Goal: Task Accomplishment & Management: Use online tool/utility

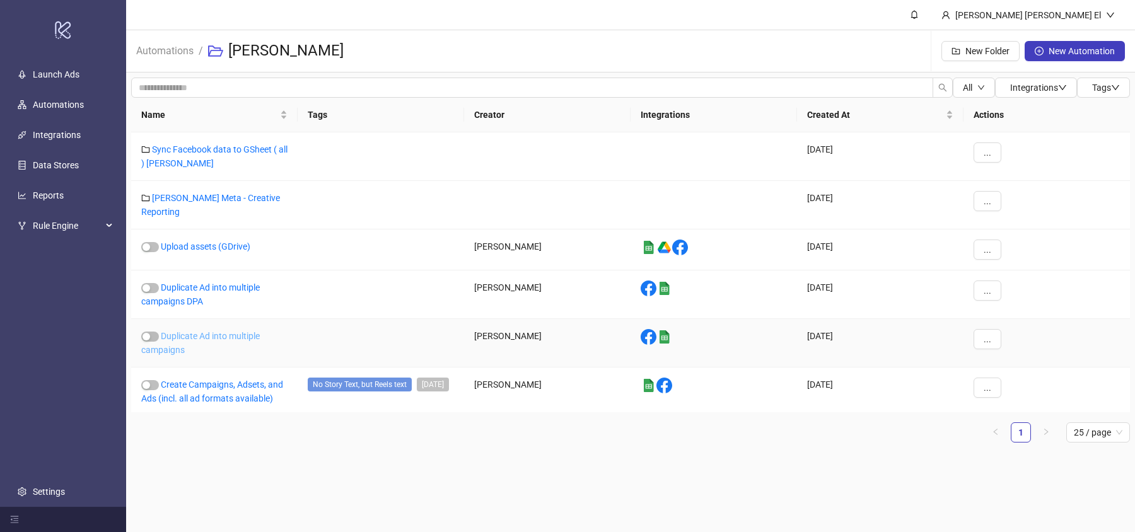
click at [194, 331] on link "Duplicate Ad into multiple campaigns" at bounding box center [200, 343] width 119 height 24
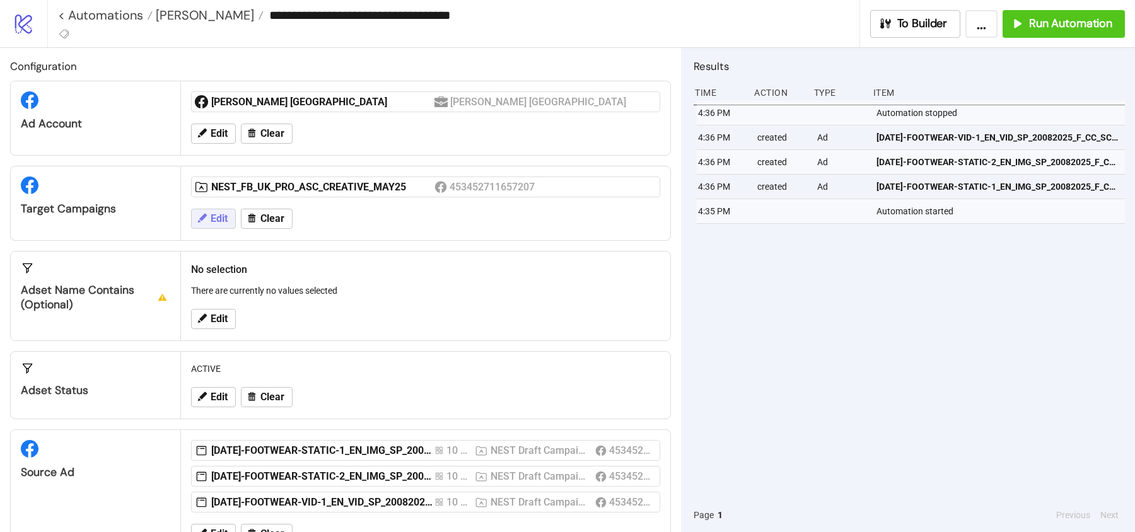
click at [228, 212] on button "Edit" at bounding box center [213, 219] width 45 height 20
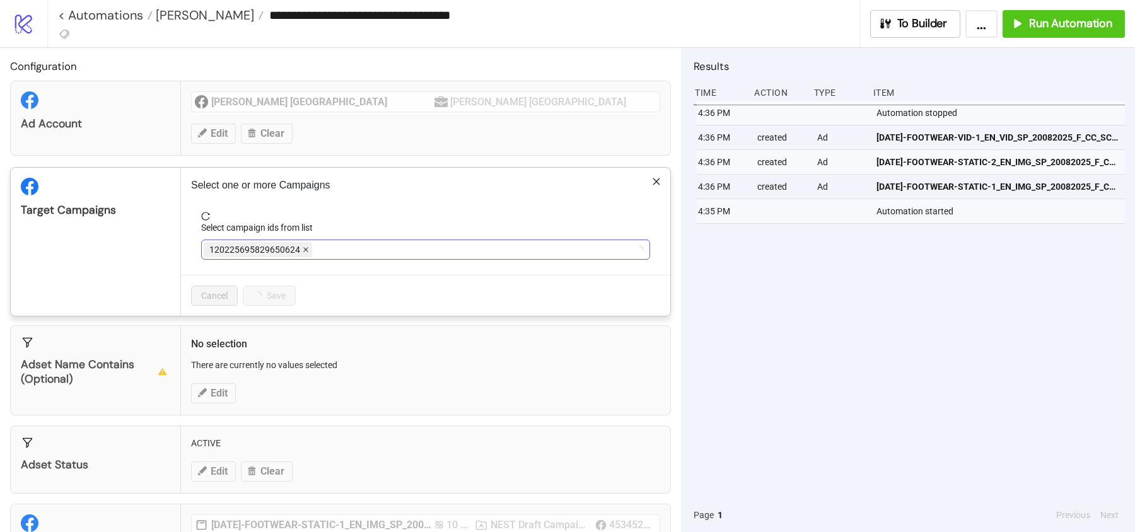
click at [304, 253] on span at bounding box center [306, 250] width 6 height 14
click at [304, 253] on div at bounding box center [419, 250] width 431 height 18
click at [413, 247] on div "NEST_FB_UK_PRO_ASC_CREATIVE_MAY25" at bounding box center [419, 250] width 431 height 18
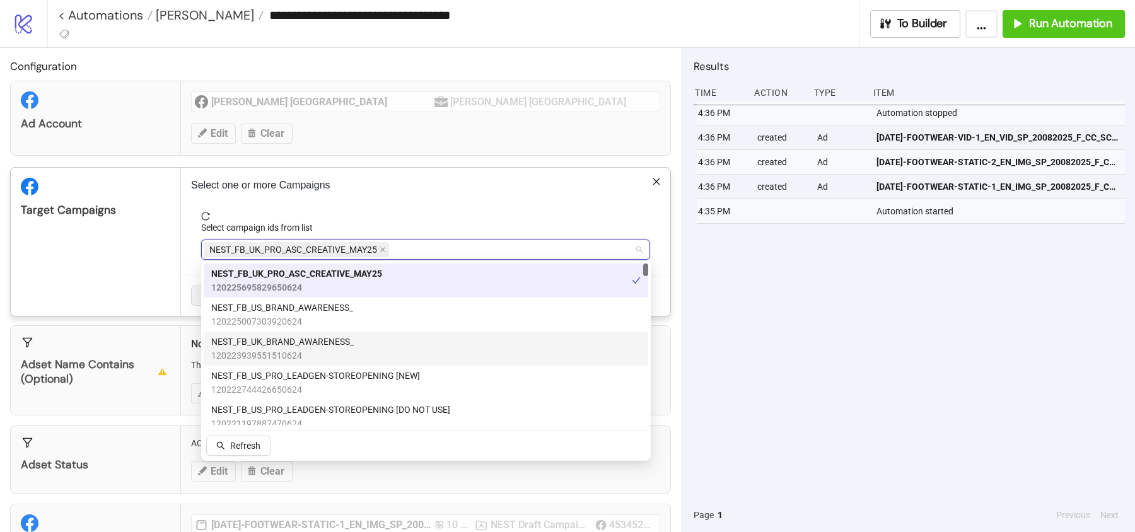
click at [337, 359] on span "120223939551510624" at bounding box center [282, 356] width 143 height 14
click at [547, 247] on icon "close" at bounding box center [545, 250] width 6 height 6
click at [141, 222] on div "Target Campaigns" at bounding box center [96, 242] width 170 height 148
click at [427, 253] on div "NEST_FB_UK_PRO_ASC_CREATIVE_MAY25" at bounding box center [419, 250] width 431 height 18
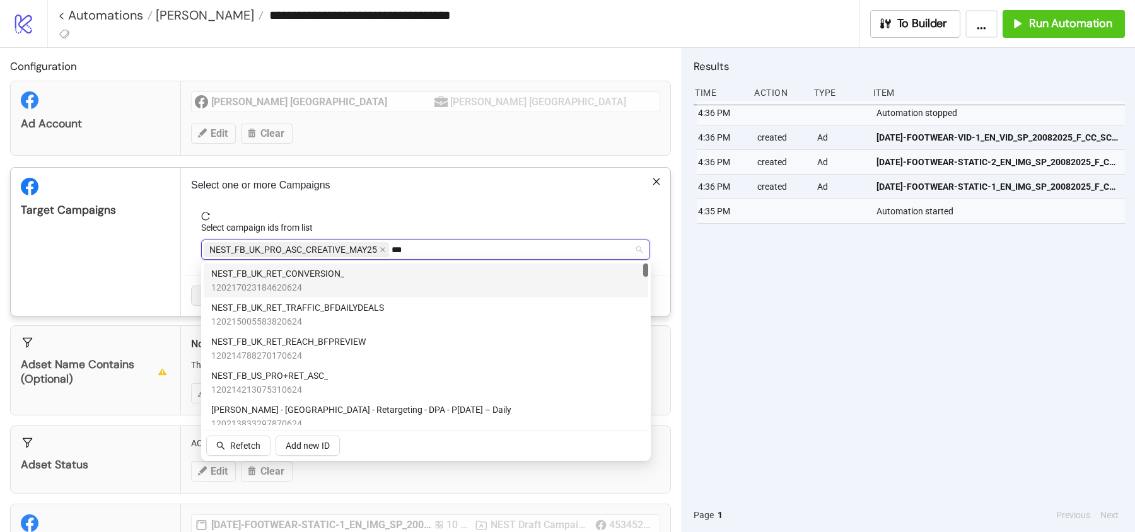
click at [376, 283] on div "NEST_FB_UK_RET_CONVERSION_ 120217023184620624" at bounding box center [425, 281] width 429 height 28
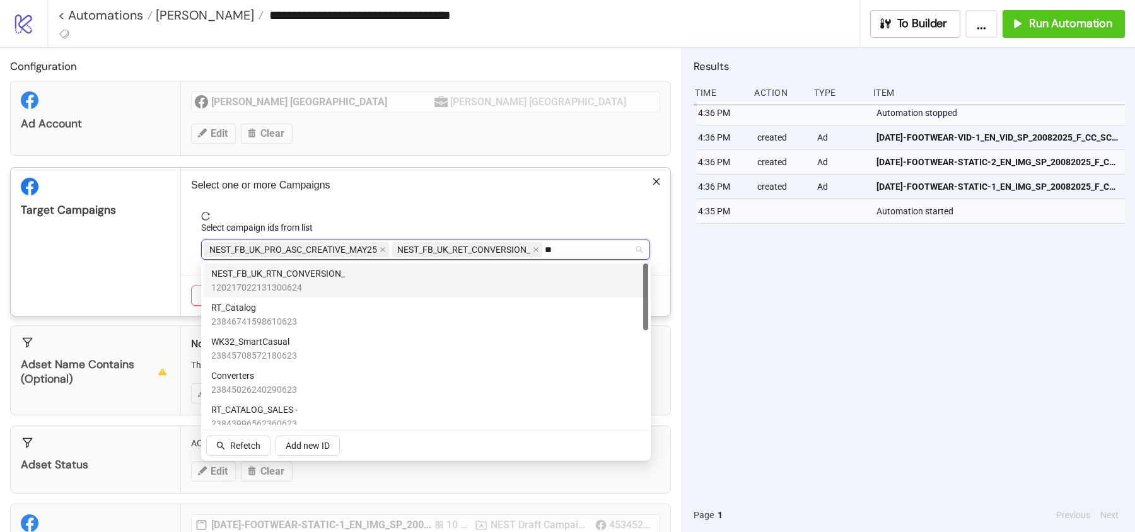
type input "***"
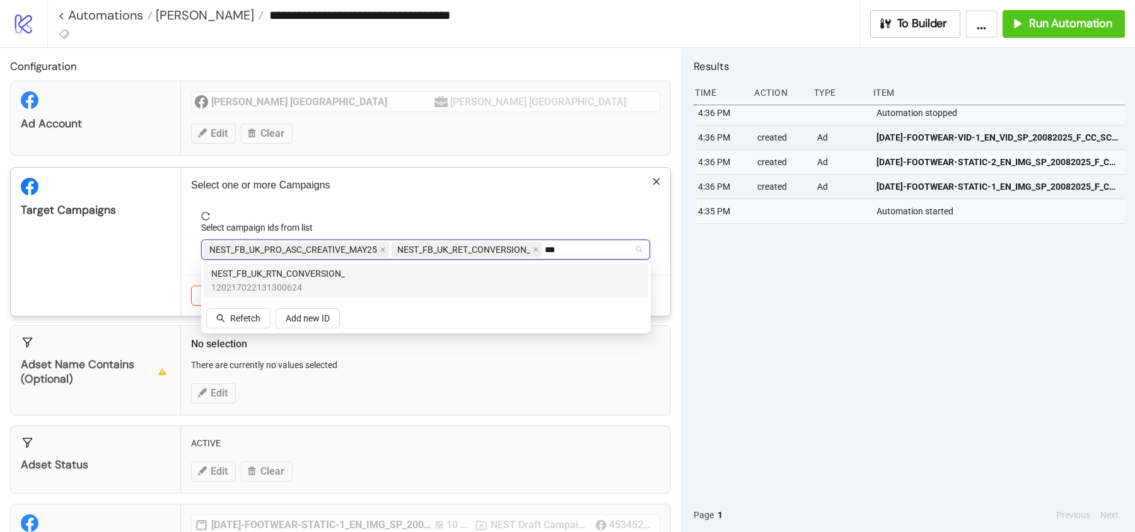
click at [320, 273] on span "NEST_FB_UK_RTN_CONVERSION_" at bounding box center [278, 274] width 134 height 14
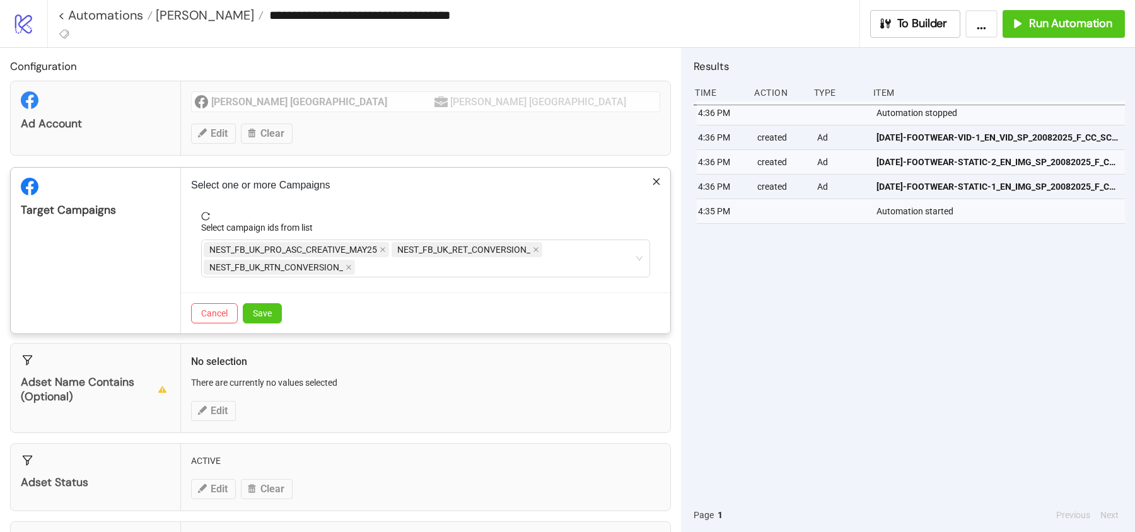
click at [145, 246] on div "Target Campaigns" at bounding box center [96, 251] width 170 height 166
click at [273, 315] on button "Save" at bounding box center [262, 313] width 39 height 20
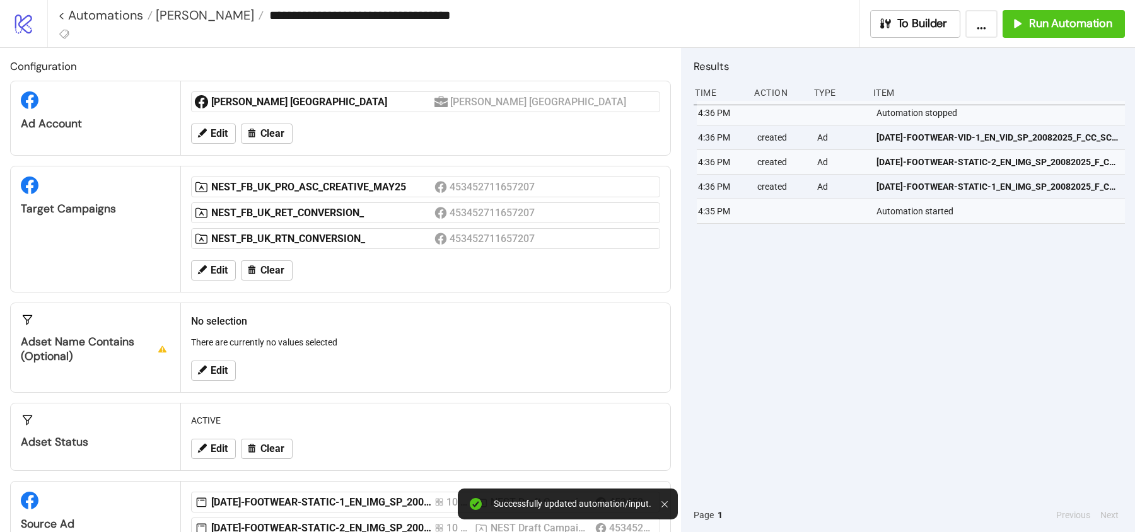
scroll to position [90, 0]
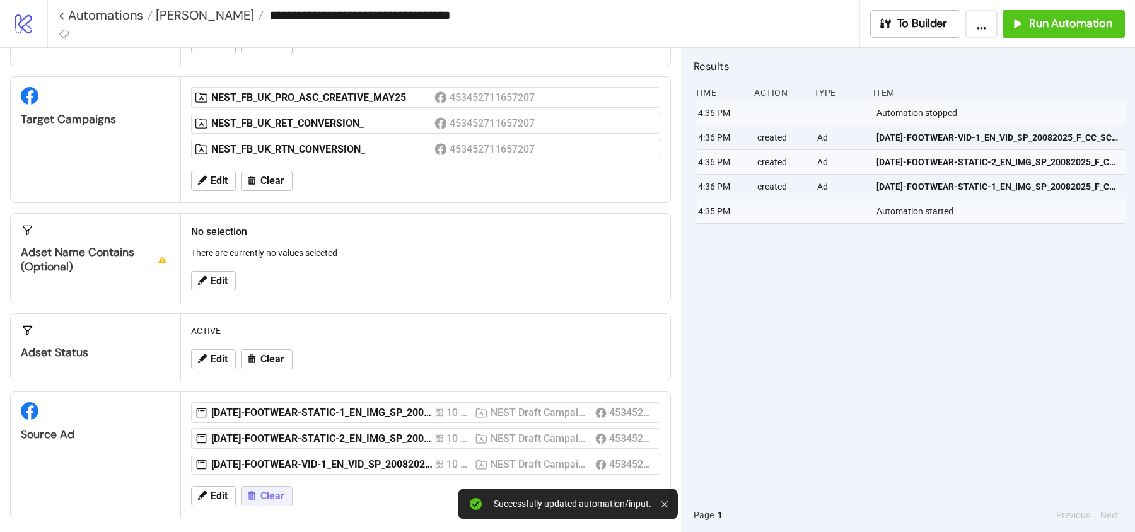
click at [266, 492] on span "Clear" at bounding box center [272, 496] width 24 height 11
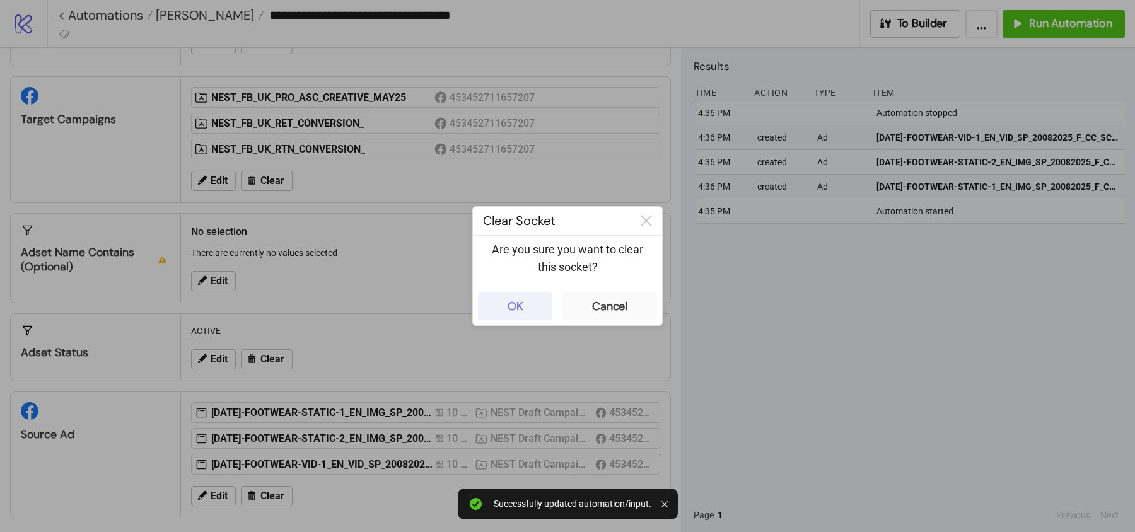
click at [515, 305] on div "OK" at bounding box center [516, 307] width 16 height 15
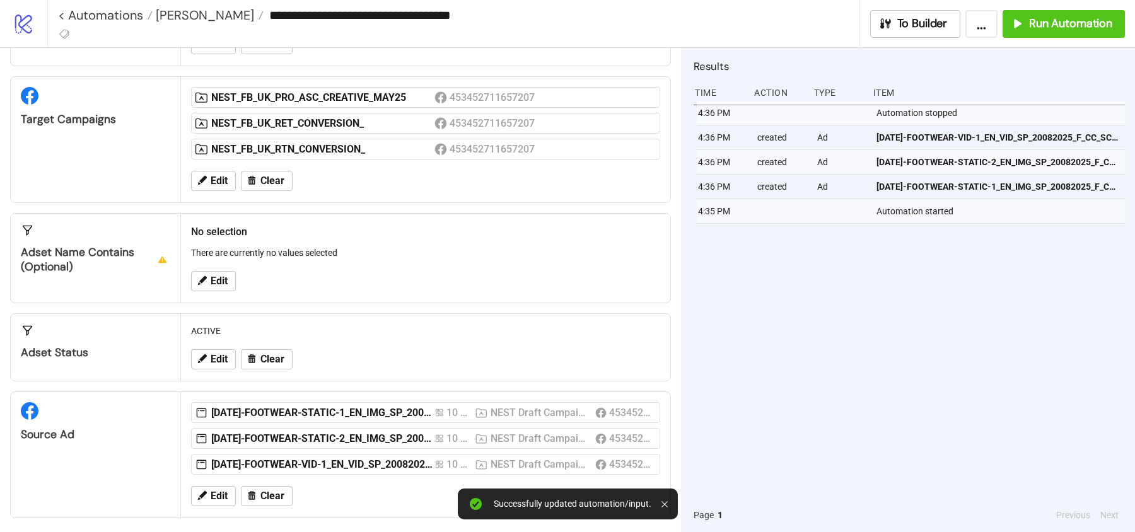
scroll to position [54, 0]
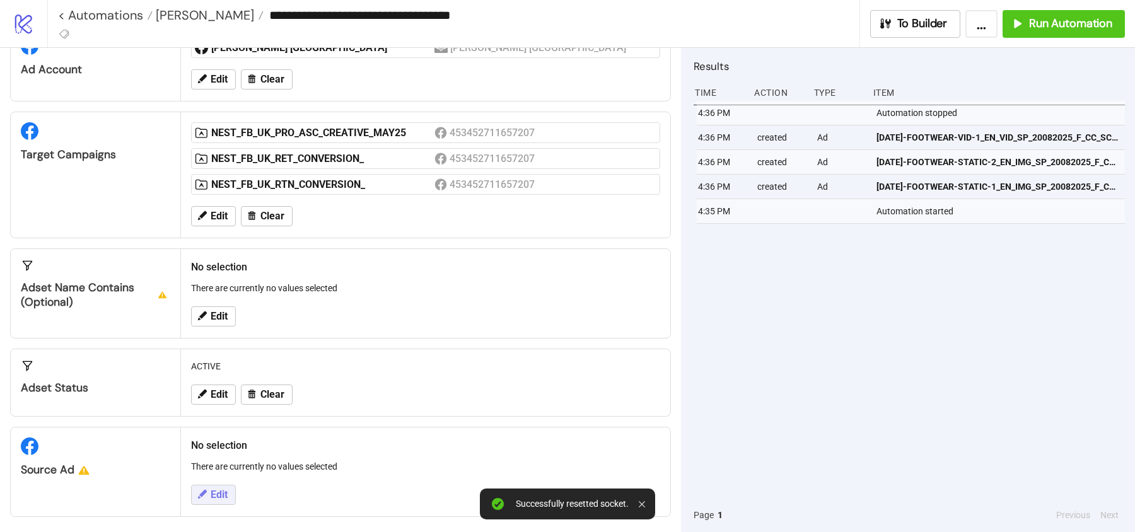
click at [215, 489] on span "Edit" at bounding box center [219, 494] width 17 height 11
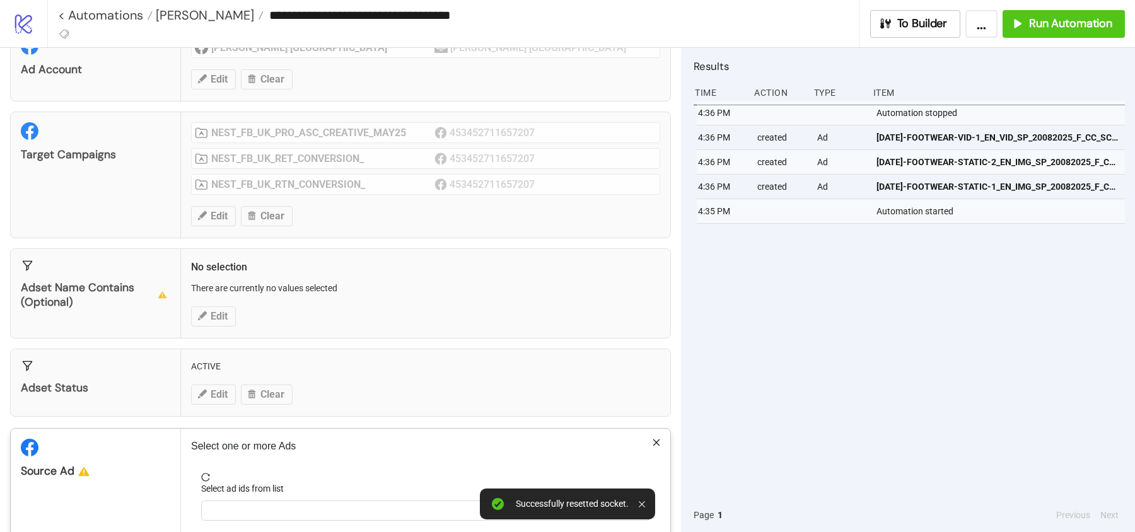
click at [256, 494] on div "Select ad ids from list" at bounding box center [425, 491] width 449 height 19
click at [255, 502] on div at bounding box center [419, 511] width 431 height 18
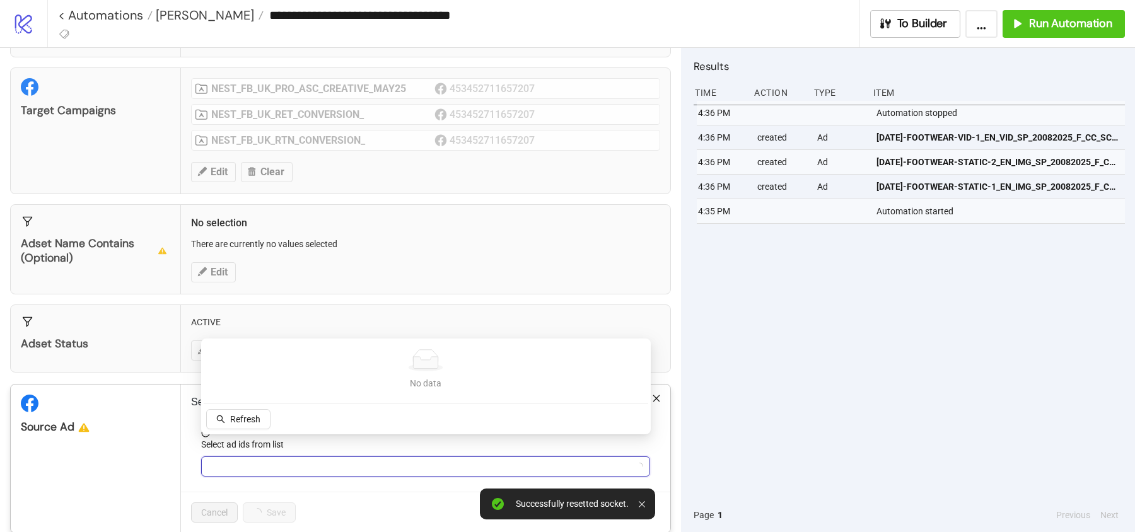
scroll to position [114, 0]
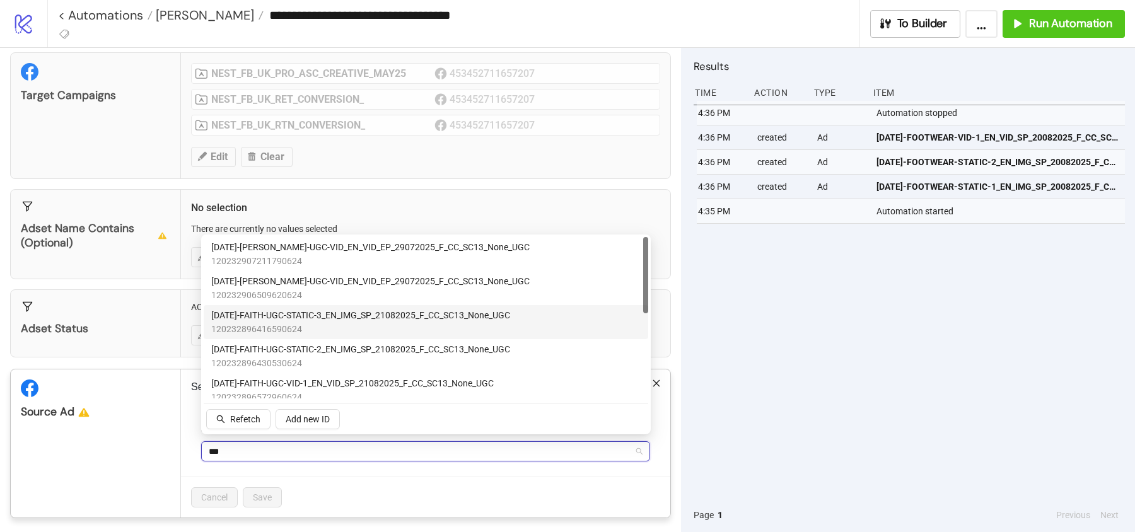
click at [322, 321] on span "AD236-FAITH-UGC-STATIC-3_EN_IMG_SP_21082025_F_CC_SC13_None_UGC" at bounding box center [360, 315] width 299 height 14
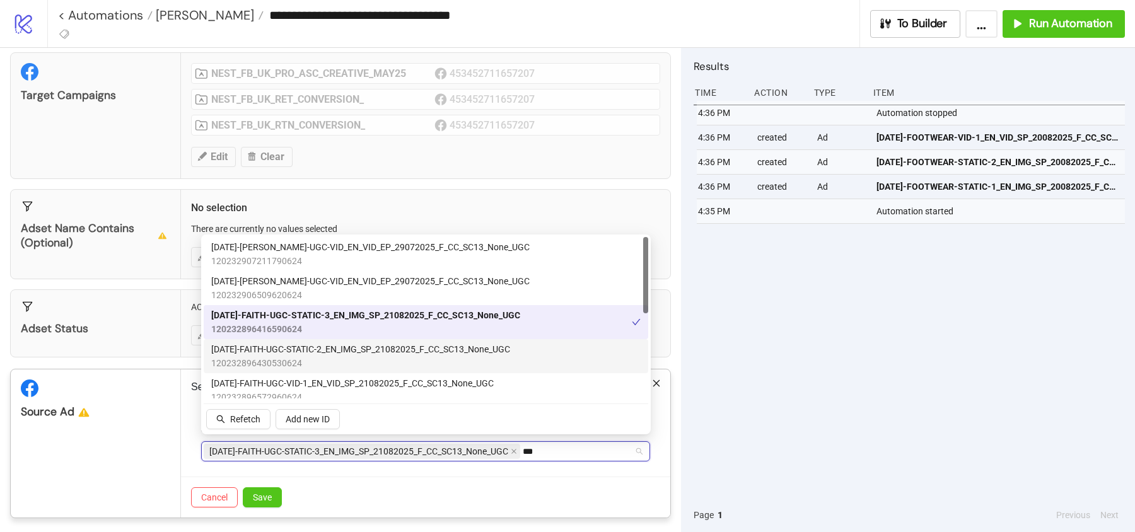
click at [322, 350] on span "AD235-FAITH-UGC-STATIC-2_EN_IMG_SP_21082025_F_CC_SC13_None_UGC" at bounding box center [360, 349] width 299 height 14
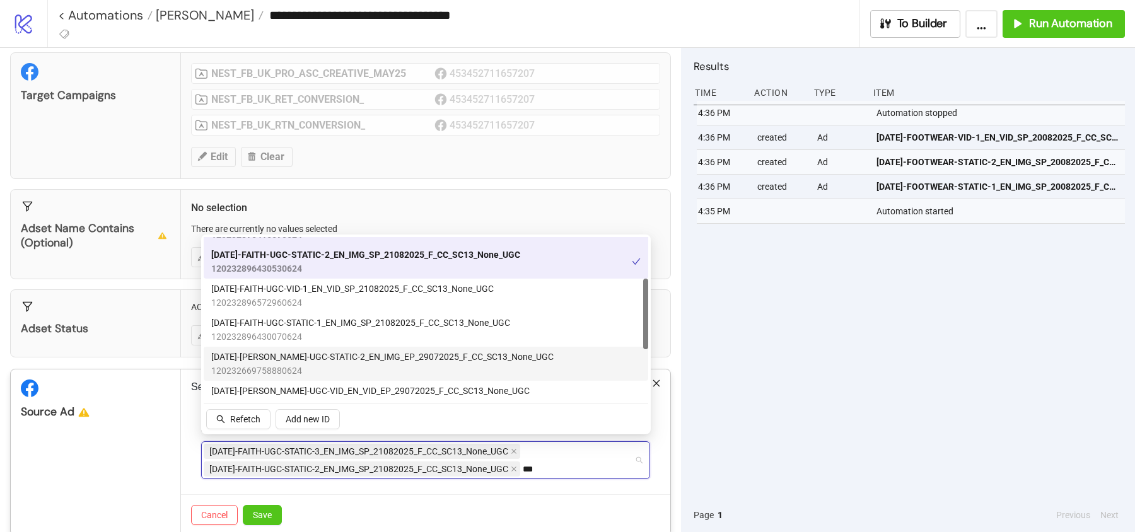
scroll to position [101, 0]
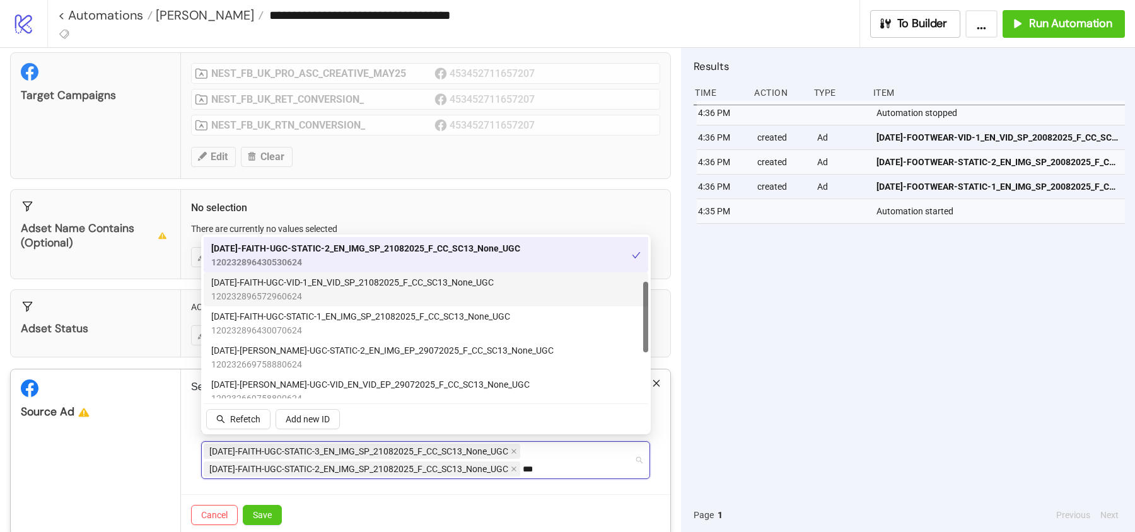
click at [327, 290] on span "120232896572960624" at bounding box center [352, 296] width 283 height 14
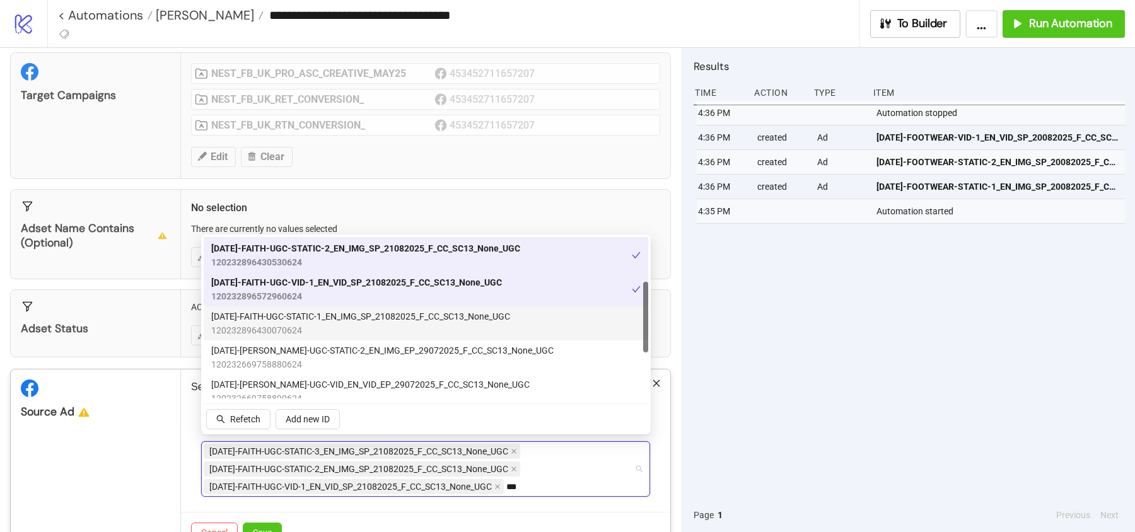
click at [327, 315] on span "AD234-FAITH-UGC-STATIC-1_EN_IMG_SP_21082025_F_CC_SC13_None_UGC" at bounding box center [360, 317] width 299 height 14
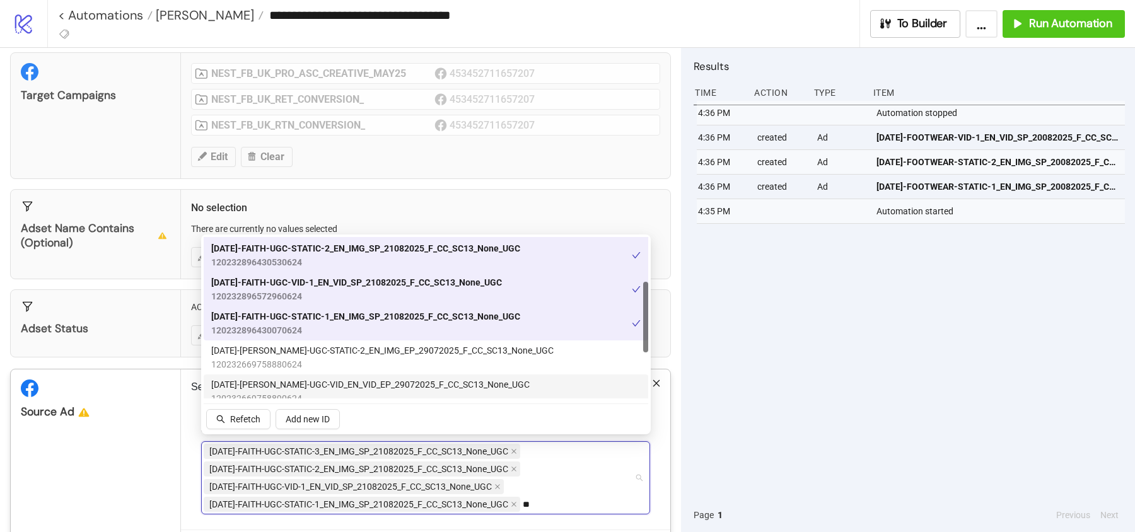
type input "*"
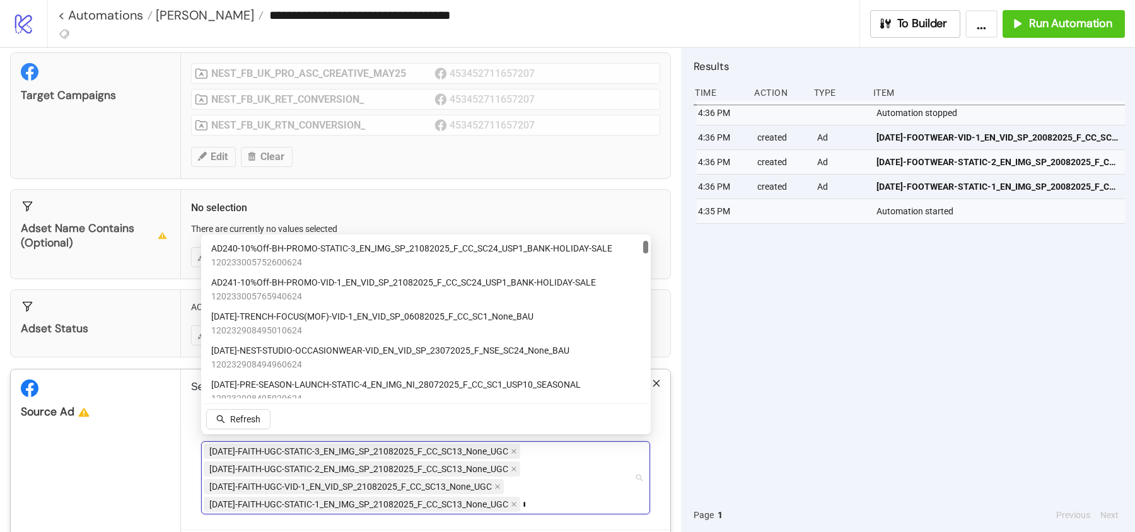
type input "**"
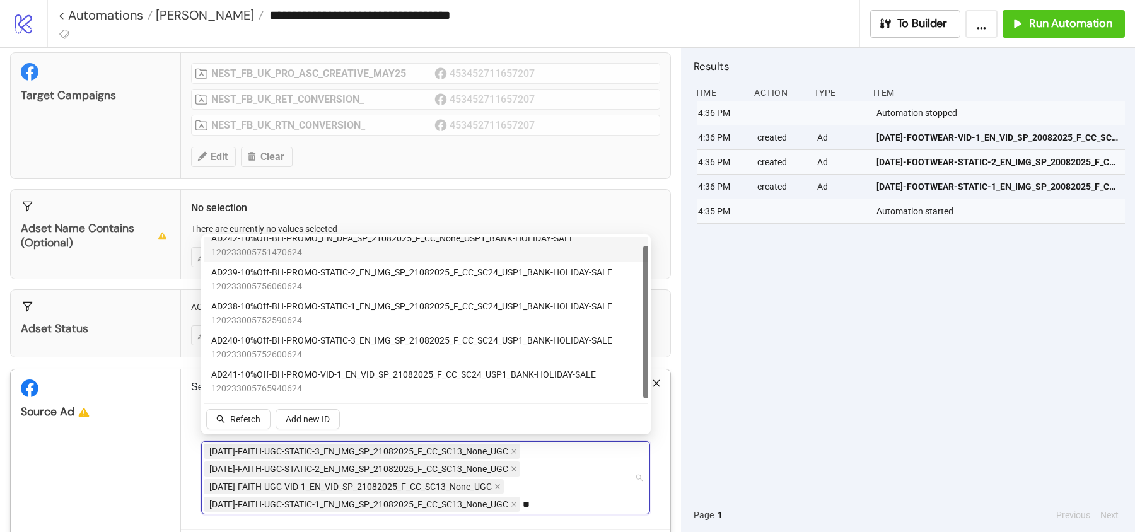
scroll to position [8, 0]
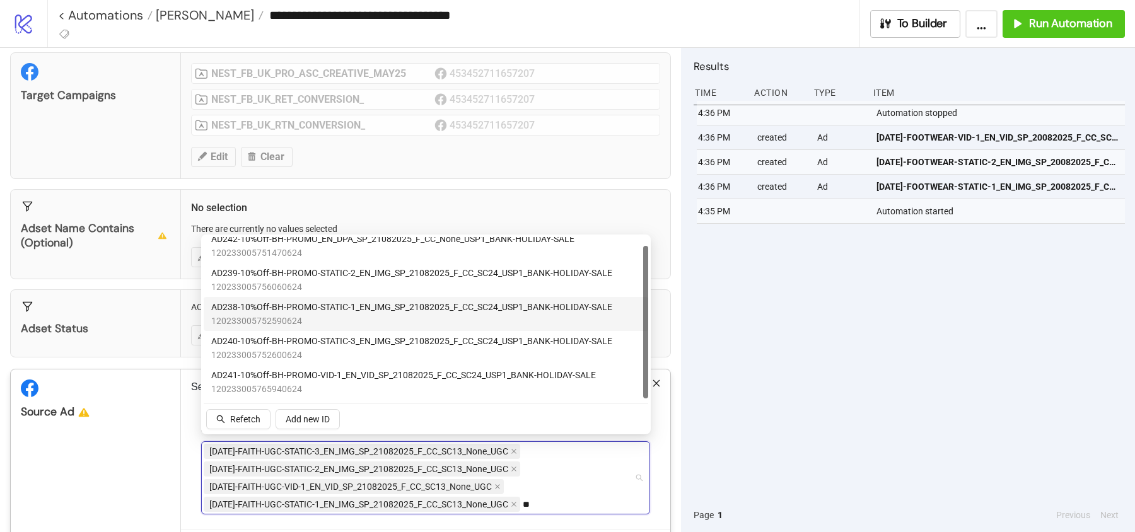
click at [310, 305] on span "AD238-10%Off-BH-PROMO-STATIC-1_EN_IMG_SP_21082025_F_CC_SC24_USP1_BANK-HOLIDAY-S…" at bounding box center [411, 307] width 401 height 14
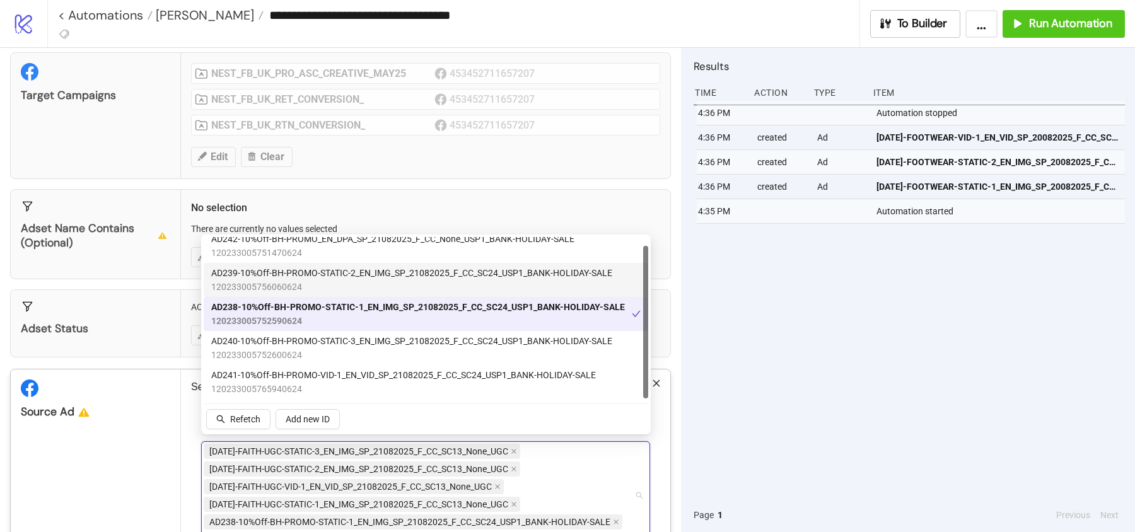
click at [313, 271] on span "AD239-10%Off-BH-PROMO-STATIC-2_EN_IMG_SP_21082025_F_CC_SC24_USP1_BANK-HOLIDAY-S…" at bounding box center [411, 273] width 401 height 14
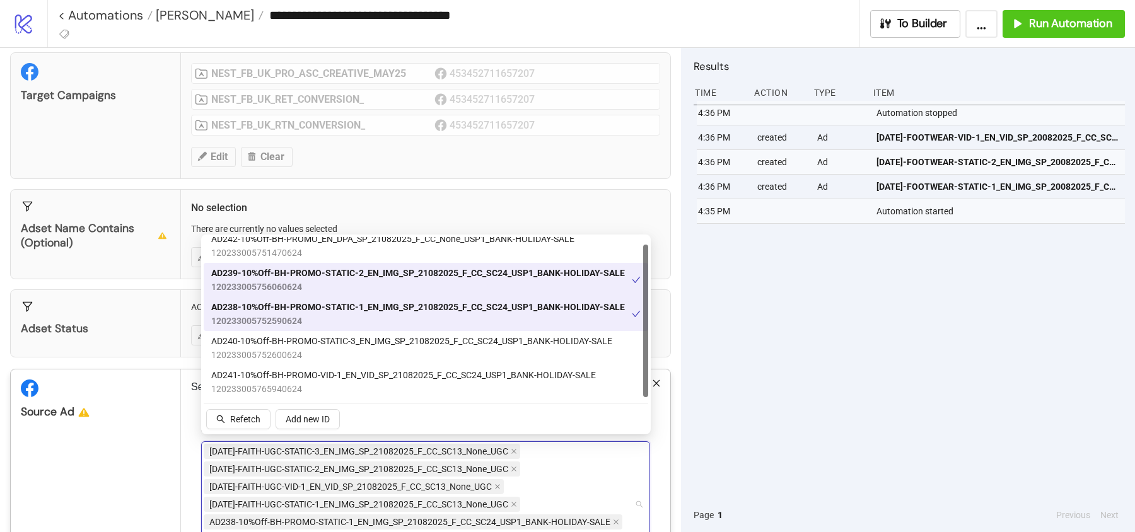
scroll to position [0, 0]
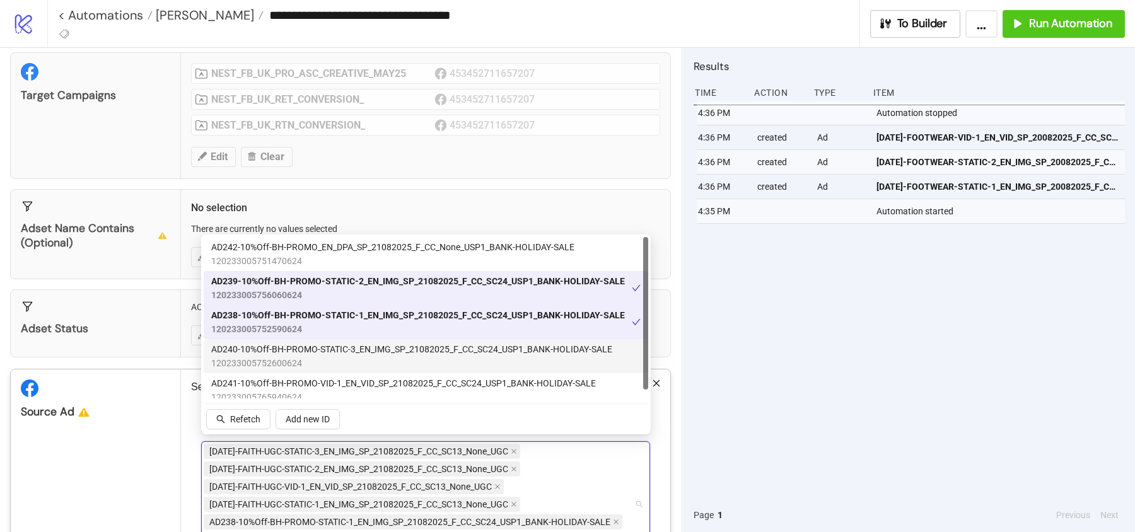
click at [353, 353] on span "AD240-10%Off-BH-PROMO-STATIC-3_EN_IMG_SP_21082025_F_CC_SC24_USP1_BANK-HOLIDAY-S…" at bounding box center [411, 349] width 401 height 14
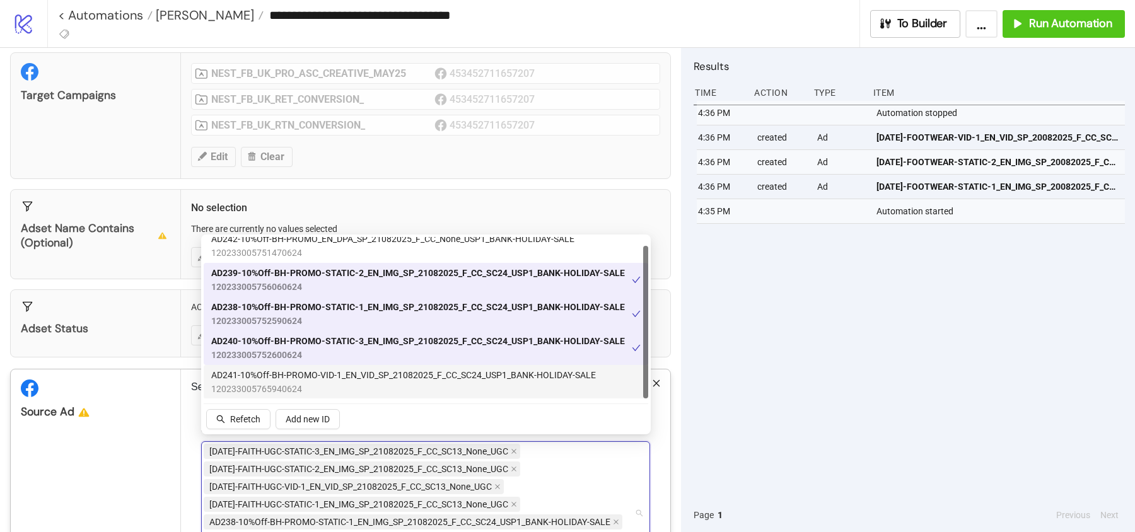
click at [351, 384] on span "120233005765940624" at bounding box center [403, 389] width 385 height 14
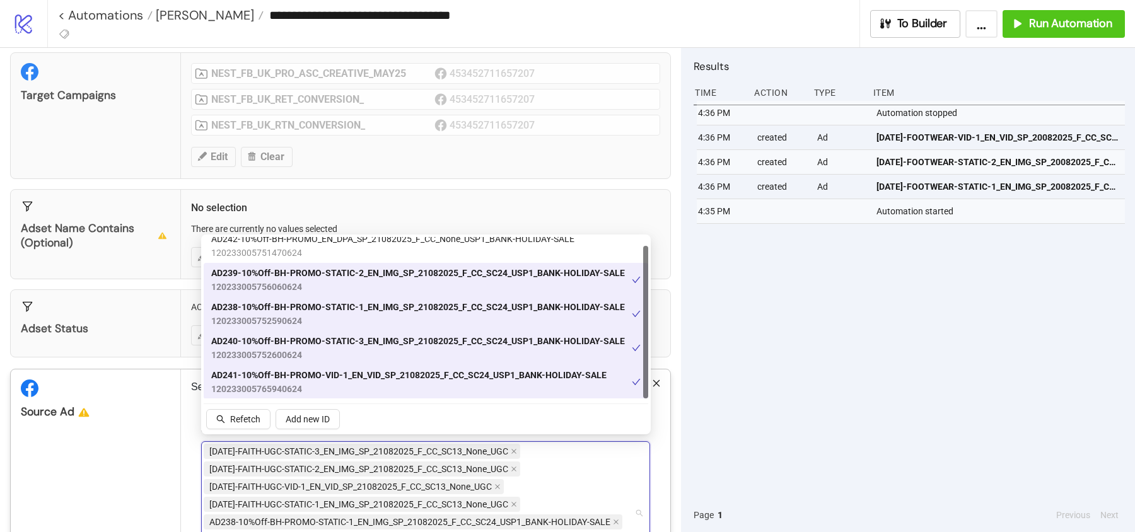
scroll to position [0, 0]
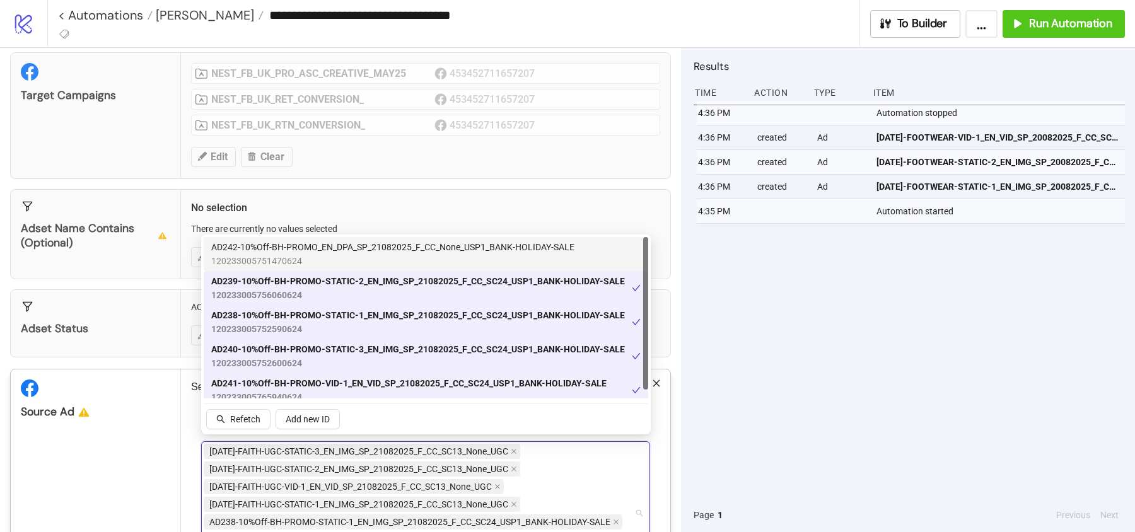
click at [148, 405] on div "Source Ad" at bounding box center [95, 412] width 149 height 15
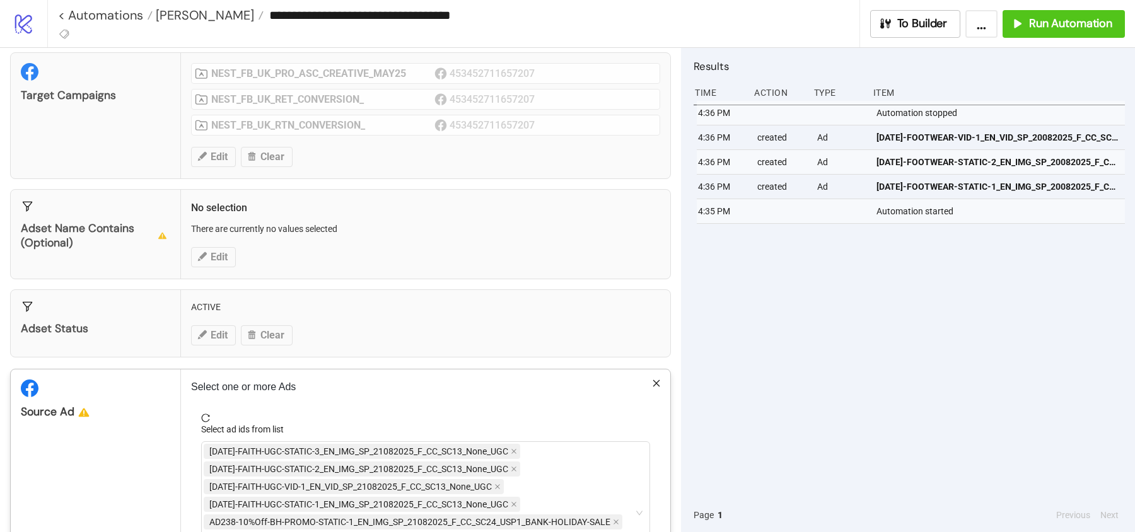
scroll to position [236, 0]
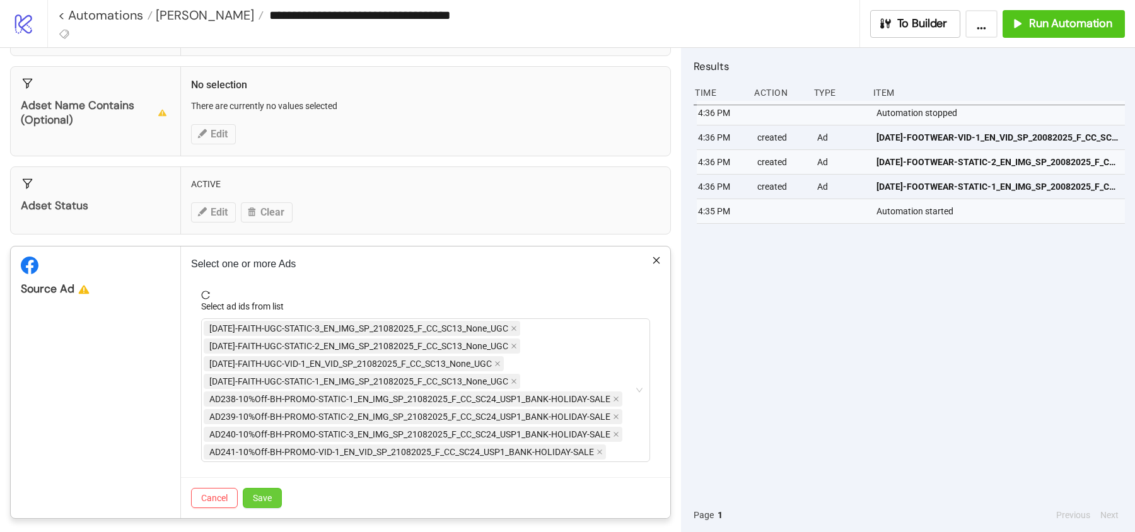
click at [265, 493] on span "Save" at bounding box center [262, 498] width 19 height 10
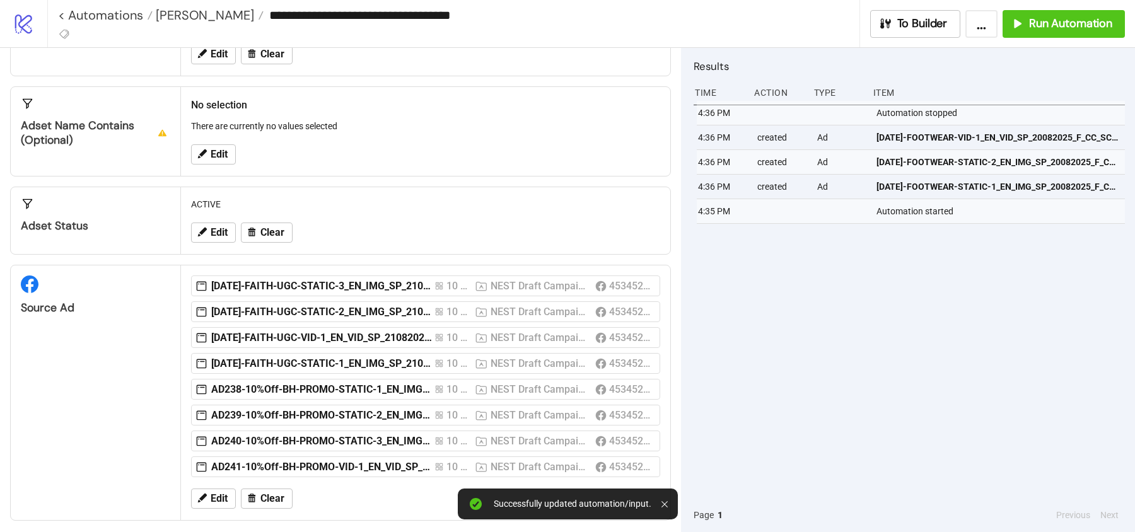
scroll to position [0, 0]
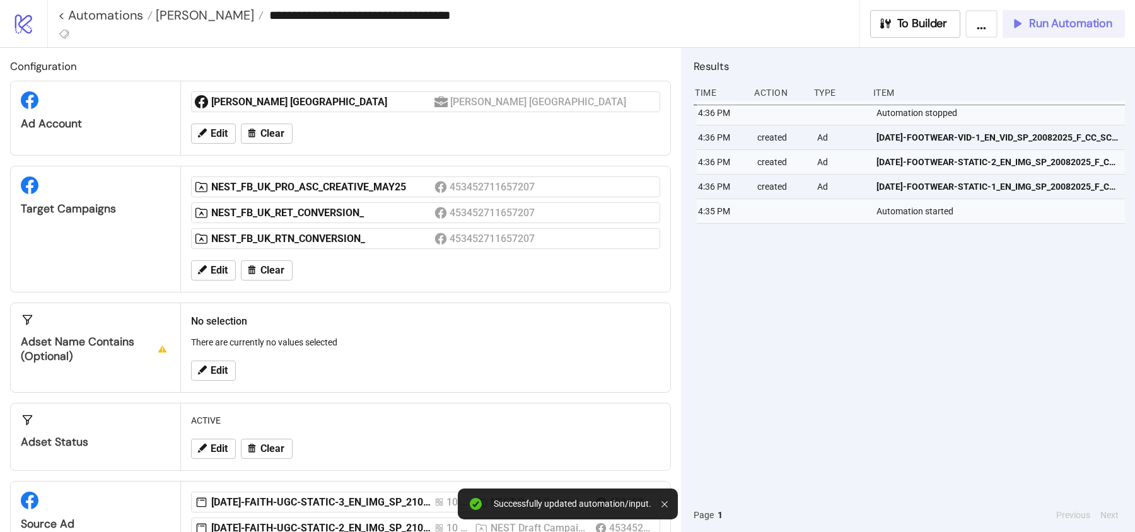
click at [1060, 16] on span "Run Automation" at bounding box center [1070, 23] width 83 height 15
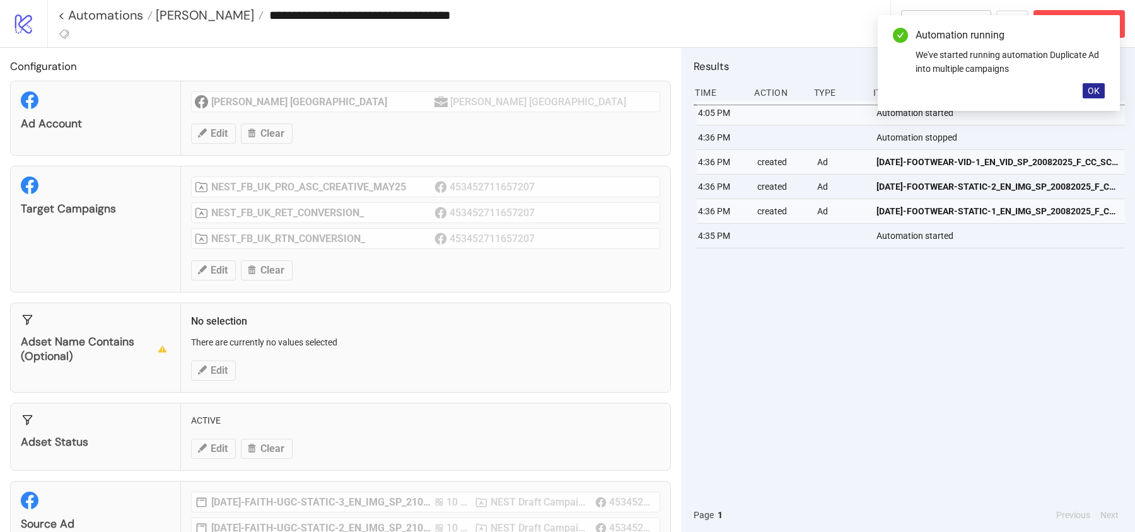
click at [1098, 88] on span "OK" at bounding box center [1094, 91] width 12 height 10
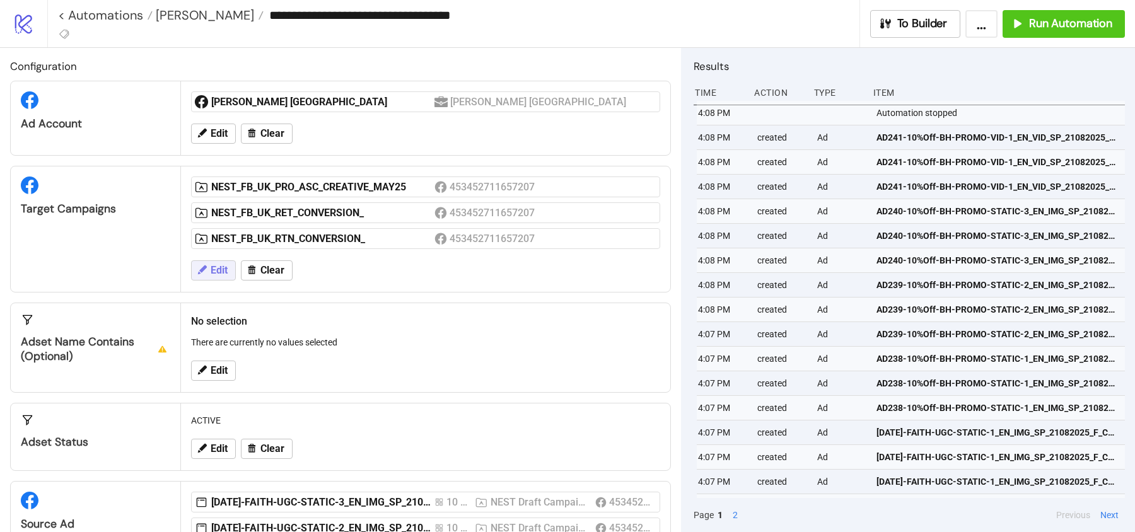
click at [217, 265] on span "Edit" at bounding box center [219, 270] width 17 height 11
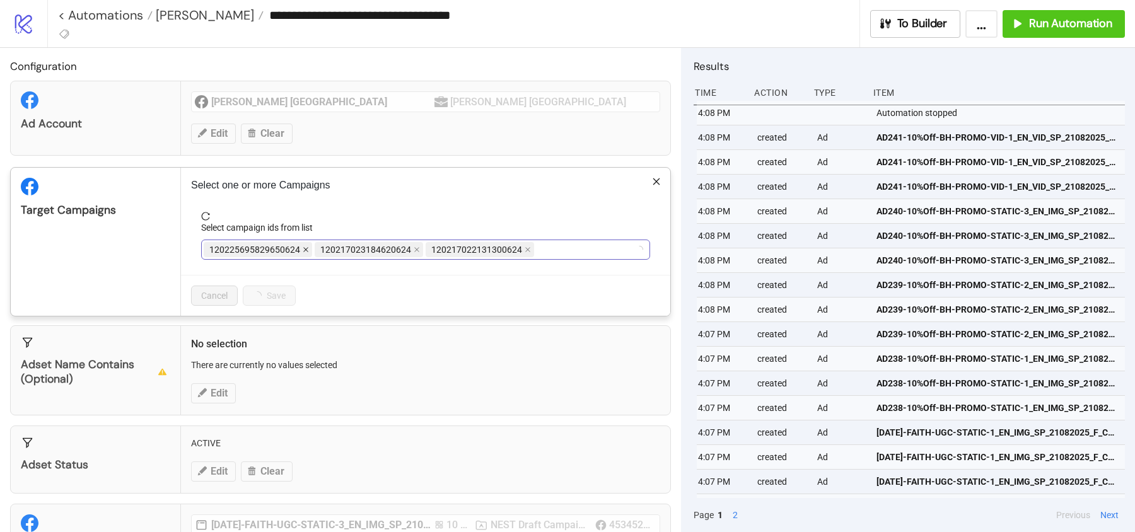
click at [305, 244] on span at bounding box center [306, 250] width 6 height 14
click at [414, 244] on span at bounding box center [417, 250] width 6 height 14
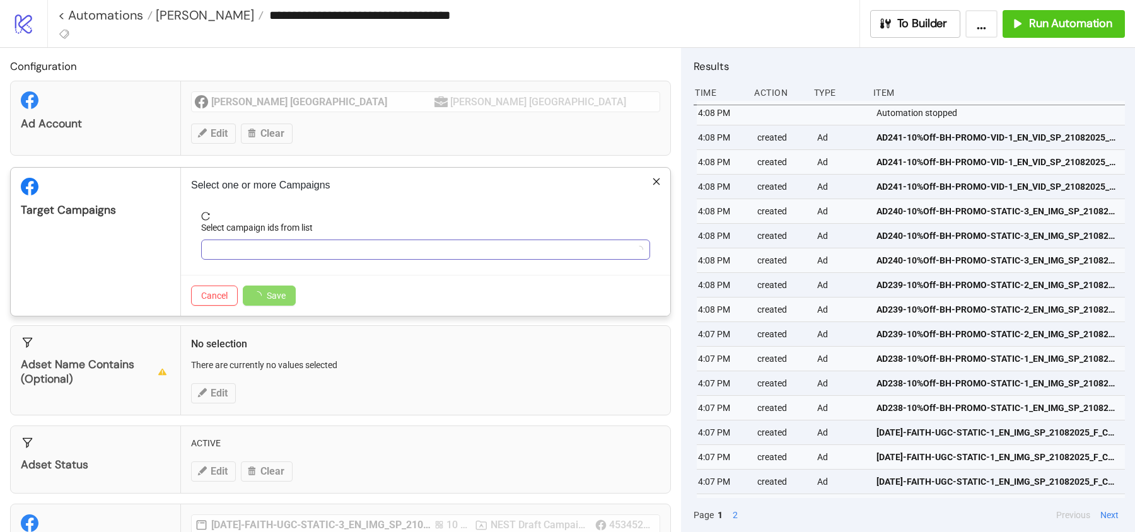
click at [305, 244] on div at bounding box center [419, 250] width 431 height 18
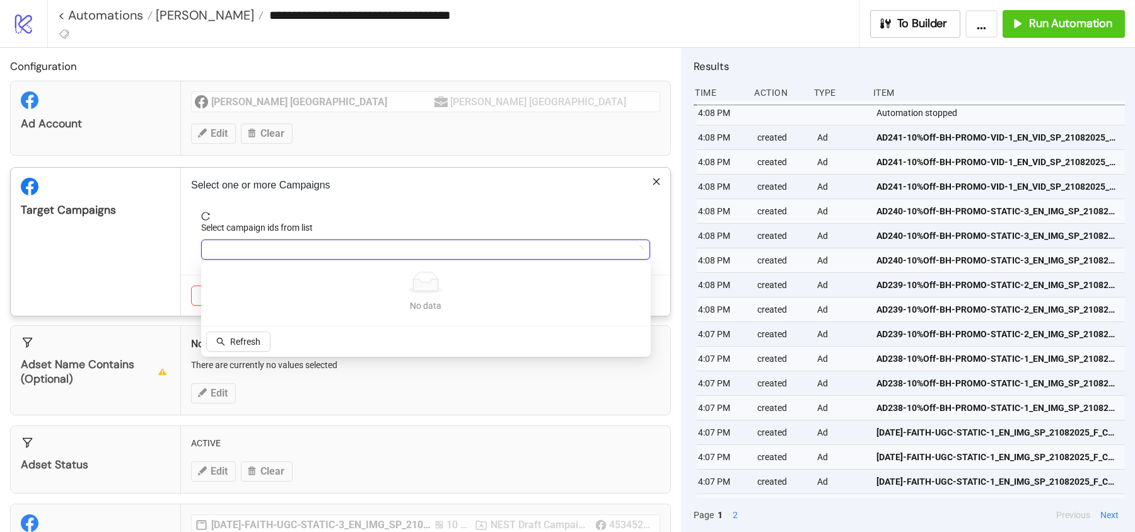
click at [305, 244] on div at bounding box center [419, 250] width 431 height 18
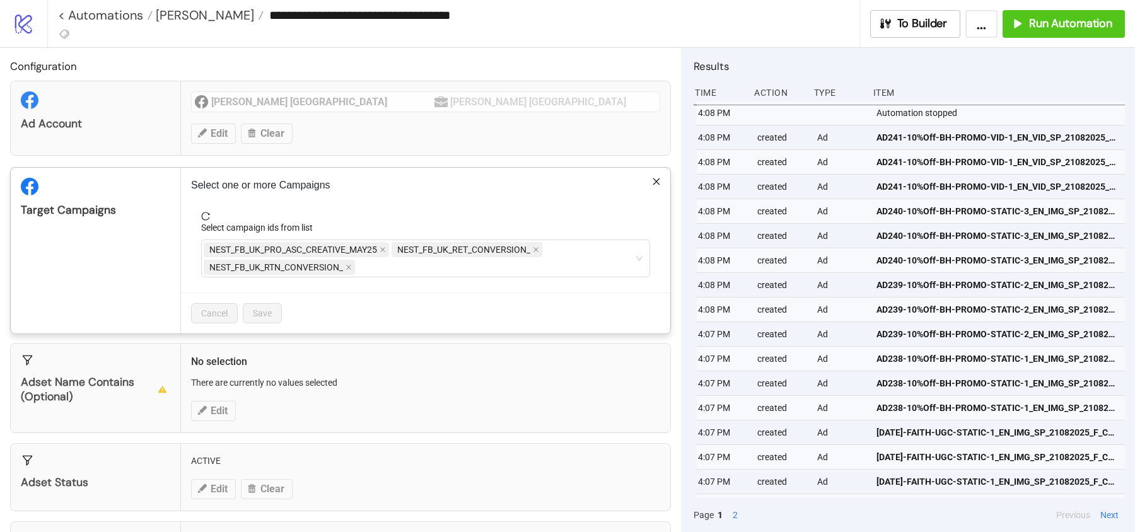
click at [305, 244] on span "NEST_FB_UK_PRO_ASC_CREATIVE_MAY25" at bounding box center [293, 250] width 168 height 14
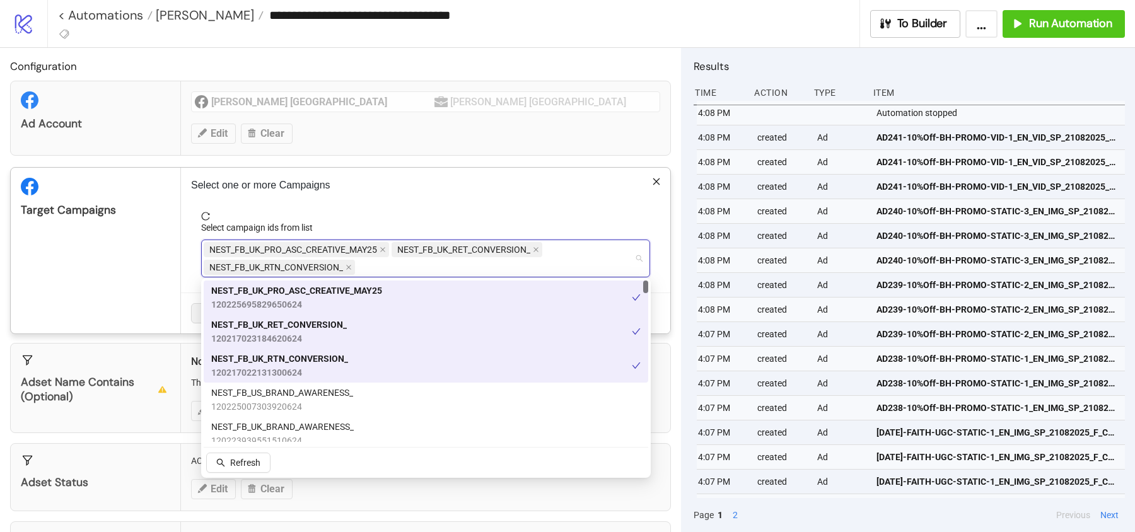
click at [388, 247] on span "NEST_FB_UK_PRO_ASC_CREATIVE_MAY25" at bounding box center [296, 249] width 185 height 15
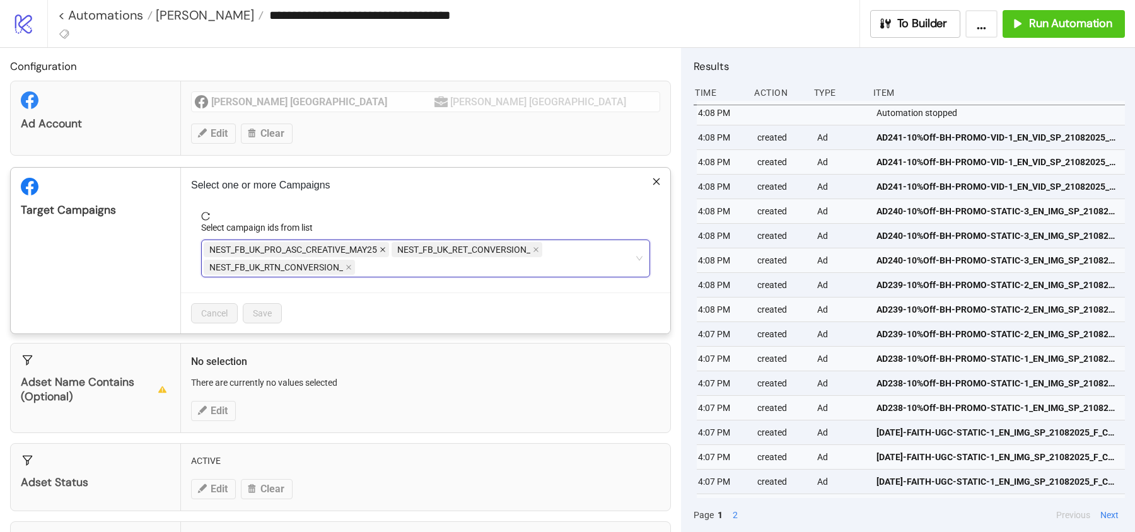
click at [383, 247] on icon "close" at bounding box center [383, 250] width 6 height 6
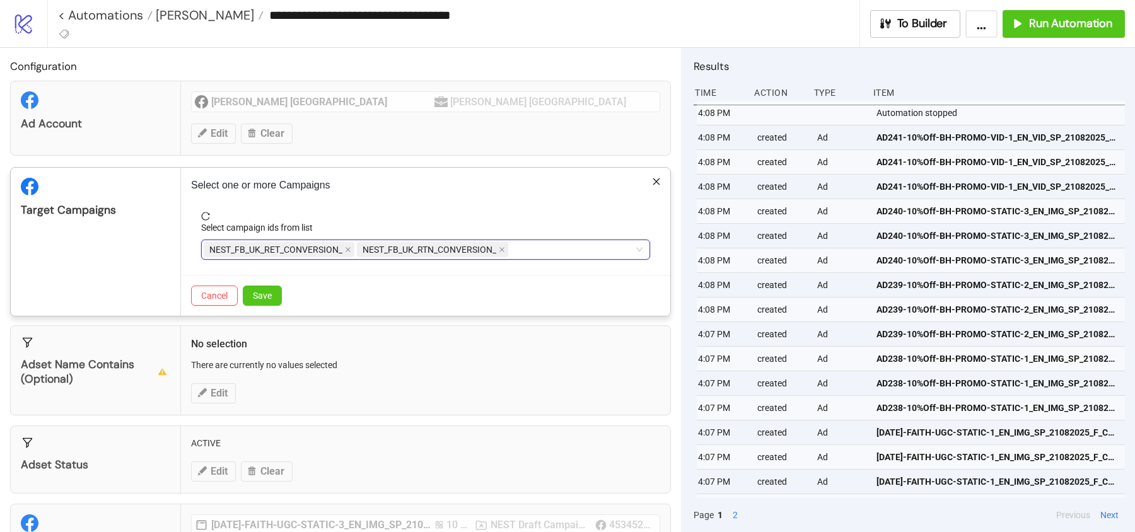
click at [383, 247] on span "NEST_FB_UK_RTN_CONVERSION_" at bounding box center [430, 250] width 134 height 14
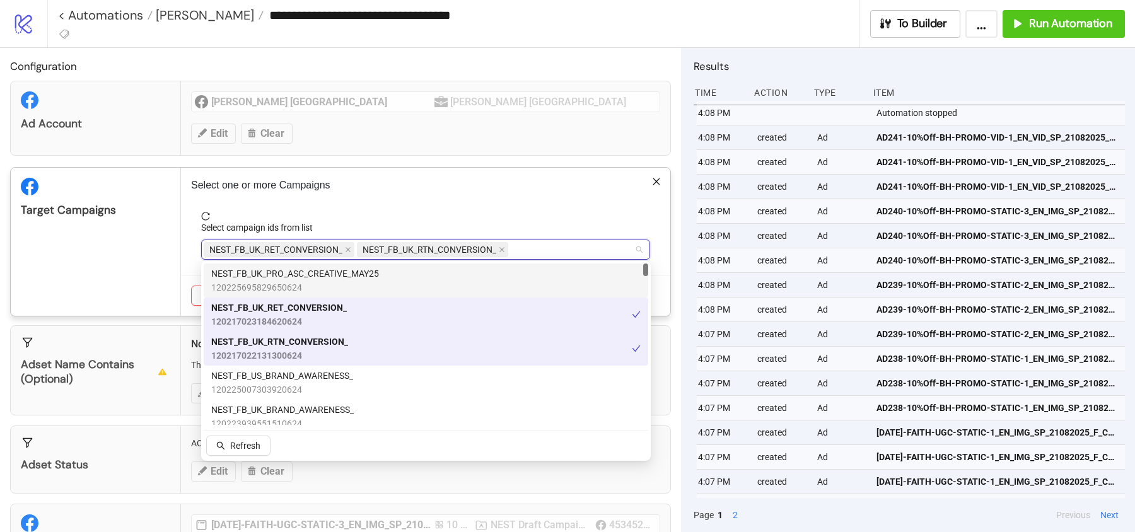
click at [344, 247] on span "NEST_FB_UK_RET_CONVERSION_" at bounding box center [279, 249] width 151 height 15
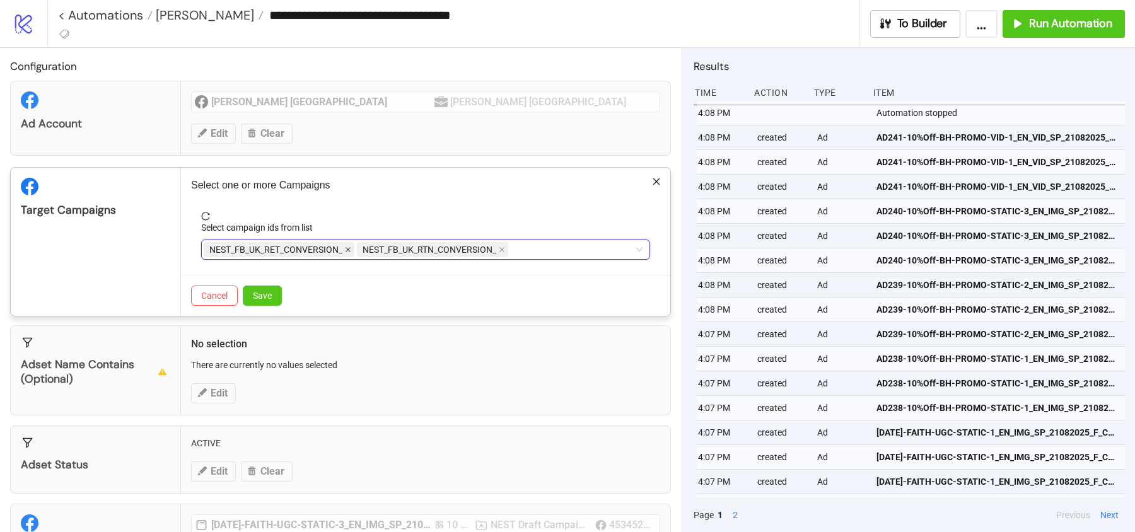
click at [348, 248] on icon "close" at bounding box center [348, 250] width 5 height 5
click at [348, 247] on icon "close" at bounding box center [349, 250] width 6 height 6
click at [348, 247] on div at bounding box center [419, 250] width 431 height 18
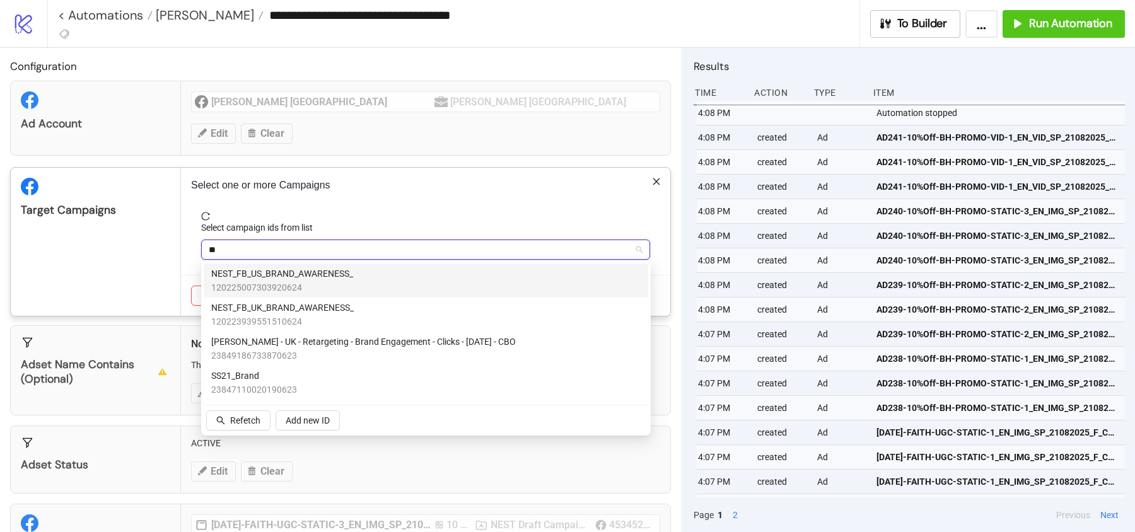
type input "***"
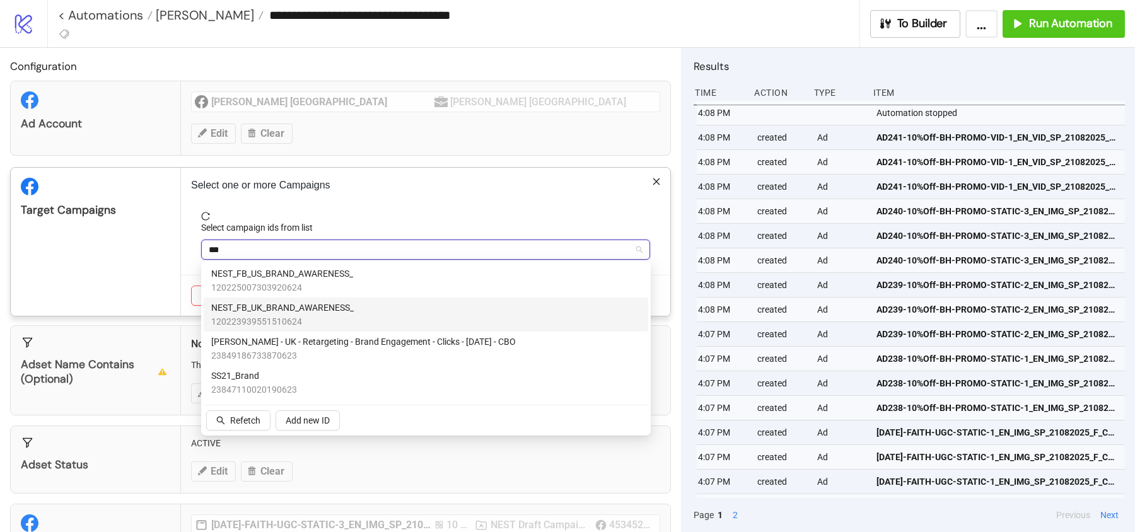
click at [317, 301] on span "NEST_FB_UK_BRAND_AWARENESS_" at bounding box center [282, 308] width 143 height 14
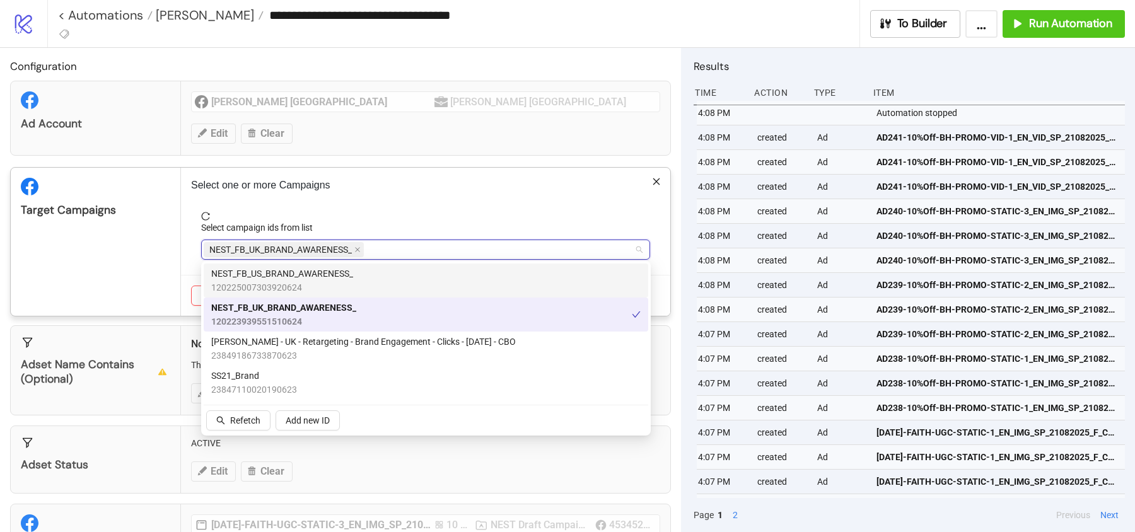
click at [162, 205] on div "Target Campaigns" at bounding box center [95, 210] width 149 height 15
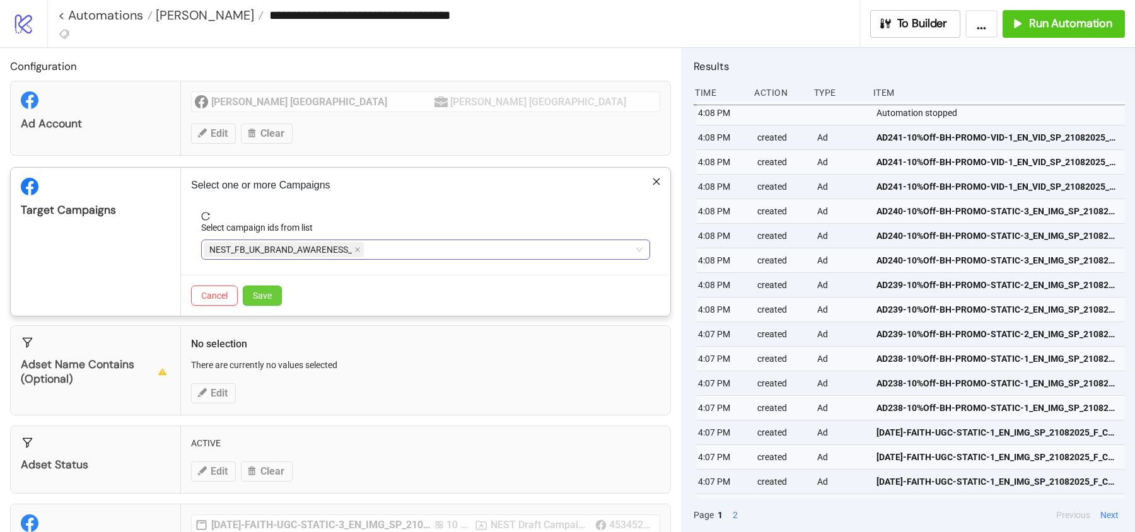
click at [259, 297] on span "Save" at bounding box center [262, 296] width 19 height 10
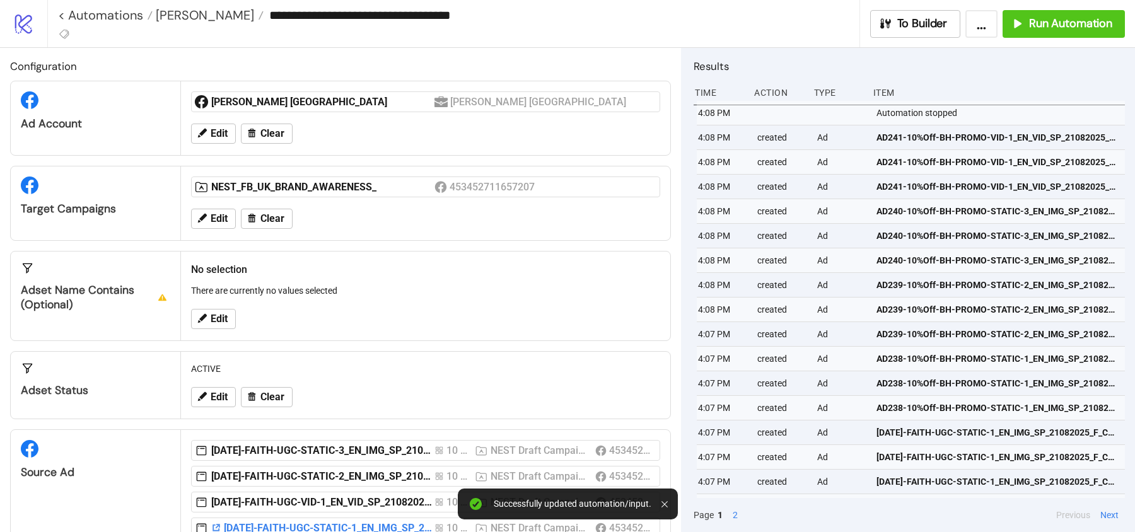
scroll to position [166, 0]
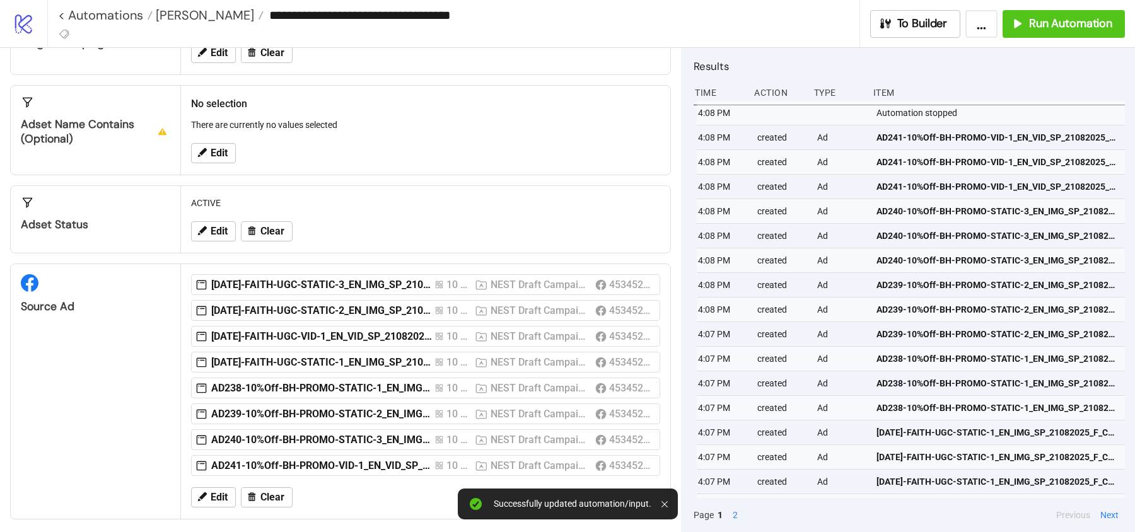
click at [272, 504] on div "Edit Clear" at bounding box center [425, 497] width 479 height 33
click at [272, 492] on span "Clear" at bounding box center [272, 497] width 24 height 11
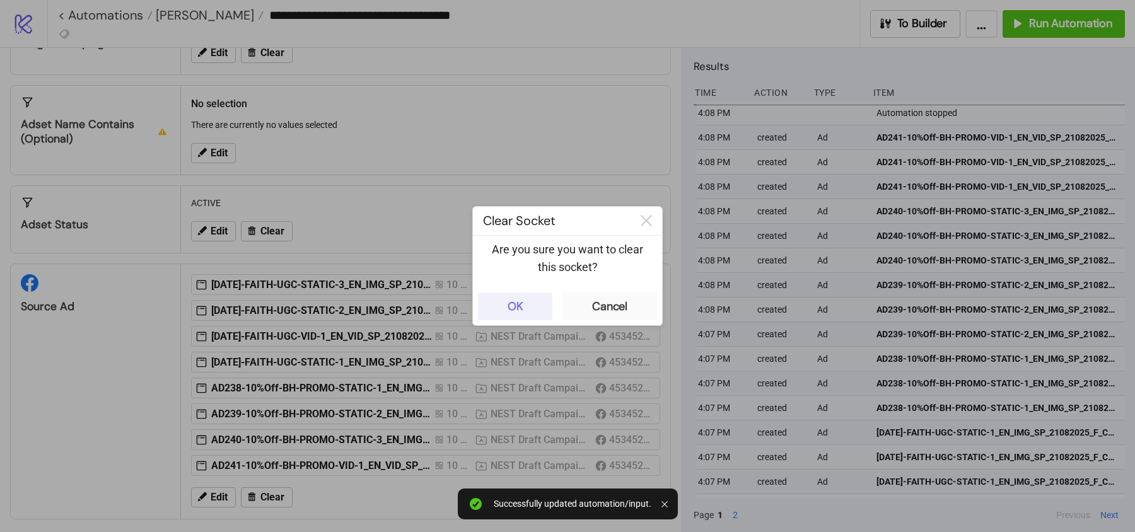
click at [517, 305] on div "OK" at bounding box center [516, 307] width 16 height 15
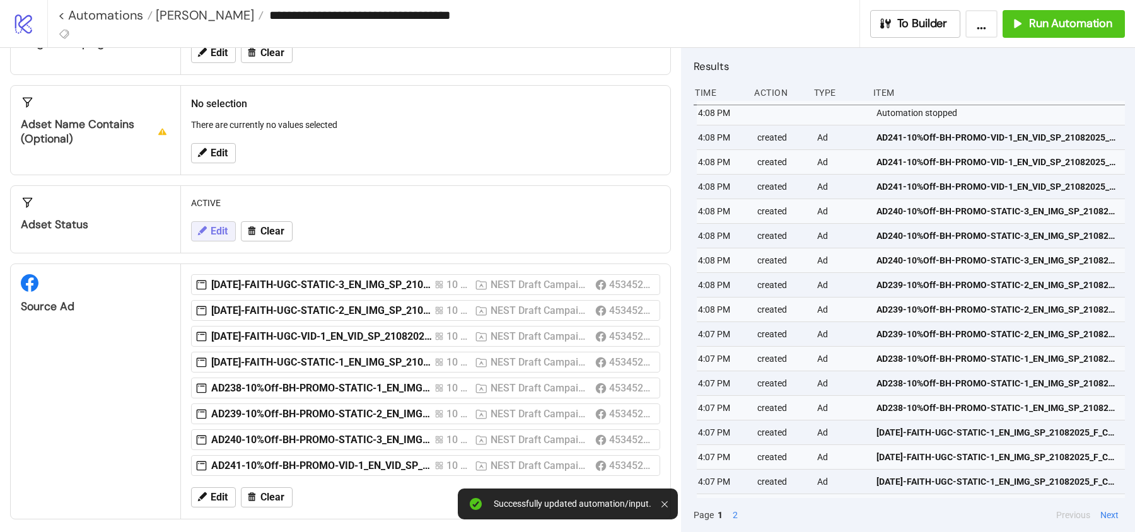
scroll to position [4, 0]
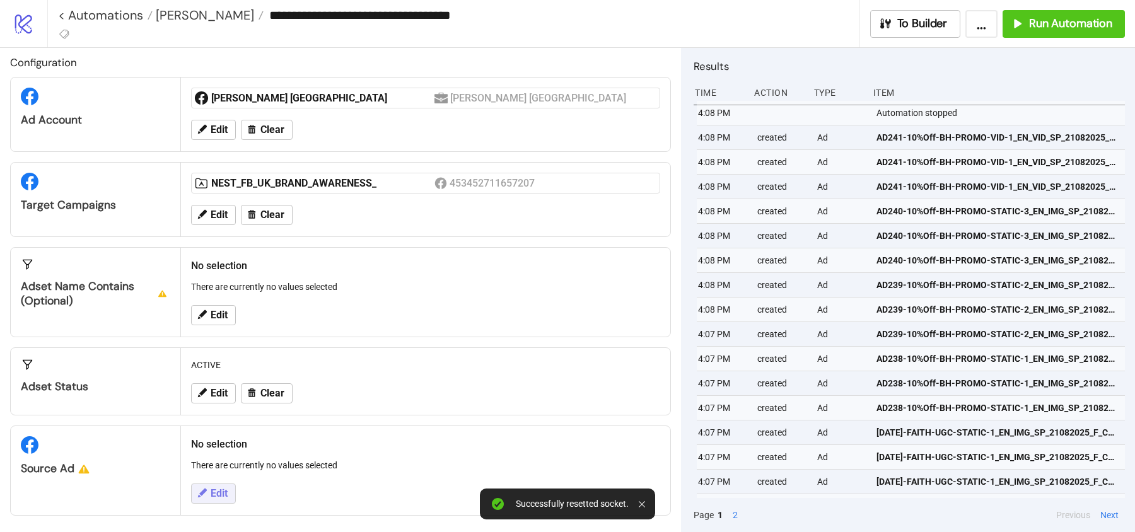
click at [221, 484] on button "Edit" at bounding box center [213, 494] width 45 height 20
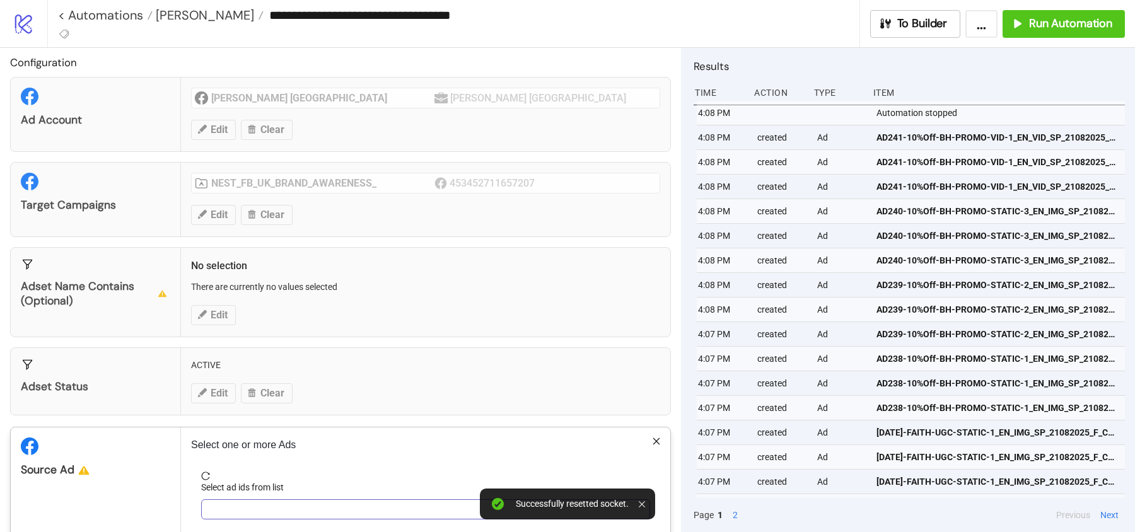
click at [250, 501] on div at bounding box center [419, 510] width 431 height 18
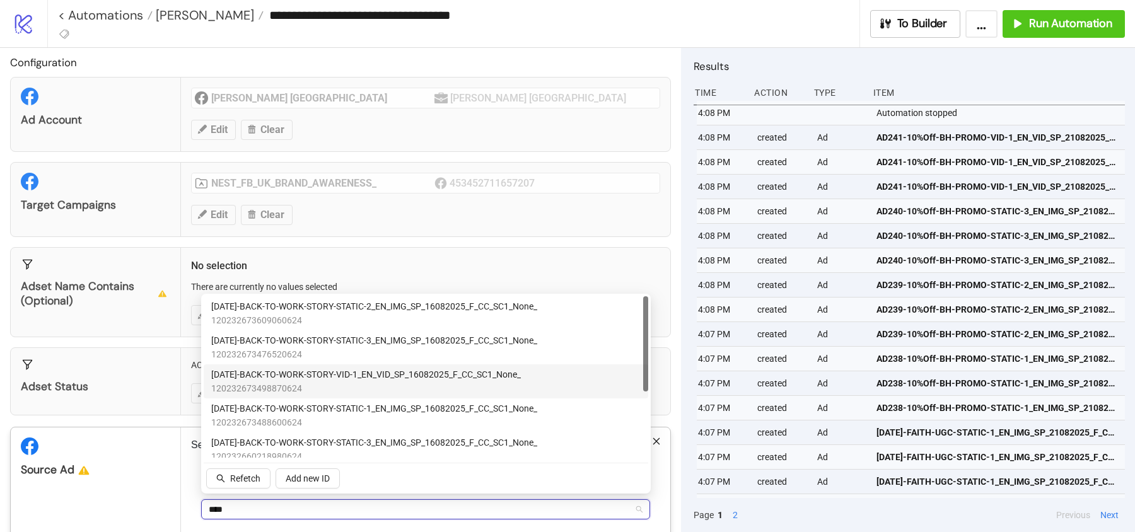
click at [327, 387] on span "120232673498870624" at bounding box center [366, 389] width 310 height 14
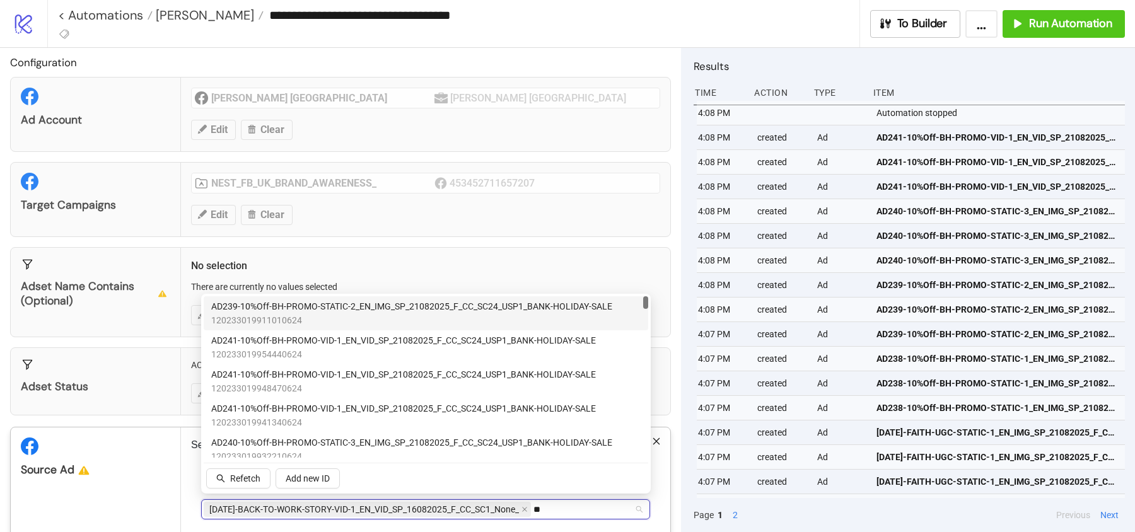
type input "*"
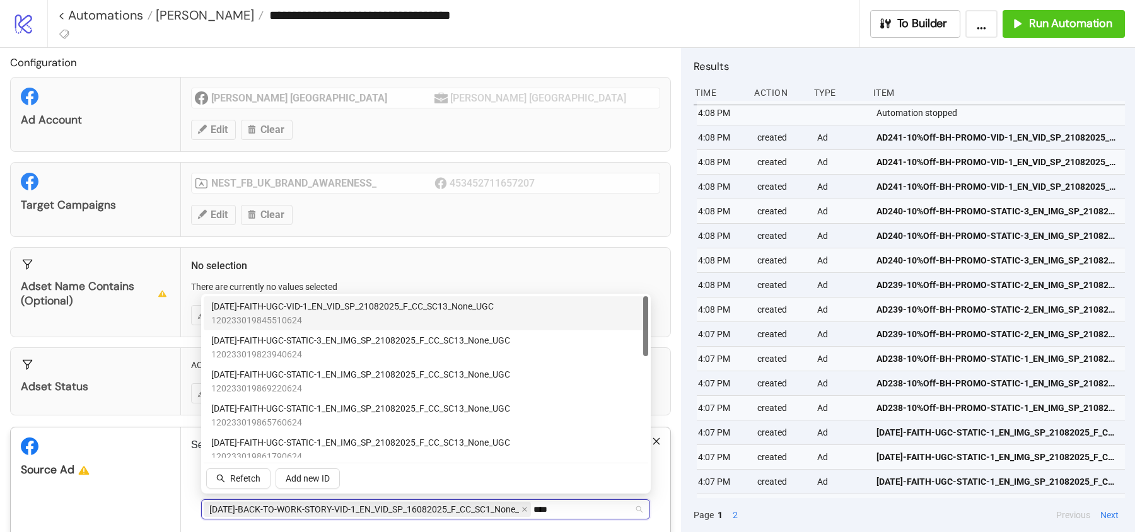
type input "*****"
click at [293, 308] on span "AD237-FAITH-UGC-VID-1_EN_VID_SP_21082025_F_CC_SC13_None_UGC" at bounding box center [352, 307] width 283 height 14
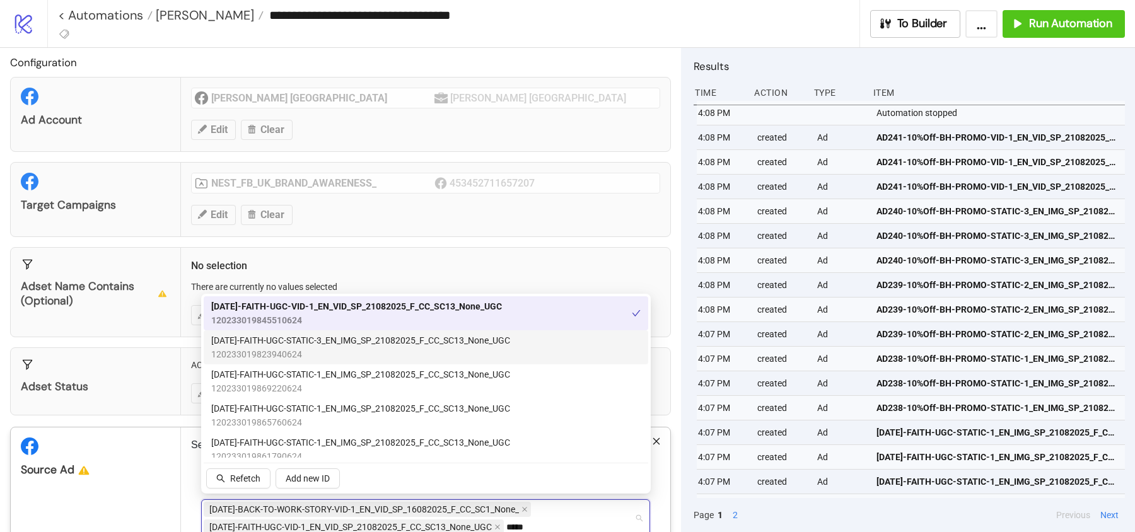
scroll to position [80, 0]
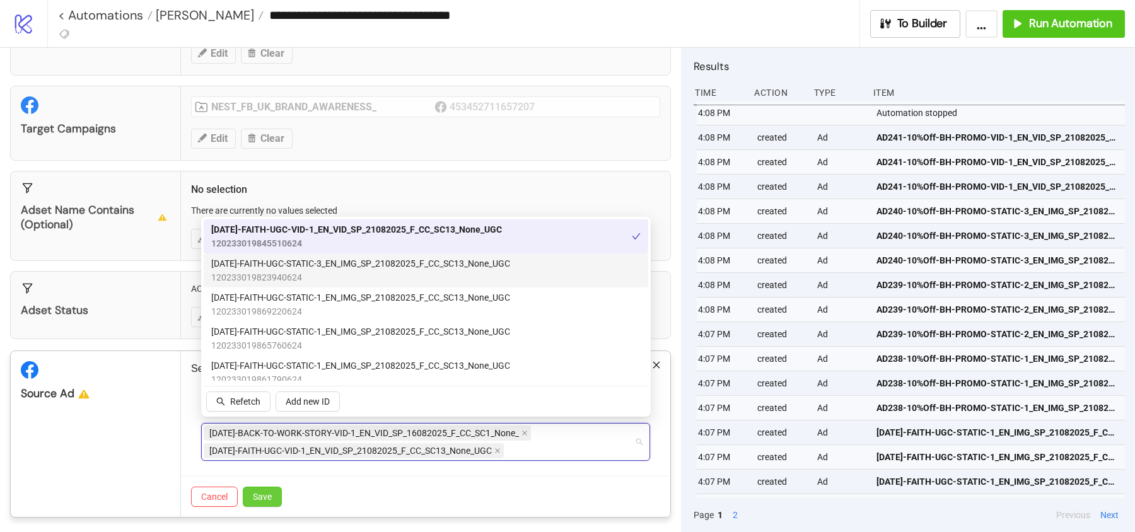
click at [262, 492] on span "Save" at bounding box center [262, 497] width 19 height 10
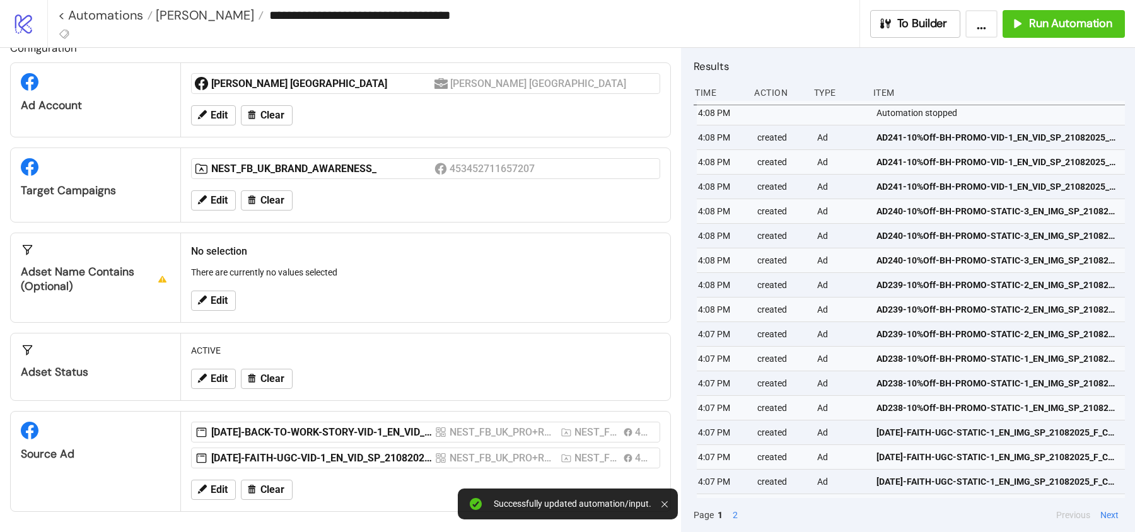
scroll to position [13, 0]
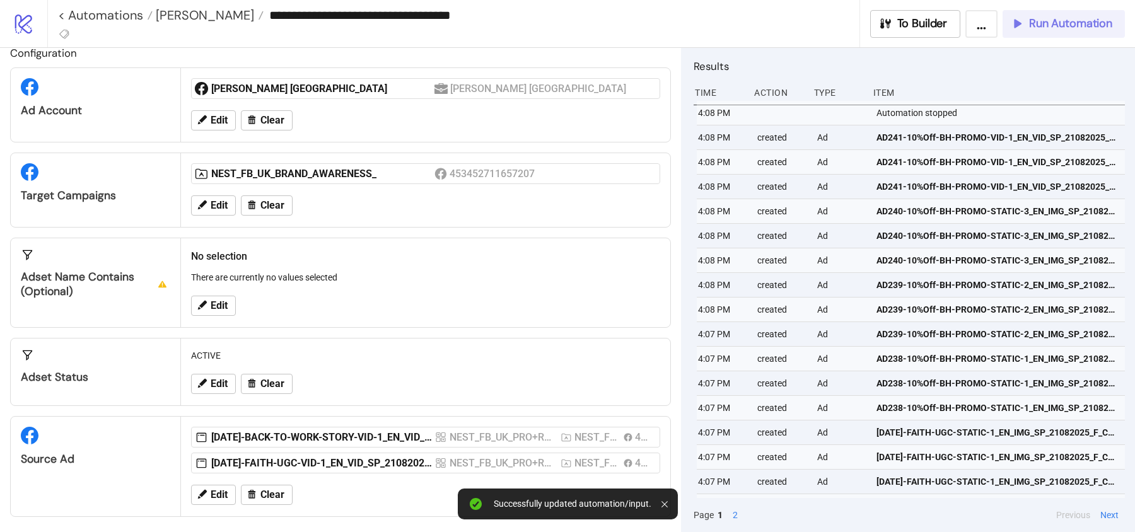
click at [1014, 28] on icon "button" at bounding box center [1017, 23] width 14 height 14
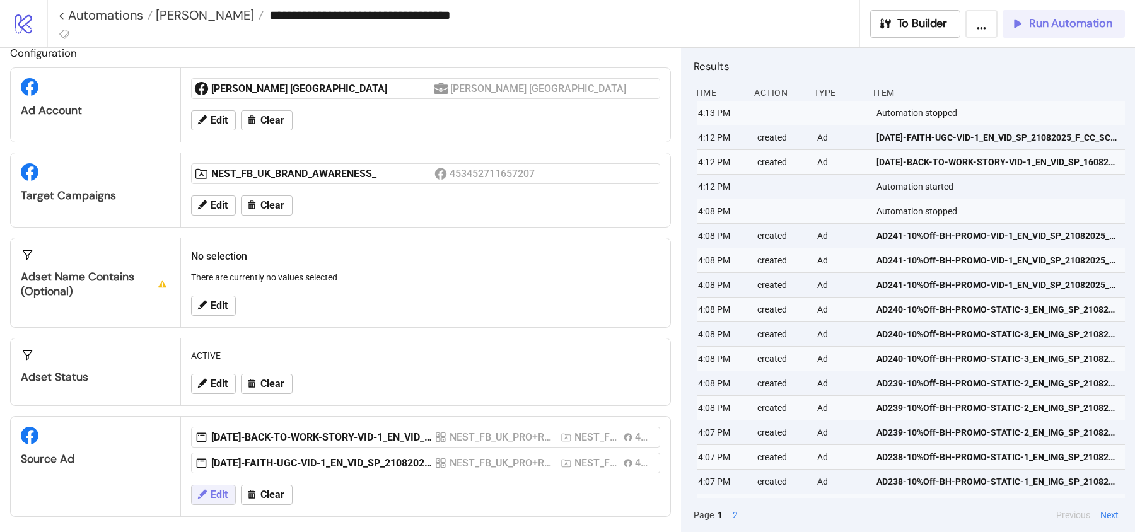
click at [222, 489] on span "Edit" at bounding box center [219, 494] width 17 height 11
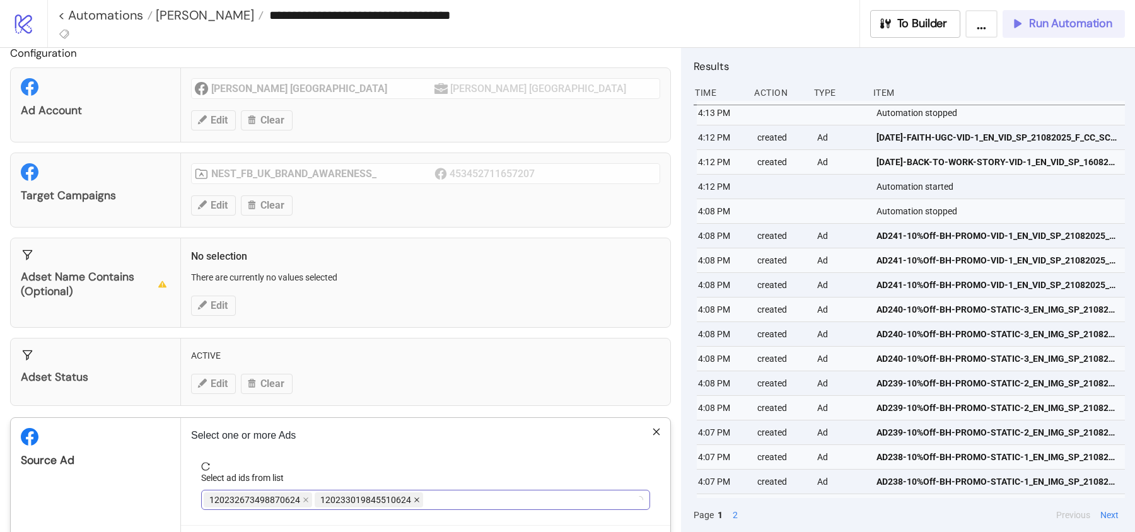
click at [414, 497] on icon "close" at bounding box center [417, 500] width 6 height 6
click at [305, 497] on icon "close" at bounding box center [306, 500] width 6 height 6
click at [305, 496] on div at bounding box center [419, 500] width 431 height 18
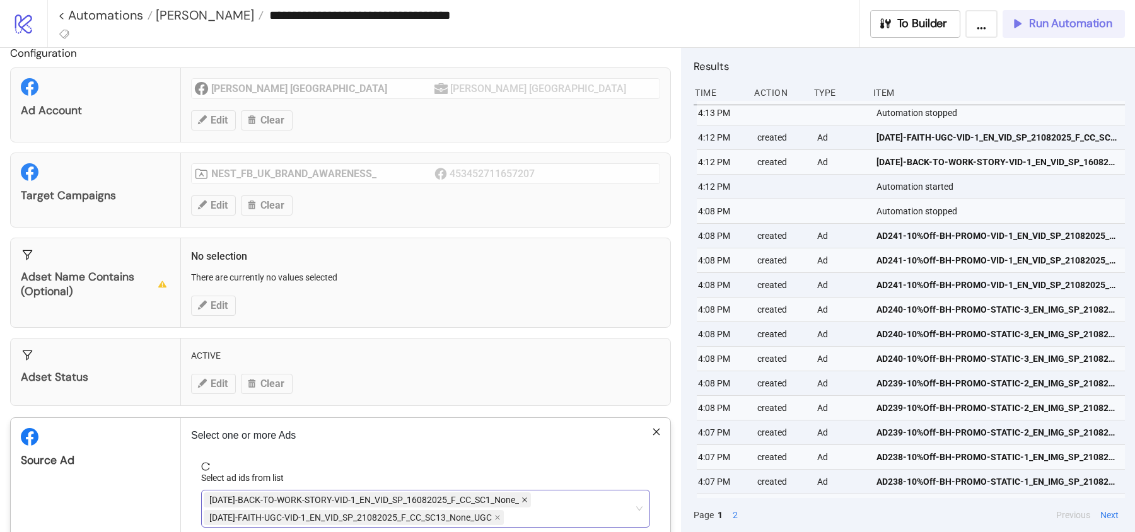
click at [526, 499] on icon "close" at bounding box center [524, 500] width 6 height 6
click at [505, 497] on div "AD237-FAITH-UGC-VID-1_EN_VID_SP_21082025_F_CC_SC13_None_UGC" at bounding box center [355, 500] width 303 height 18
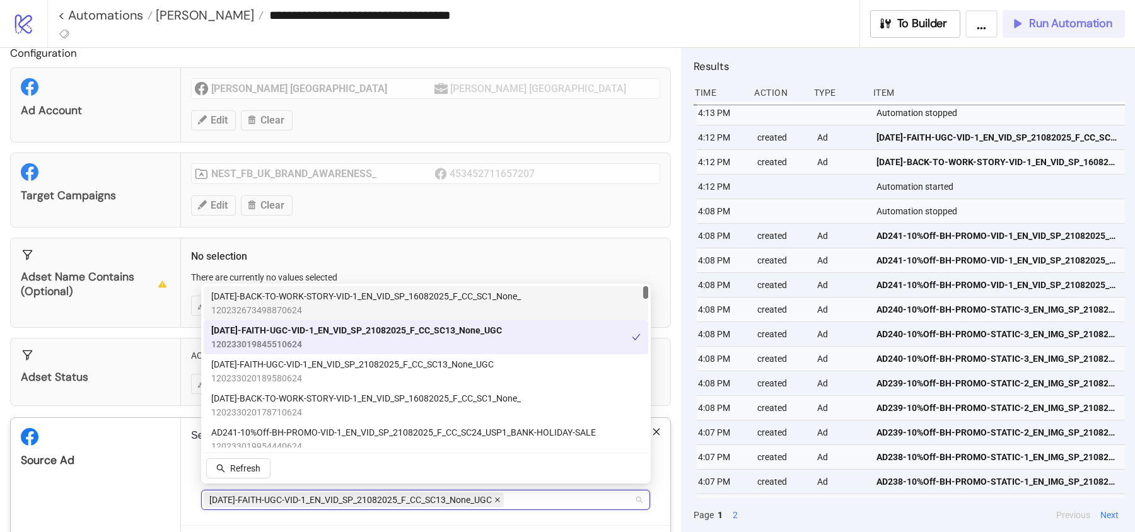
click at [500, 497] on icon "close" at bounding box center [497, 500] width 6 height 6
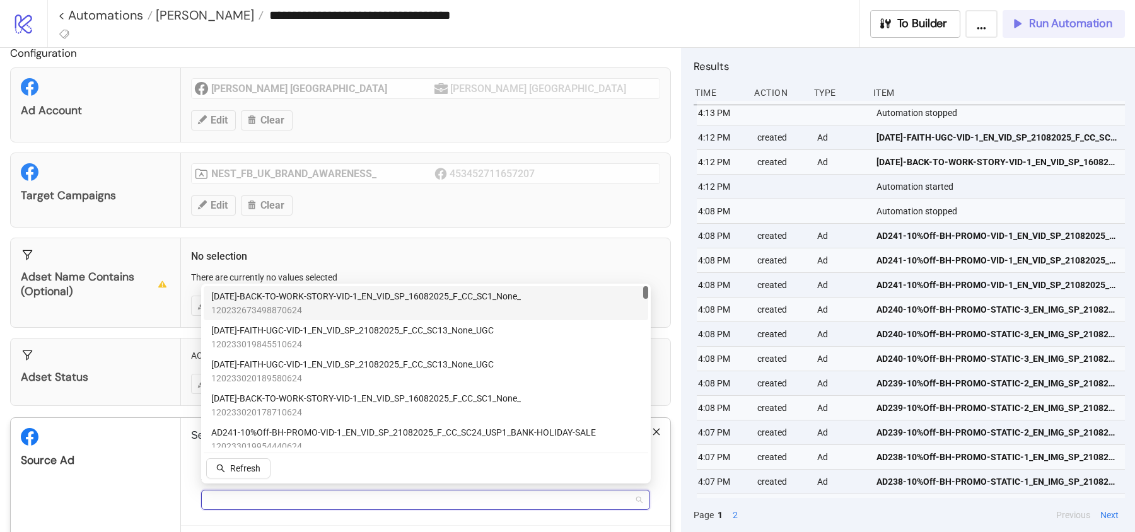
click at [500, 497] on div at bounding box center [419, 500] width 431 height 18
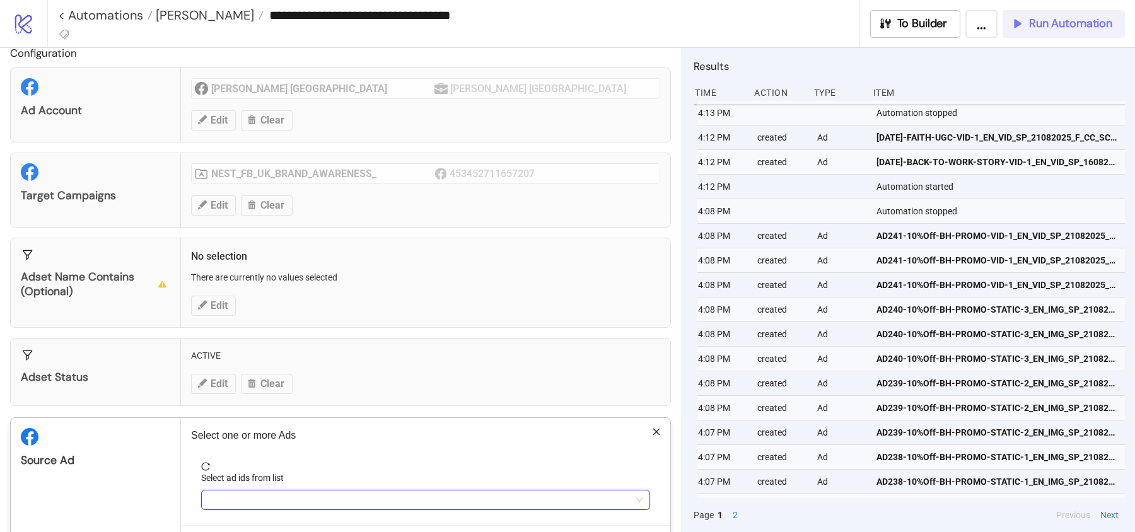
click at [500, 496] on div at bounding box center [419, 500] width 431 height 18
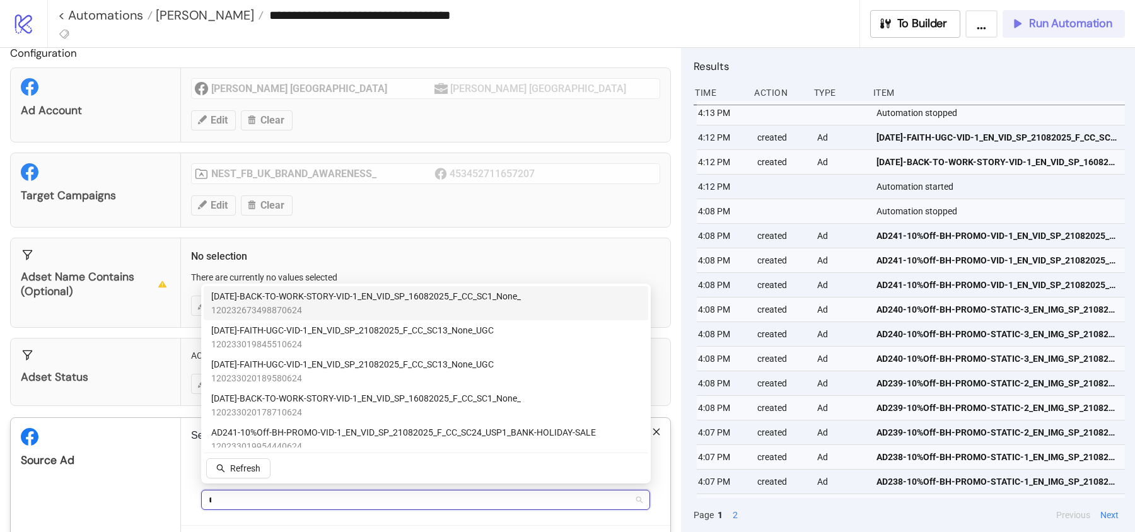
type input "***"
click at [482, 308] on span "120233005751470624" at bounding box center [392, 310] width 363 height 14
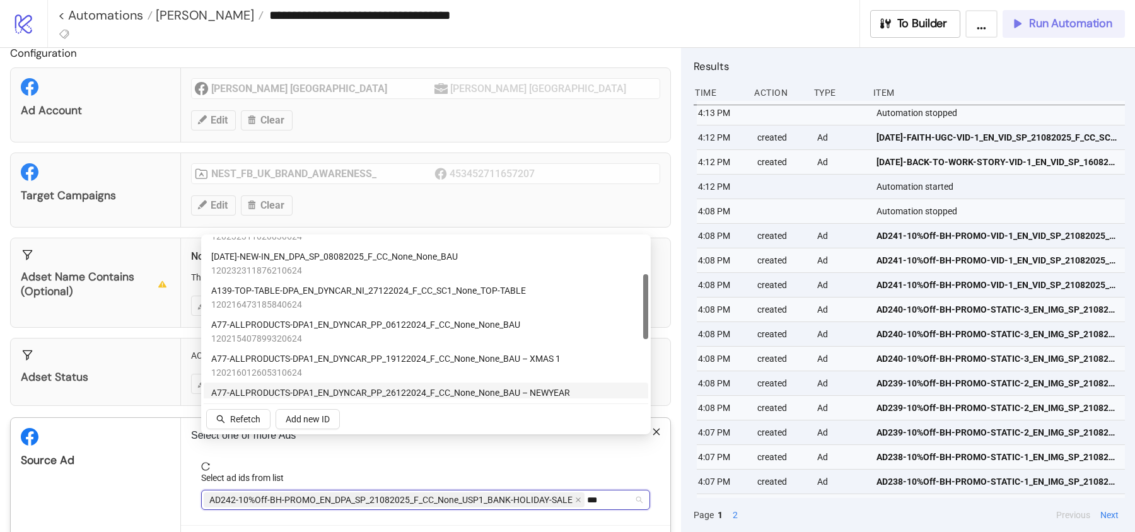
scroll to position [63, 0]
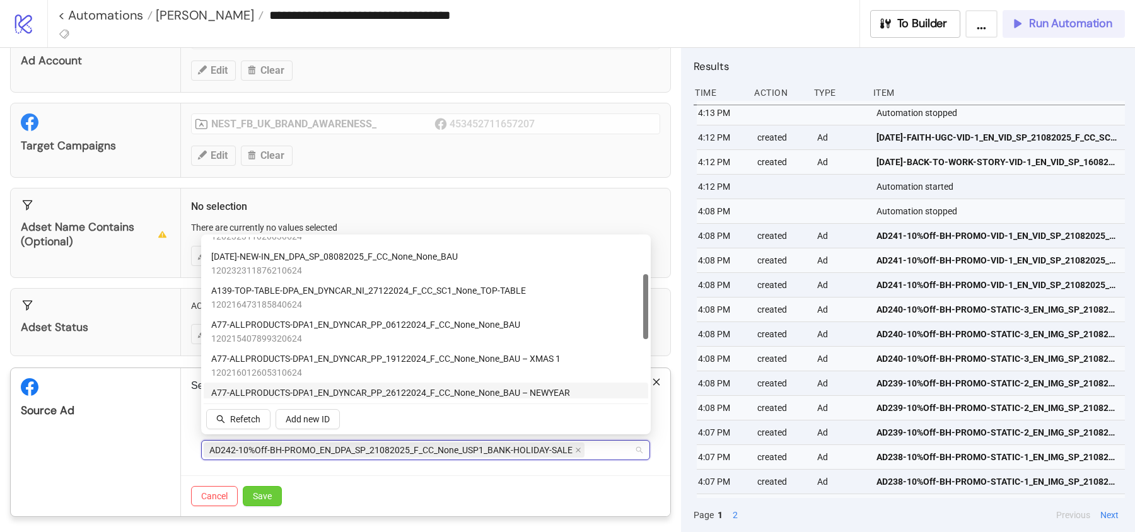
click at [267, 491] on span "Save" at bounding box center [262, 496] width 19 height 10
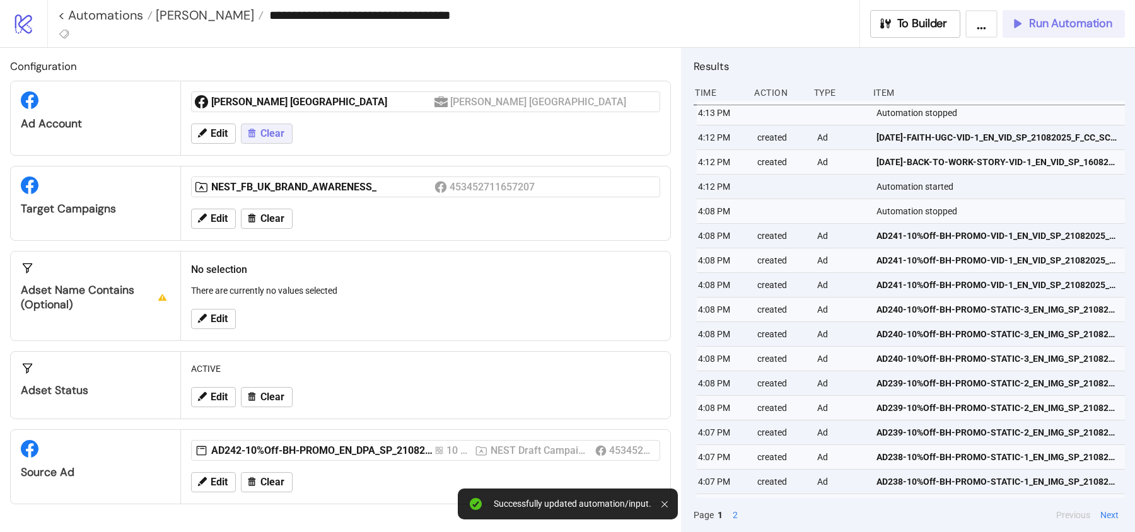
scroll to position [0, 0]
click at [222, 236] on div "NEST_FB_UK_BRAND_AWARENESS_ 453452711657207 Edit Clear" at bounding box center [425, 203] width 489 height 74
click at [223, 223] on button "Edit" at bounding box center [213, 219] width 45 height 20
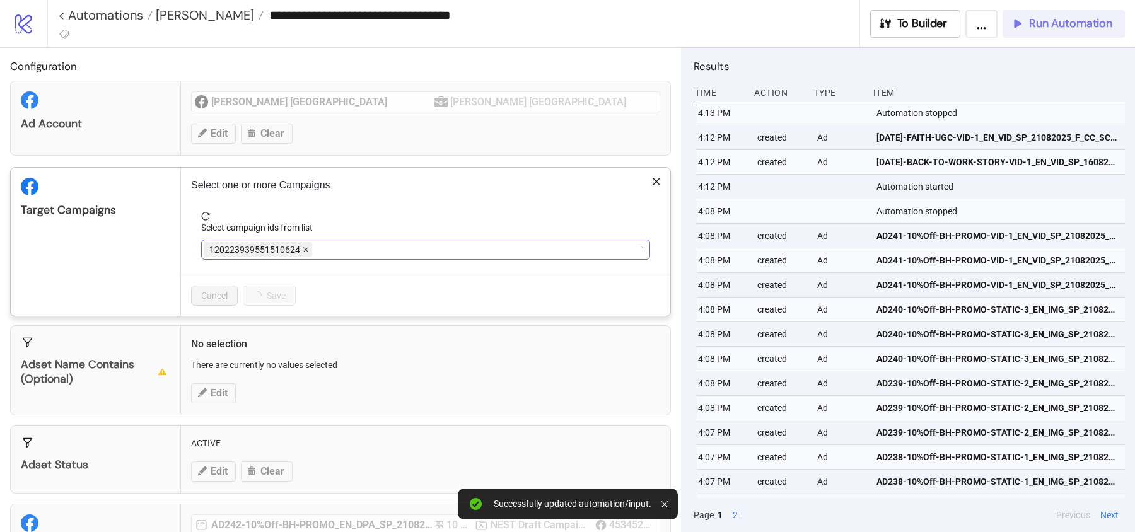
click at [303, 248] on icon "close" at bounding box center [306, 250] width 6 height 6
click at [303, 248] on div at bounding box center [419, 250] width 431 height 18
click at [356, 248] on icon "close" at bounding box center [357, 250] width 6 height 6
click at [352, 248] on div at bounding box center [419, 250] width 431 height 18
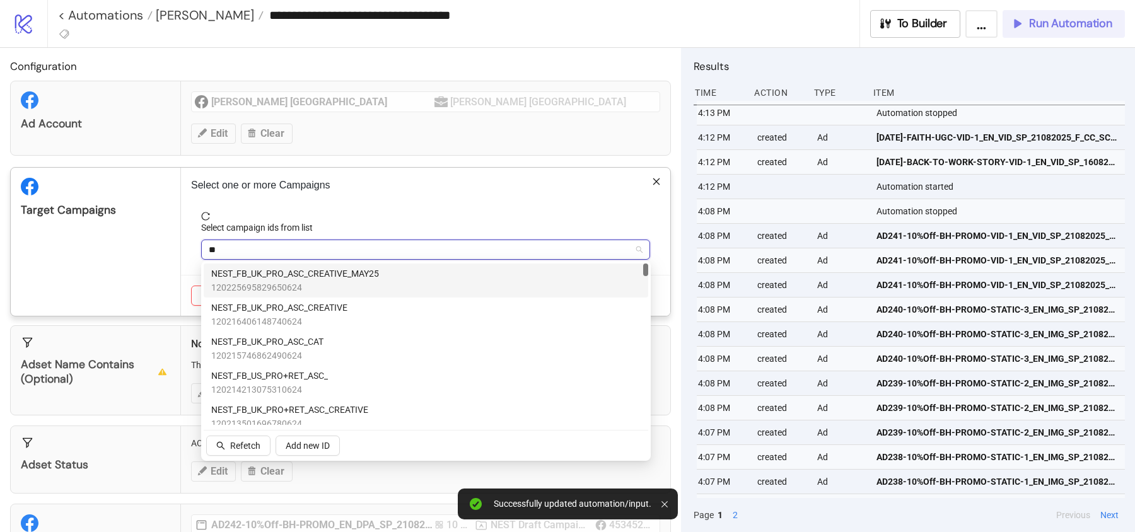
type input "***"
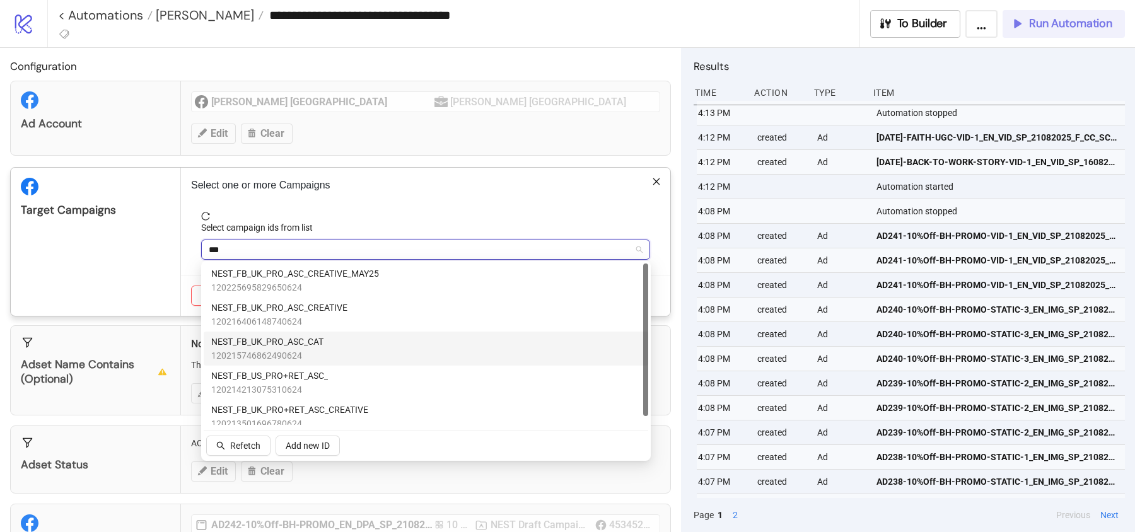
click at [358, 356] on div "NEST_FB_UK_PRO_ASC_CAT 120215746862490624" at bounding box center [425, 349] width 429 height 28
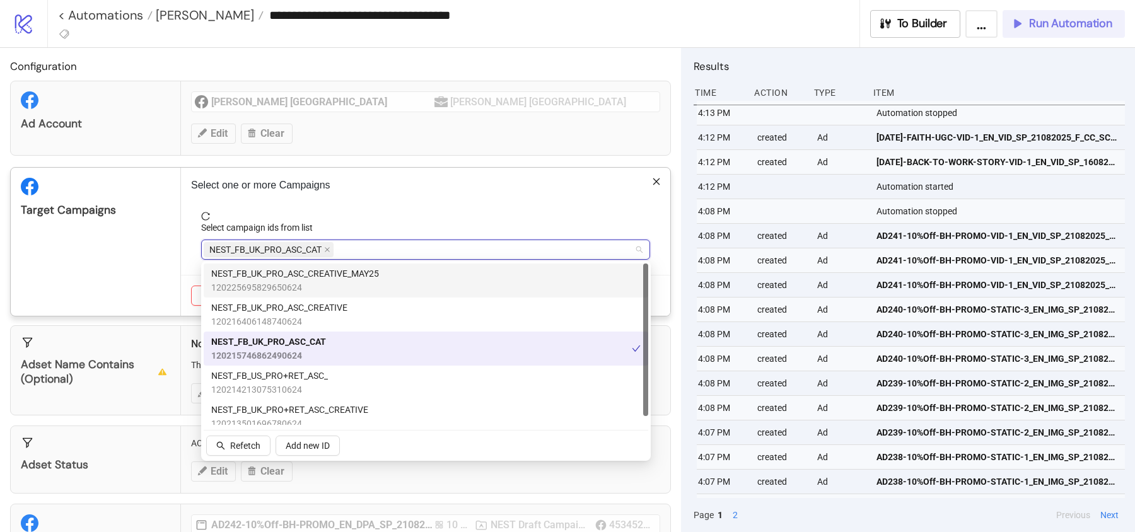
click at [429, 212] on span "reload" at bounding box center [425, 216] width 449 height 9
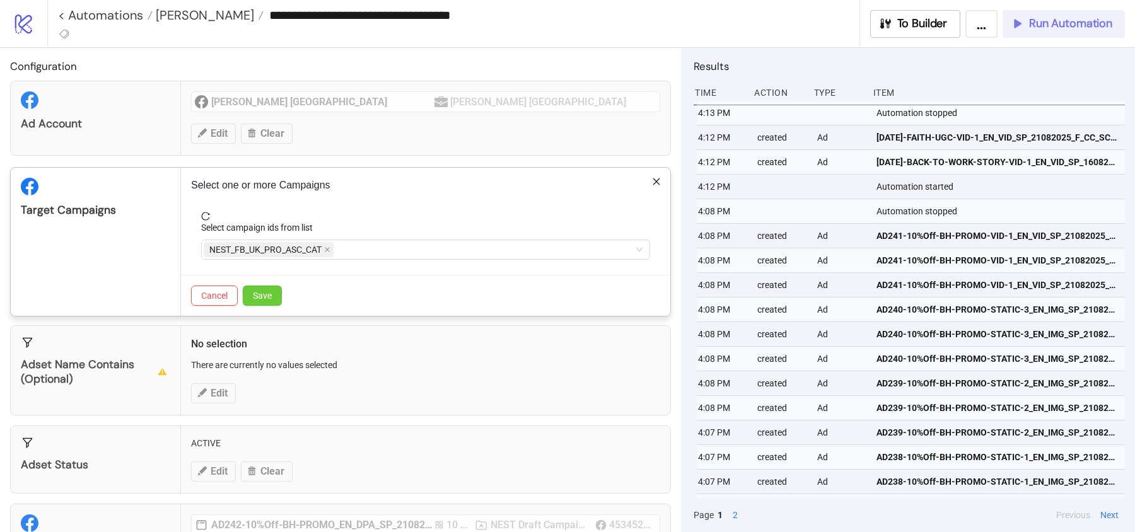
click at [271, 294] on span "Save" at bounding box center [262, 296] width 19 height 10
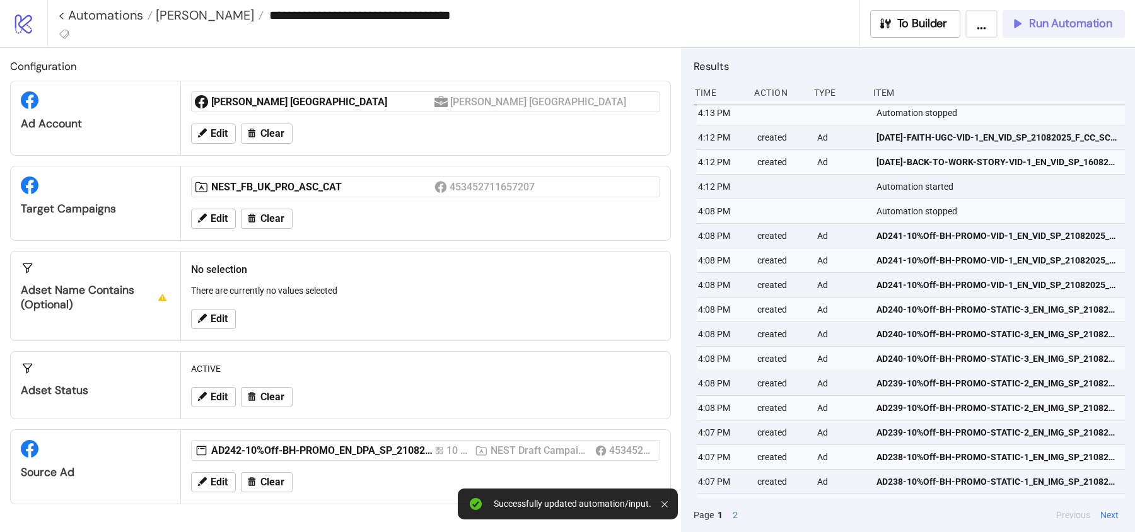
click at [1098, 25] on span "Run Automation" at bounding box center [1070, 23] width 83 height 15
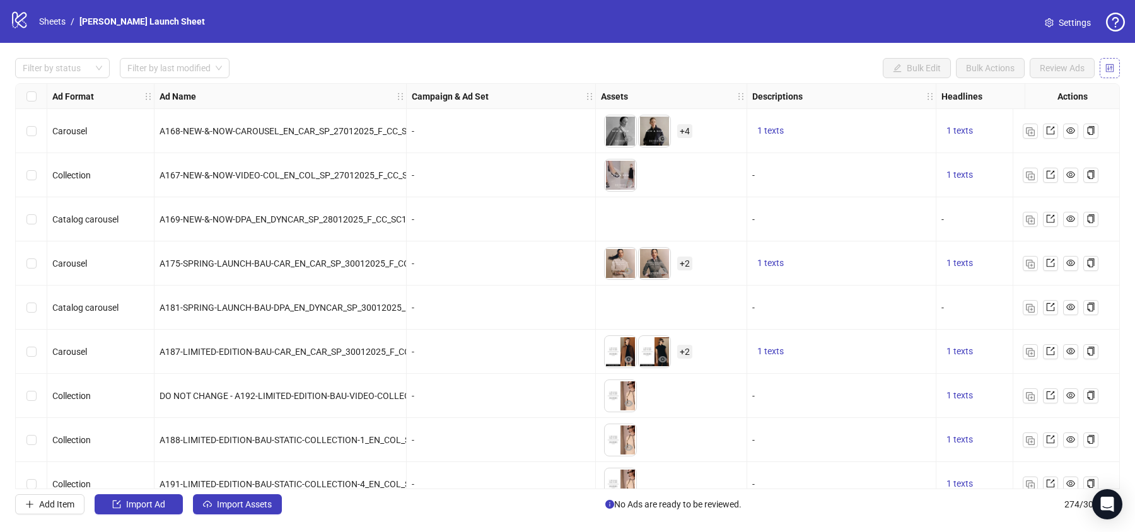
click at [1107, 67] on icon "control" at bounding box center [1109, 68] width 9 height 9
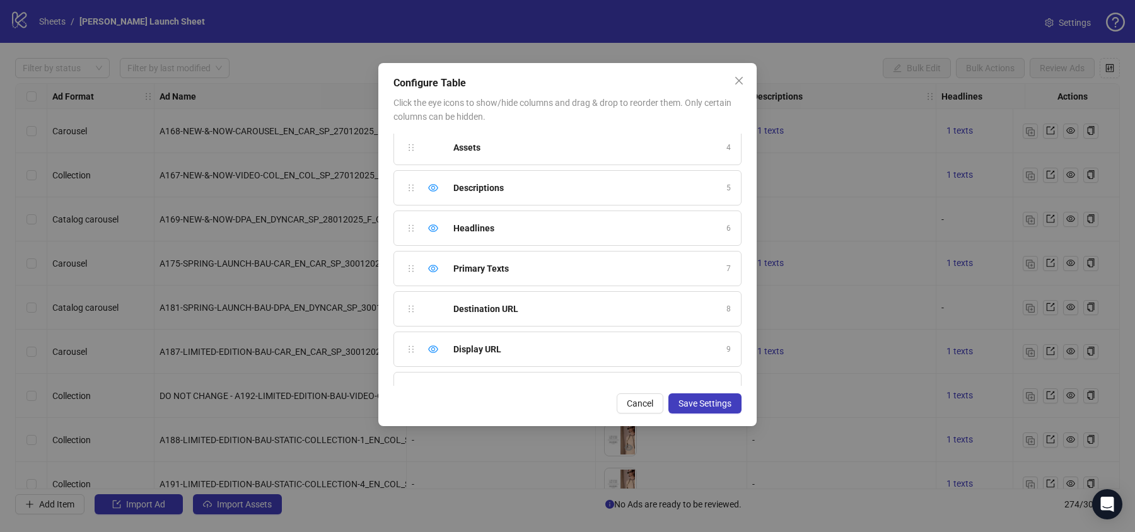
scroll to position [126, 0]
drag, startPoint x: 517, startPoint y: 271, endPoint x: 519, endPoint y: 218, distance: 53.0
click at [518, 218] on ul "Ad Format 1 Ad Name 2 Campaign & Ad Set 3 Assets 4 Descriptions 5 Headlines 6 P…" at bounding box center [567, 290] width 348 height 565
drag, startPoint x: 409, startPoint y: 264, endPoint x: 411, endPoint y: 179, distance: 84.5
click at [411, 179] on div "Ad Format 1 Ad Name 2 Campaign & Ad Set 3 Assets 4 Descriptions 5 Headlines 6 P…" at bounding box center [567, 260] width 348 height 252
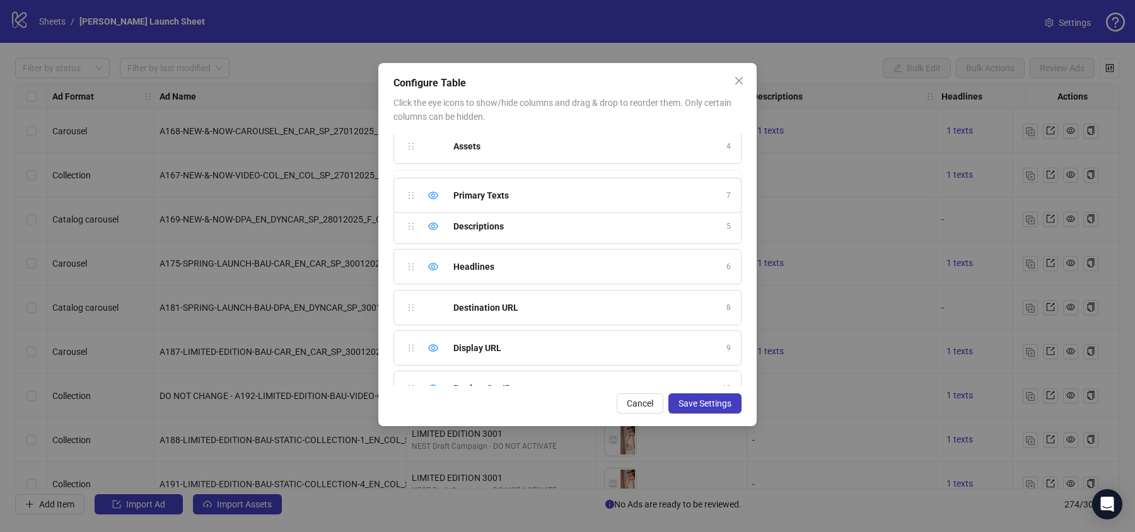
scroll to position [115, 0]
drag, startPoint x: 412, startPoint y: 269, endPoint x: 409, endPoint y: 231, distance: 37.9
click at [409, 231] on div "Ad Format 1 Ad Name 2 Campaign & Ad Set 3 Assets 4 Primary Texts 5 Descriptions…" at bounding box center [567, 260] width 348 height 252
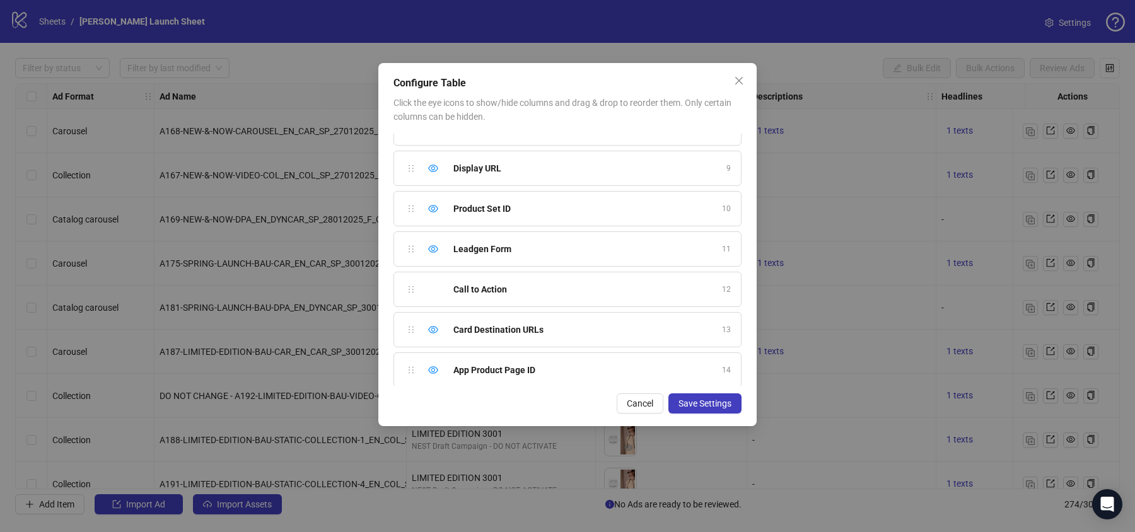
scroll to position [260, 0]
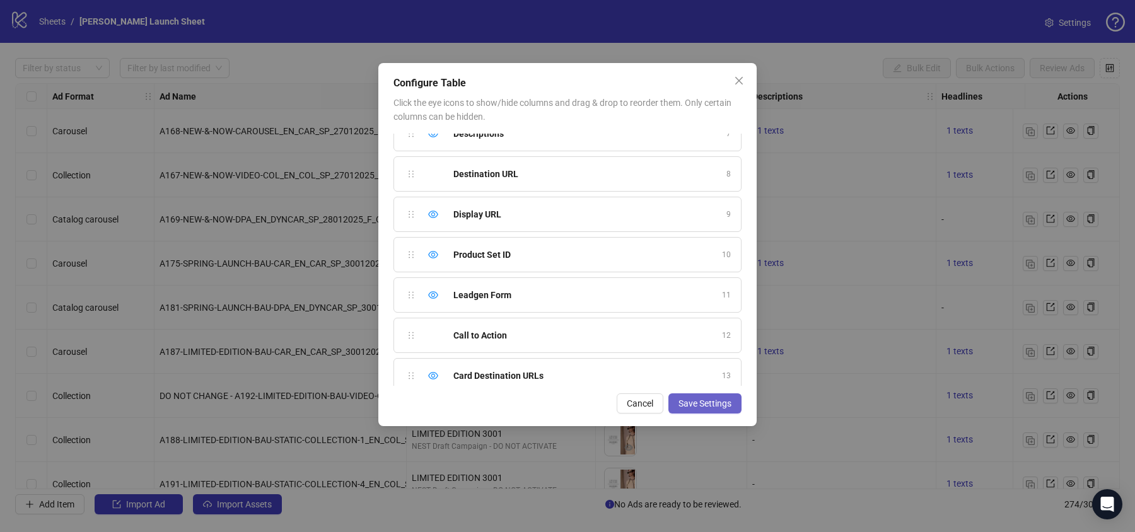
click at [699, 399] on span "Save Settings" at bounding box center [705, 404] width 53 height 10
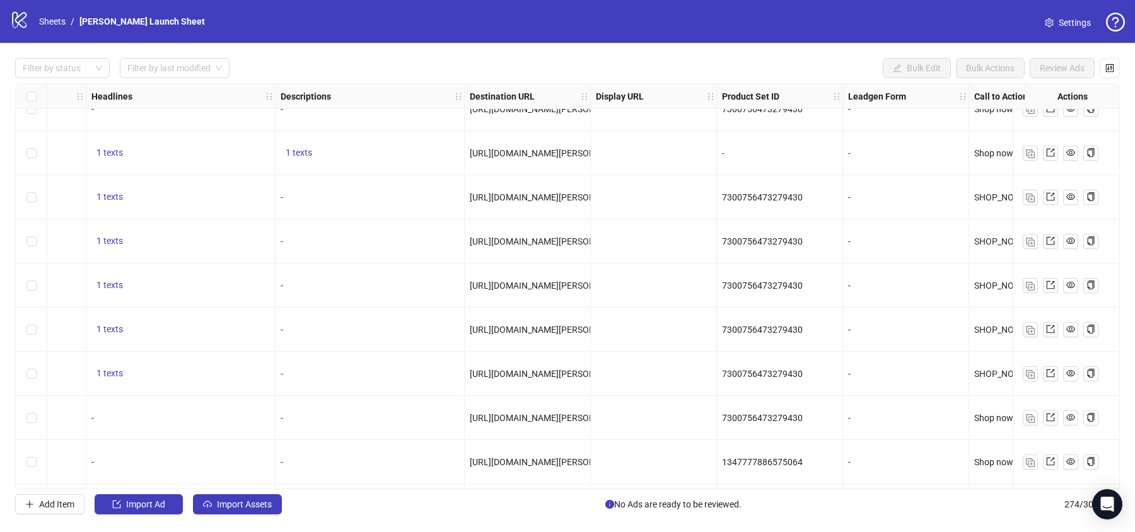
scroll to position [240, 787]
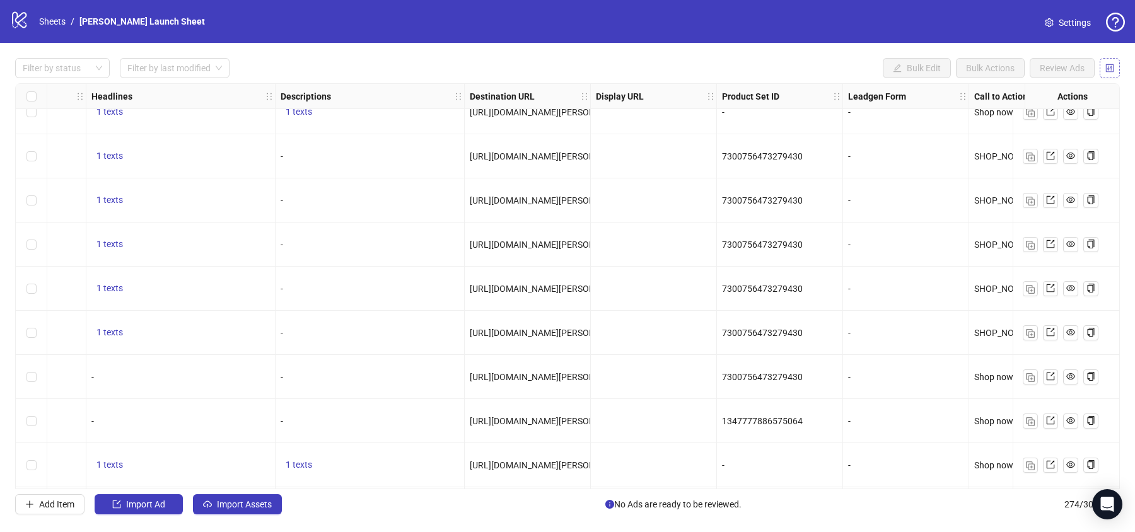
click at [1107, 67] on icon "control" at bounding box center [1109, 68] width 9 height 9
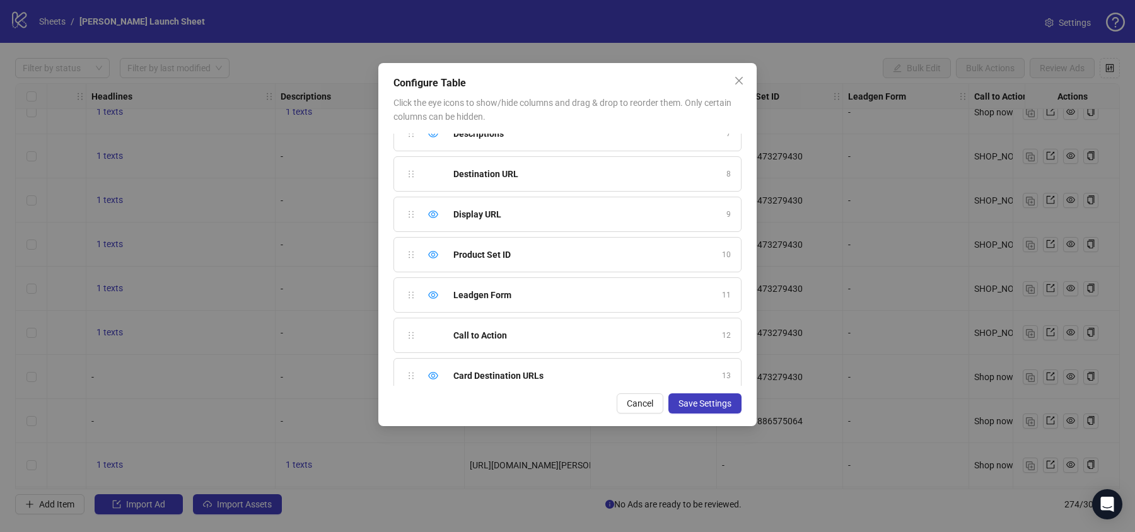
scroll to position [264, 0]
click at [431, 288] on icon "eye" at bounding box center [433, 292] width 10 height 8
click at [431, 246] on icon "eye" at bounding box center [433, 251] width 10 height 10
click at [433, 207] on icon "eye" at bounding box center [433, 211] width 10 height 8
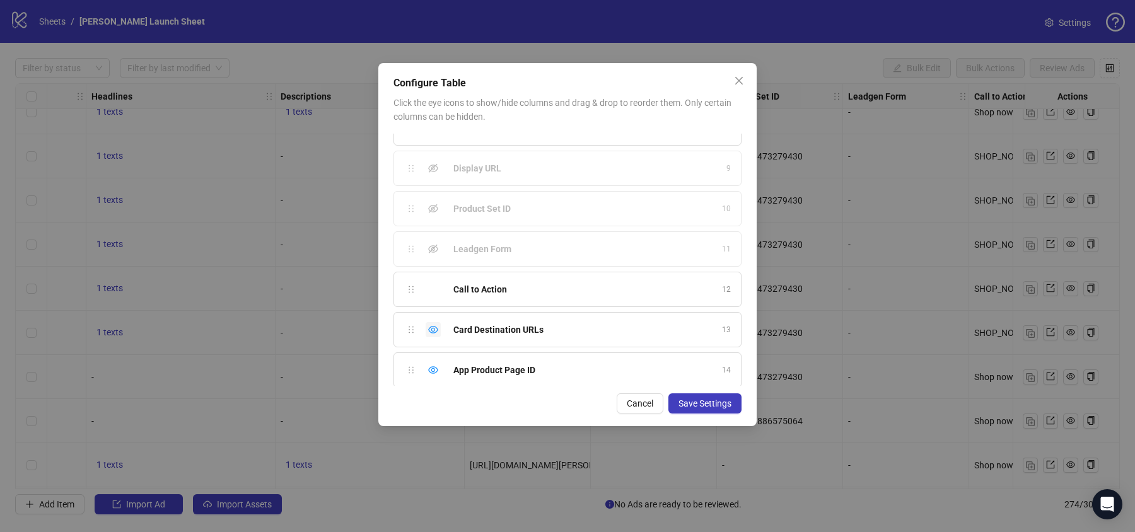
click at [433, 326] on icon "eye" at bounding box center [433, 330] width 10 height 10
click at [430, 365] on icon "eye" at bounding box center [433, 370] width 10 height 10
click at [692, 406] on span "Save Settings" at bounding box center [705, 404] width 53 height 10
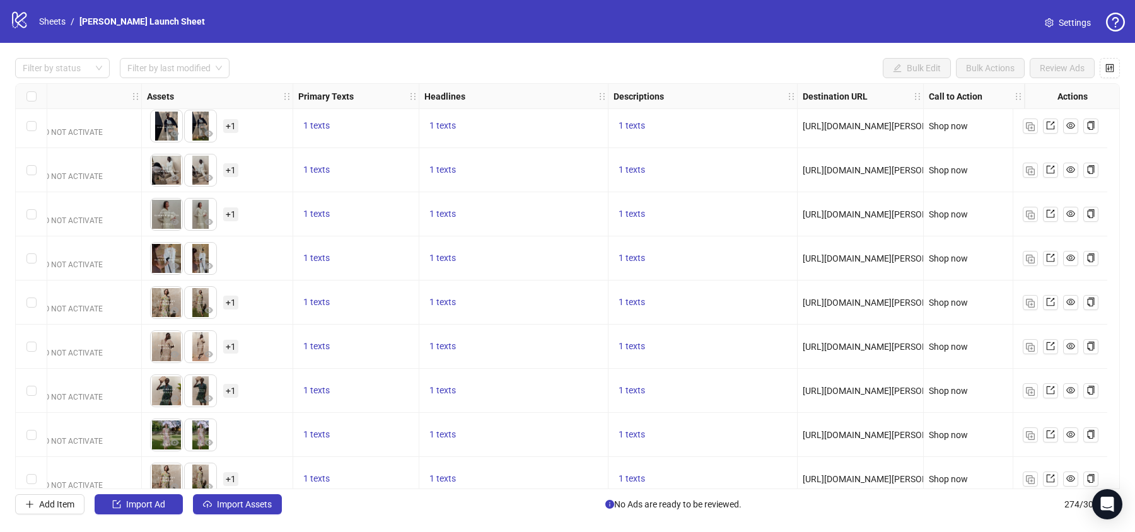
scroll to position [3274, 466]
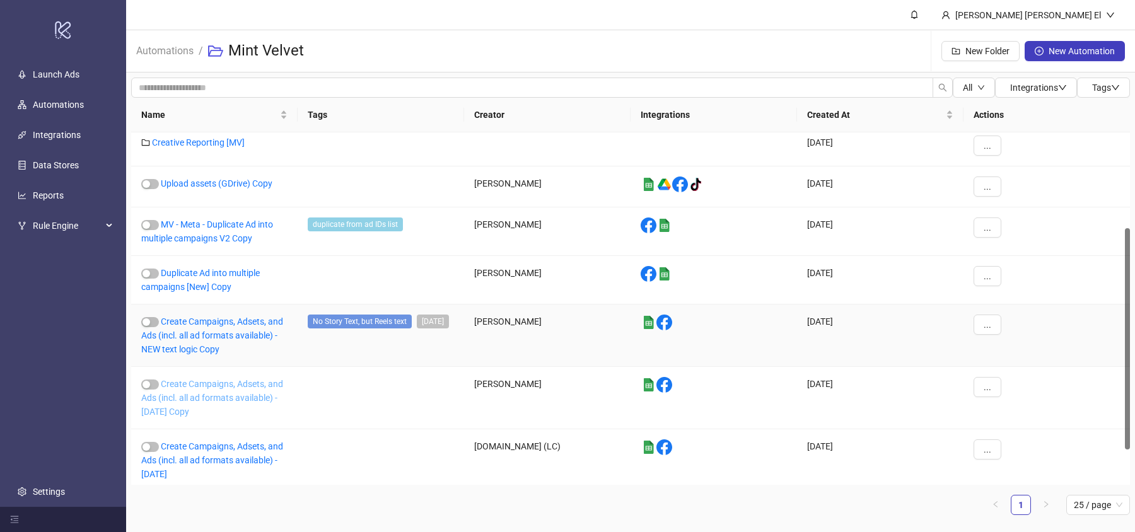
scroll to position [149, 0]
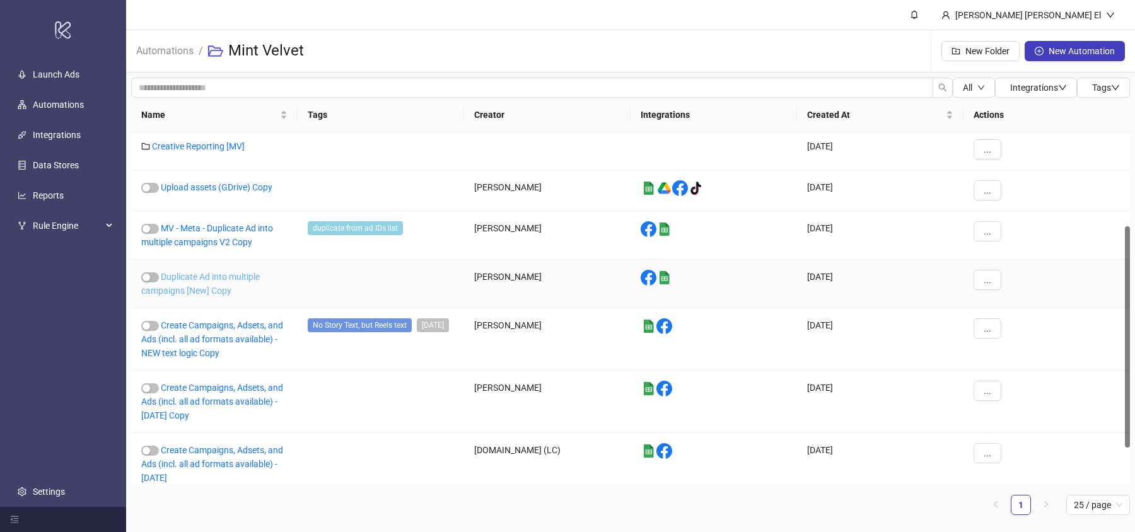
click at [210, 284] on link "Duplicate Ad into multiple campaigns [New] Copy" at bounding box center [200, 284] width 119 height 24
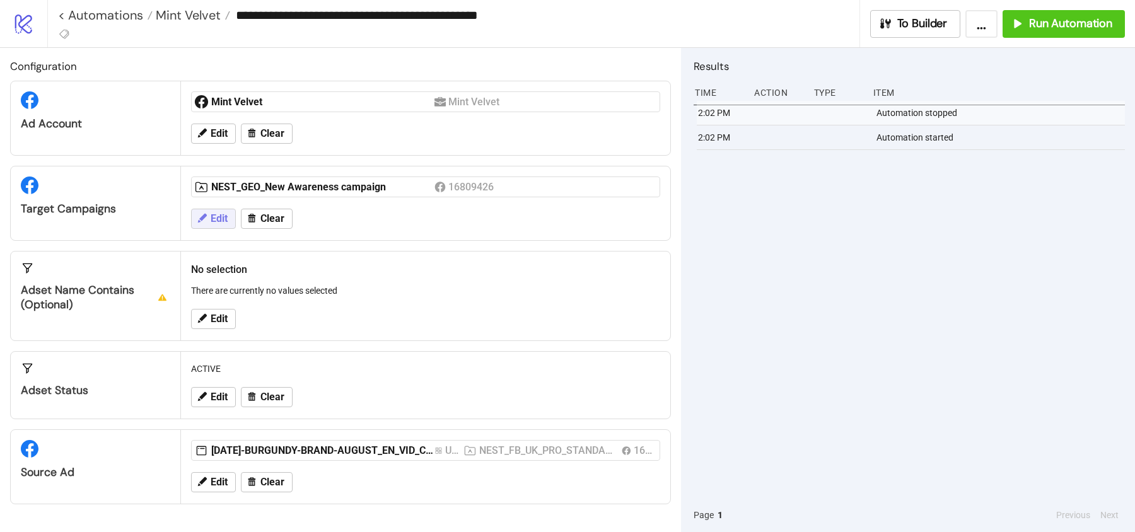
click at [216, 213] on span "Edit" at bounding box center [219, 218] width 17 height 11
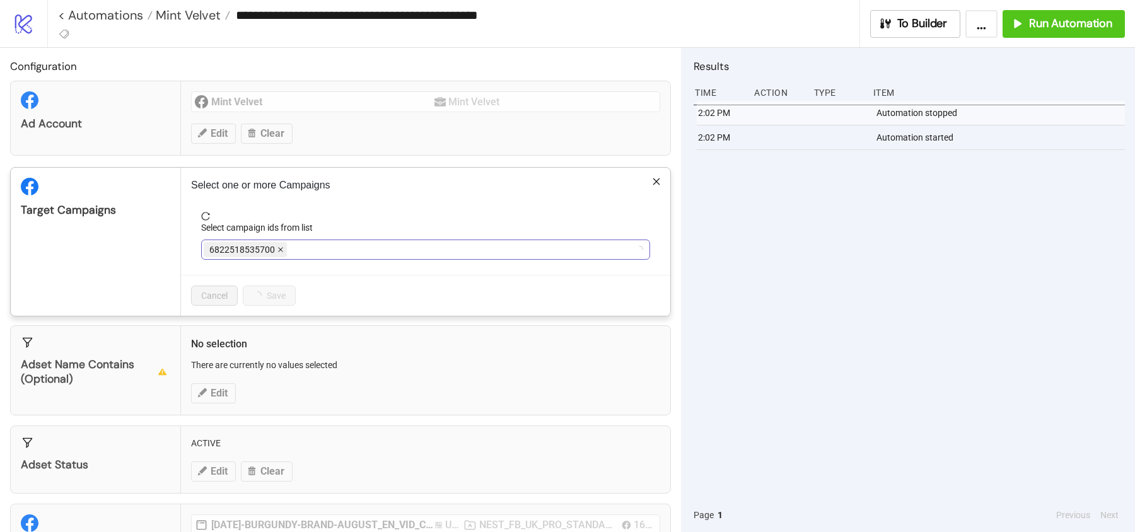
click at [277, 247] on icon "close" at bounding box center [280, 250] width 6 height 6
click at [276, 247] on div at bounding box center [419, 250] width 431 height 18
click at [365, 249] on icon "close" at bounding box center [366, 250] width 6 height 6
click at [365, 249] on div at bounding box center [419, 250] width 431 height 18
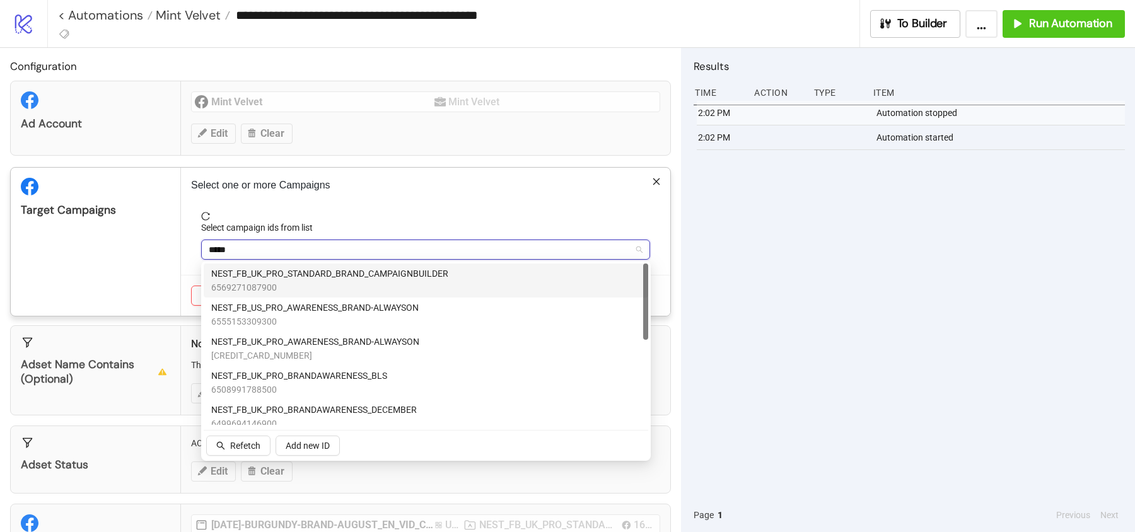
type input "*****"
click at [262, 251] on div "***** brand" at bounding box center [419, 250] width 431 height 18
paste input "**********"
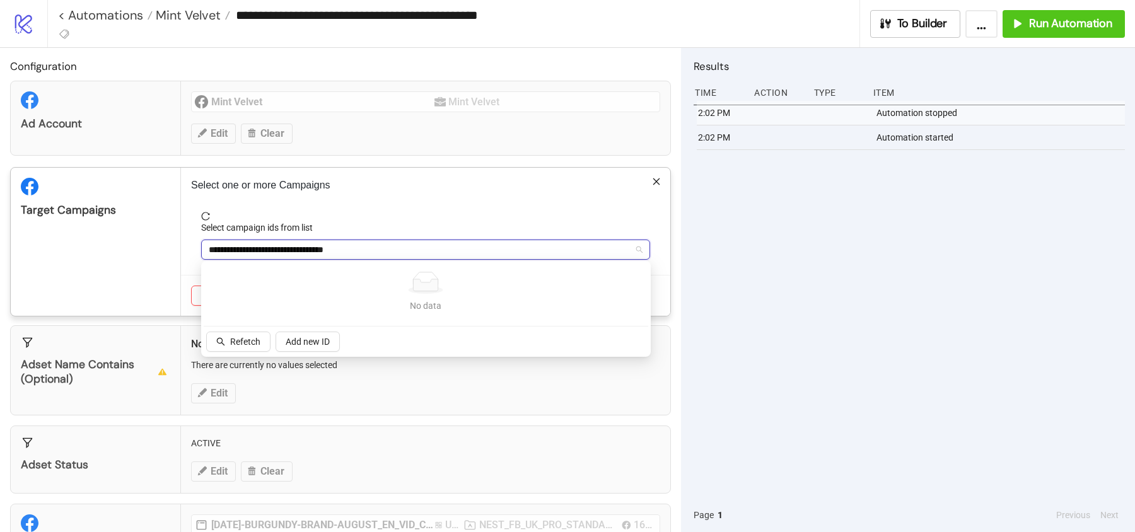
drag, startPoint x: 231, startPoint y: 245, endPoint x: 175, endPoint y: 245, distance: 55.5
click at [175, 245] on div "**********" at bounding box center [340, 241] width 661 height 149
type input "**********"
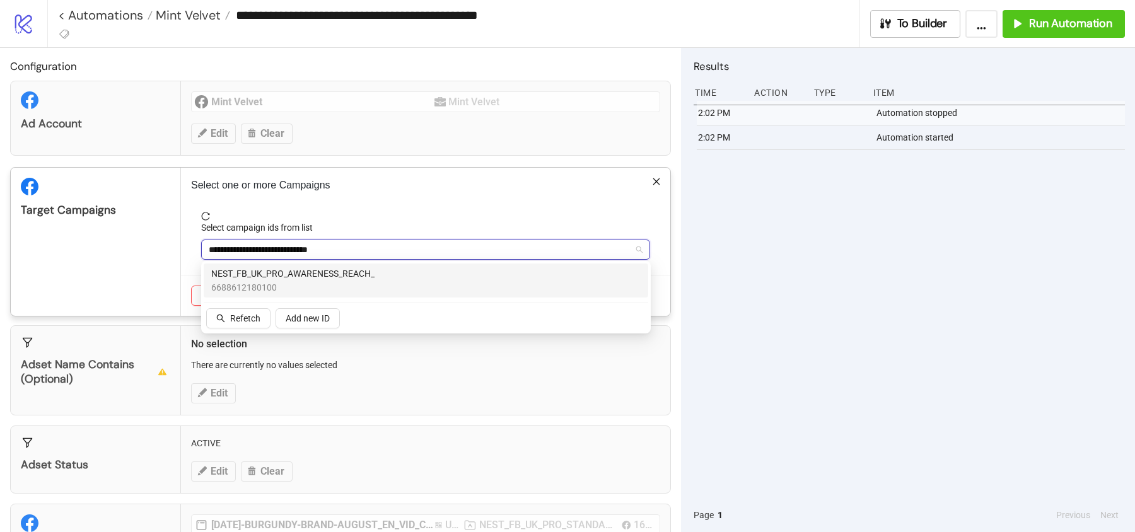
click at [277, 273] on span "NEST_FB_UK_PRO_AWARENESS_REACH_" at bounding box center [292, 274] width 163 height 14
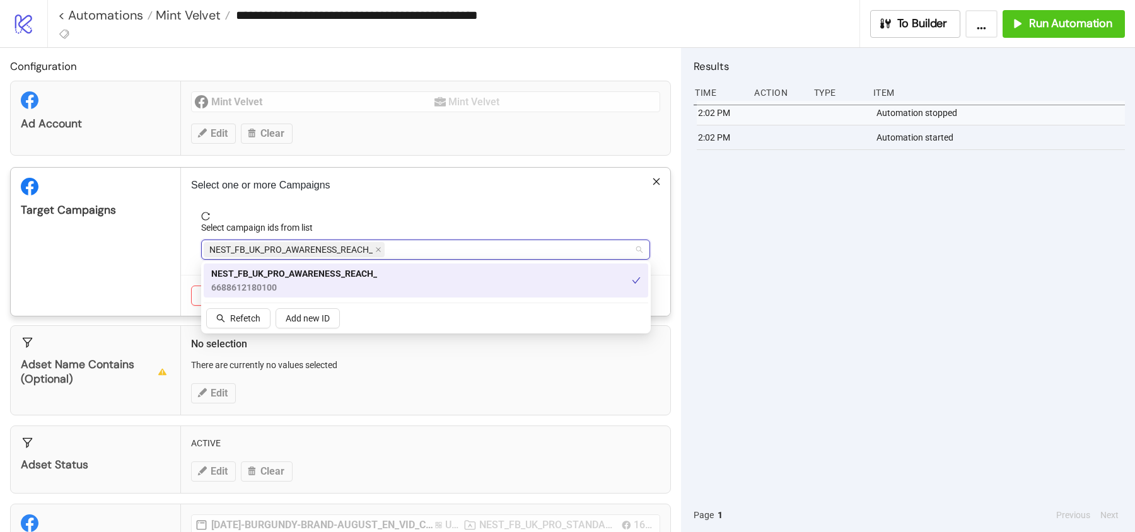
click at [146, 244] on div "Target Campaigns" at bounding box center [96, 242] width 170 height 148
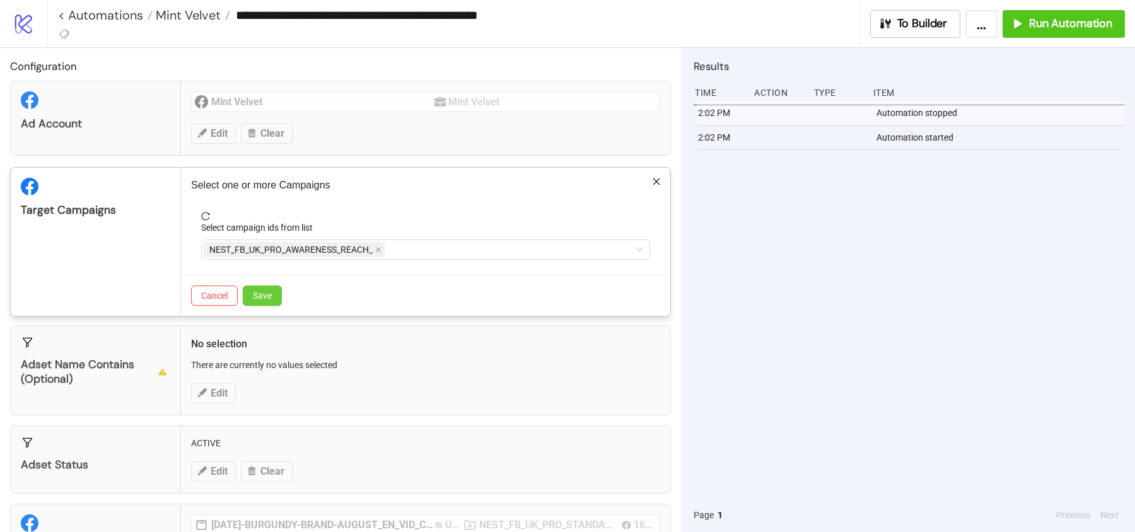
click at [271, 293] on button "Save" at bounding box center [262, 296] width 39 height 20
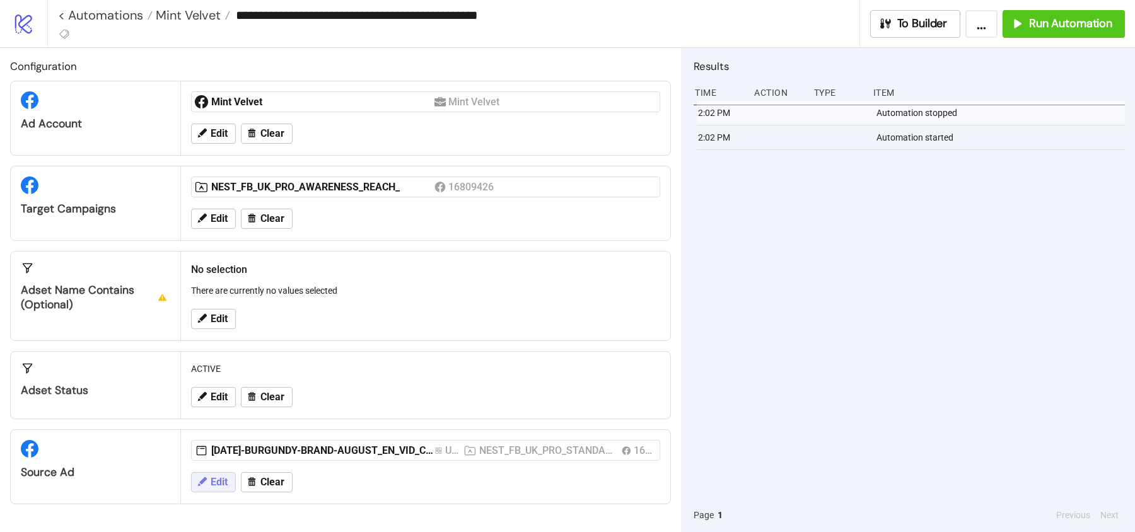
click at [209, 479] on button "Edit" at bounding box center [213, 482] width 45 height 20
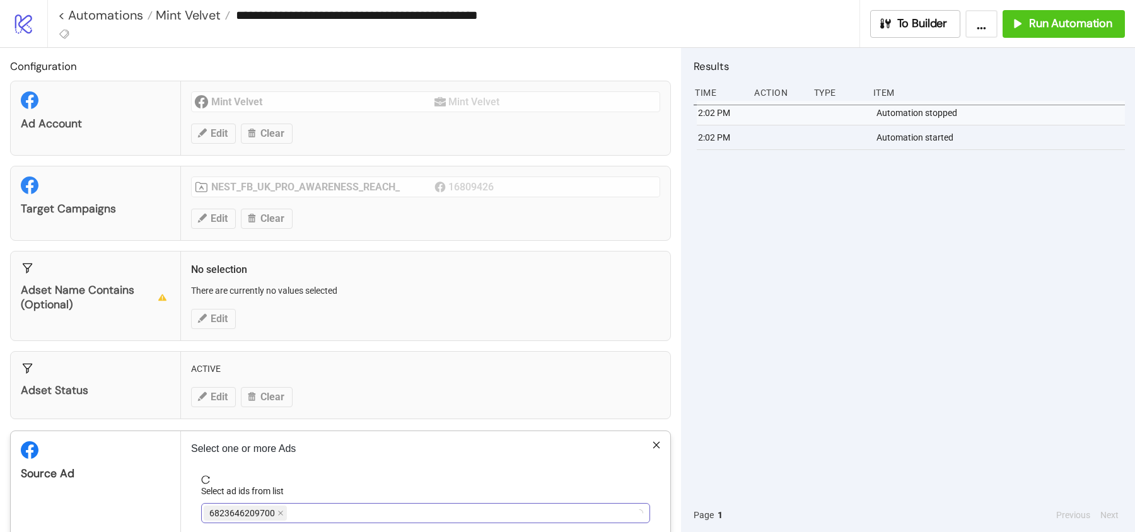
click at [296, 505] on div "6823646209700" at bounding box center [419, 513] width 431 height 18
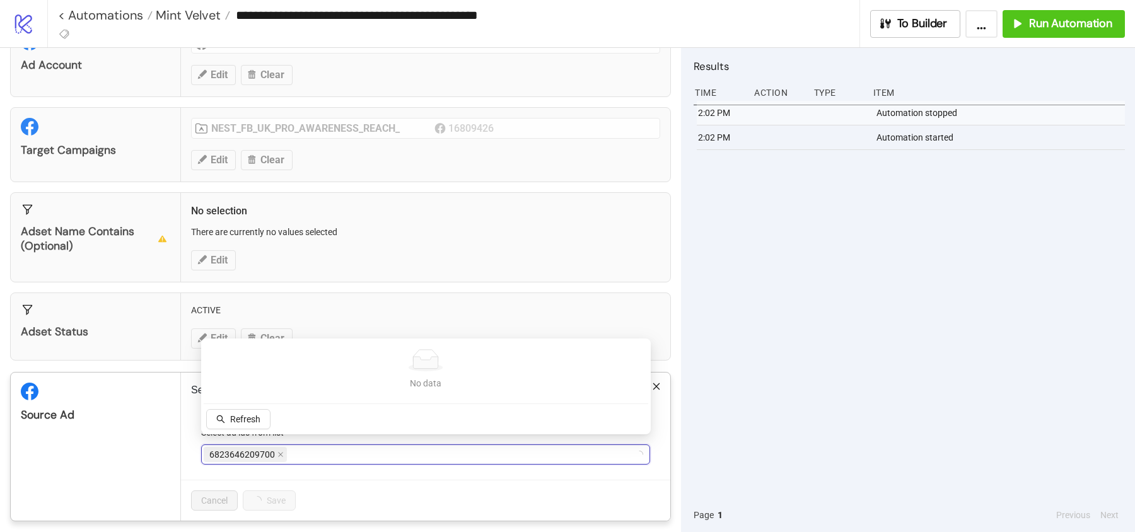
scroll to position [63, 0]
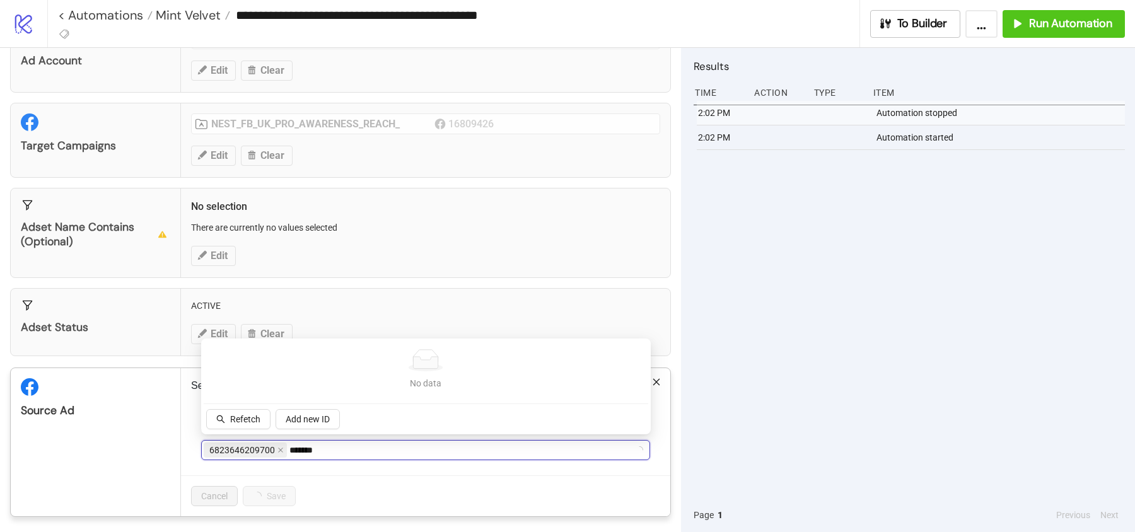
type input "********"
click at [330, 442] on div "6823646209700 burgundy" at bounding box center [419, 450] width 431 height 18
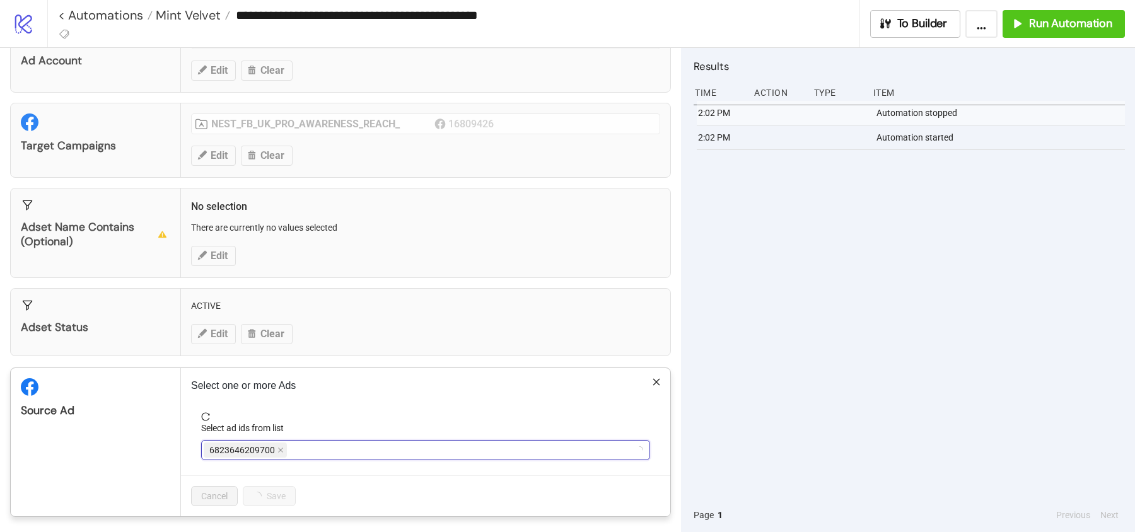
click at [330, 442] on div "6823646209700" at bounding box center [419, 450] width 431 height 18
click at [579, 453] on div "AD276-BURGUNDY-BRAND-AUGUST_EN_VID_CP_15082025_F_CC_SC24_None_BAU" at bounding box center [419, 450] width 431 height 18
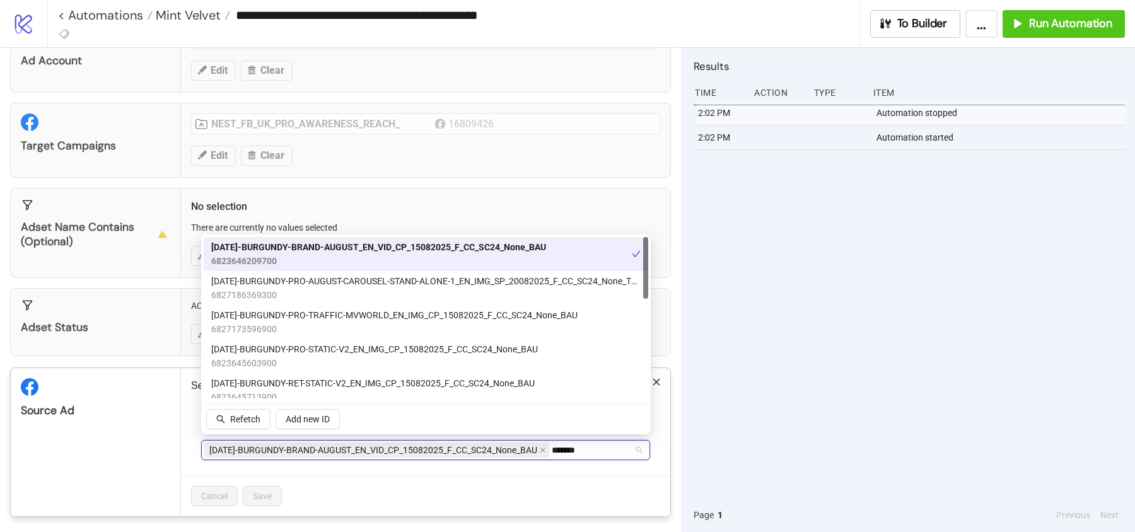
type input "********"
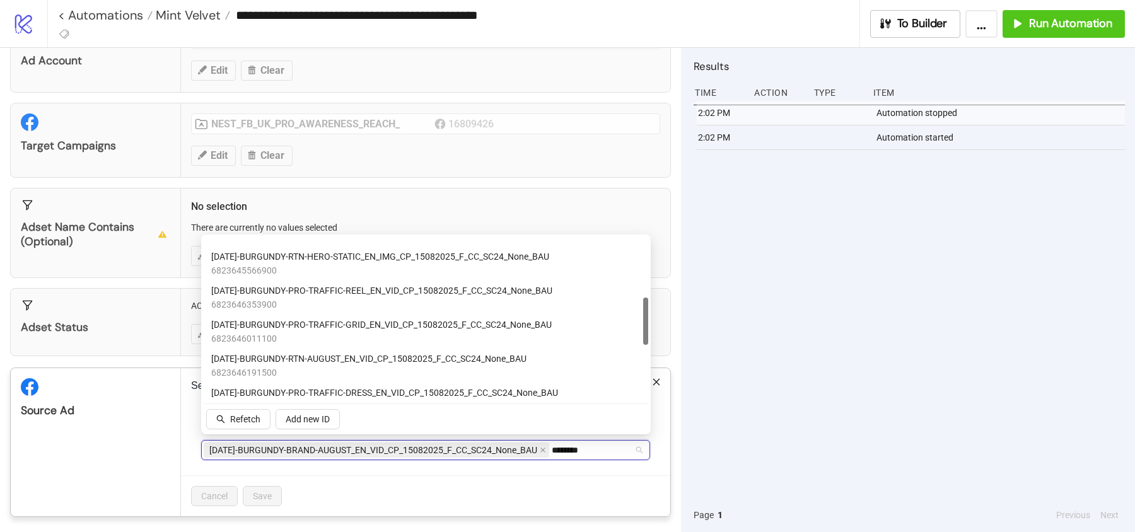
scroll to position [228, 0]
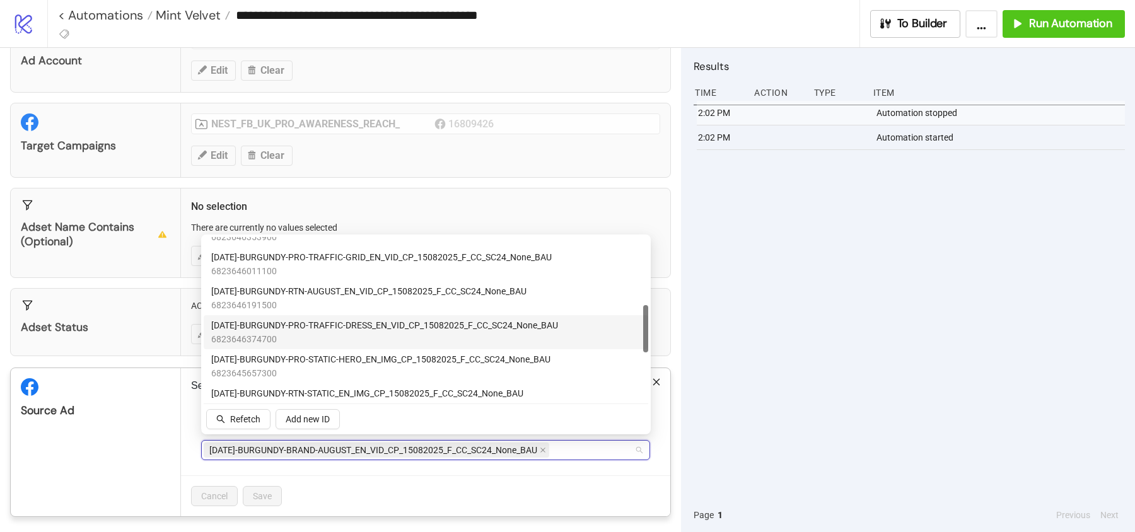
click at [145, 398] on div "Source Ad" at bounding box center [96, 393] width 170 height 50
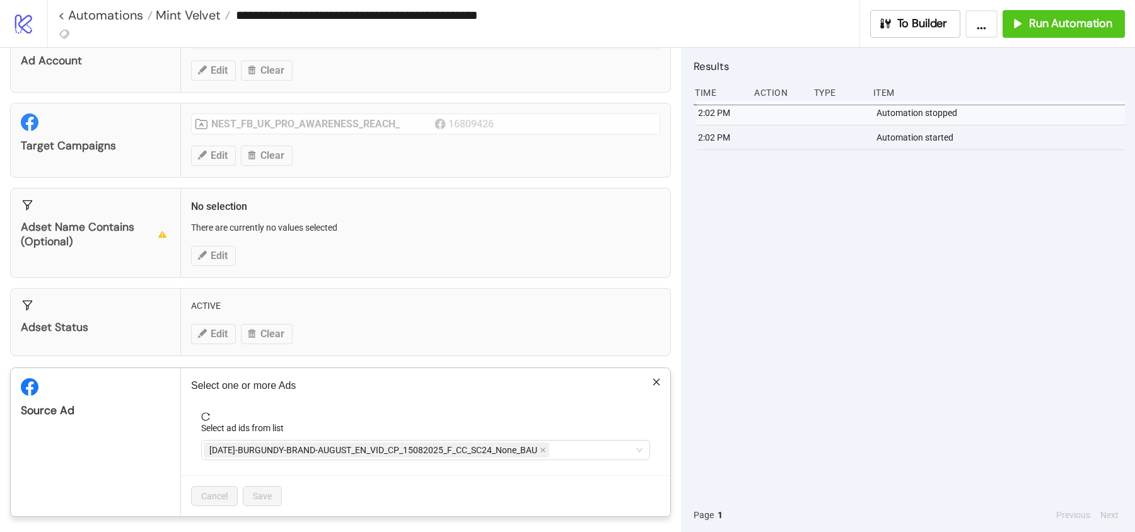
click at [355, 368] on div "Select one or more Ads Select ad ids from list AD276-BURGUNDY-BRAND-AUGUST_EN_V…" at bounding box center [425, 442] width 489 height 148
click at [317, 412] on span "reload" at bounding box center [425, 416] width 449 height 9
click at [784, 341] on div "2:02 PM Automation stopped 2:02 PM Automation started" at bounding box center [909, 299] width 431 height 397
click at [481, 359] on div "**********" at bounding box center [567, 266] width 1135 height 532
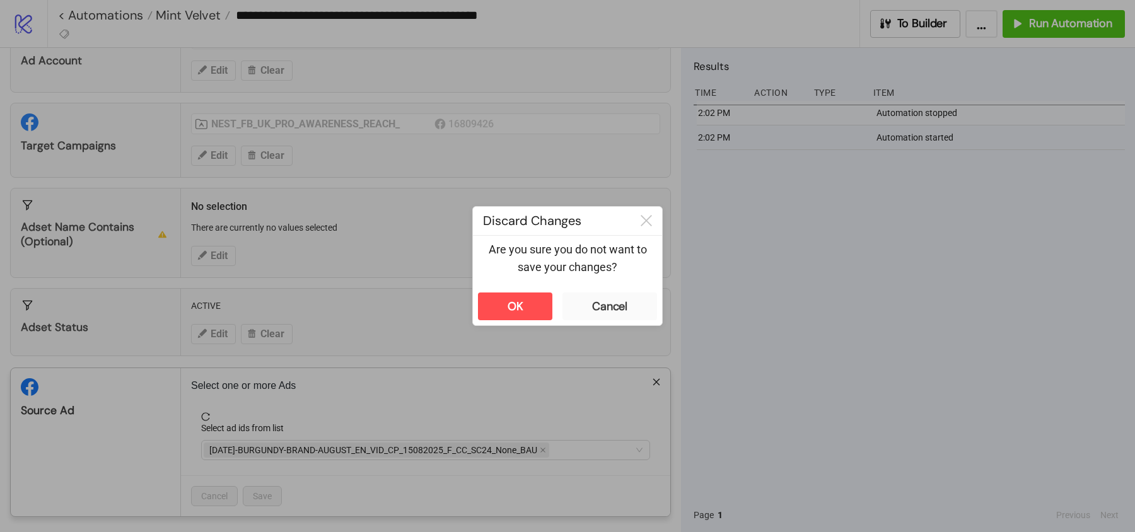
click at [516, 322] on div "OK Cancel" at bounding box center [567, 307] width 189 height 38
click at [516, 302] on div "OK" at bounding box center [516, 307] width 16 height 15
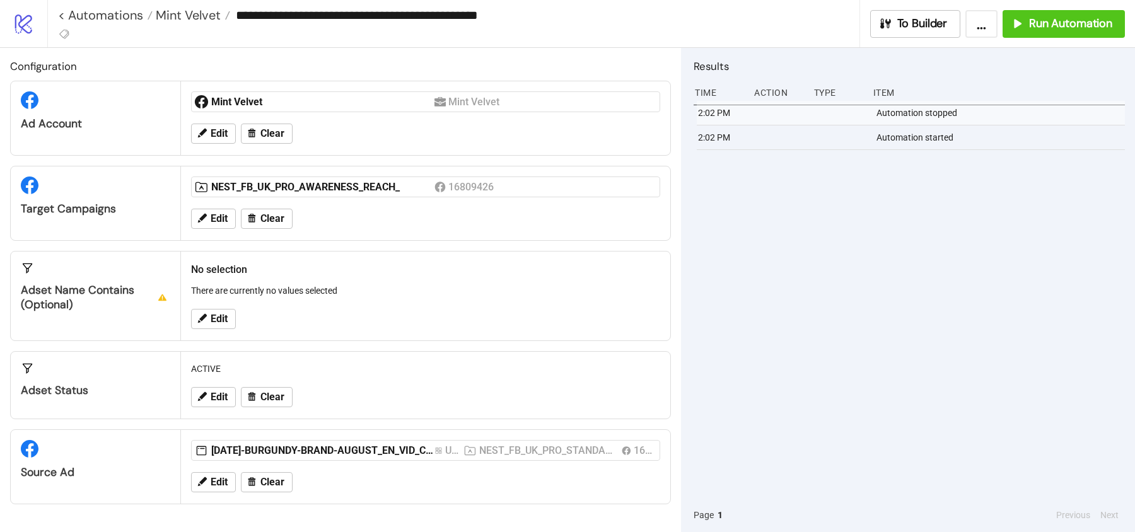
scroll to position [0, 0]
click at [1050, 29] on span "Run Automation" at bounding box center [1070, 23] width 83 height 15
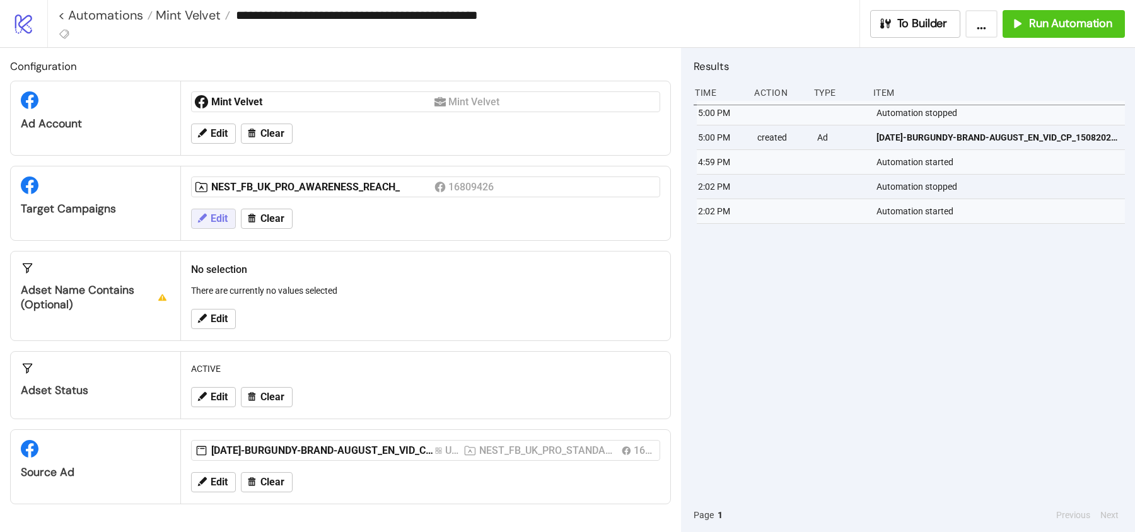
click at [222, 213] on span "Edit" at bounding box center [219, 218] width 17 height 11
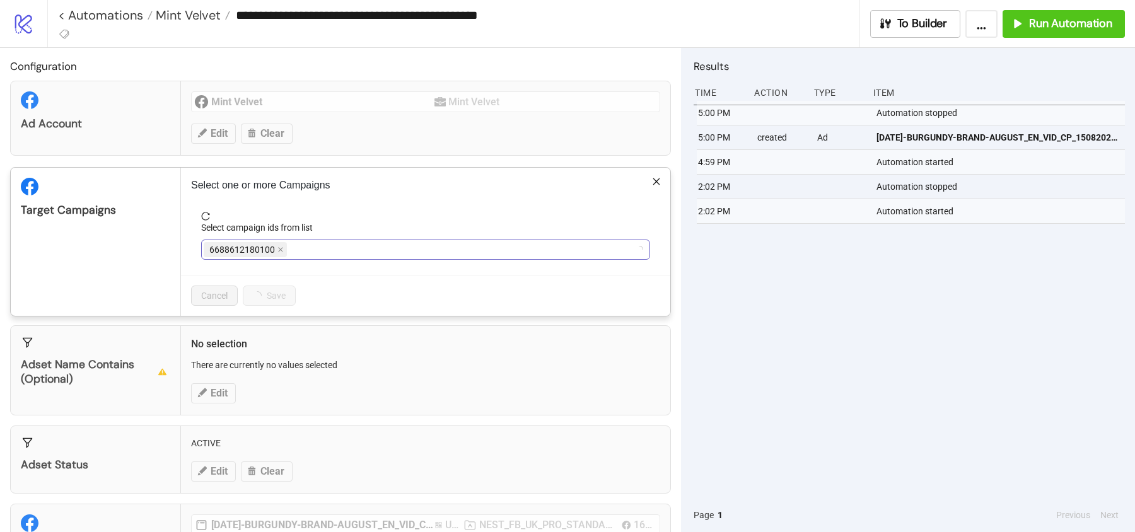
click at [272, 251] on span "6688612180100" at bounding box center [242, 250] width 66 height 14
click at [284, 245] on span "6688612180100" at bounding box center [245, 249] width 83 height 15
click at [281, 247] on icon "close" at bounding box center [280, 250] width 6 height 6
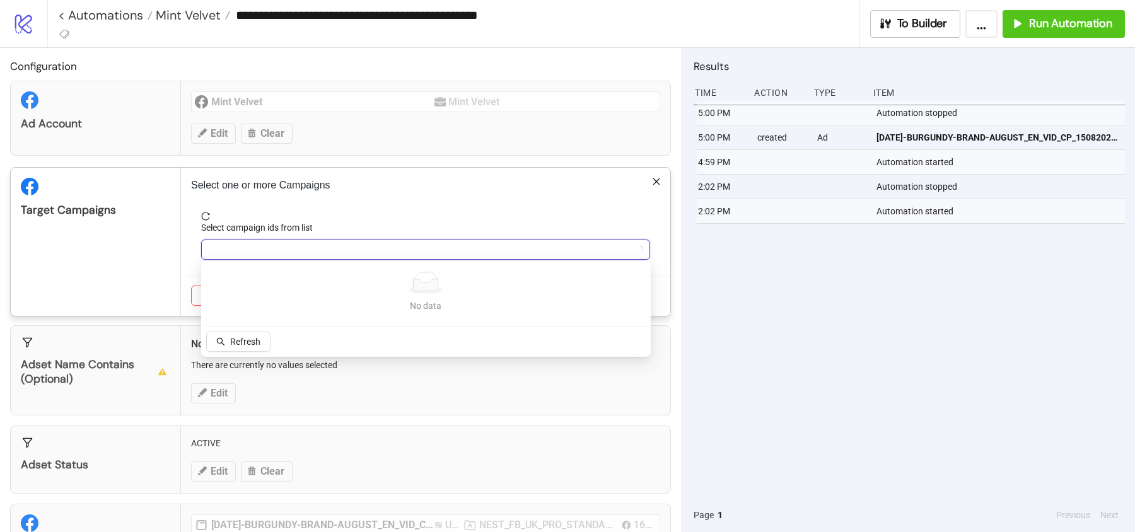
click at [281, 245] on div at bounding box center [419, 250] width 431 height 18
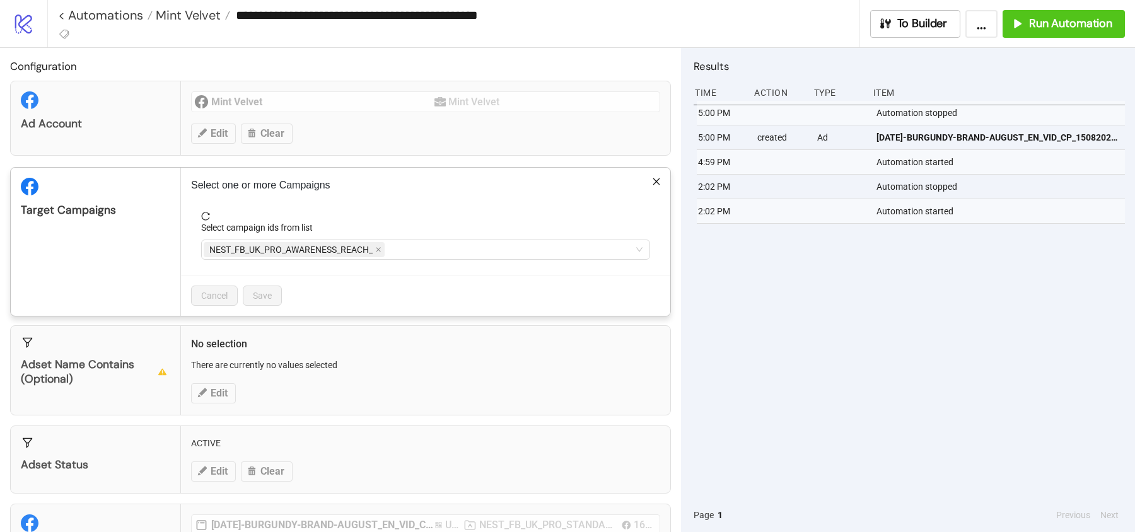
drag, startPoint x: 281, startPoint y: 245, endPoint x: 306, endPoint y: 245, distance: 25.2
click at [281, 245] on span "NEST_FB_UK_PRO_AWARENESS_REACH_" at bounding box center [290, 250] width 163 height 14
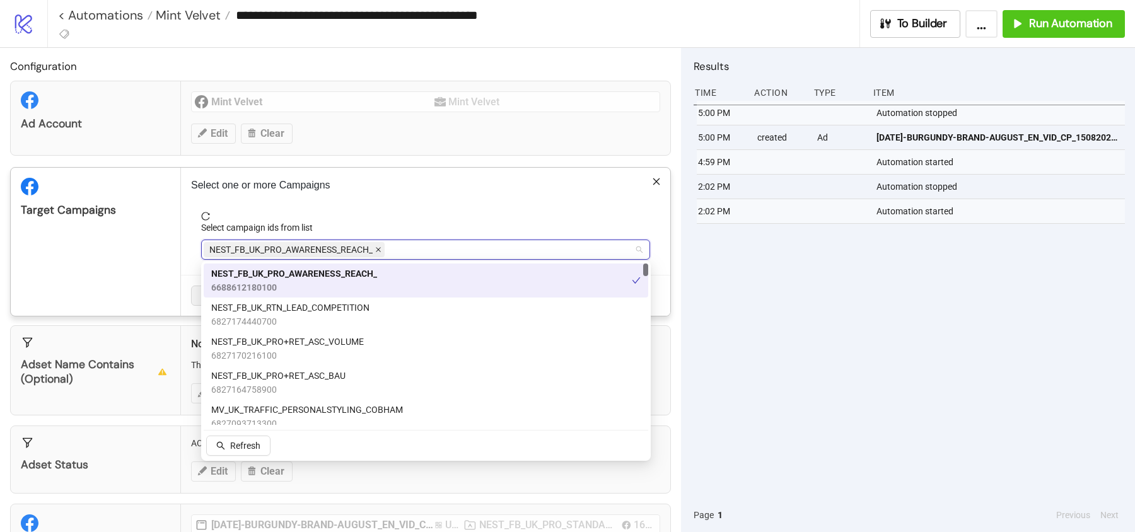
click at [380, 247] on icon "close" at bounding box center [378, 250] width 6 height 6
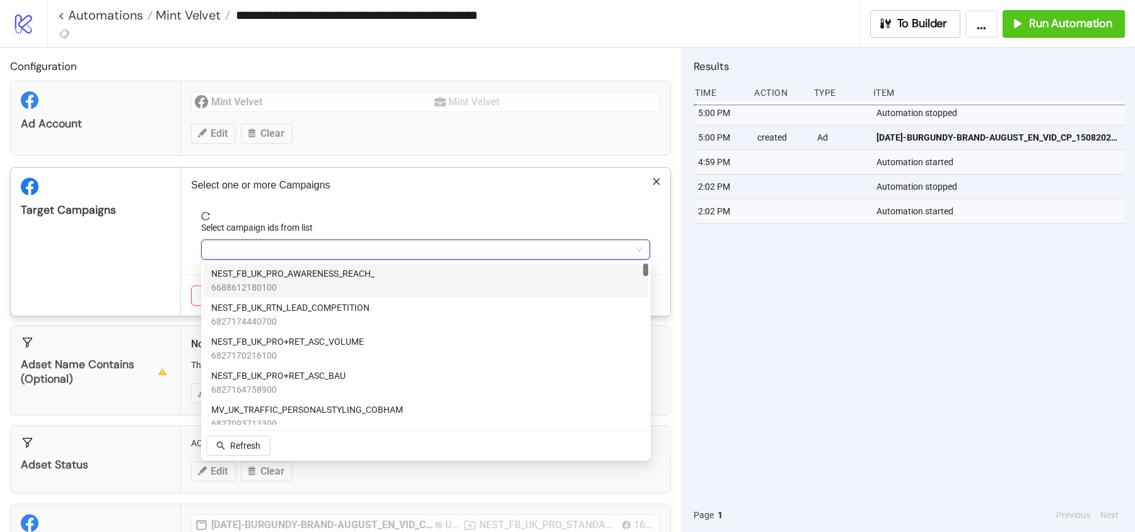
click at [371, 247] on div at bounding box center [419, 250] width 431 height 18
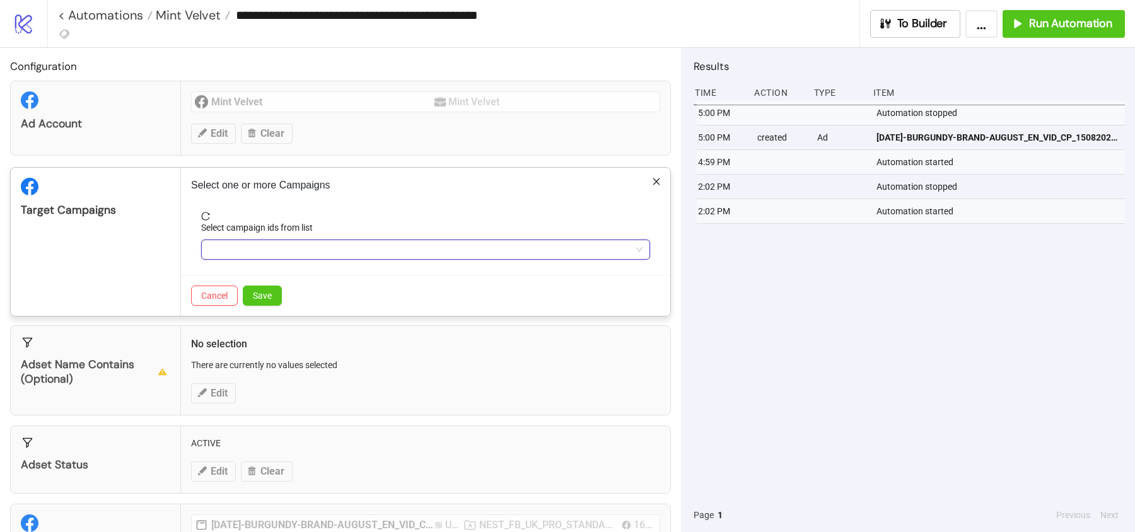
click at [371, 247] on div at bounding box center [419, 250] width 431 height 18
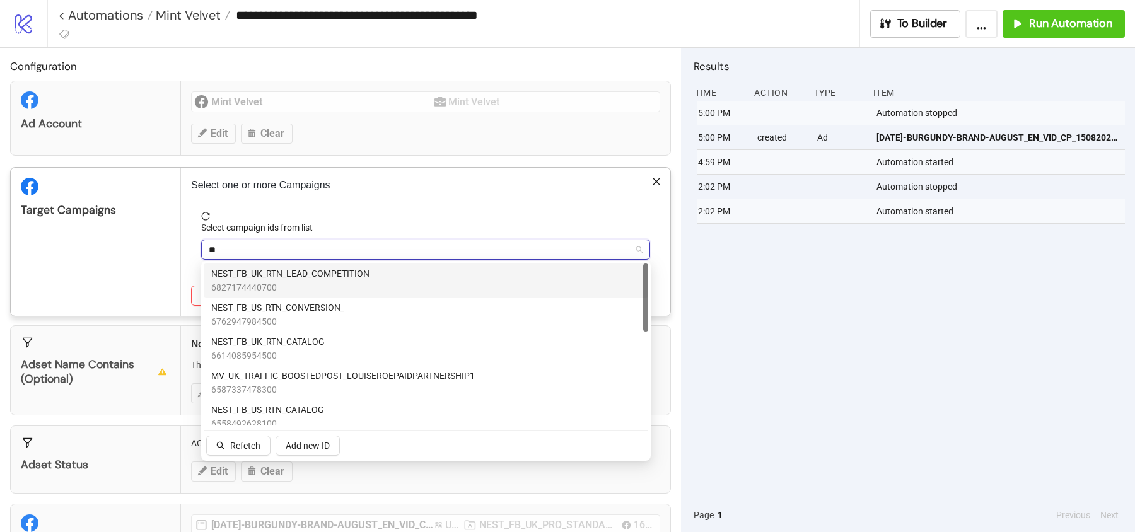
type input "*"
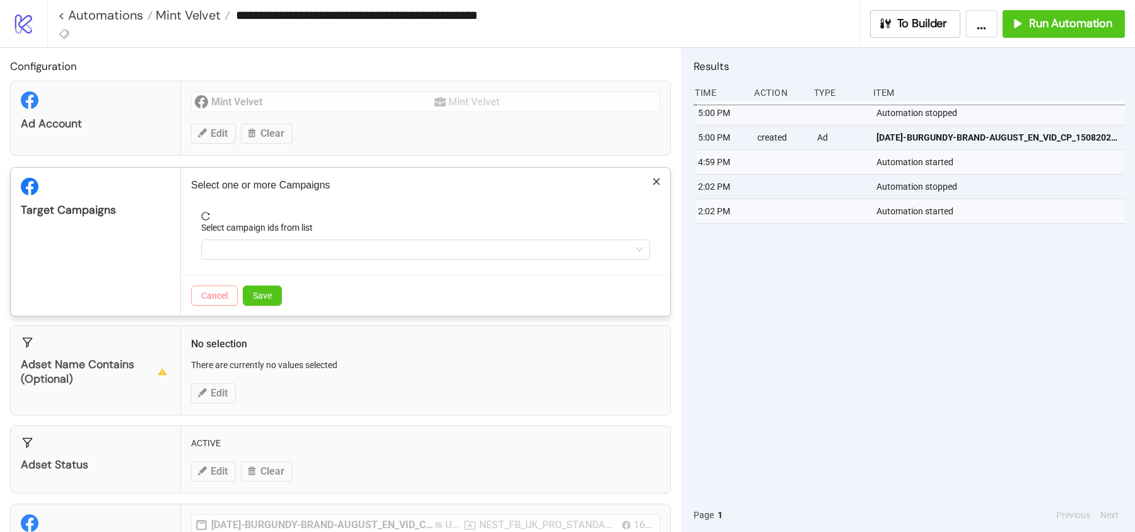
click at [203, 294] on span "Cancel" at bounding box center [214, 296] width 26 height 10
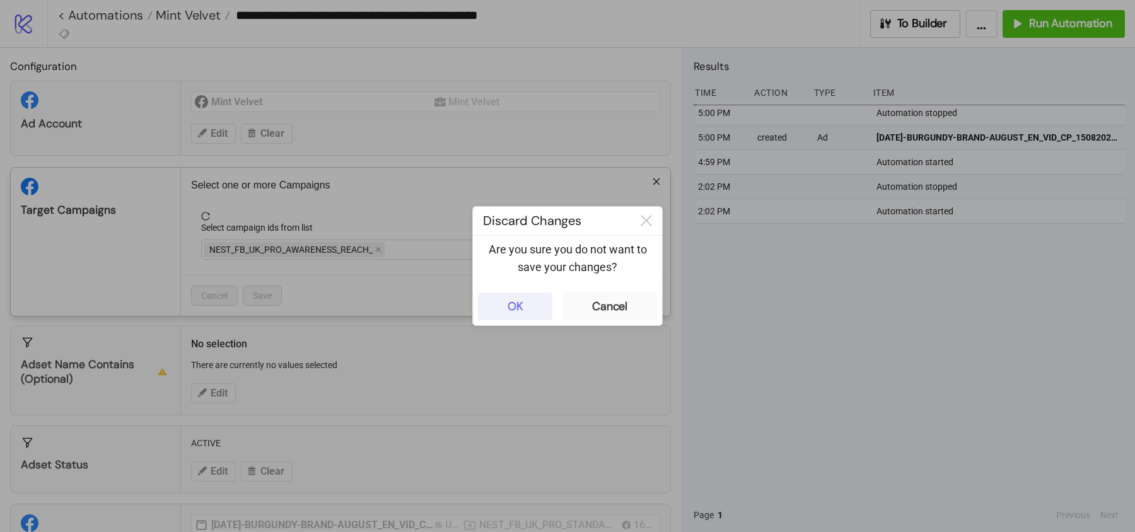
click at [516, 315] on button "OK" at bounding box center [515, 307] width 74 height 28
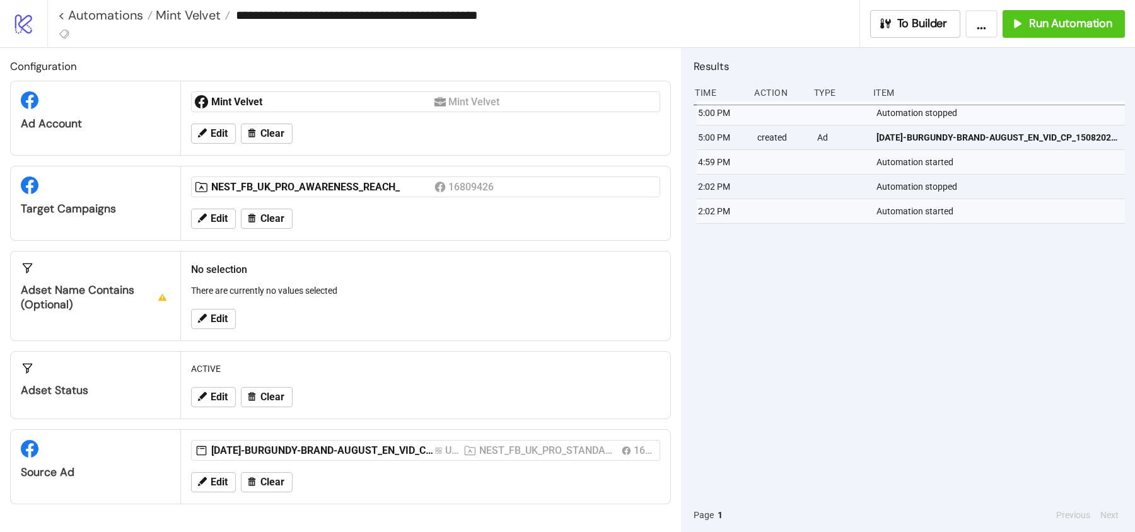
click at [271, 202] on div "Edit Clear" at bounding box center [425, 218] width 479 height 33
click at [271, 221] on span "Clear" at bounding box center [272, 218] width 24 height 11
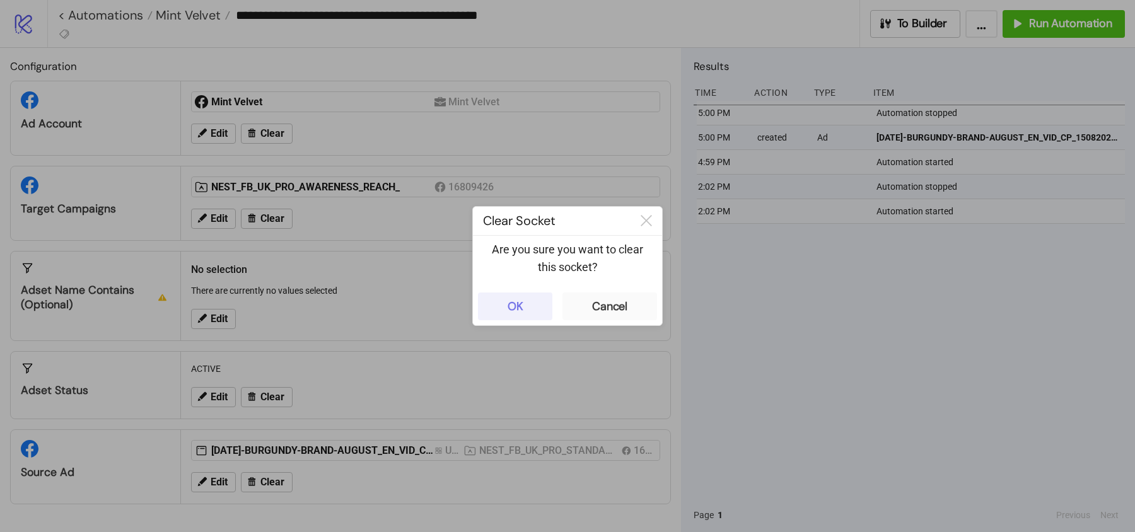
click at [507, 308] on button "OK" at bounding box center [515, 307] width 74 height 28
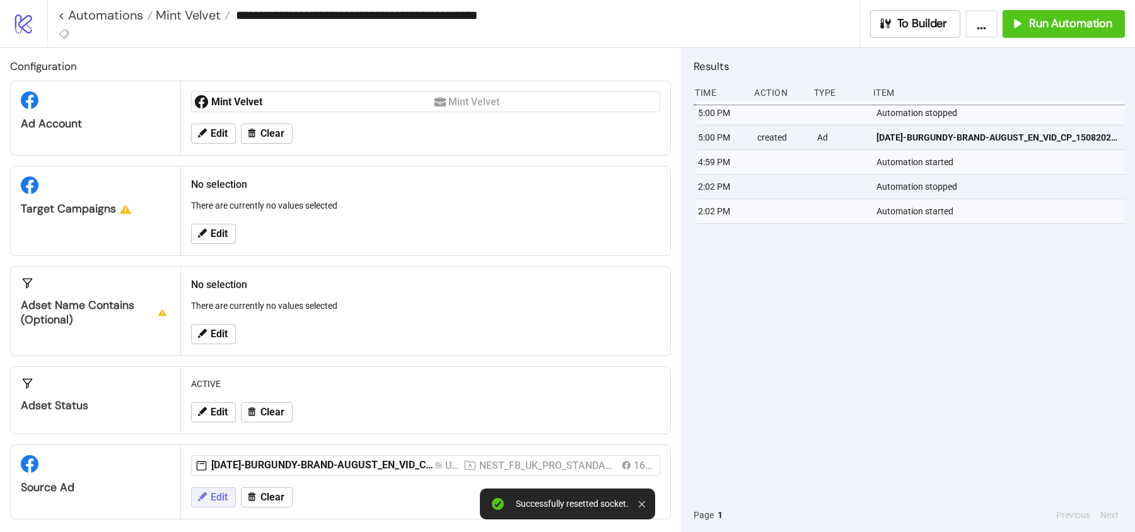
click at [221, 494] on span "Edit" at bounding box center [219, 497] width 17 height 11
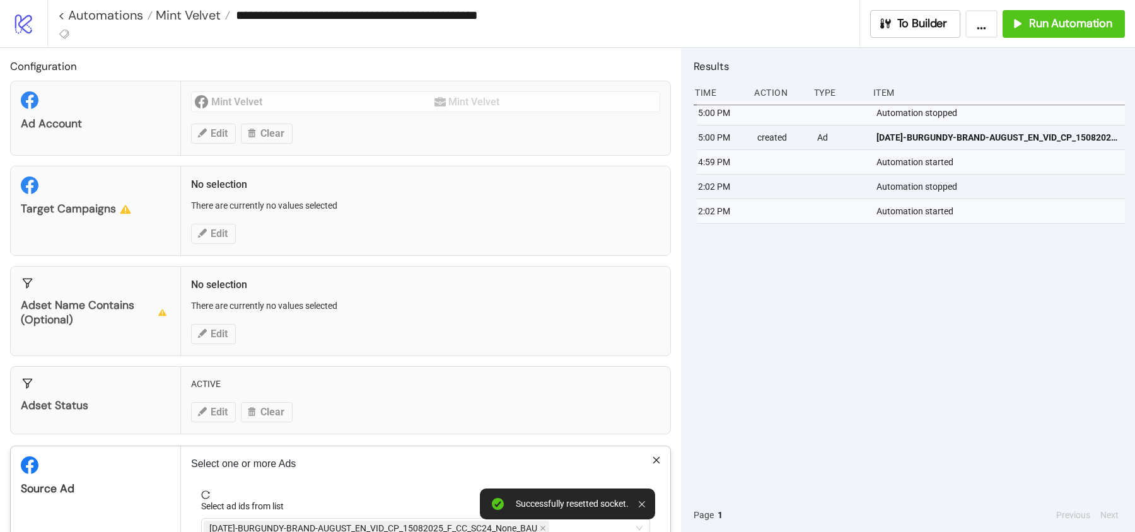
scroll to position [79, 0]
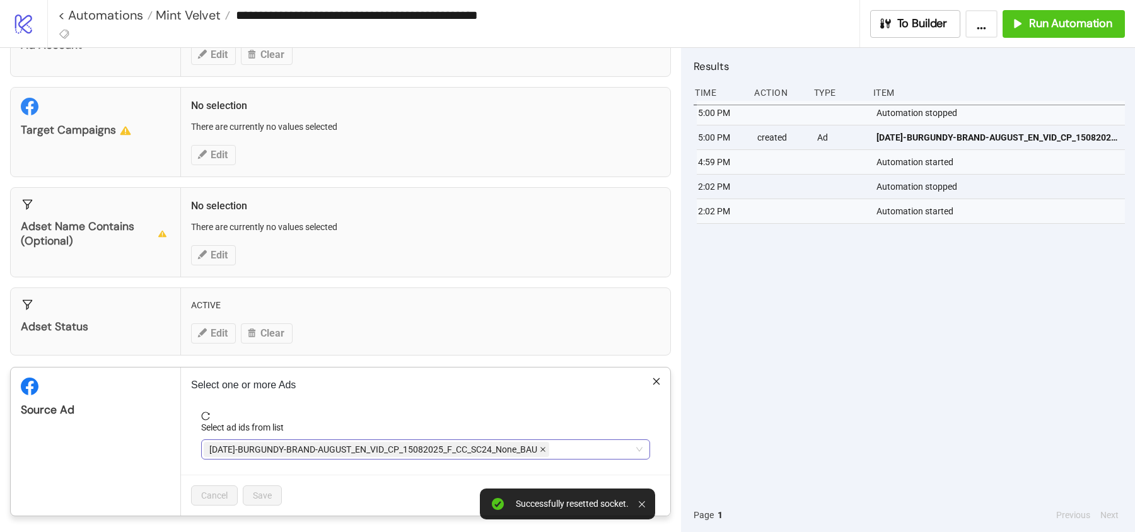
click at [543, 446] on icon "close" at bounding box center [543, 449] width 6 height 6
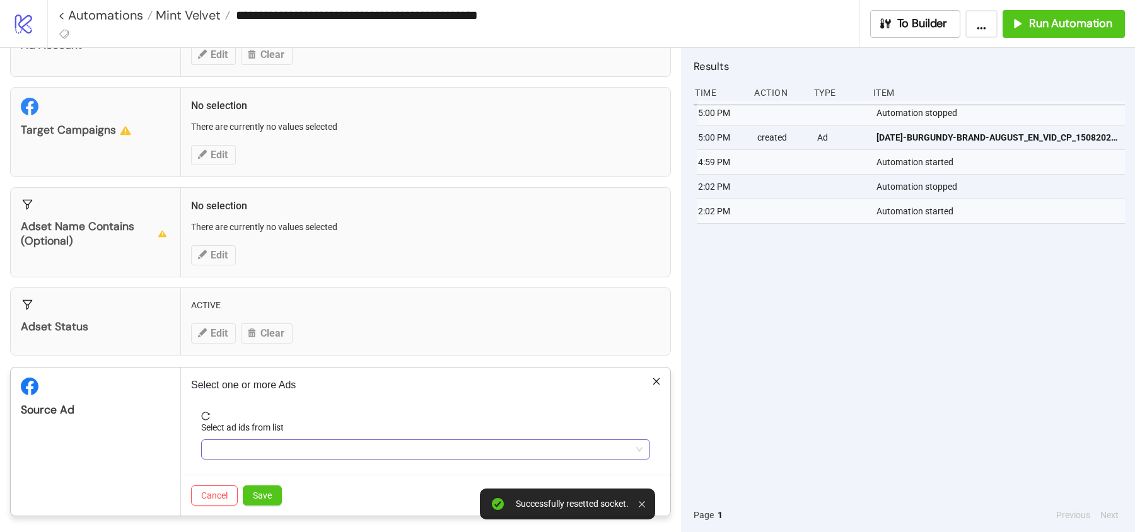
click at [543, 443] on div at bounding box center [419, 450] width 431 height 18
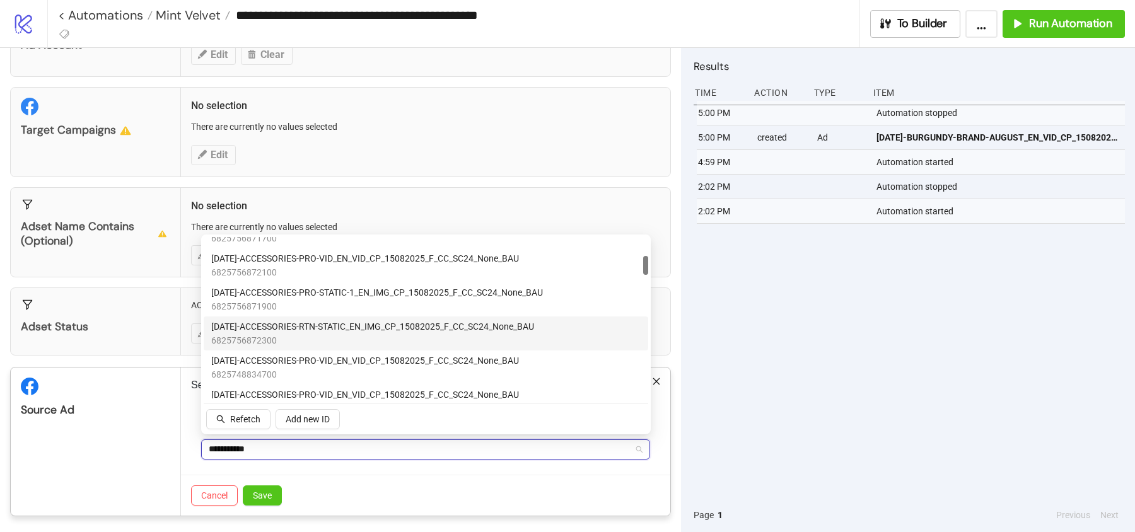
scroll to position [161, 0]
type input "**********"
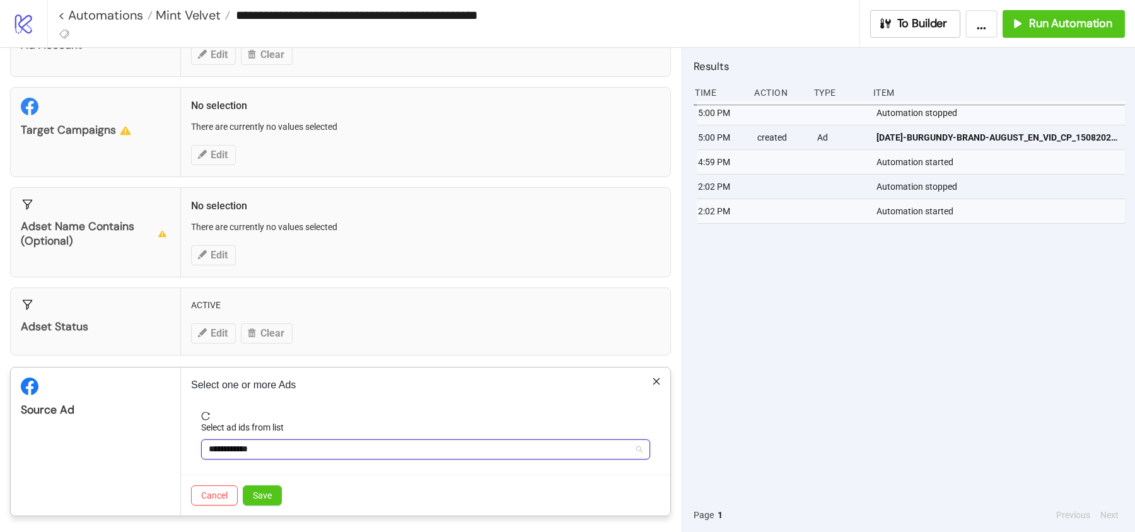
type input "**********"
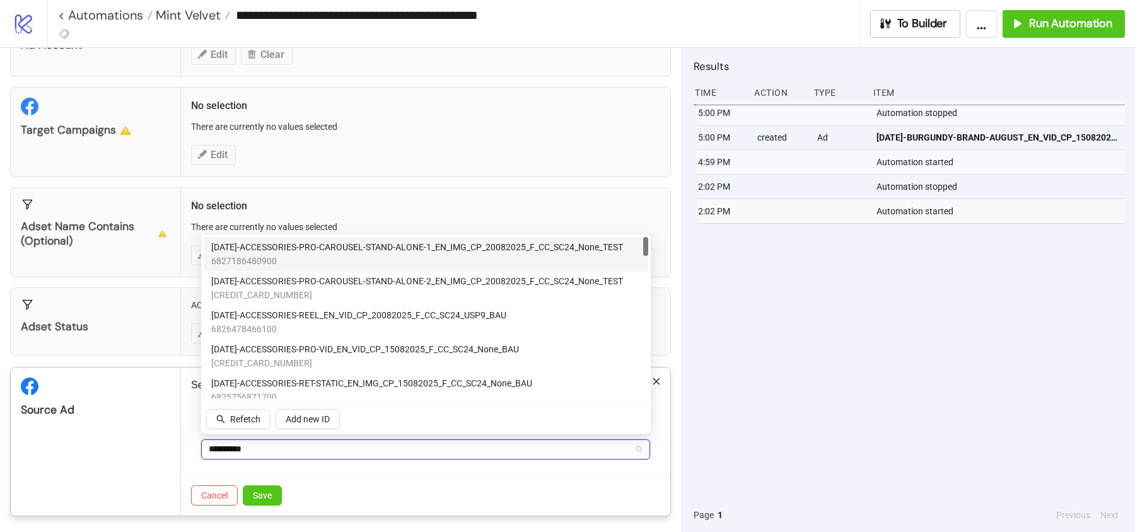
type input "**********"
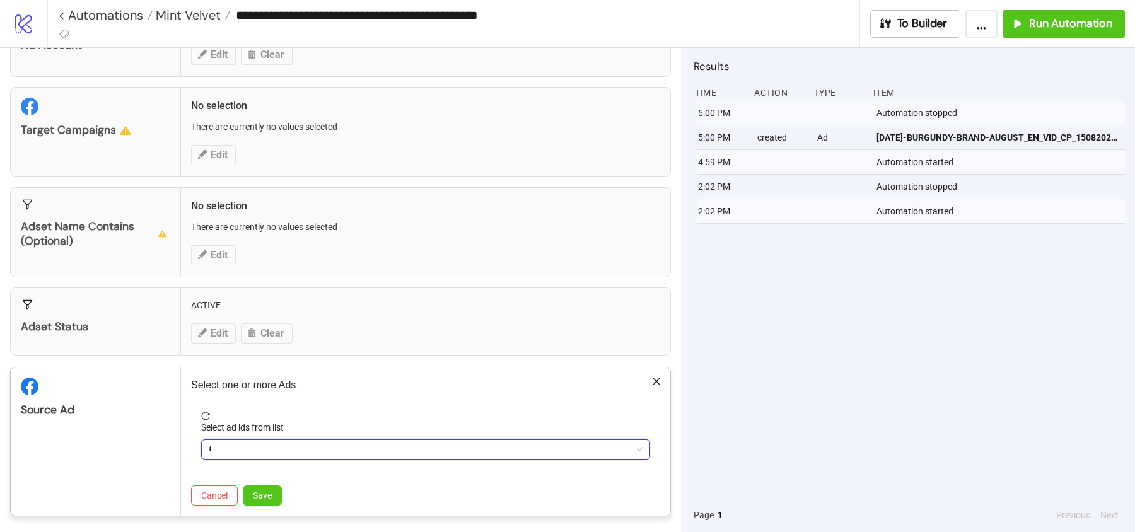
click at [214, 442] on div "**********" at bounding box center [419, 450] width 431 height 18
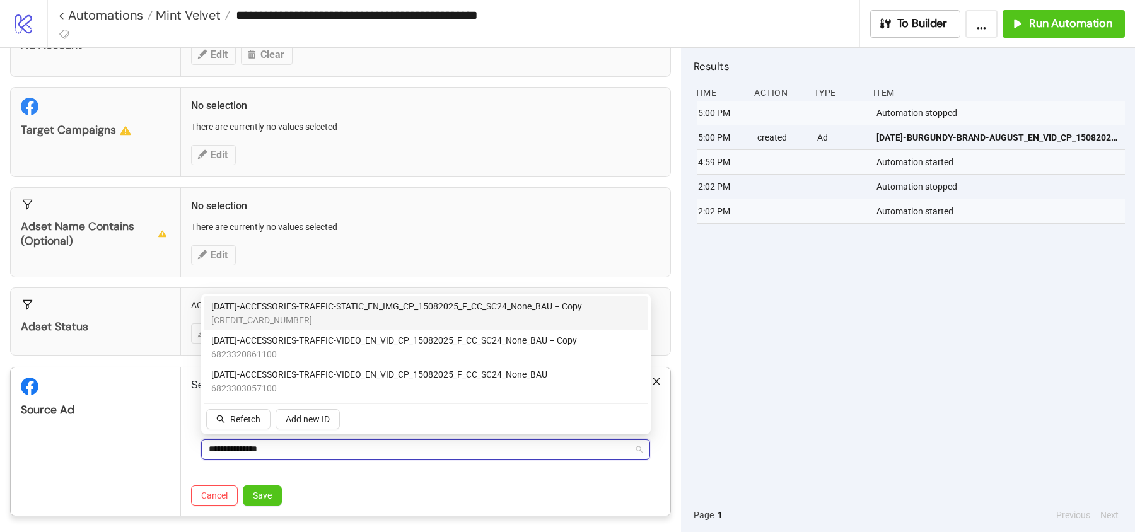
click at [339, 320] on span "6823320860900" at bounding box center [396, 320] width 371 height 14
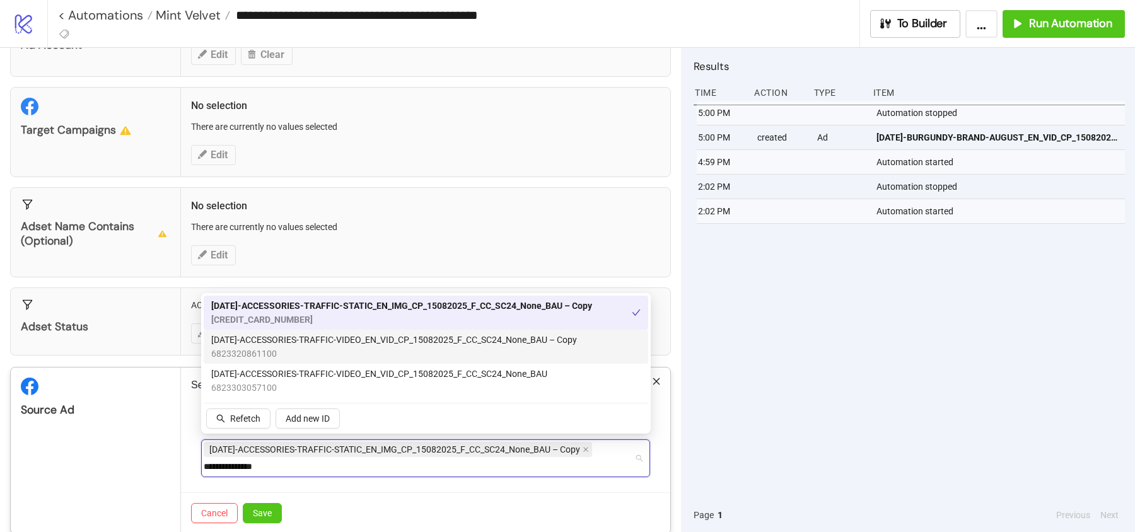
click at [340, 349] on span "6823320861100" at bounding box center [394, 354] width 366 height 14
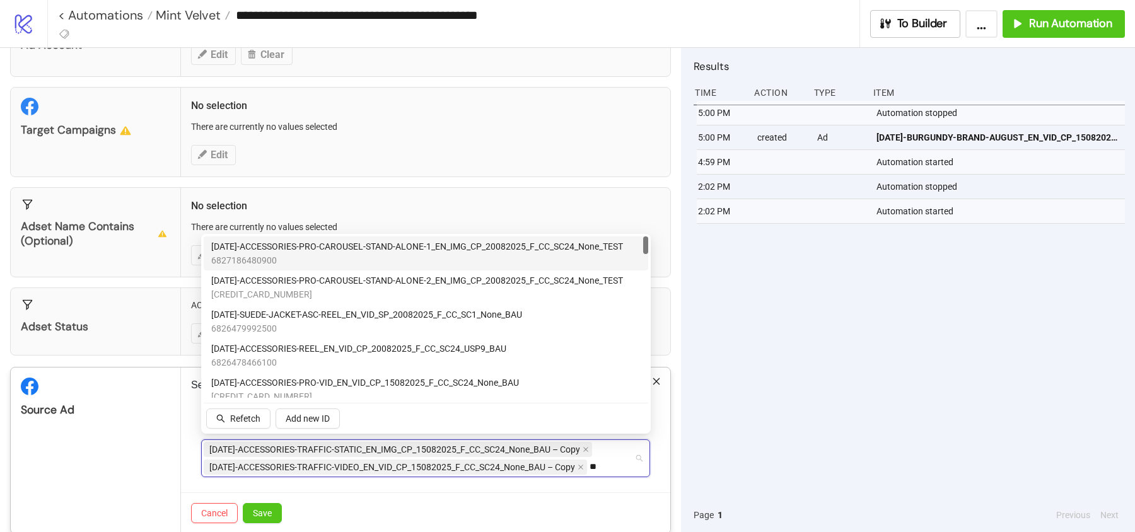
type input "*"
type input "****"
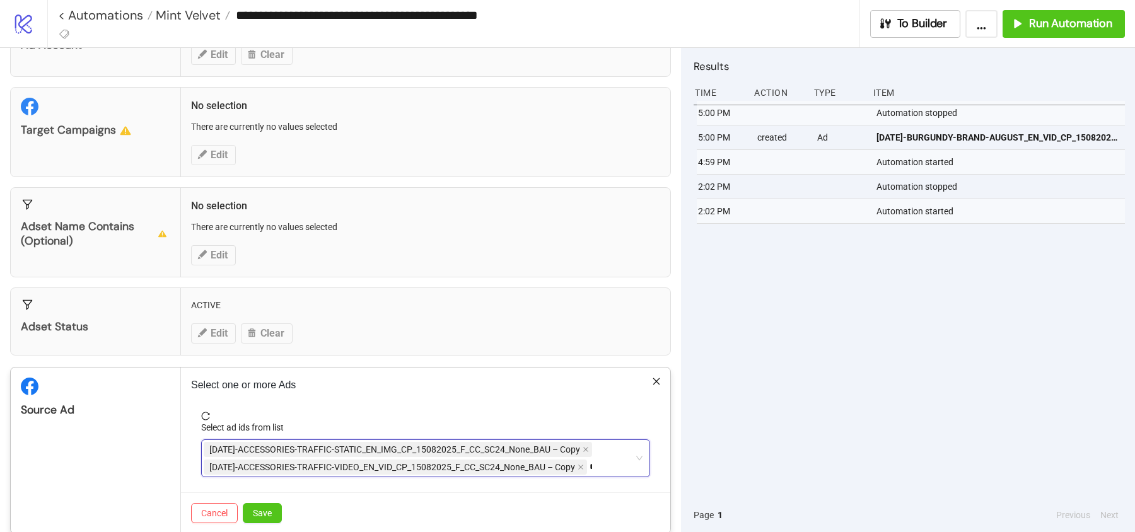
click at [602, 463] on div "AD269-ACCESSORIES-TRAFFIC-STATIC_EN_IMG_CP_15082025_F_CC_SC24_None_BAU – Copy A…" at bounding box center [419, 458] width 431 height 35
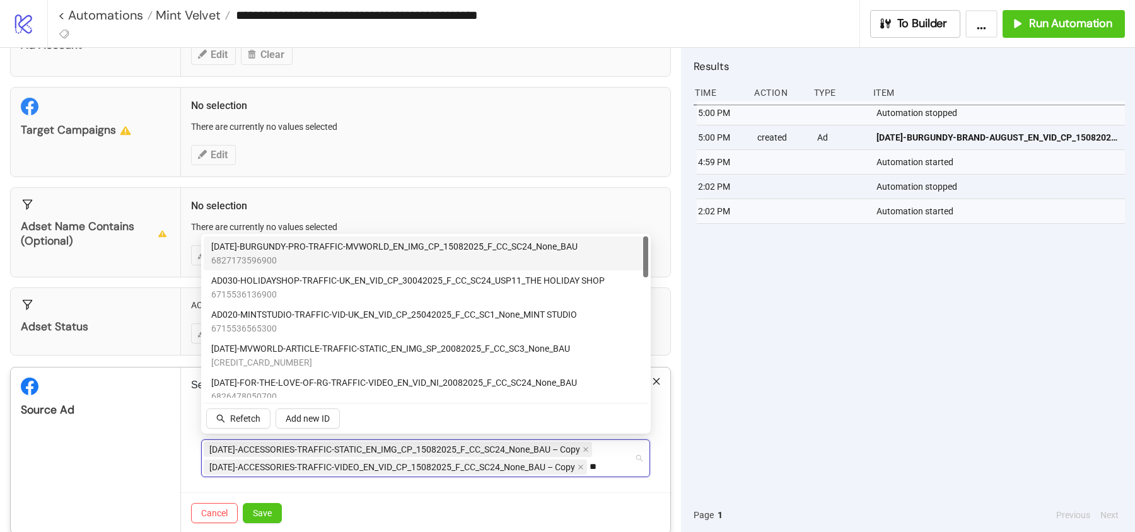
type input "*"
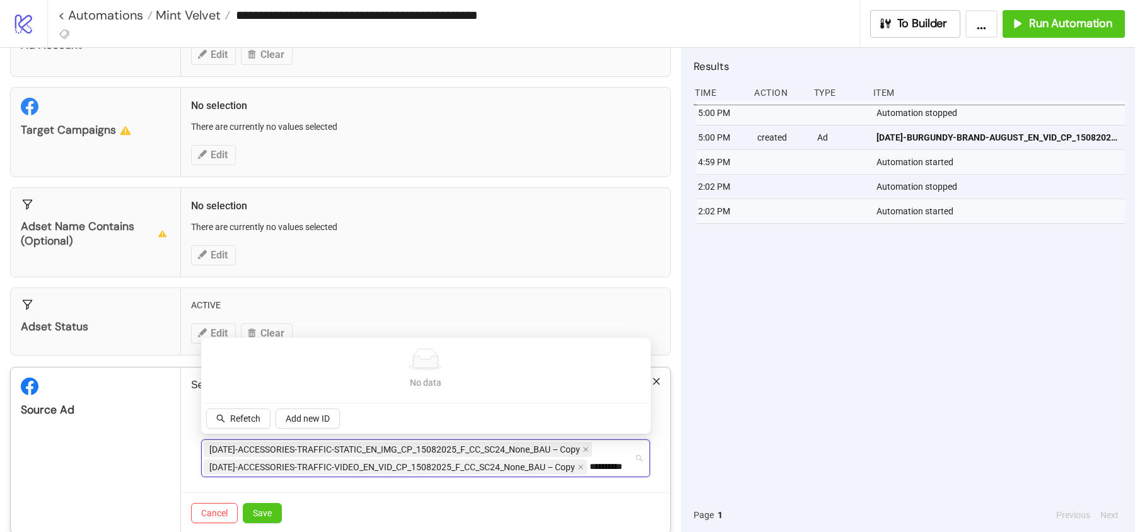
type input "*********"
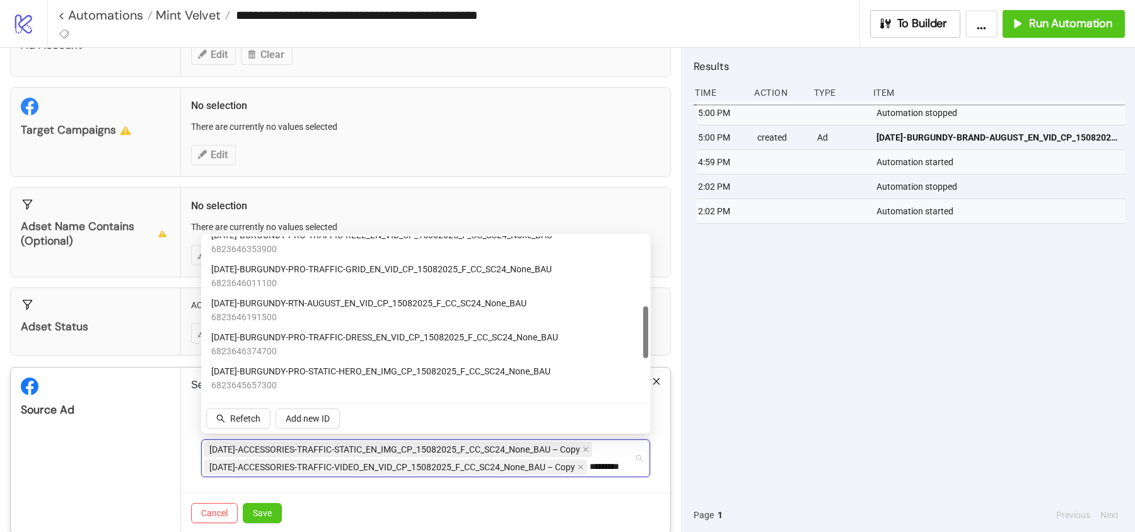
scroll to position [218, 0]
click at [302, 335] on span "AD278-BURGUNDY-PRO-TRAFFIC-DRESS_EN_VID_CP_15082025_F_CC_SC24_None_BAU" at bounding box center [384, 336] width 347 height 14
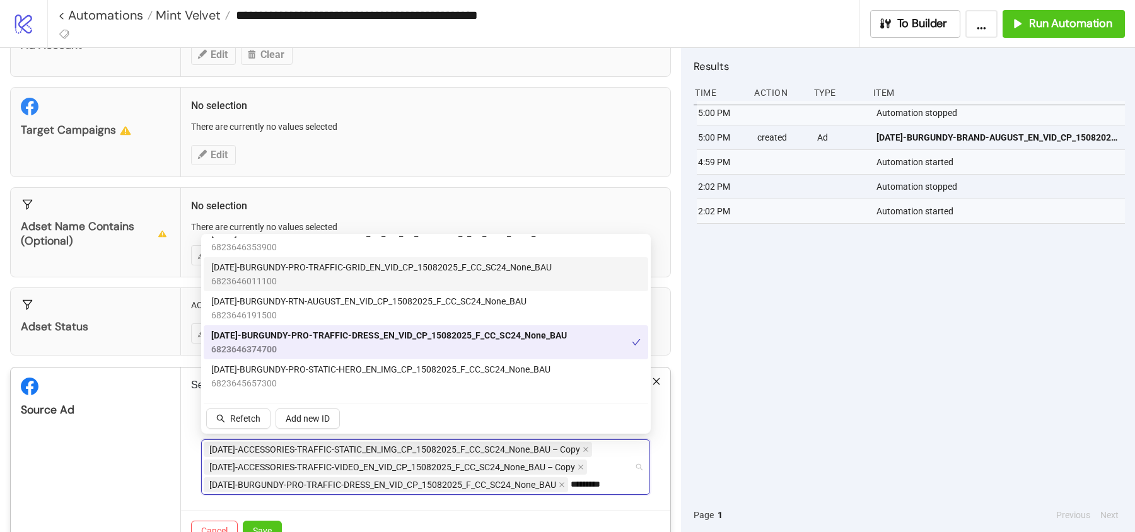
click at [333, 279] on span "6823646011100" at bounding box center [381, 281] width 341 height 14
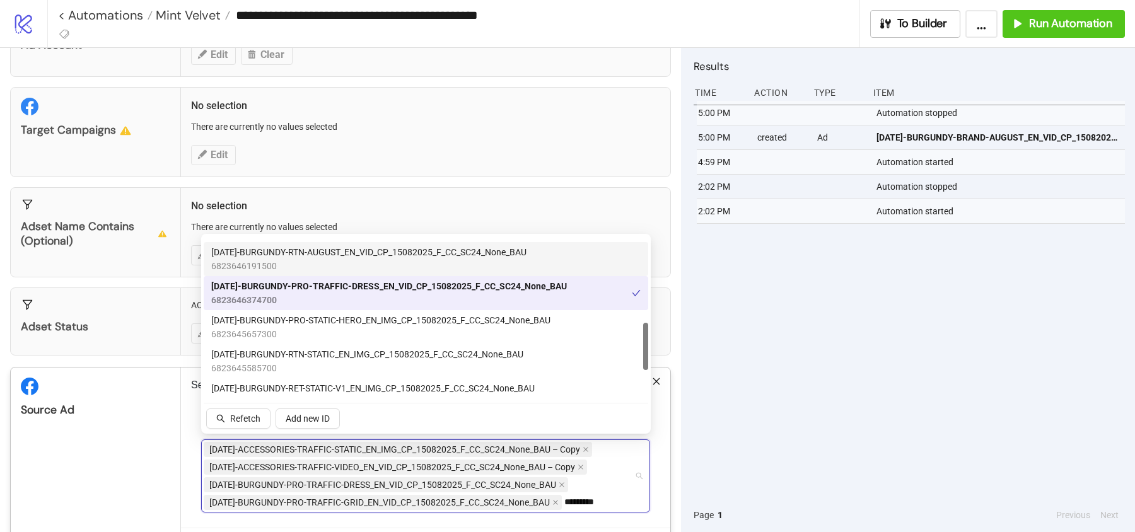
scroll to position [254, 0]
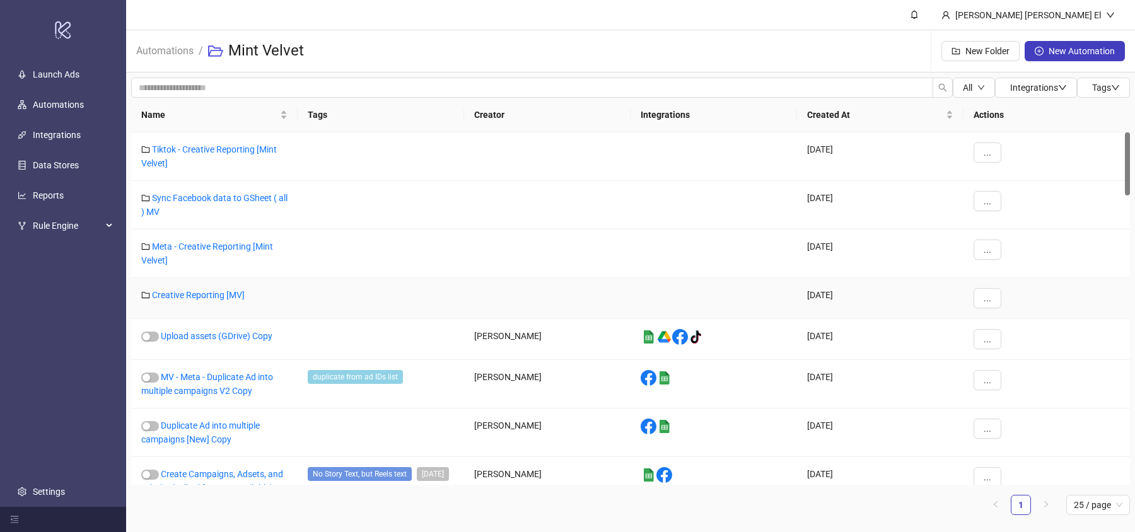
scroll to position [8, 0]
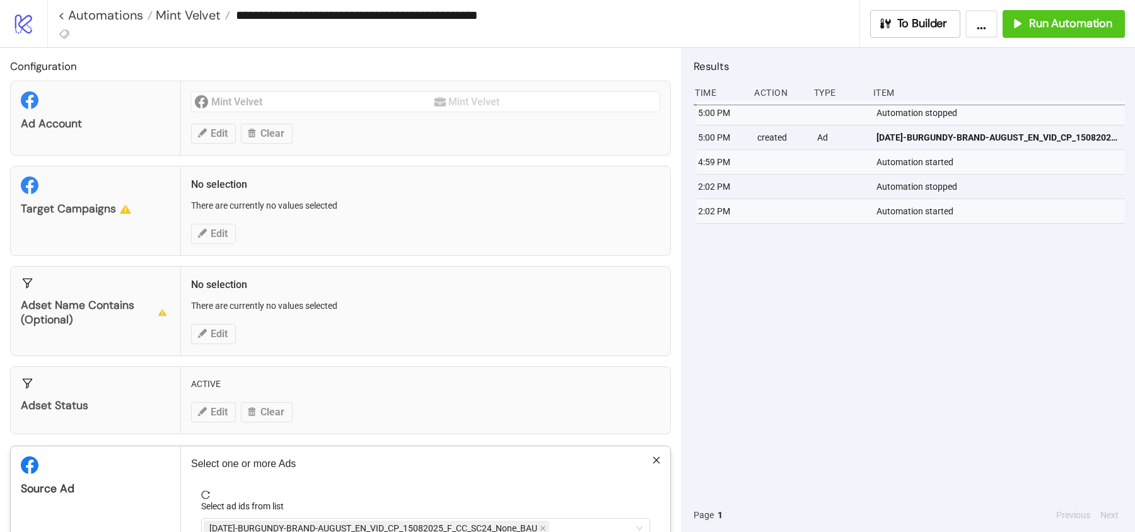
scroll to position [79, 0]
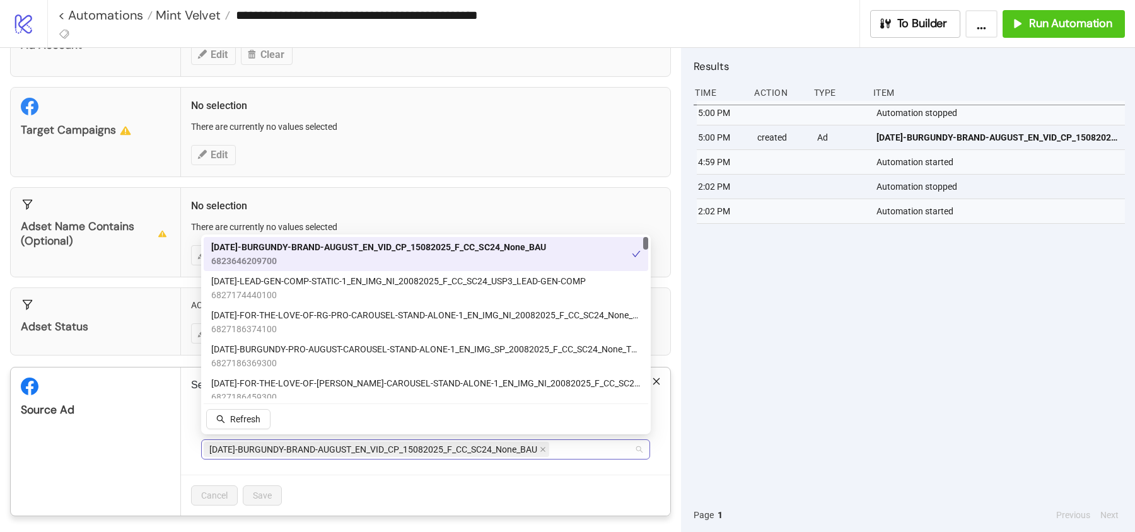
click at [572, 445] on div "AD276-BURGUNDY-BRAND-AUGUST_EN_VID_CP_15082025_F_CC_SC24_None_BAU" at bounding box center [419, 450] width 431 height 18
click at [544, 447] on icon "close" at bounding box center [542, 449] width 5 height 5
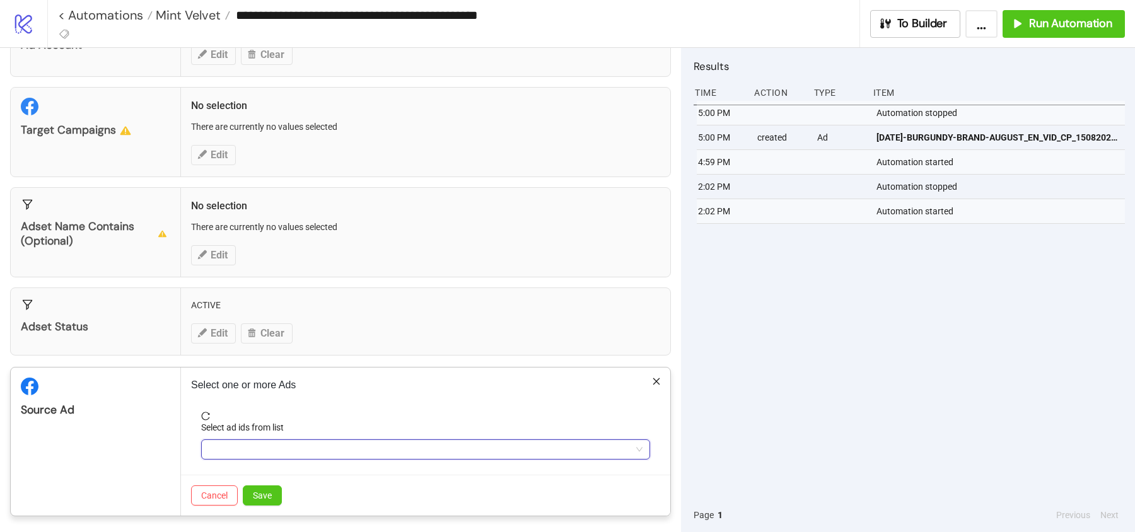
click at [544, 445] on div at bounding box center [419, 450] width 431 height 18
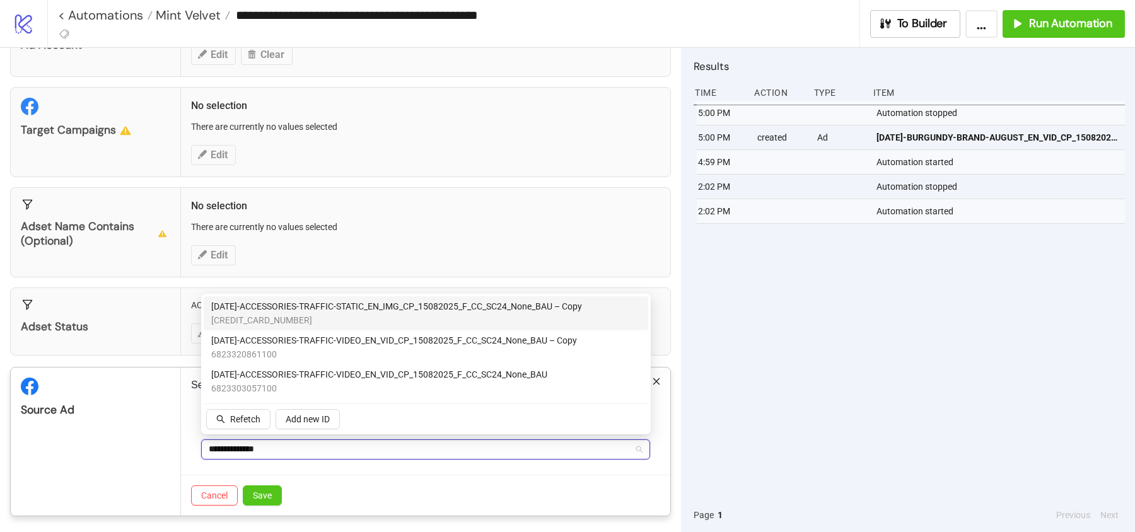
scroll to position [0, 0]
click at [399, 322] on span "6823320860900" at bounding box center [396, 320] width 371 height 14
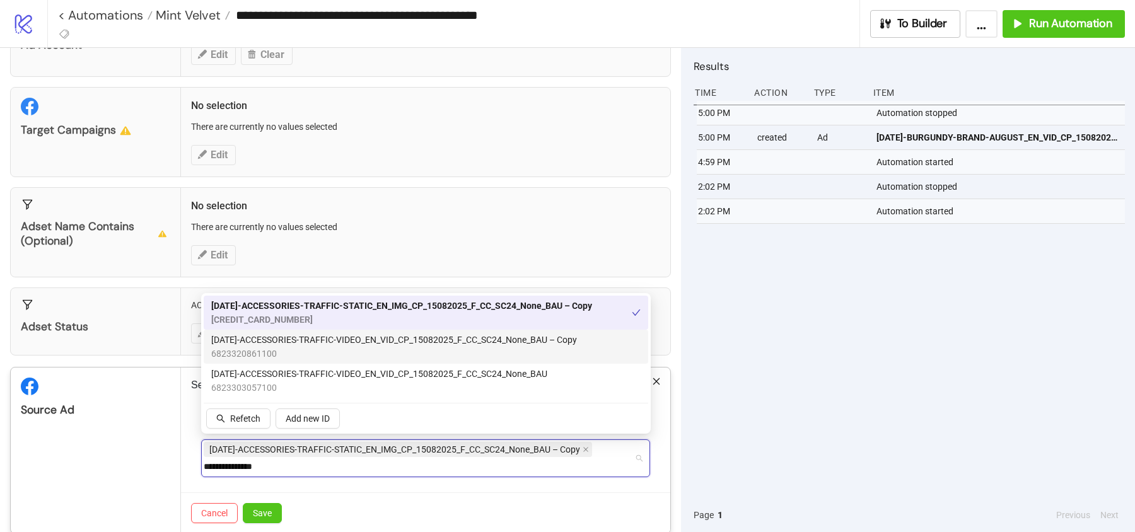
click at [399, 353] on span "6823320861100" at bounding box center [394, 354] width 366 height 14
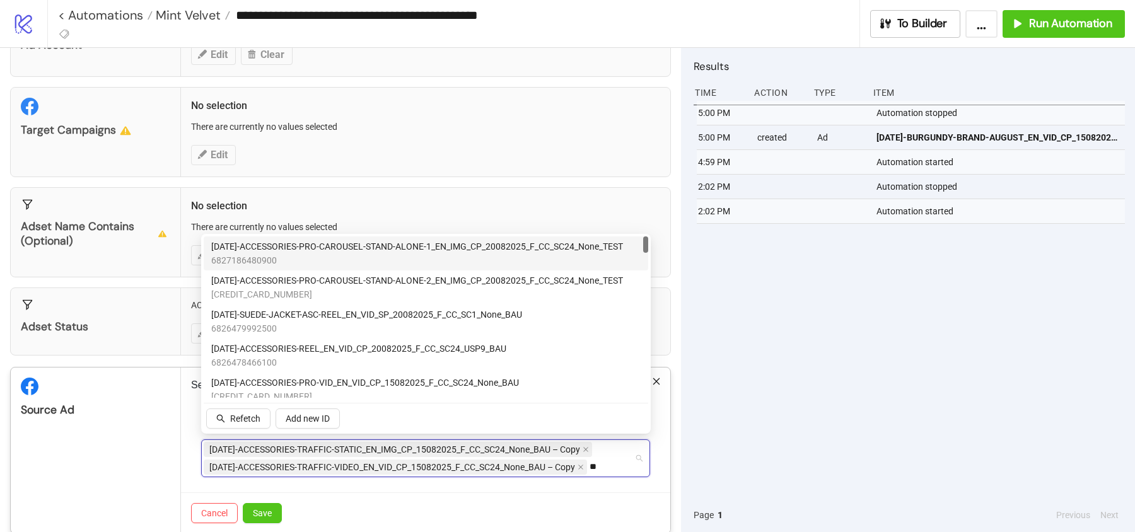
type input "*"
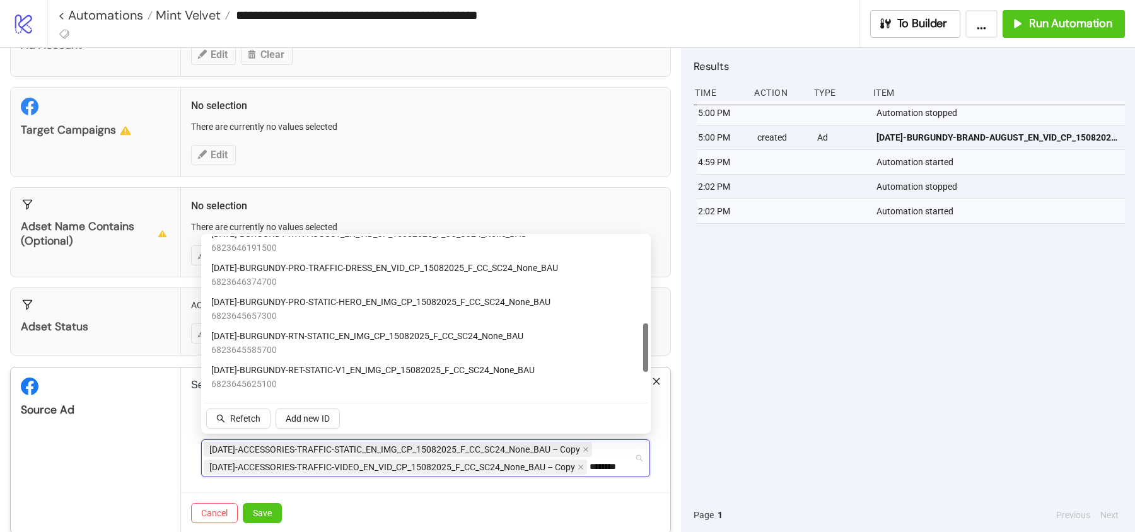
scroll to position [285, 0]
click at [361, 281] on span "6823646374700" at bounding box center [384, 282] width 347 height 14
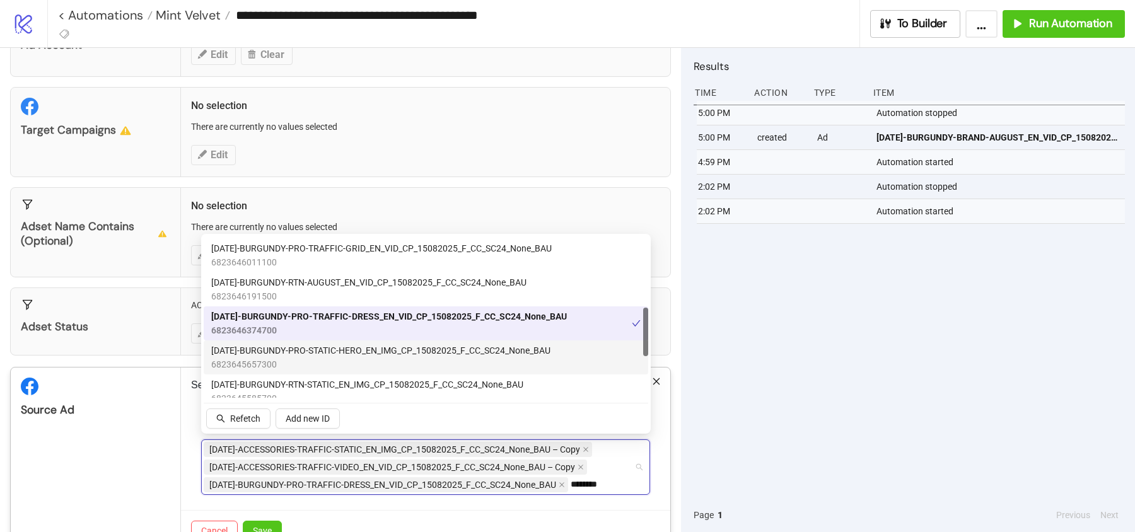
scroll to position [228, 0]
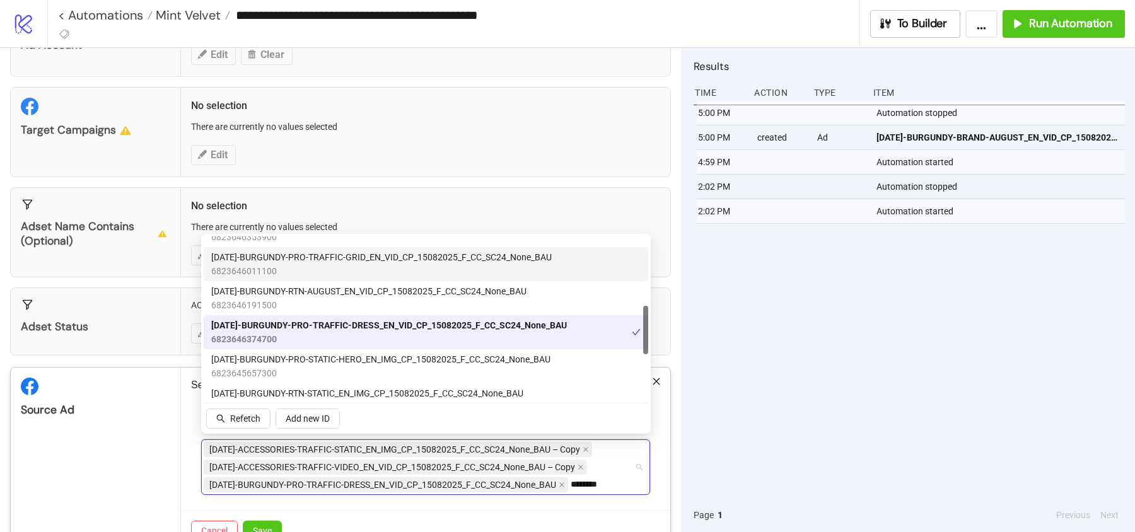
click at [345, 258] on span "AD279-BURGUNDY-PRO-TRAFFIC-GRID_EN_VID_CP_15082025_F_CC_SC24_None_BAU" at bounding box center [381, 257] width 341 height 14
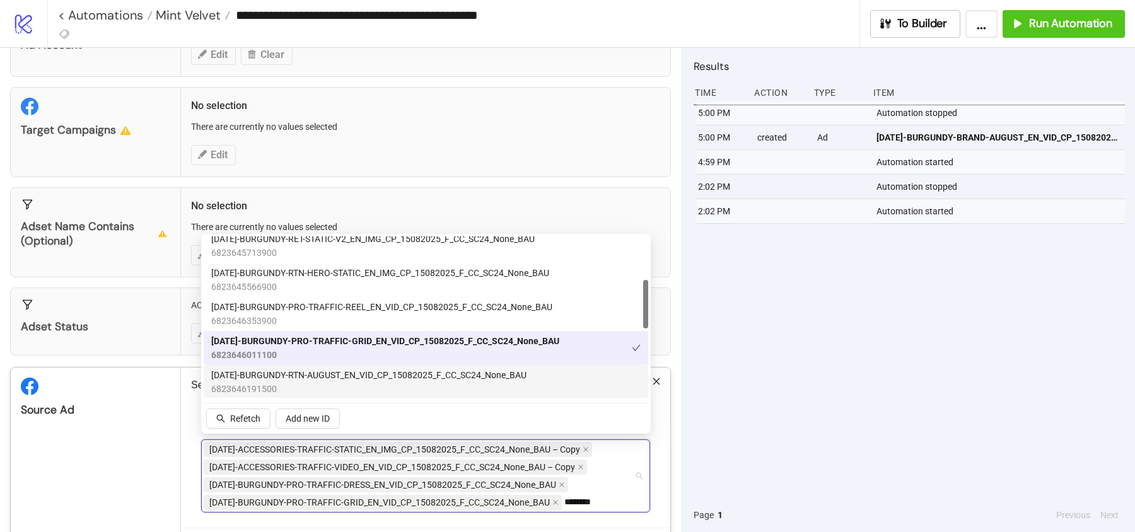
scroll to position [143, 0]
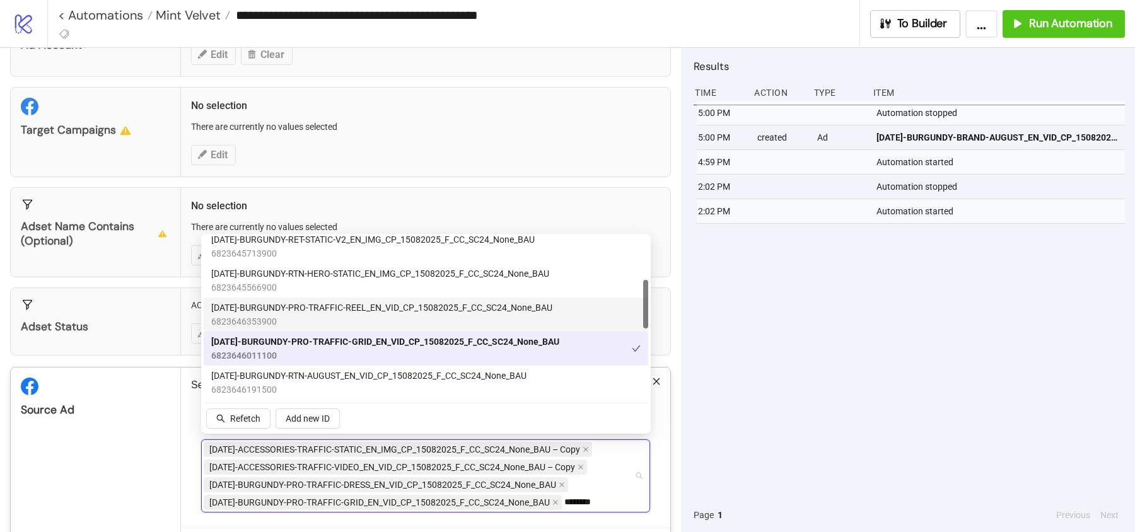
click at [335, 312] on span "AD280-BURGUNDY-PRO-TRAFFIC-REEL_EN_VID_CP_15082025_F_CC_SC24_None_BAU" at bounding box center [381, 308] width 341 height 14
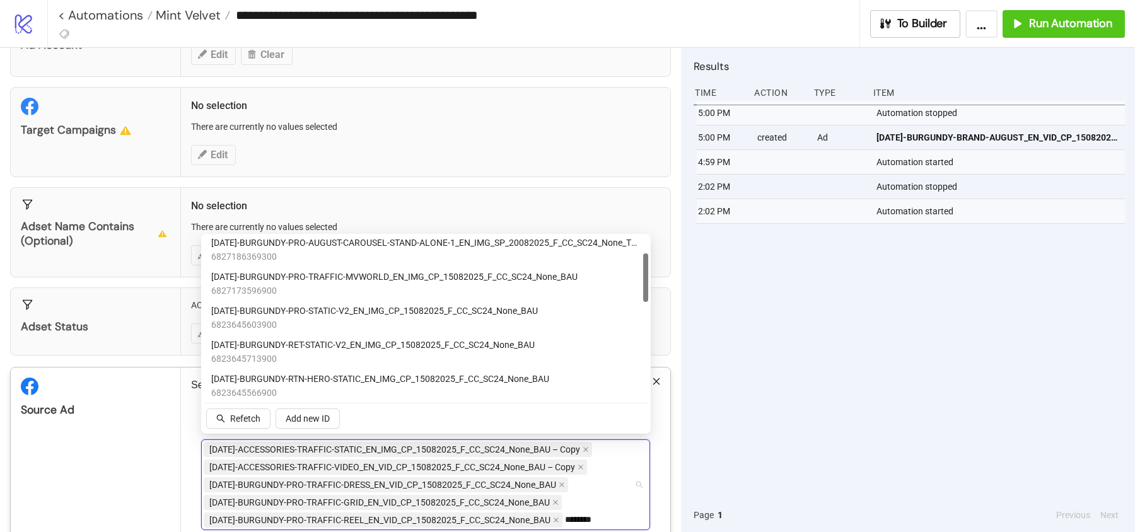
scroll to position [35, 0]
click at [335, 289] on span "6827173596900" at bounding box center [394, 293] width 366 height 14
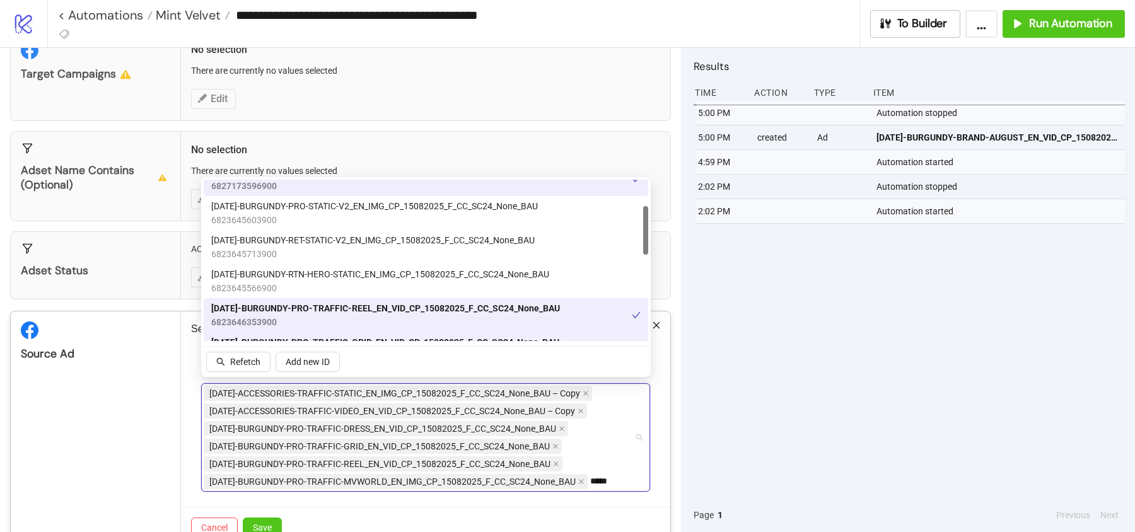
scroll to position [136, 0]
type input "*"
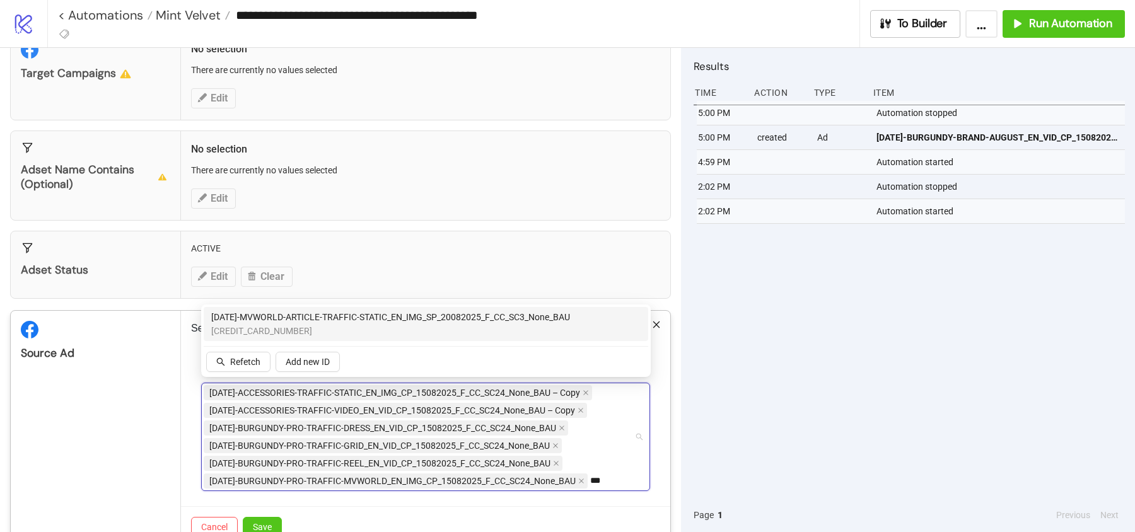
scroll to position [0, 0]
click at [441, 322] on span "[DATE]-MVWORLD-ARTICLE-TRAFFIC-STATIC_EN_IMG_SP_20082025_F_CC_SC3_None_BAU" at bounding box center [390, 317] width 359 height 14
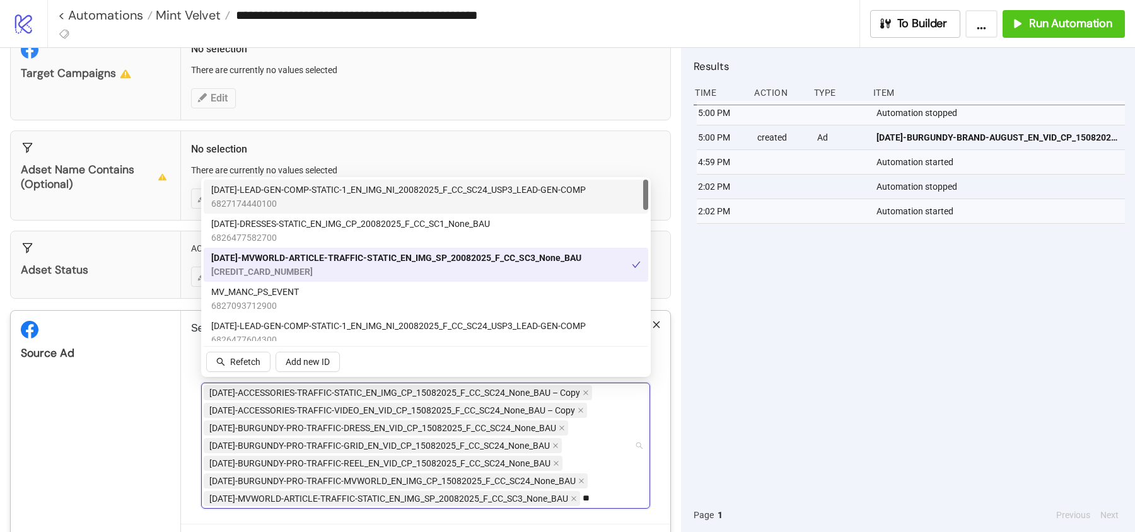
type input "*"
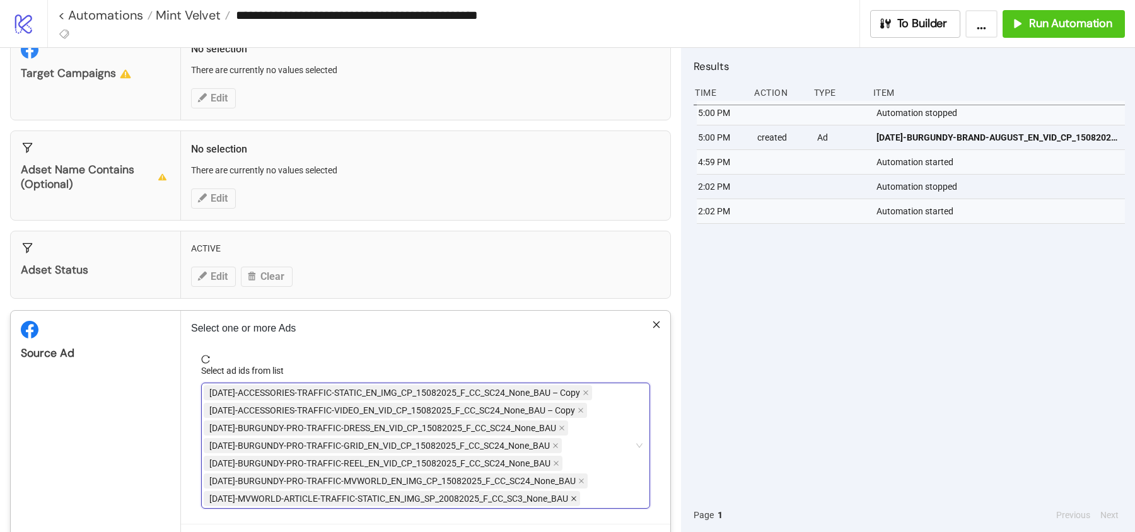
click at [574, 496] on icon "close" at bounding box center [574, 499] width 6 height 6
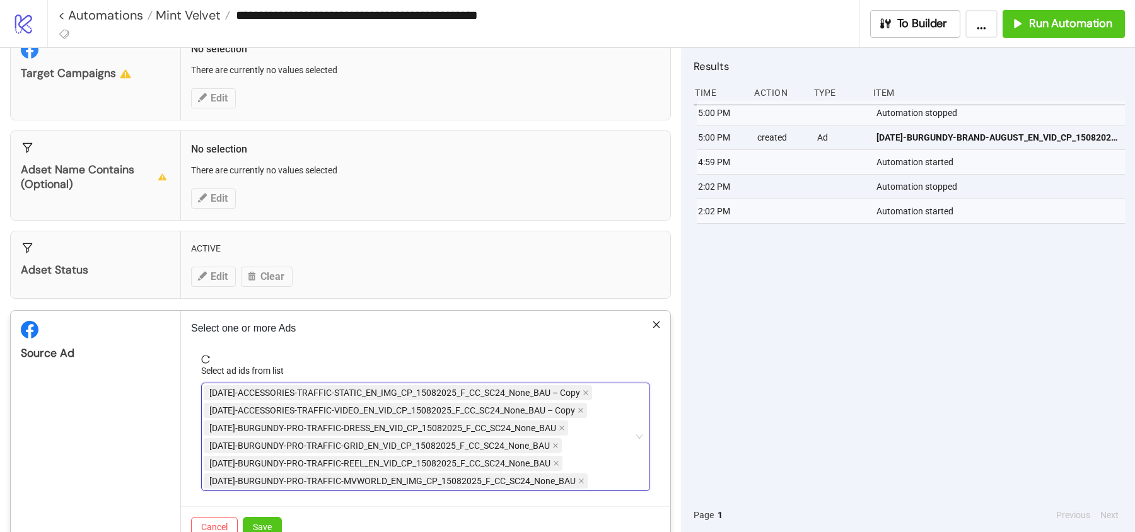
click at [604, 477] on div "AD269-ACCESSORIES-TRAFFIC-STATIC_EN_IMG_CP_15082025_F_CC_SC24_None_BAU – Copy A…" at bounding box center [419, 437] width 431 height 106
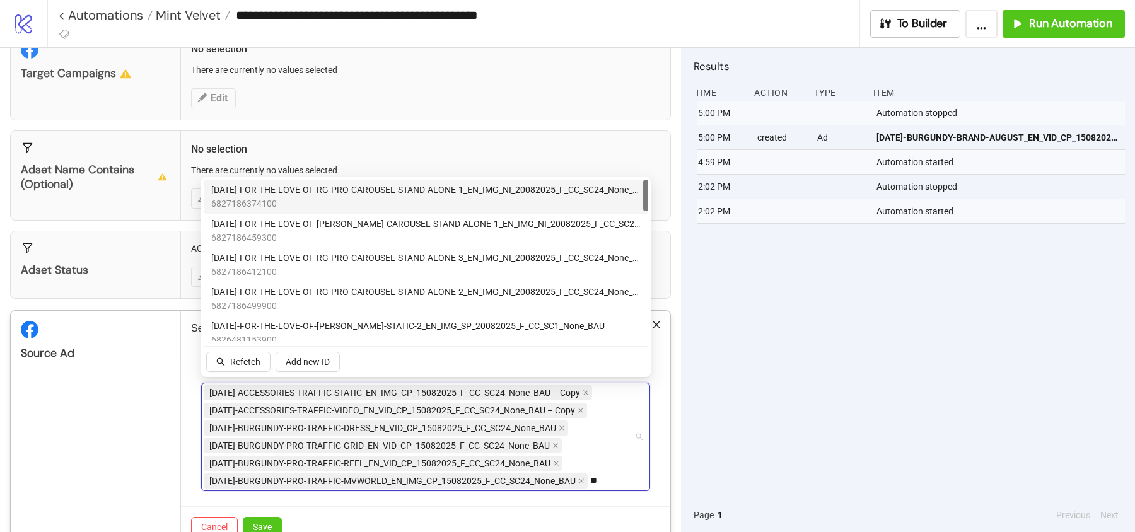
type input "*"
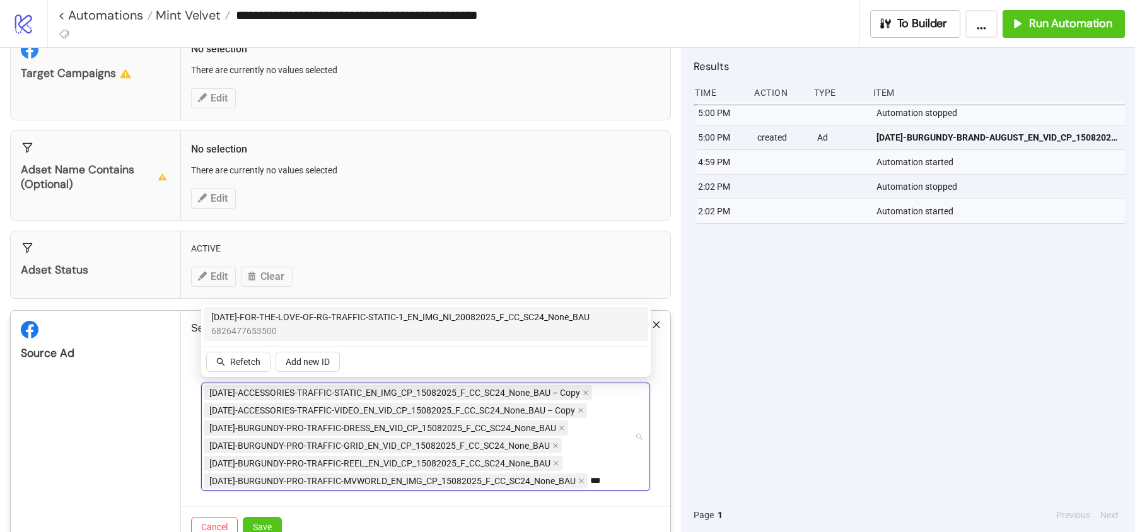
click at [396, 321] on span "[DATE]-FOR-THE-LOVE-OF-RG-TRAFFIC-STATIC-1_EN_IMG_NI_20082025_F_CC_SC24_None_BAU" at bounding box center [400, 317] width 378 height 14
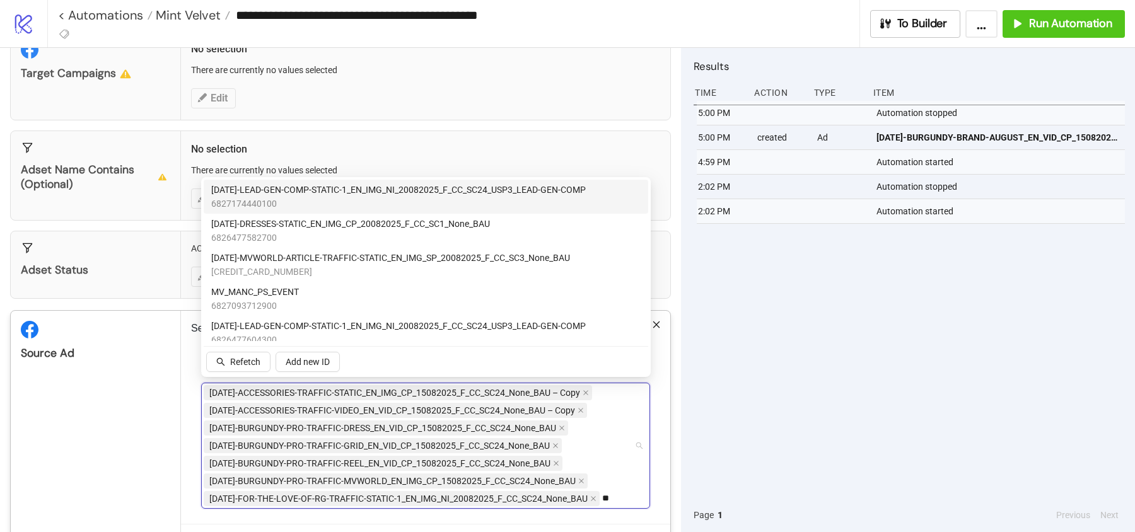
type input "*"
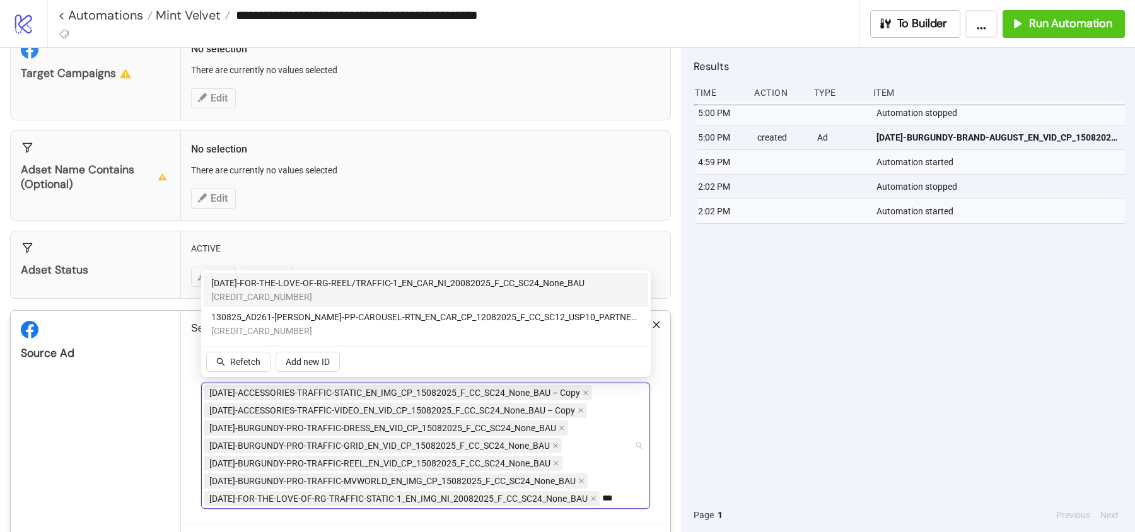
click at [373, 281] on span "AD308-FOR-THE-LOVE-OF-RG-REEL/TRAFFIC-1_EN_CAR_NI_20082025_F_CC_SC24_None_BAU" at bounding box center [397, 283] width 373 height 14
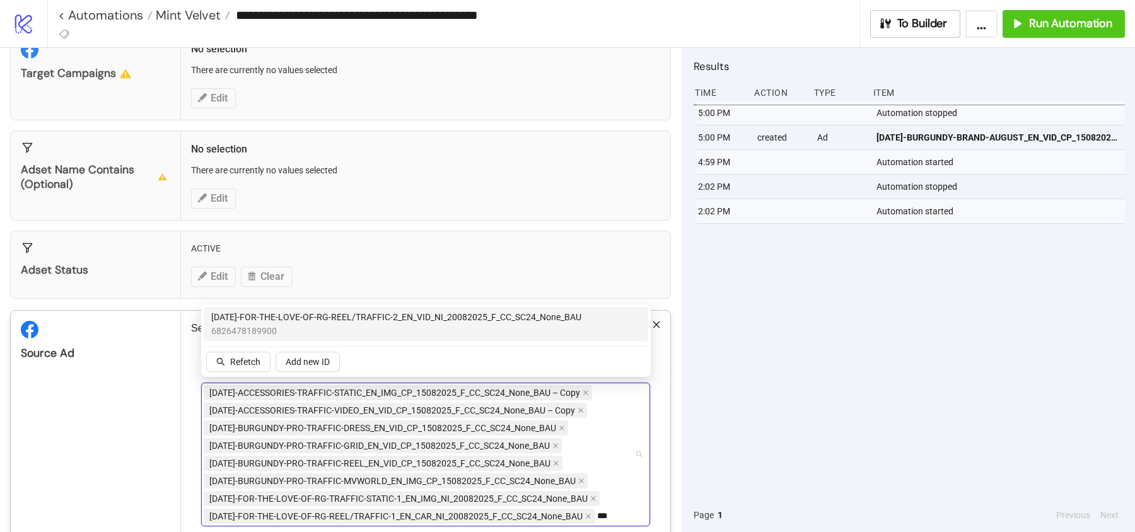
click at [403, 322] on span "AD309-FOR-THE-LOVE-OF-RG-REEL/TRAFFIC-2_EN_VID_NI_20082025_F_CC_SC24_None_BAU" at bounding box center [396, 317] width 370 height 14
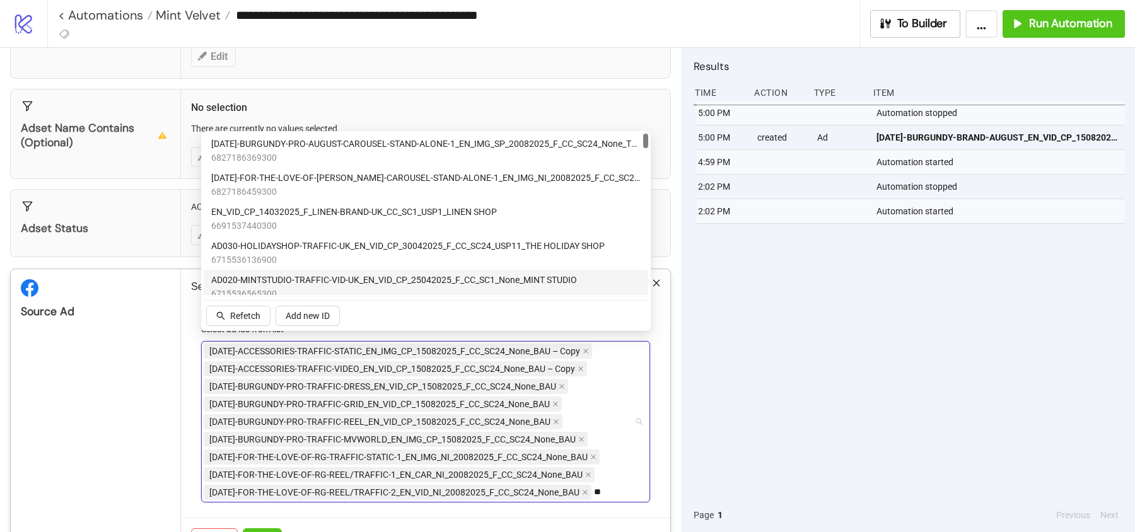
scroll to position [187, 0]
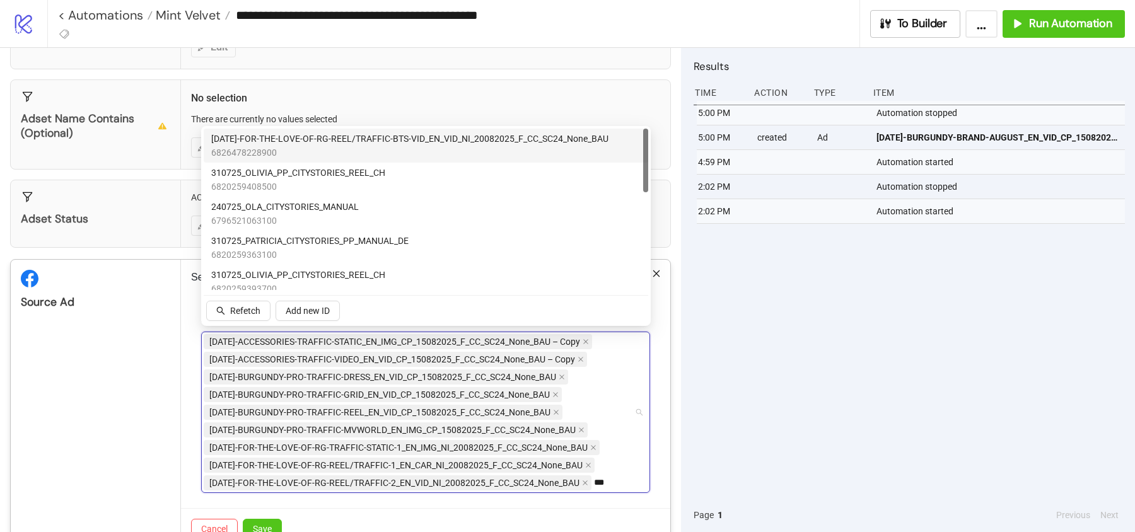
click at [418, 146] on span "6826478228900" at bounding box center [409, 153] width 397 height 14
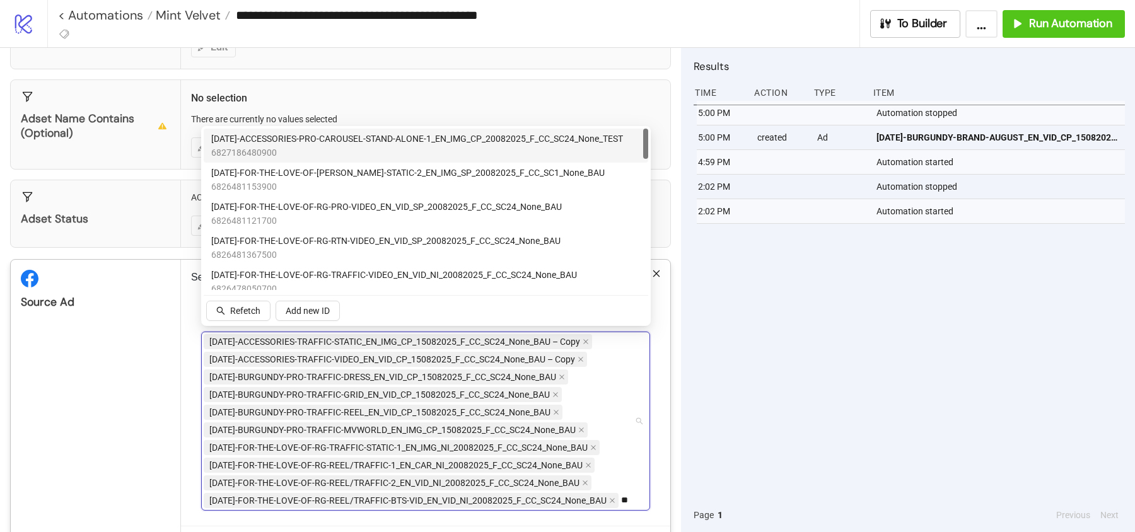
type input "*"
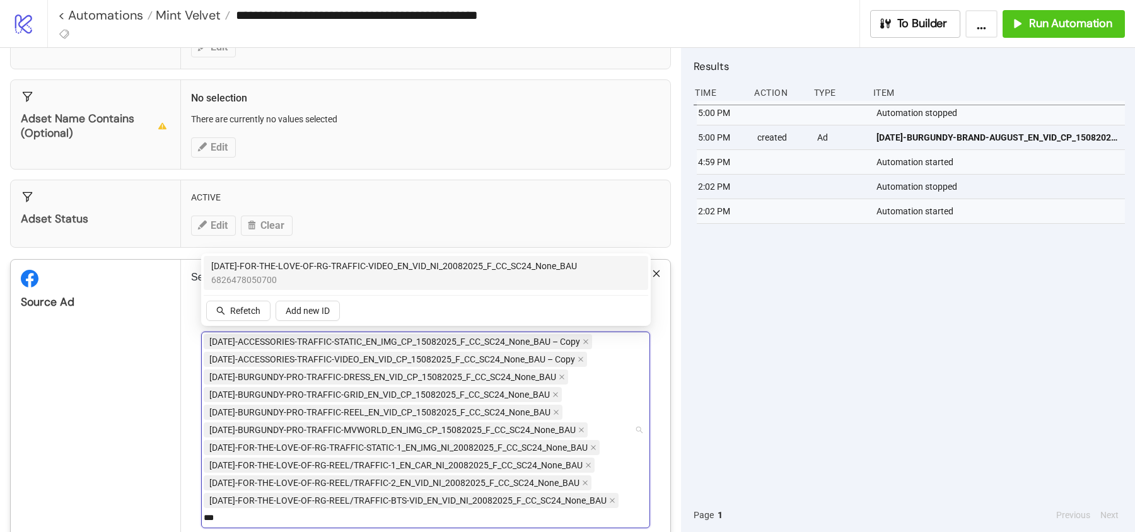
click at [376, 281] on span "6826478050700" at bounding box center [394, 280] width 366 height 14
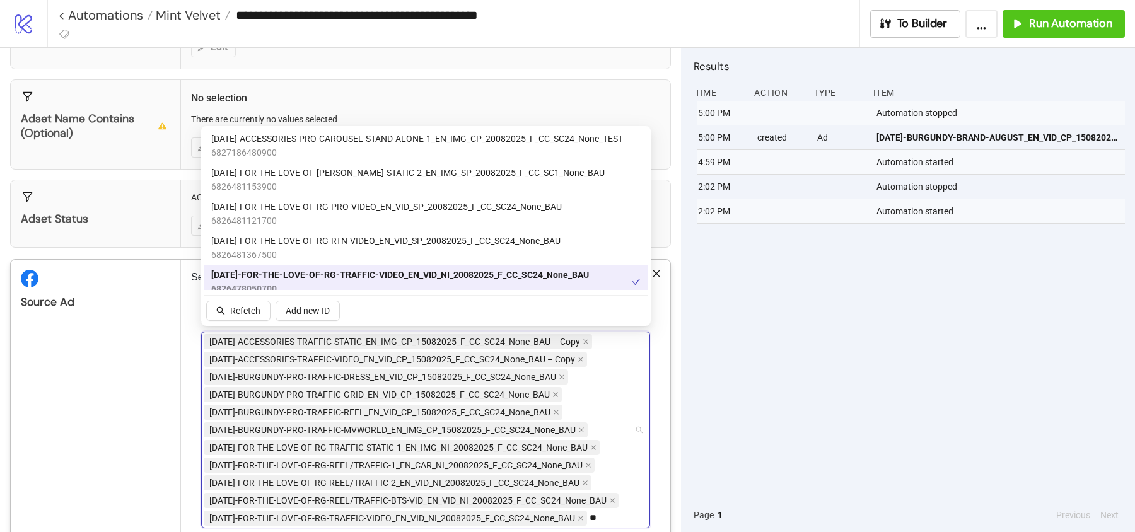
type input "*"
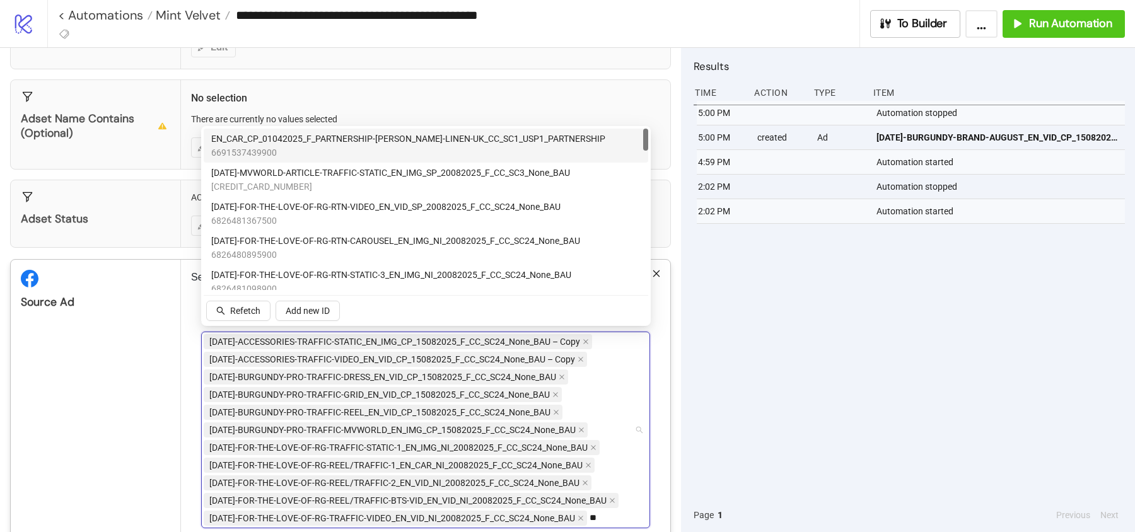
type input "*"
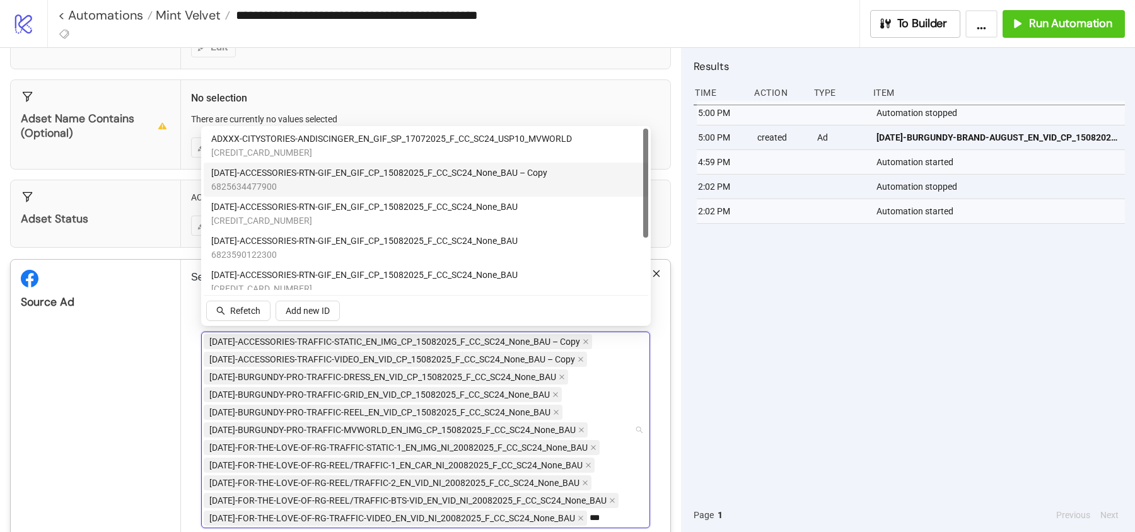
click at [359, 183] on span "6825634477900" at bounding box center [379, 187] width 336 height 14
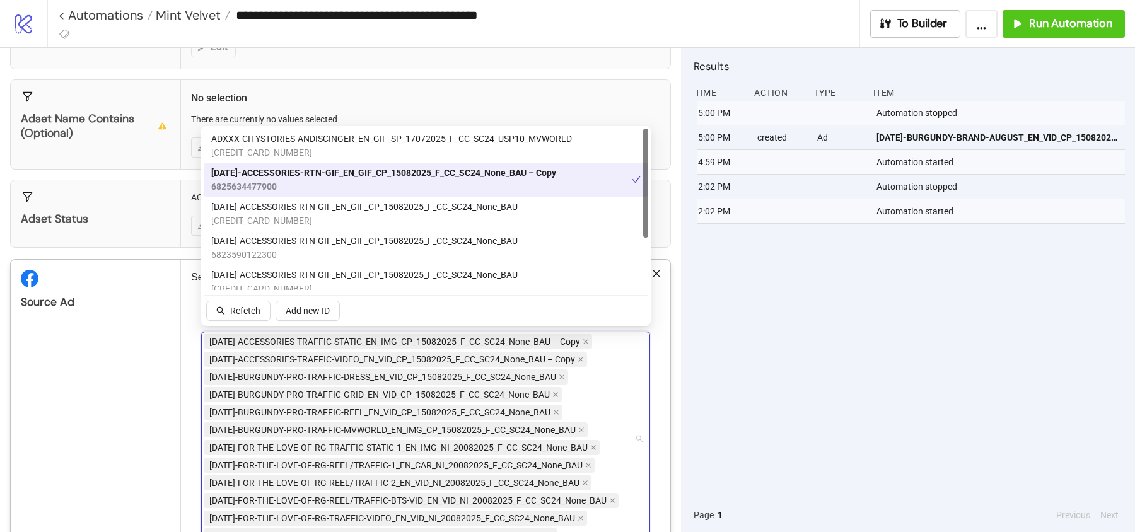
scroll to position [192, 0]
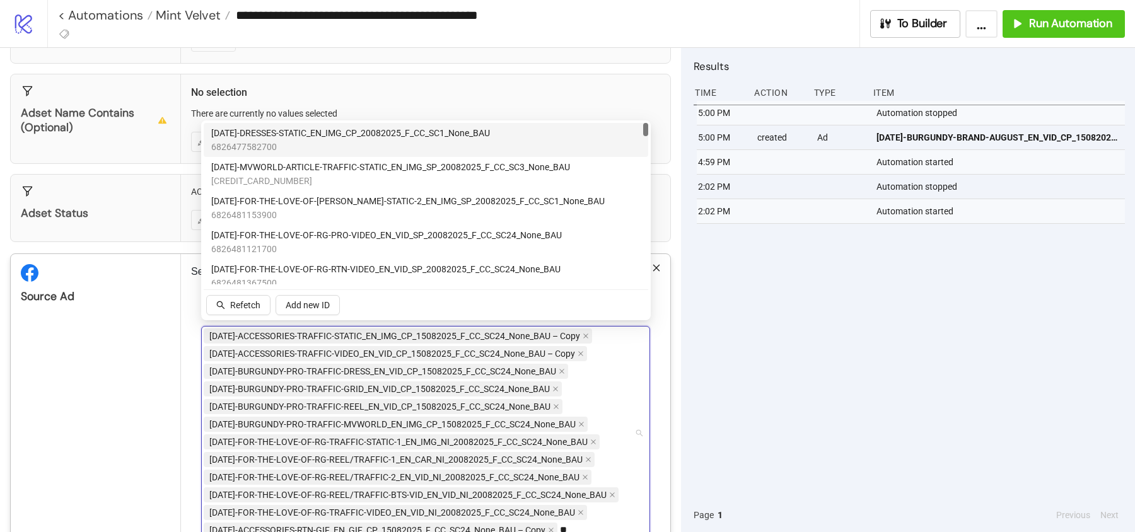
type input "*"
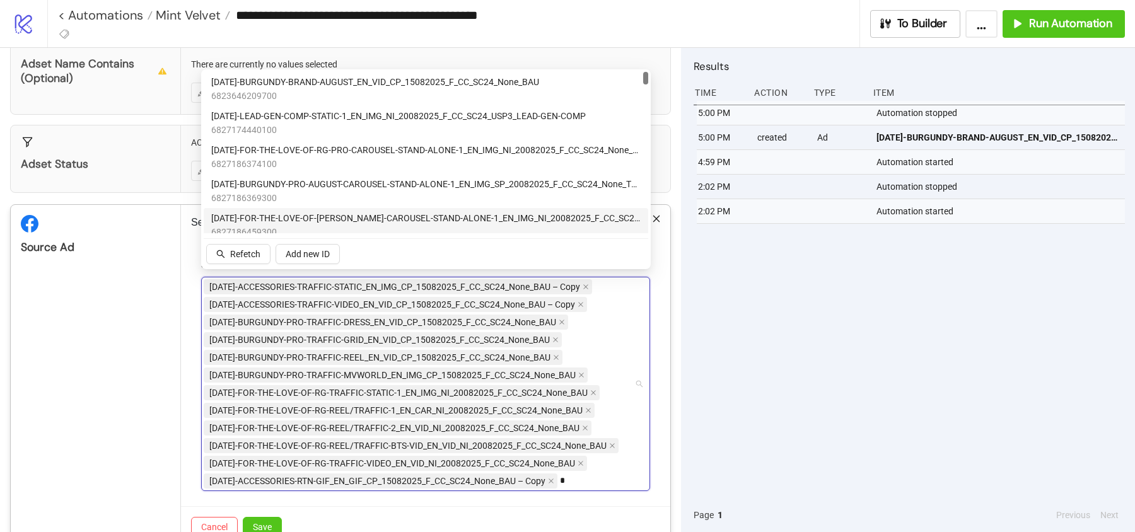
scroll to position [243, 0]
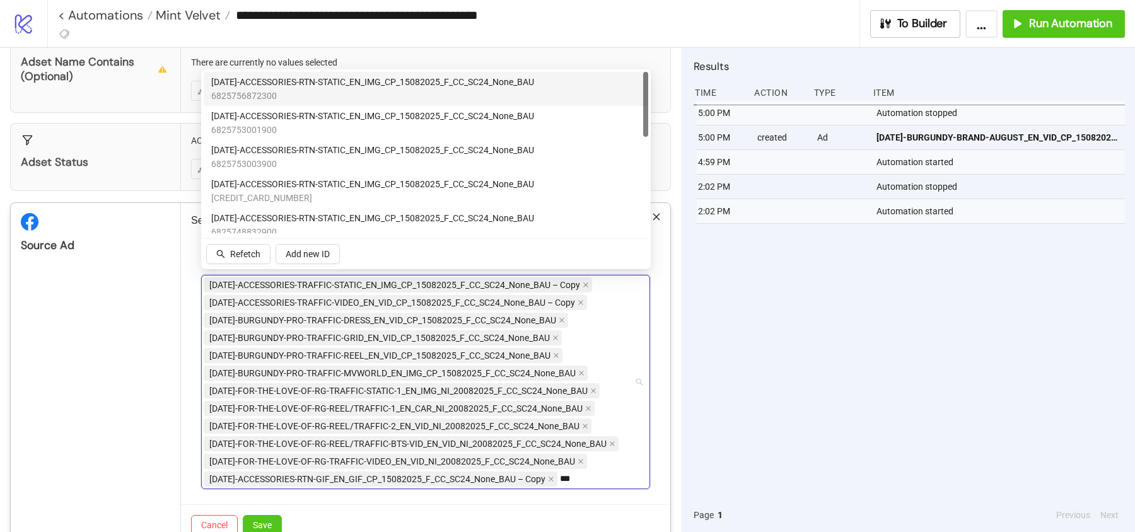
click at [339, 100] on span "6825756872300" at bounding box center [372, 96] width 323 height 14
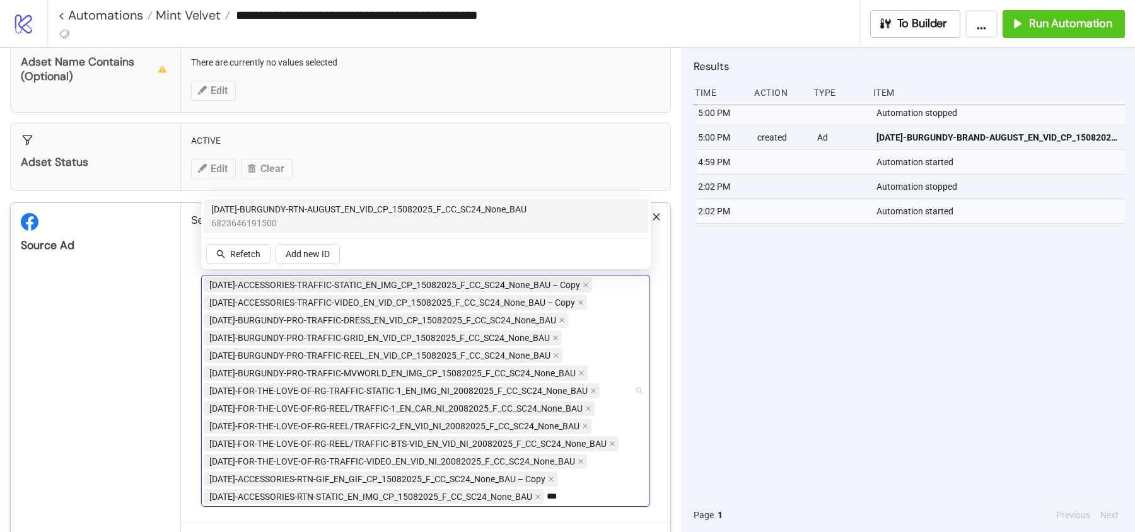
click at [351, 219] on span "6823646191500" at bounding box center [368, 223] width 315 height 14
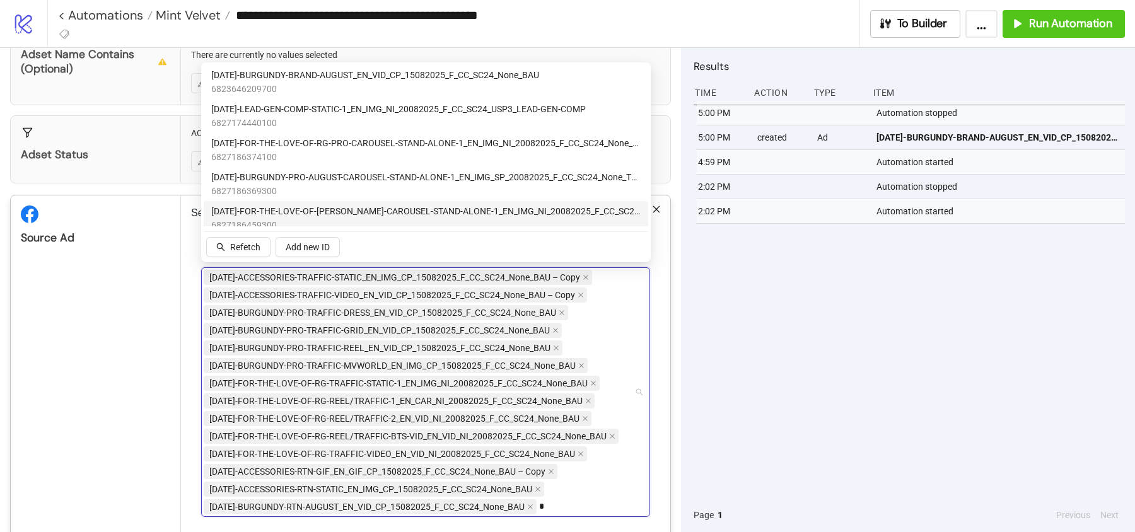
scroll to position [253, 0]
type input "*"
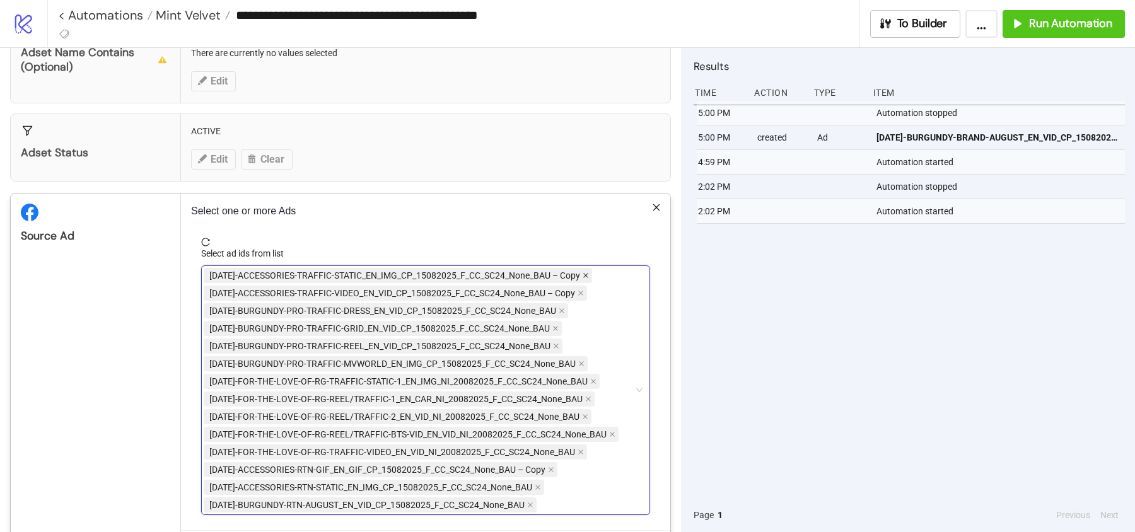
click at [587, 273] on icon "close" at bounding box center [585, 275] width 5 height 5
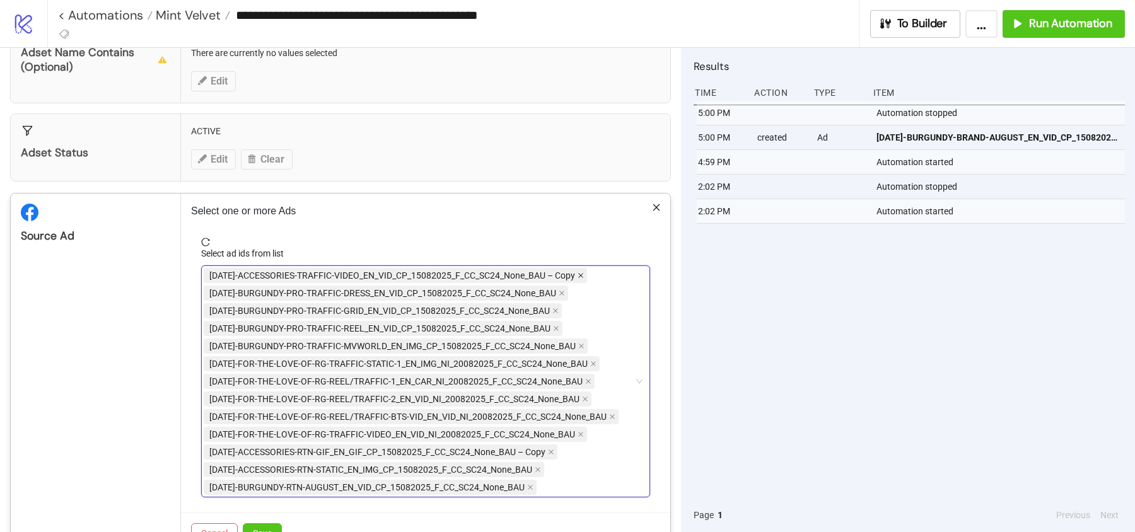
click at [582, 272] on icon "close" at bounding box center [581, 275] width 6 height 6
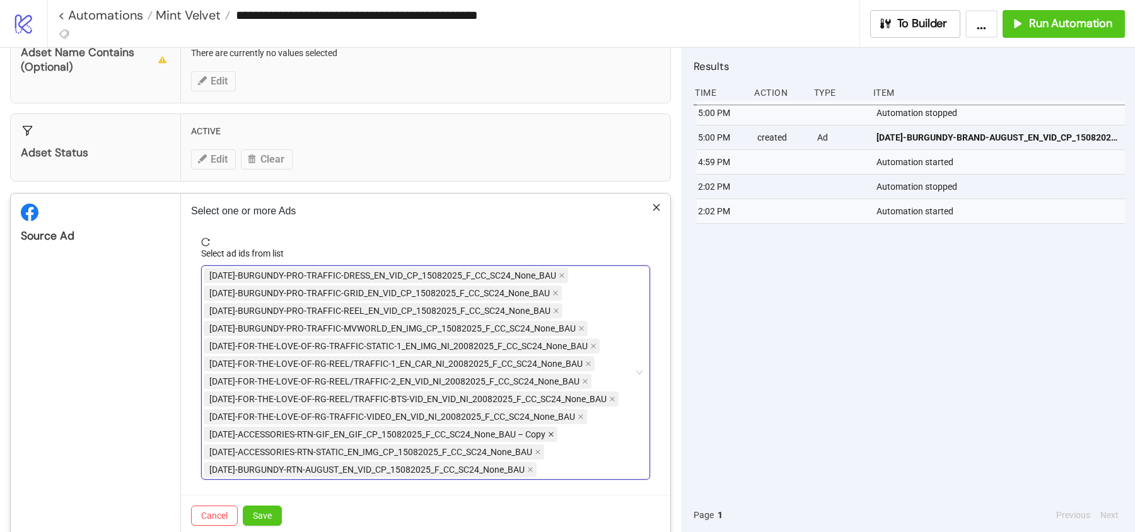
click at [548, 431] on icon "close" at bounding box center [551, 434] width 6 height 6
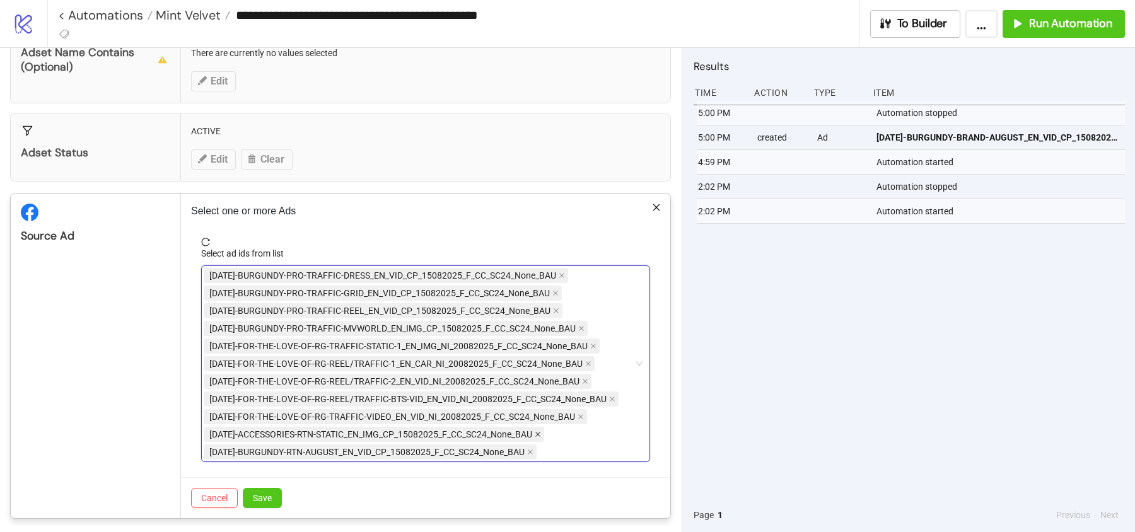
click at [539, 431] on icon "close" at bounding box center [538, 434] width 6 height 6
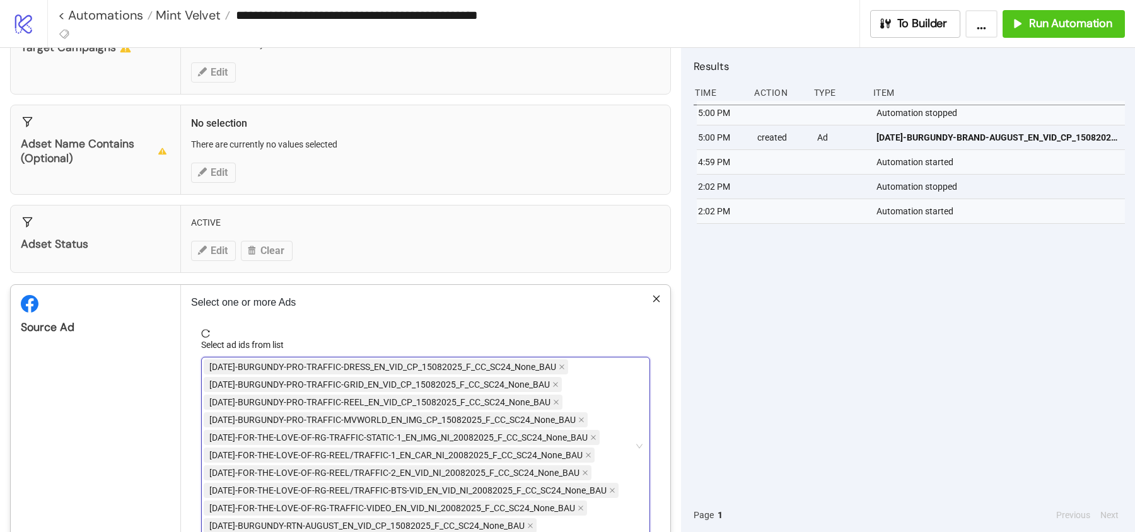
scroll to position [204, 0]
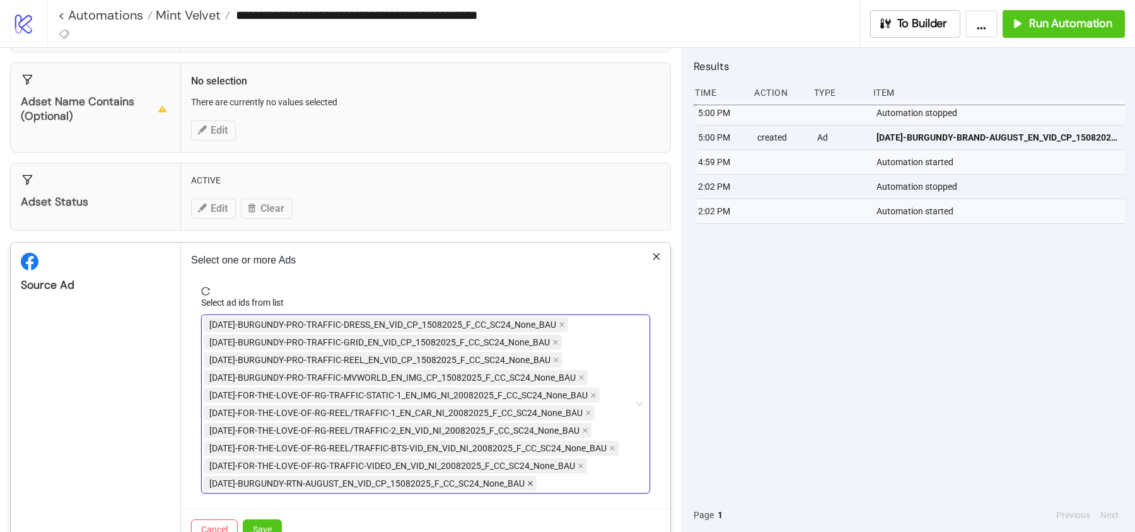
click at [532, 481] on icon "close" at bounding box center [530, 484] width 6 height 6
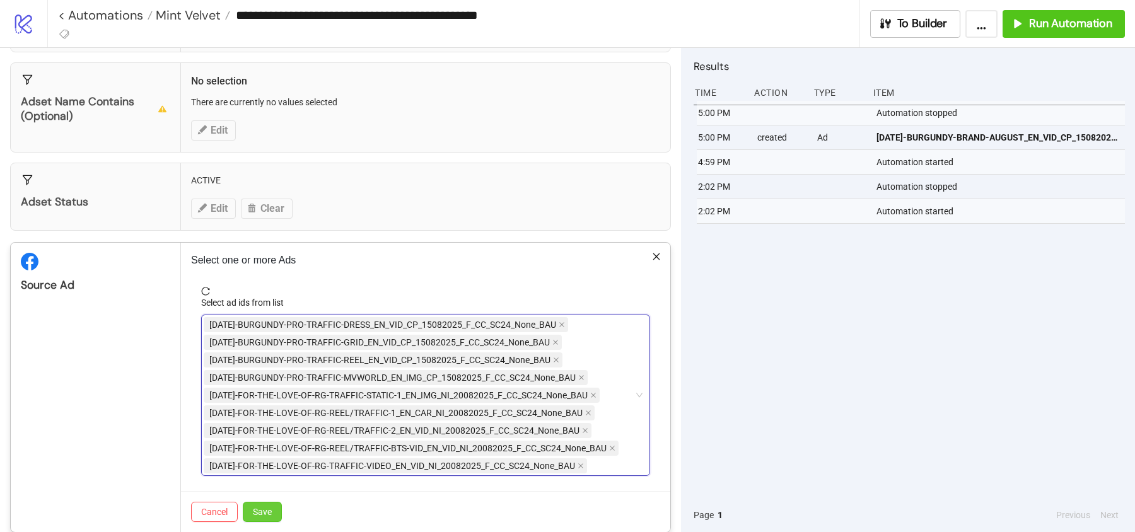
click at [271, 502] on button "Save" at bounding box center [262, 512] width 39 height 20
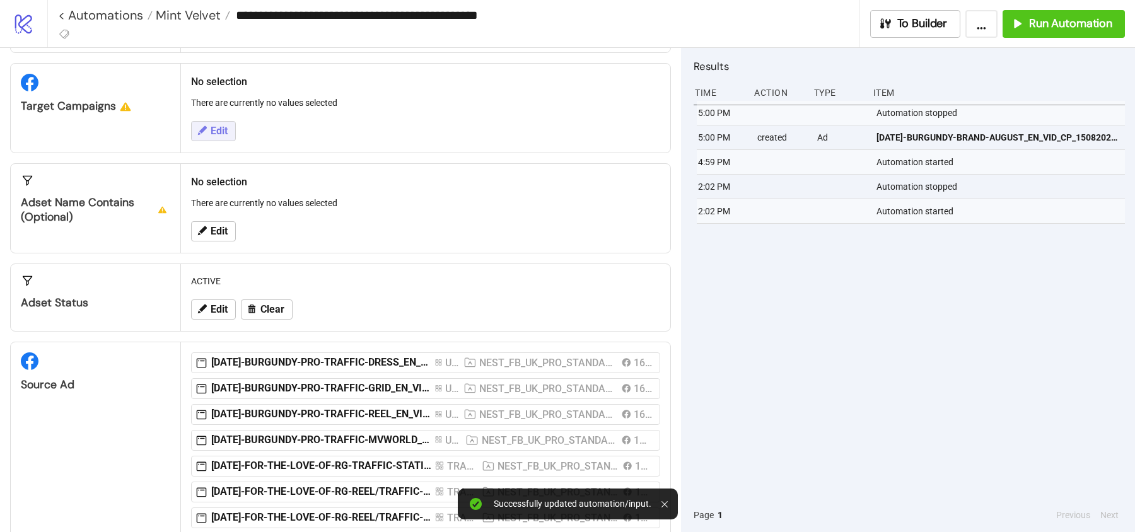
scroll to position [51, 0]
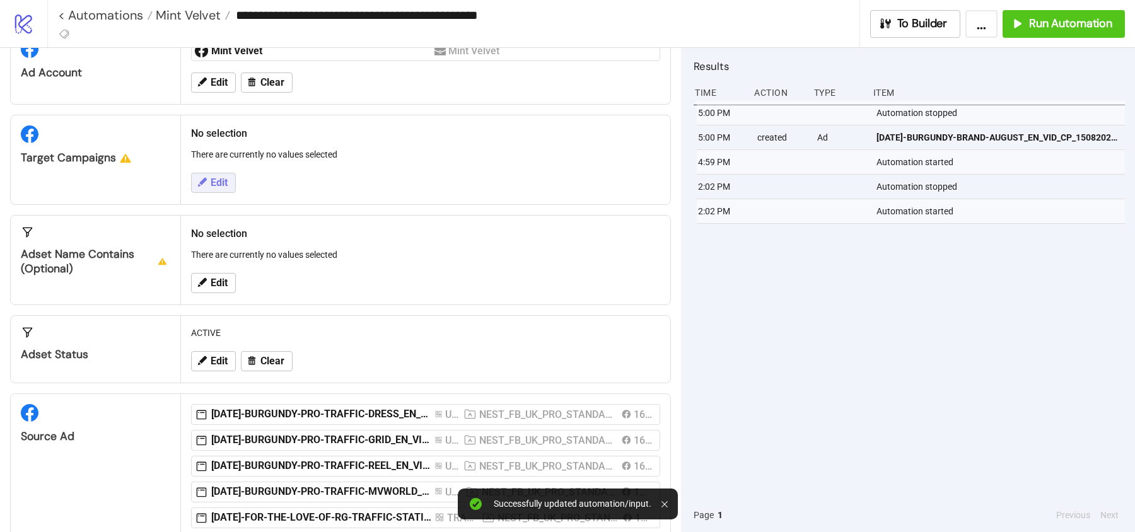
click at [216, 177] on span "Edit" at bounding box center [219, 182] width 17 height 11
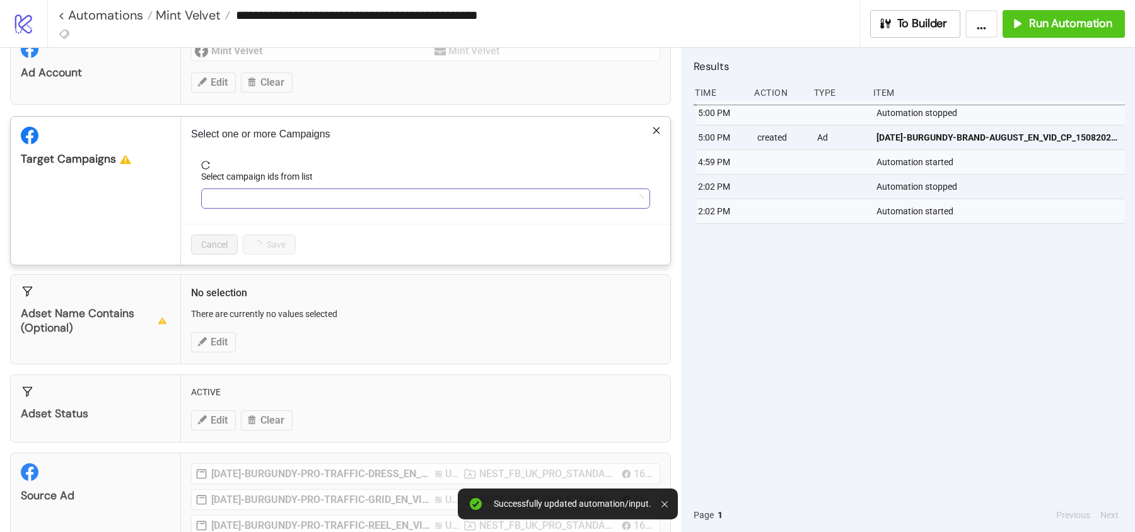
click at [271, 200] on div at bounding box center [419, 199] width 431 height 18
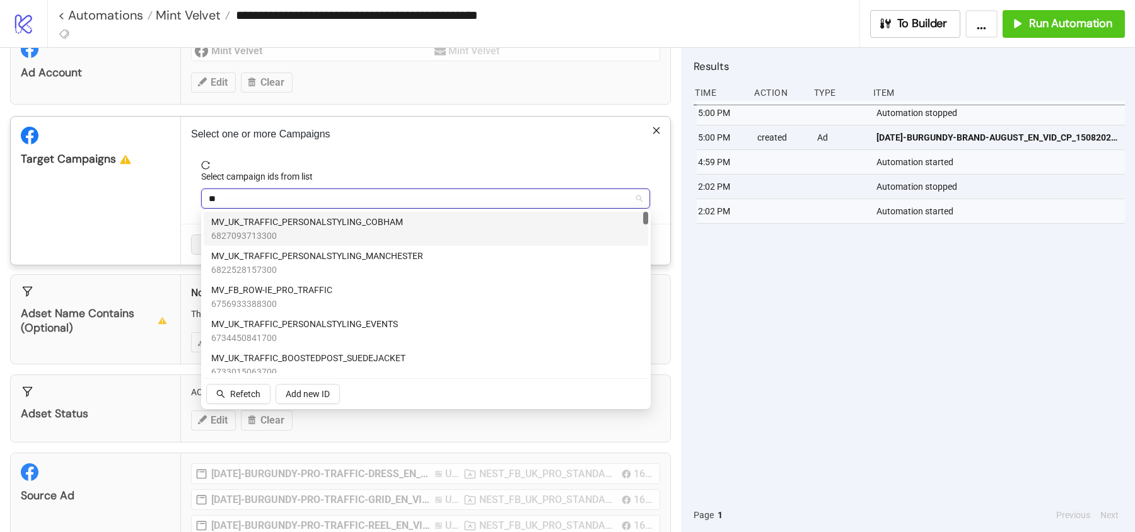
type input "*"
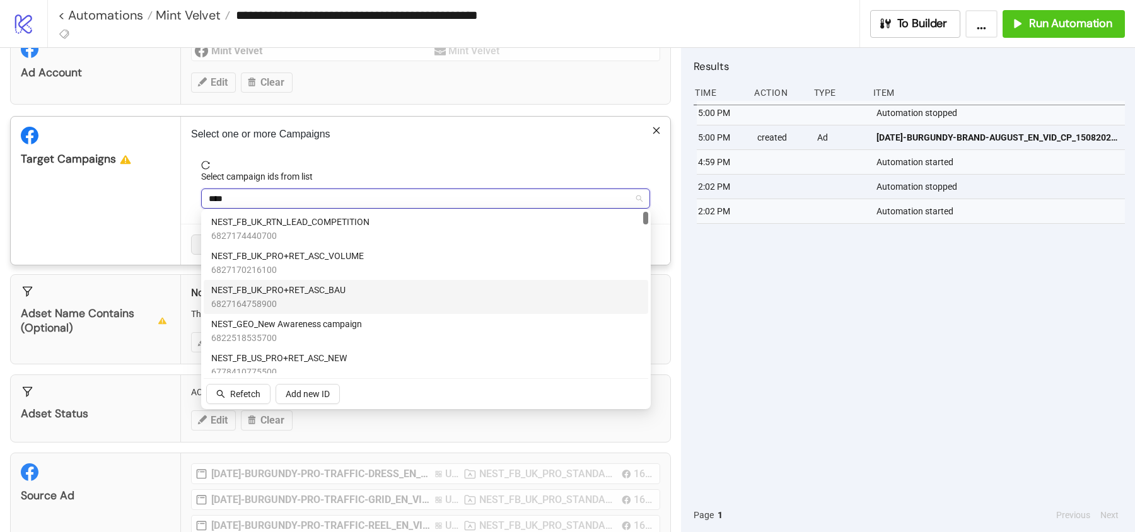
type input "****"
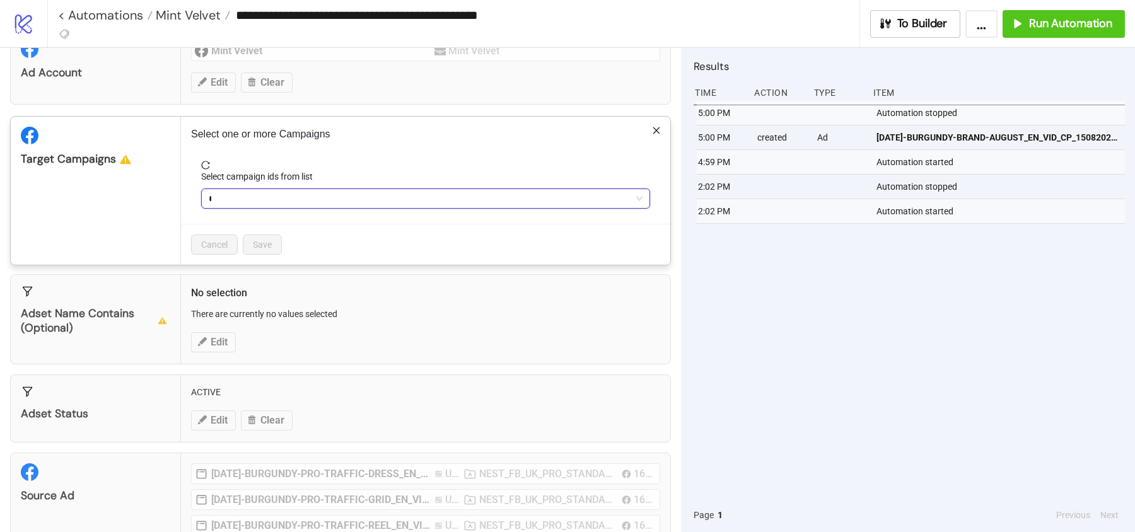
click at [224, 200] on div "****" at bounding box center [419, 199] width 431 height 18
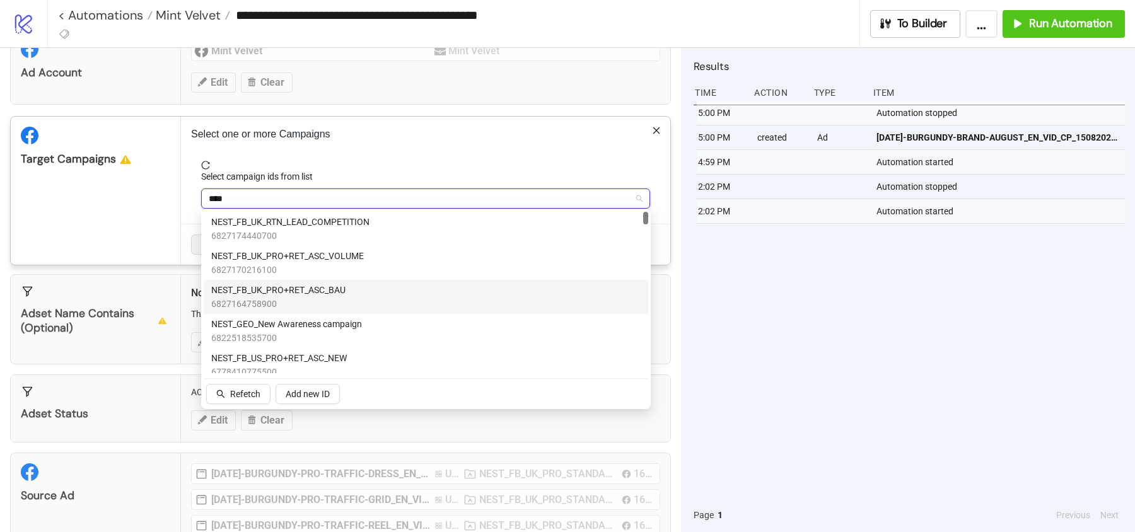
paste input "**********"
type input "**********"
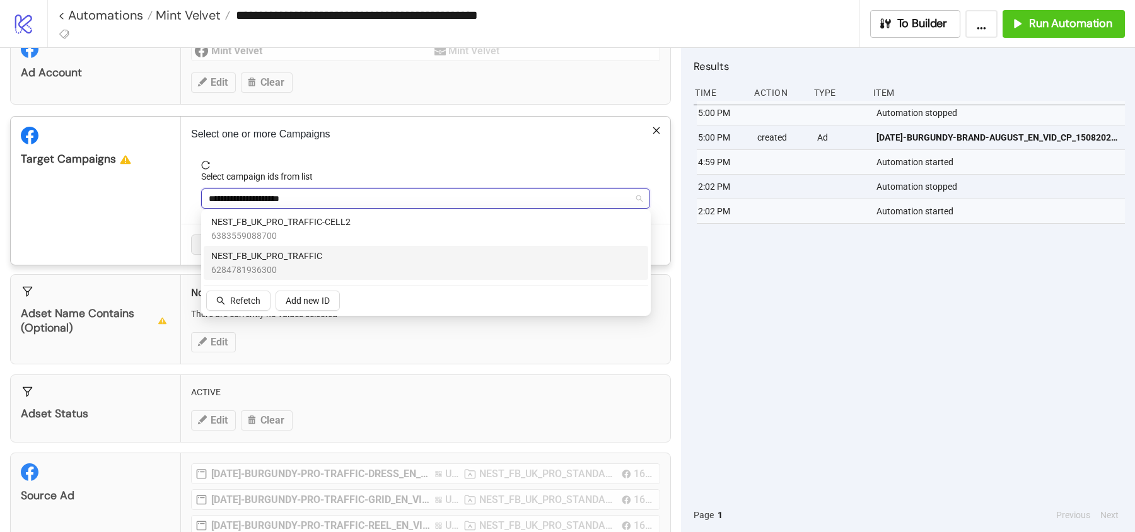
click at [290, 260] on span "NEST_FB_UK_PRO_TRAFFIC" at bounding box center [266, 256] width 111 height 14
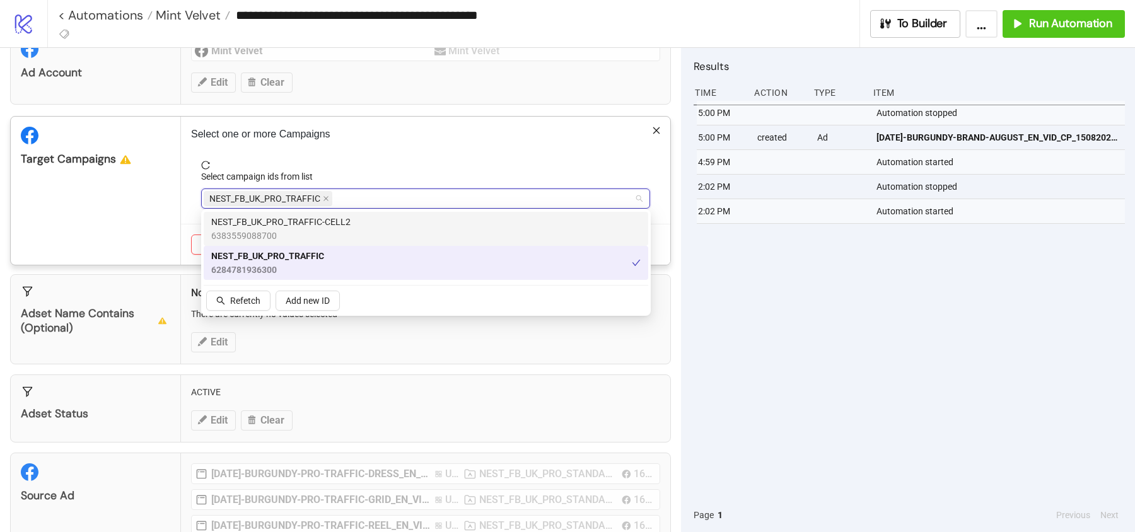
click at [98, 201] on div "Target Campaigns" at bounding box center [96, 191] width 170 height 148
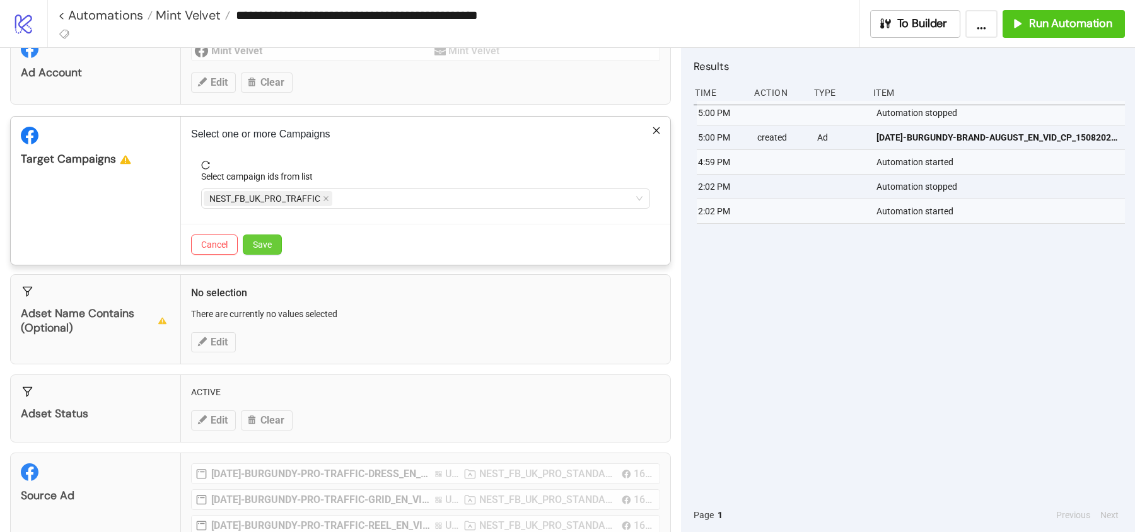
click at [266, 248] on span "Save" at bounding box center [262, 245] width 19 height 10
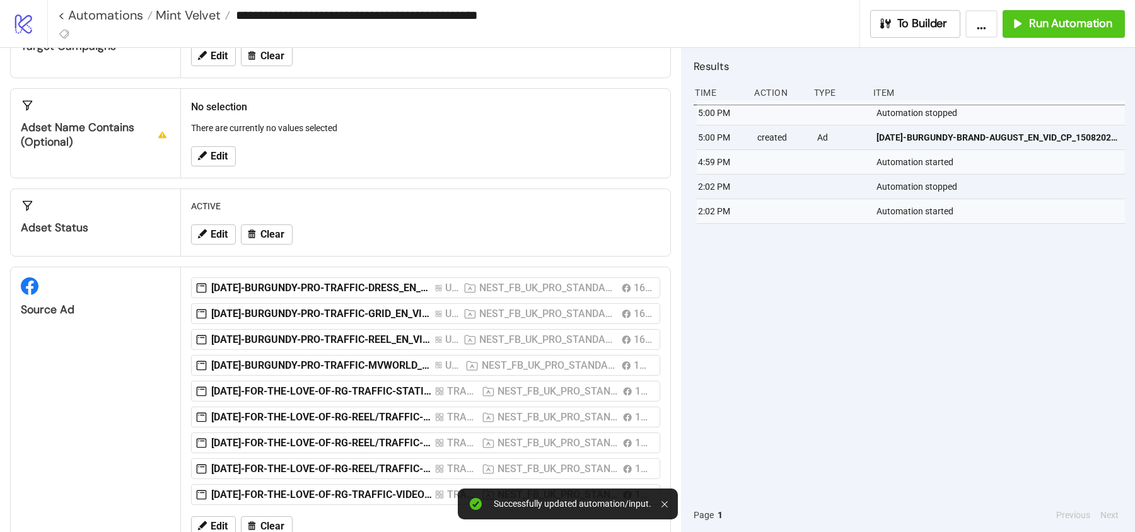
scroll to position [191, 0]
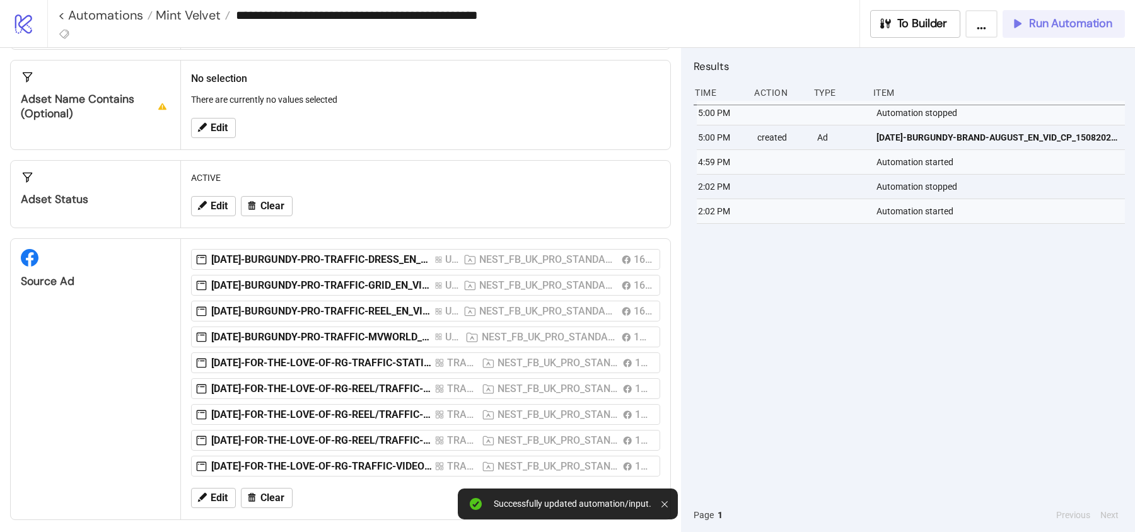
click at [1016, 25] on icon "button" at bounding box center [1016, 24] width 12 height 12
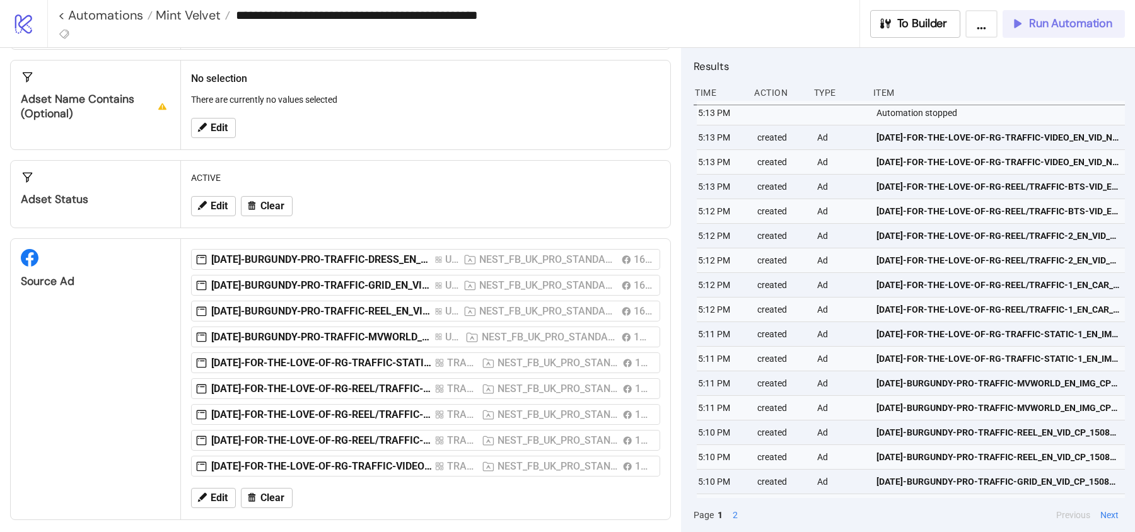
scroll to position [0, 0]
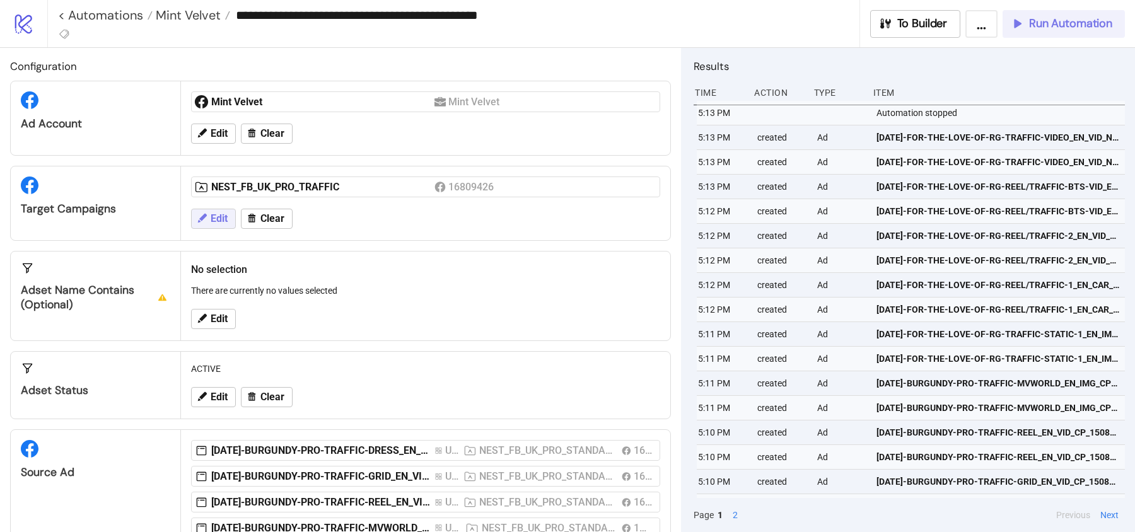
click at [218, 224] on button "Edit" at bounding box center [213, 219] width 45 height 20
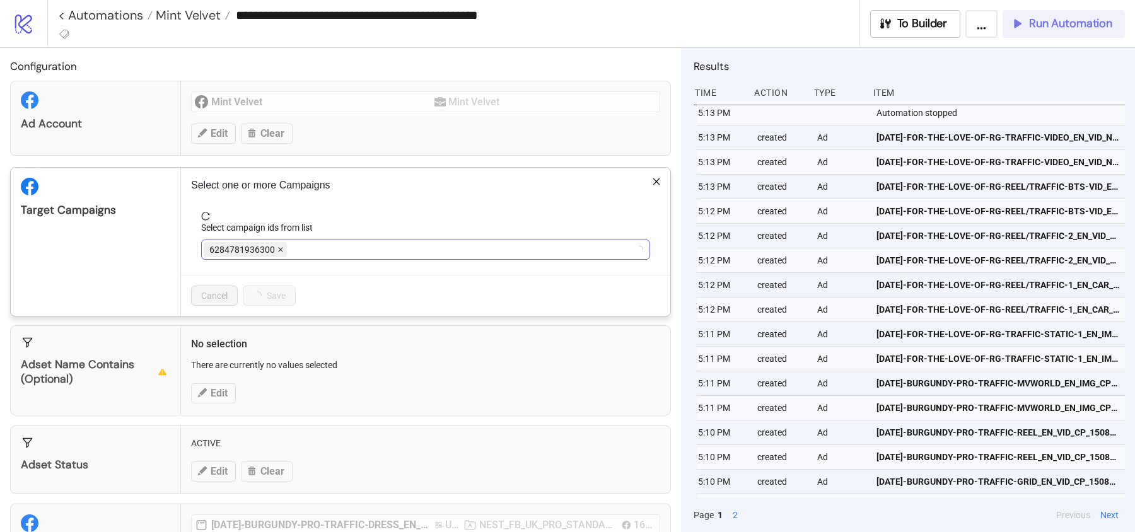
click at [281, 251] on icon "close" at bounding box center [280, 250] width 6 height 6
click at [281, 251] on div at bounding box center [419, 250] width 431 height 18
click at [327, 247] on icon "close" at bounding box center [326, 250] width 6 height 6
click at [223, 248] on div at bounding box center [419, 250] width 431 height 18
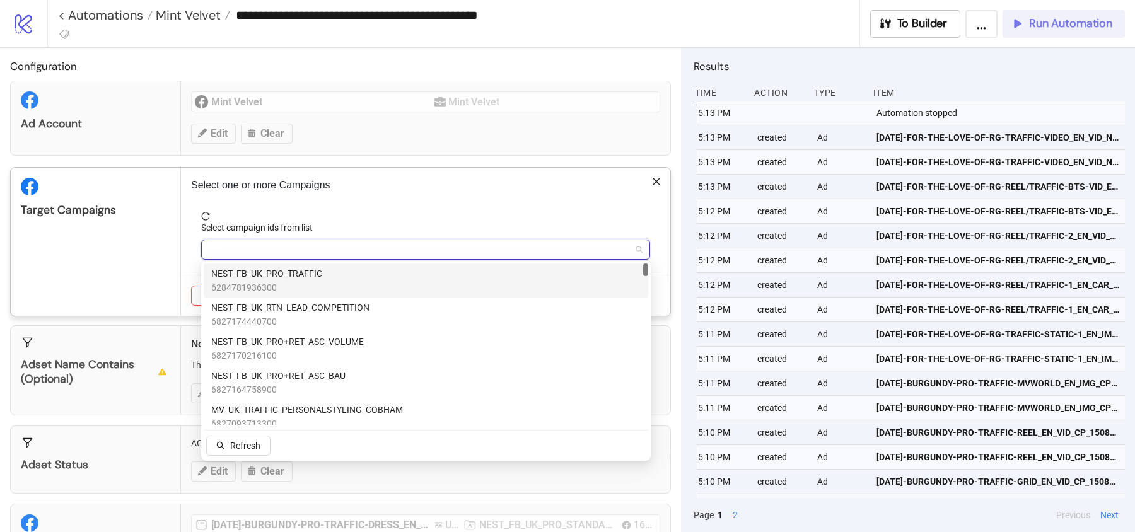
paste input "**********"
type input "**********"
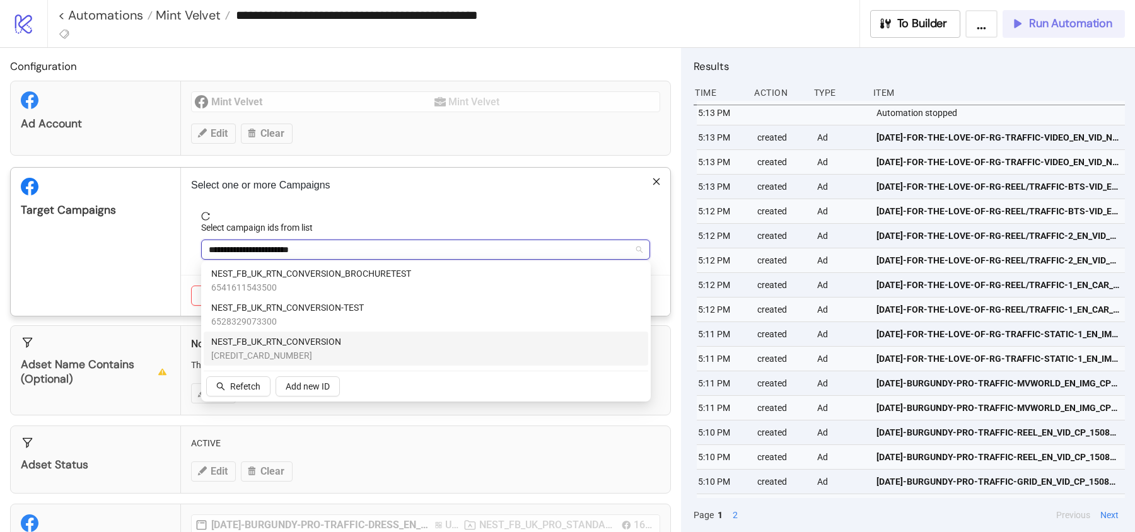
click at [316, 345] on span "NEST_FB_UK_RTN_CONVERSION" at bounding box center [276, 342] width 130 height 14
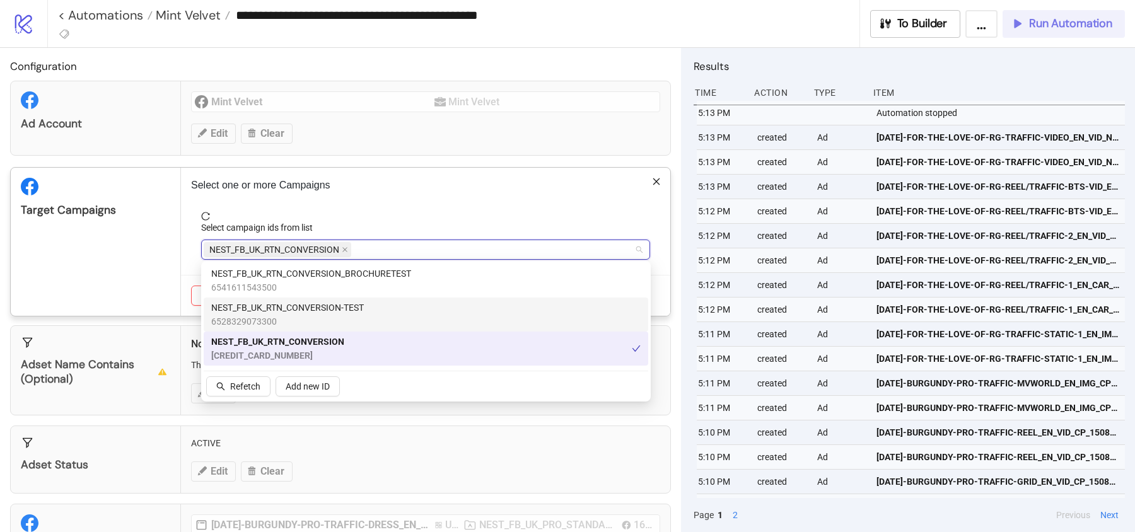
click at [144, 265] on div "Target Campaigns" at bounding box center [96, 242] width 170 height 148
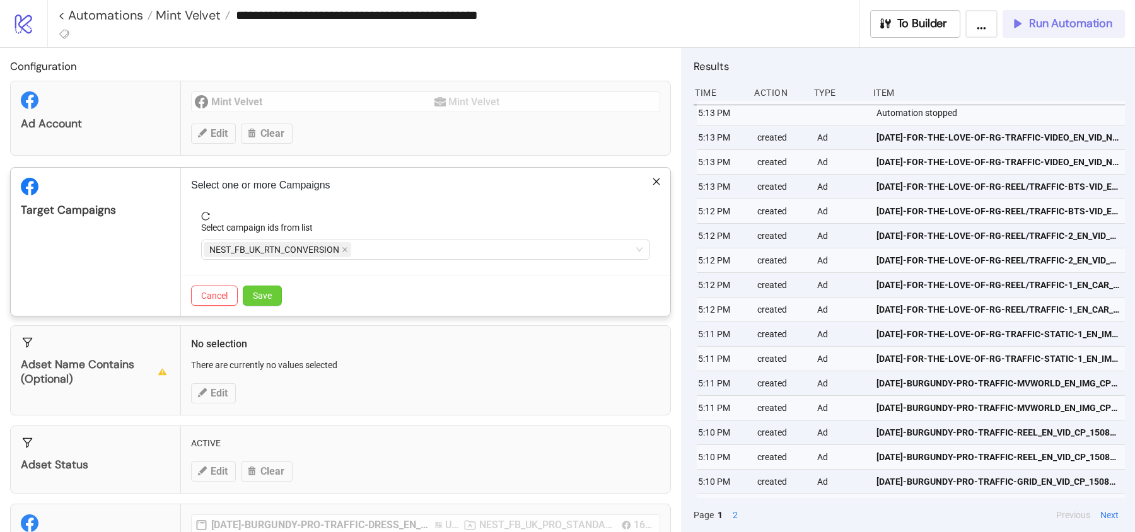
click at [258, 296] on span "Save" at bounding box center [262, 296] width 19 height 10
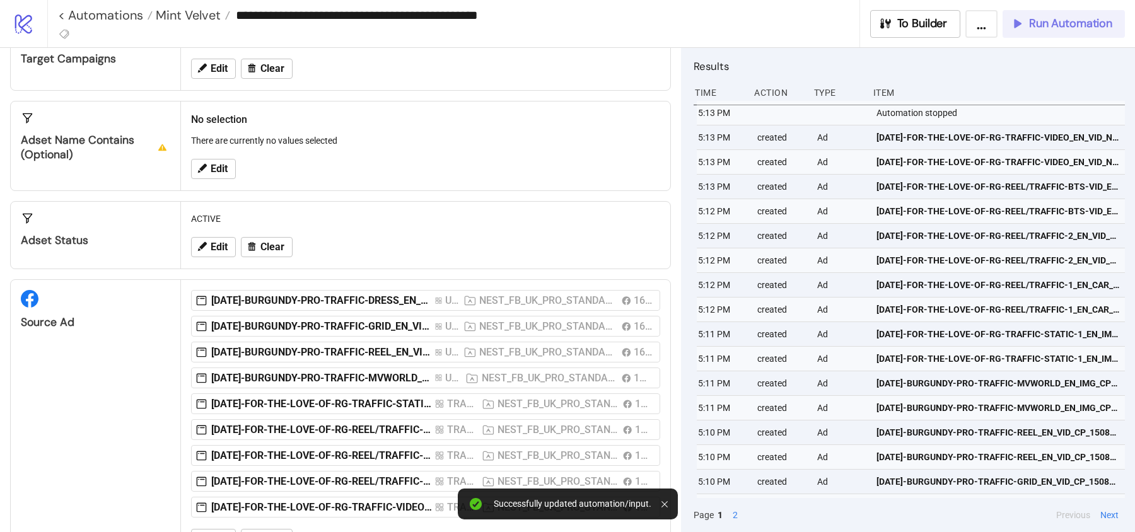
scroll to position [191, 0]
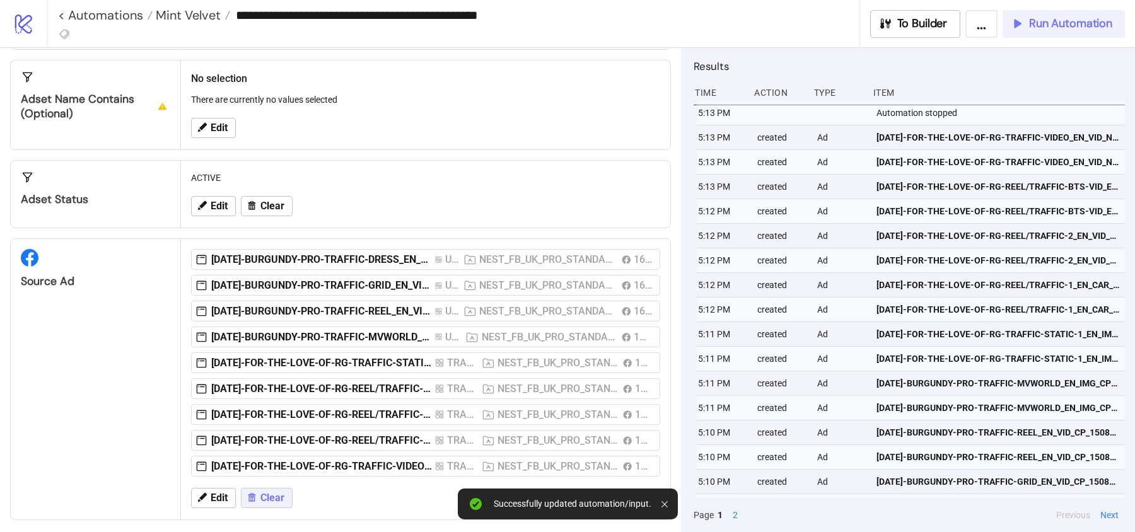
click at [271, 492] on span "Clear" at bounding box center [272, 497] width 24 height 11
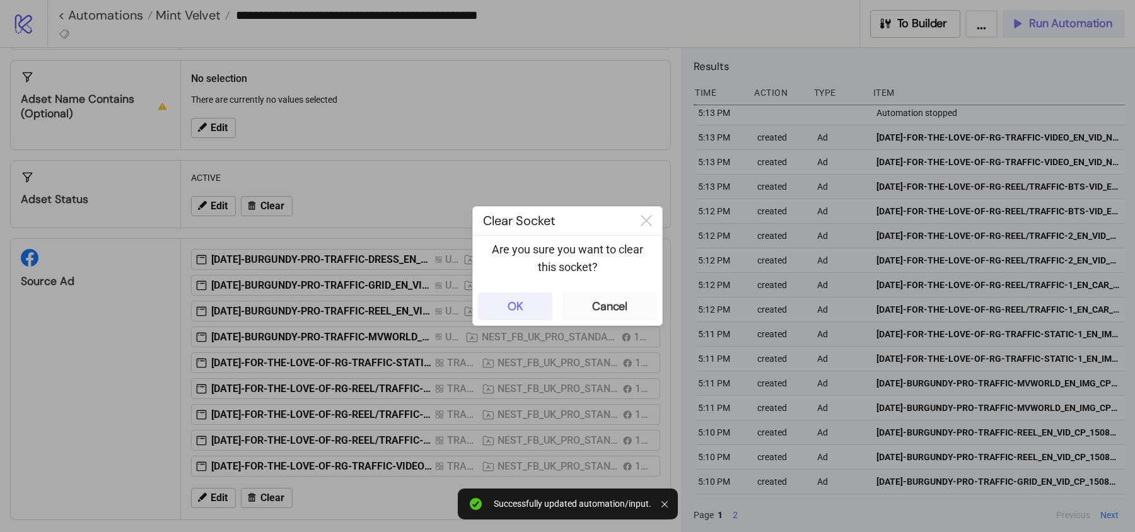
click at [513, 307] on div "OK" at bounding box center [516, 307] width 16 height 15
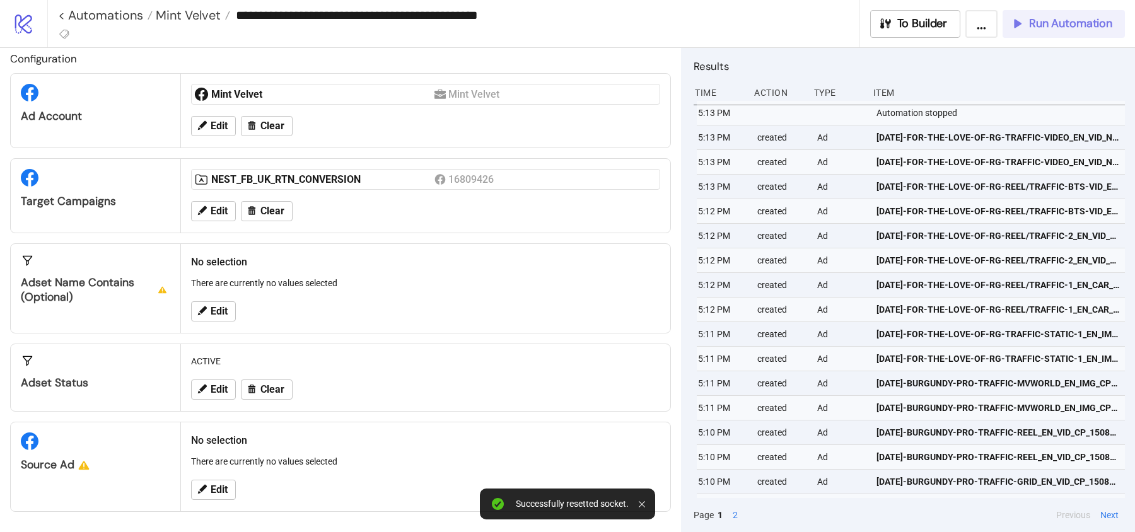
scroll to position [4, 0]
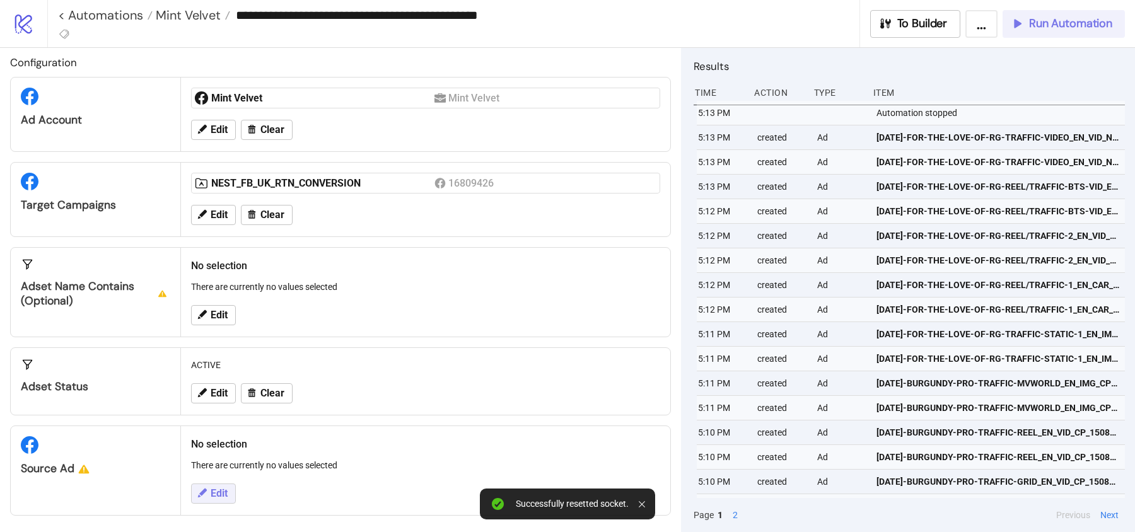
click at [211, 484] on button "Edit" at bounding box center [213, 494] width 45 height 20
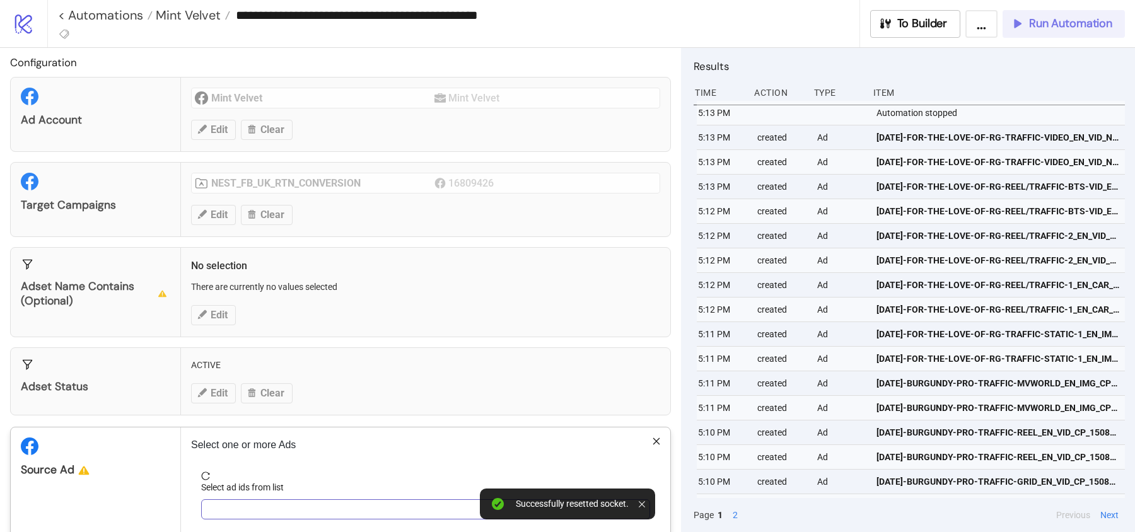
click at [234, 504] on div at bounding box center [419, 510] width 431 height 18
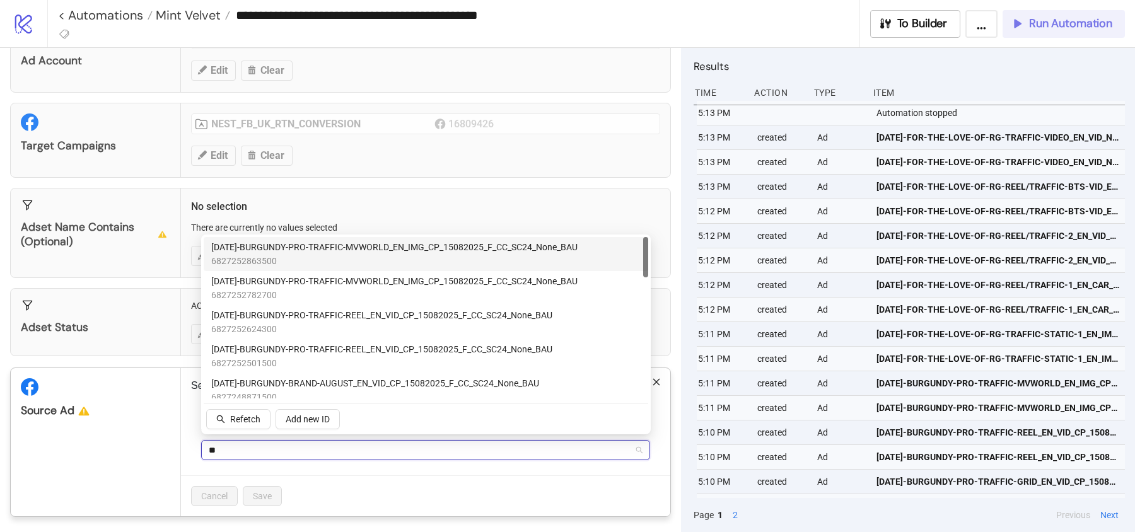
type input "*"
type input "********"
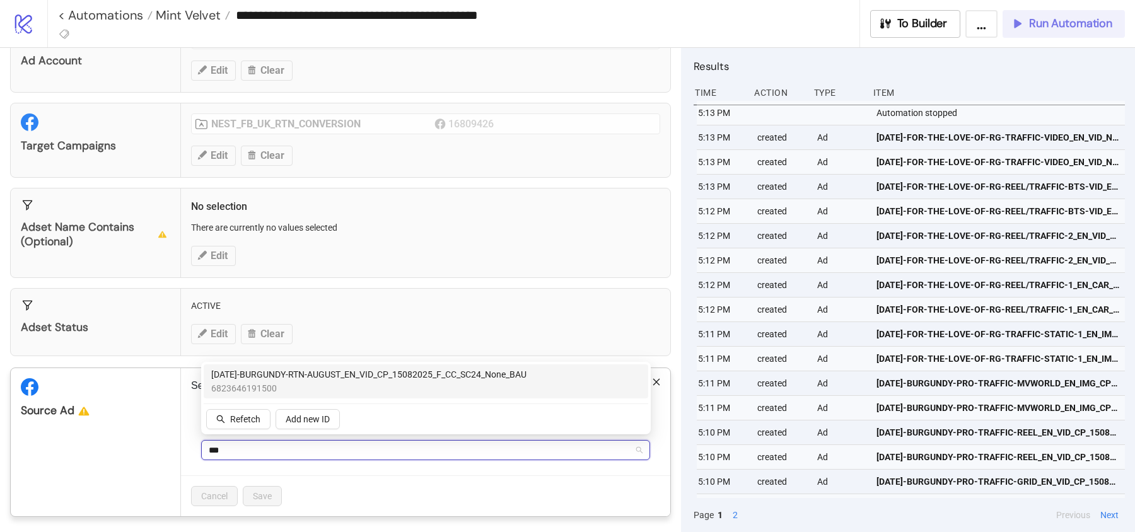
click at [324, 385] on span "6823646191500" at bounding box center [368, 389] width 315 height 14
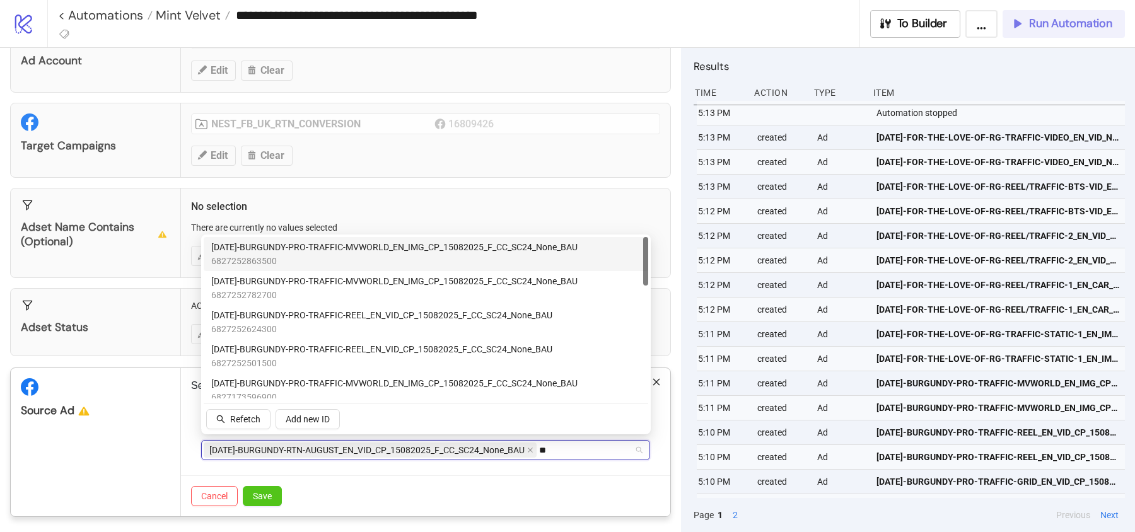
type input "*"
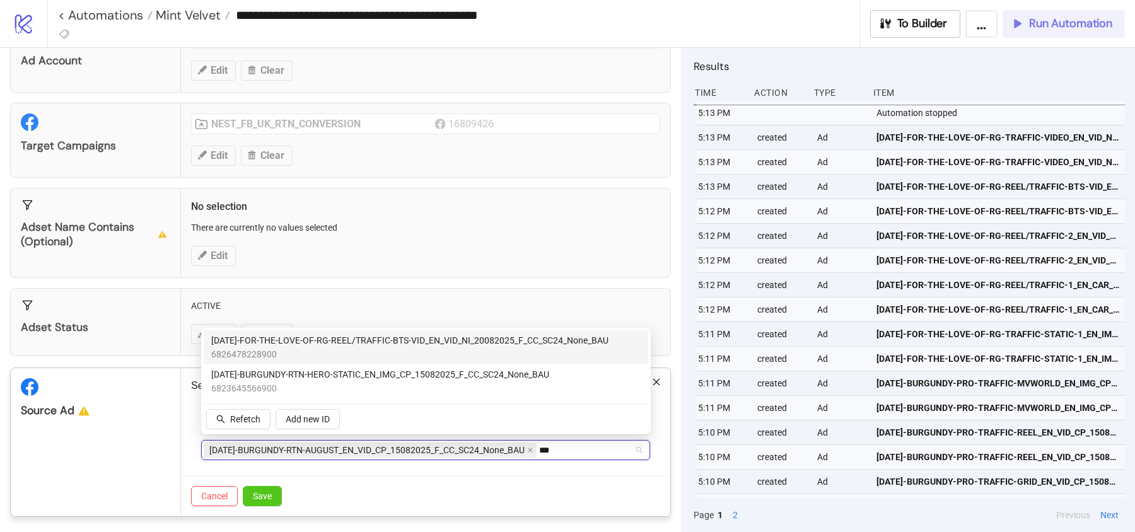
click at [300, 348] on span "6826478228900" at bounding box center [409, 354] width 397 height 14
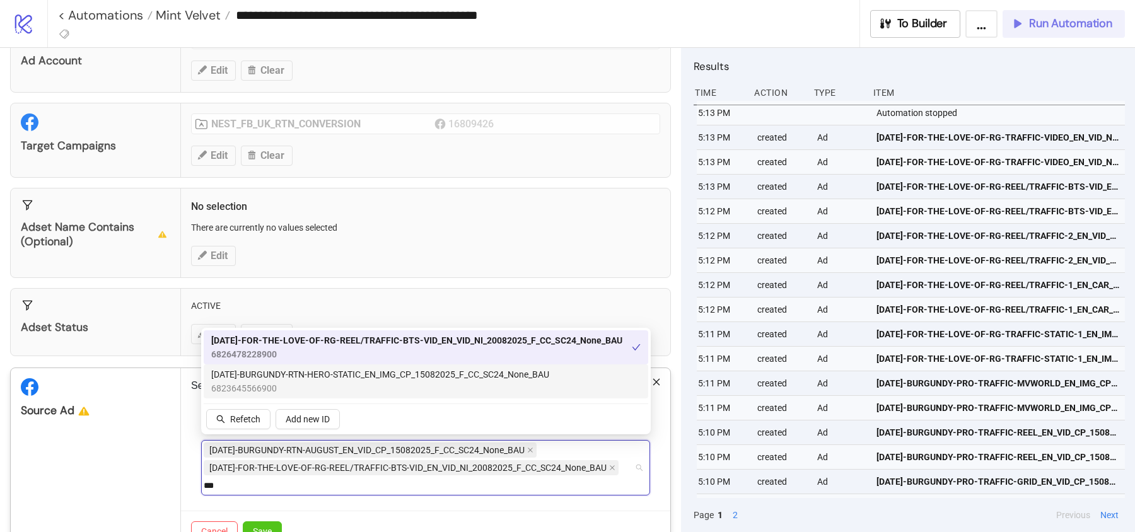
click at [300, 379] on span "[DATE]-BURGUNDY-RTN-HERO-STATIC_EN_IMG_CP_15082025_F_CC_SC24_None_BAU" at bounding box center [380, 375] width 338 height 14
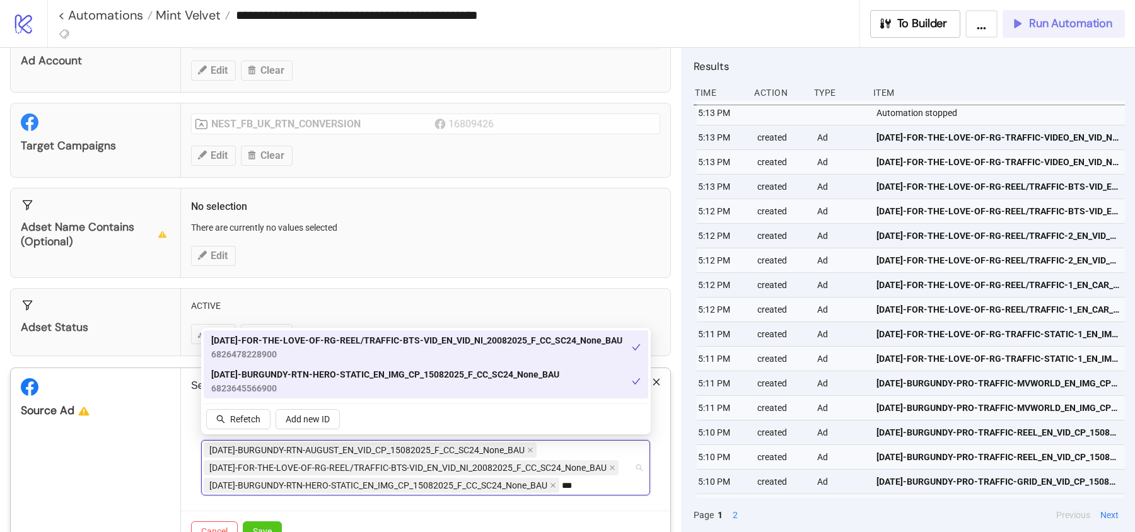
type input "**"
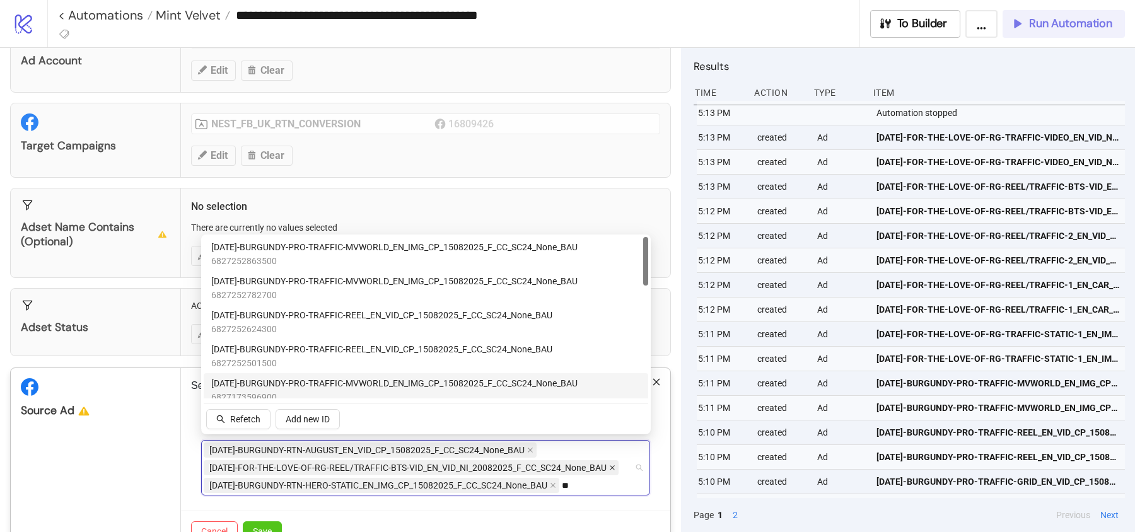
click at [609, 465] on icon "close" at bounding box center [612, 468] width 6 height 6
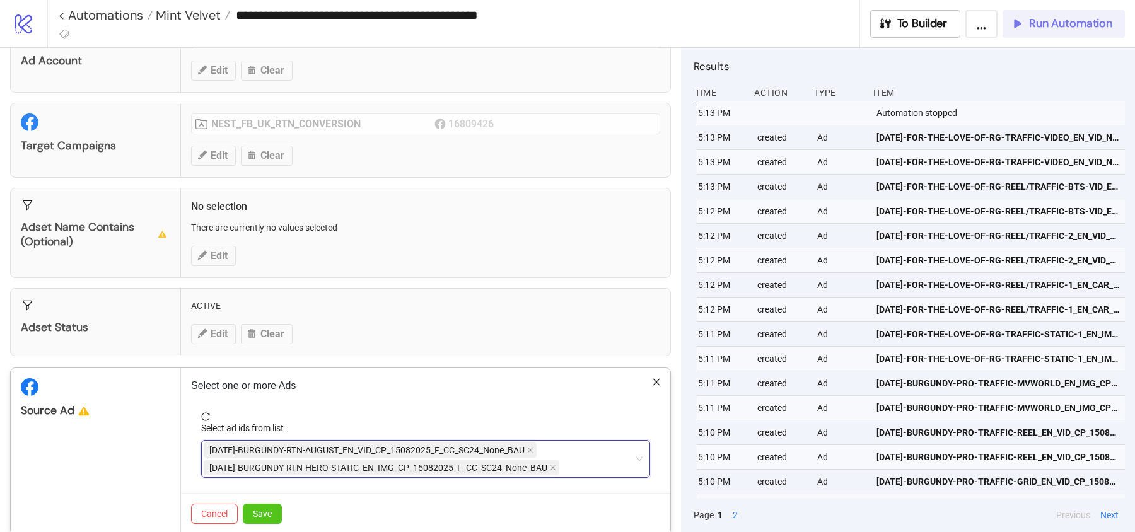
click at [595, 462] on div "AD281-BURGUNDY-RTN-AUGUST_EN_VID_CP_15082025_F_CC_SC24_None_BAU AD289-BURGUNDY-…" at bounding box center [419, 458] width 431 height 35
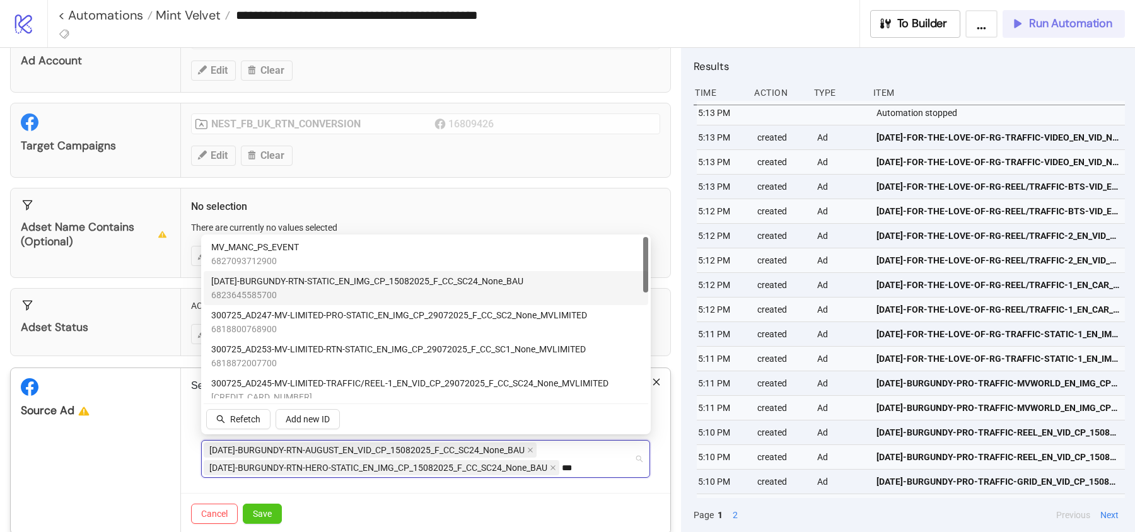
click at [359, 290] on span "6823645585700" at bounding box center [367, 295] width 312 height 14
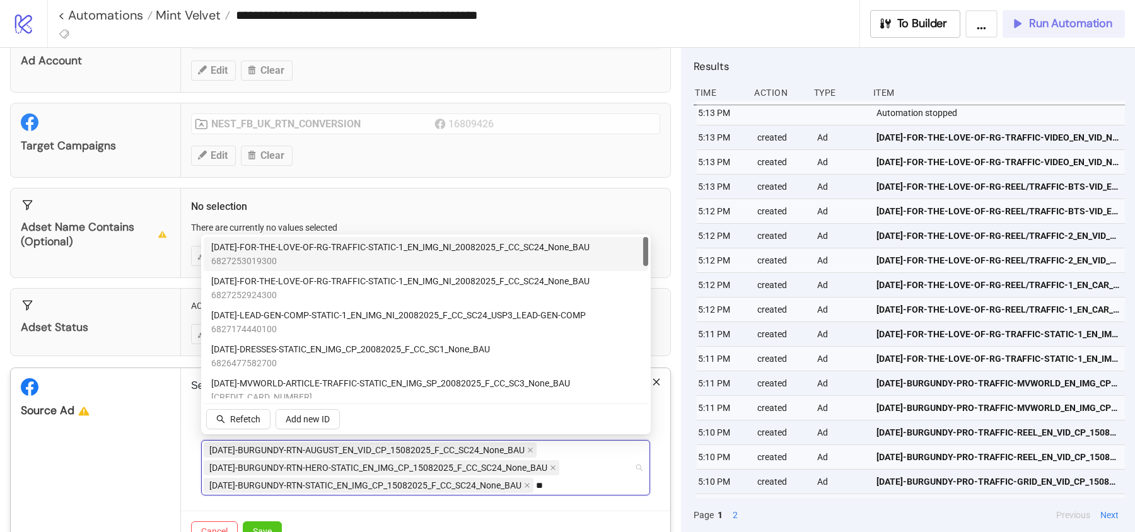
type input "*"
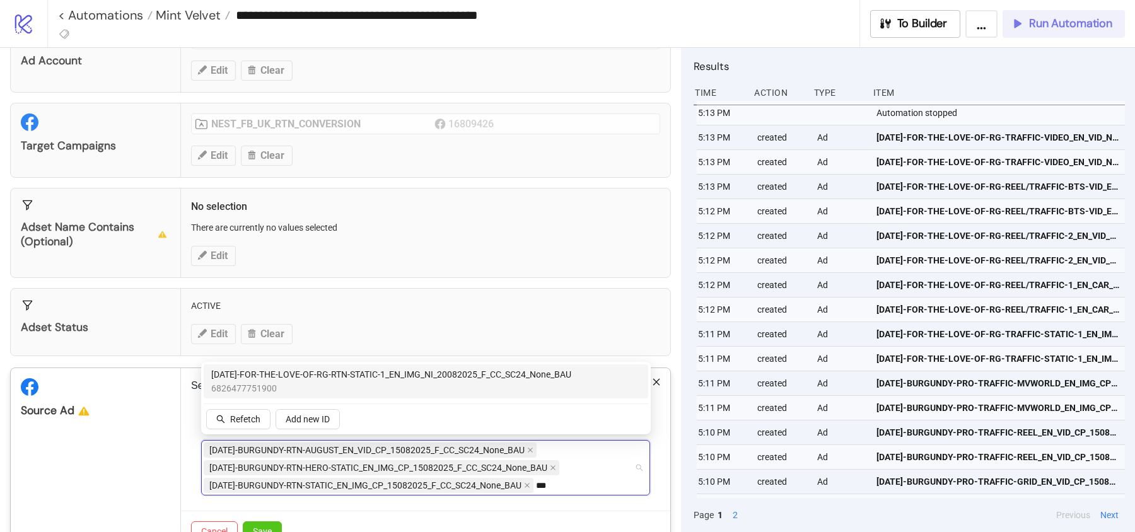
click at [411, 375] on span "AD304-FOR-THE-LOVE-OF-RG-RTN-STATIC-1_EN_IMG_NI_20082025_F_CC_SC24_None_BAU" at bounding box center [391, 375] width 360 height 14
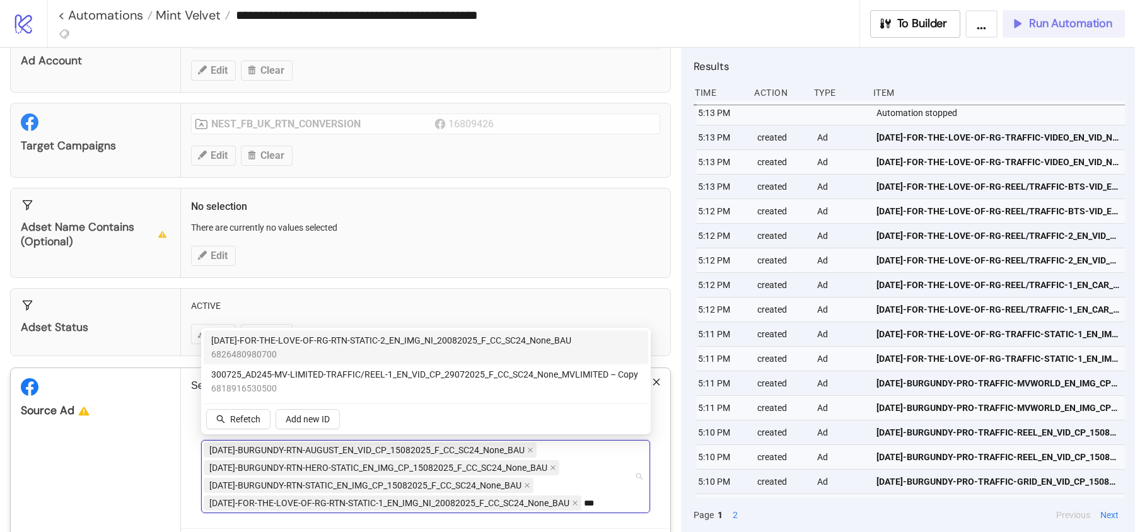
click at [380, 345] on span "AD305-FOR-THE-LOVE-OF-RG-RTN-STATIC-2_EN_IMG_NI_20082025_F_CC_SC24_None_BAU" at bounding box center [391, 341] width 360 height 14
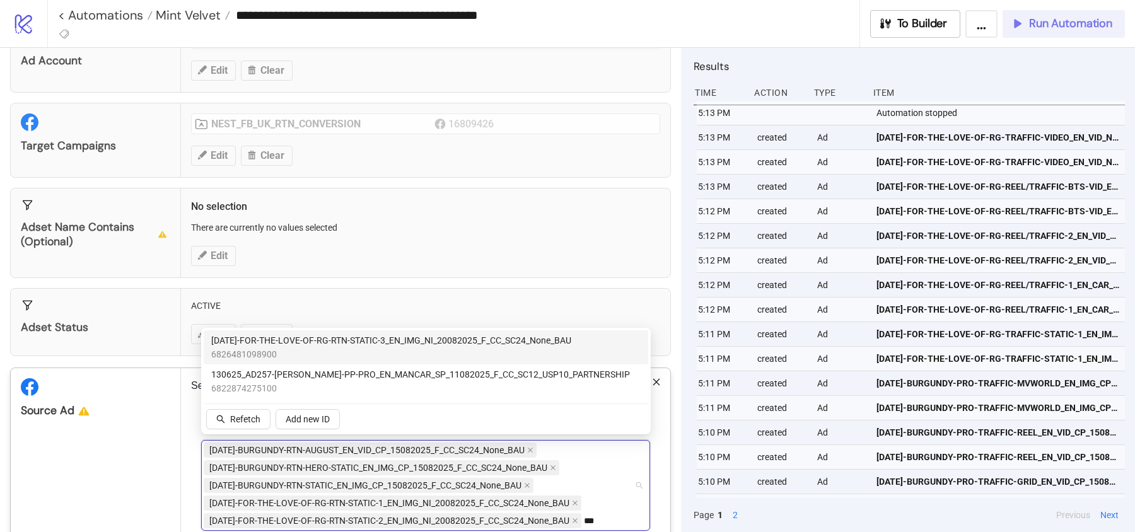
click at [382, 347] on span "6826481098900" at bounding box center [391, 354] width 360 height 14
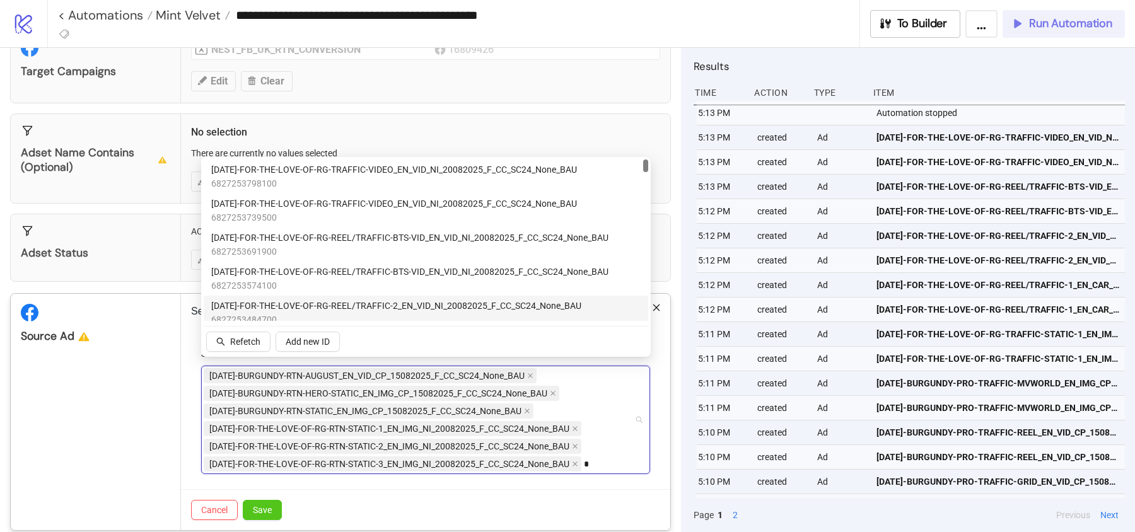
scroll to position [140, 0]
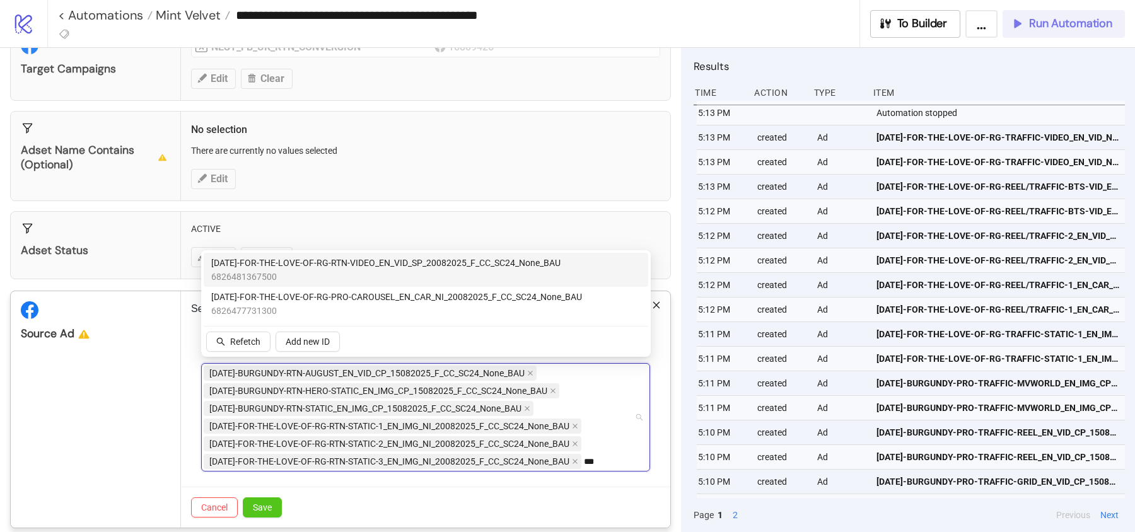
click at [400, 269] on span "AD313-FOR-THE-LOVE-OF-RG-RTN-VIDEO_EN_VID_SP_20082025_F_CC_SC24_None_BAU" at bounding box center [385, 263] width 349 height 14
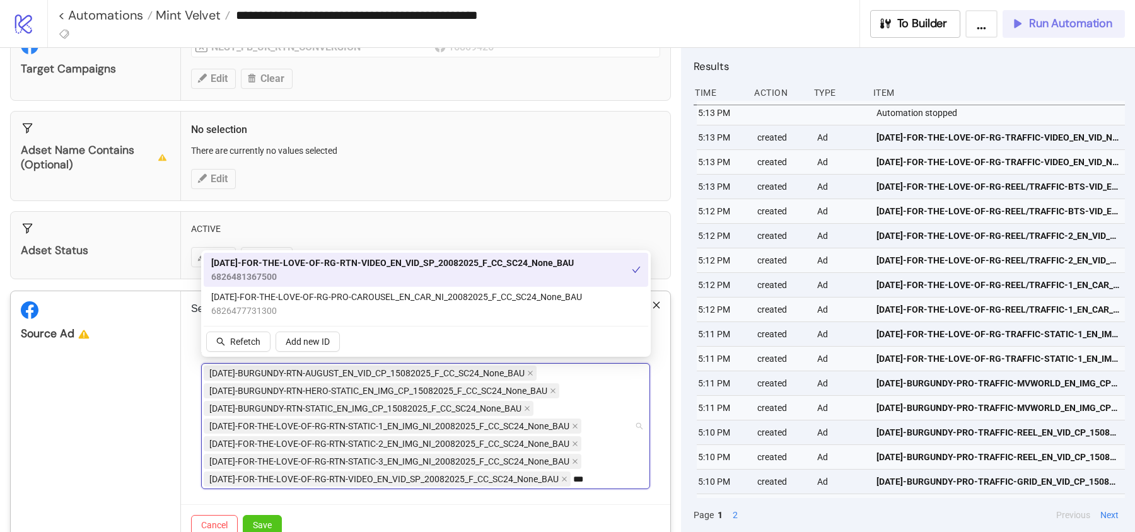
type input "**"
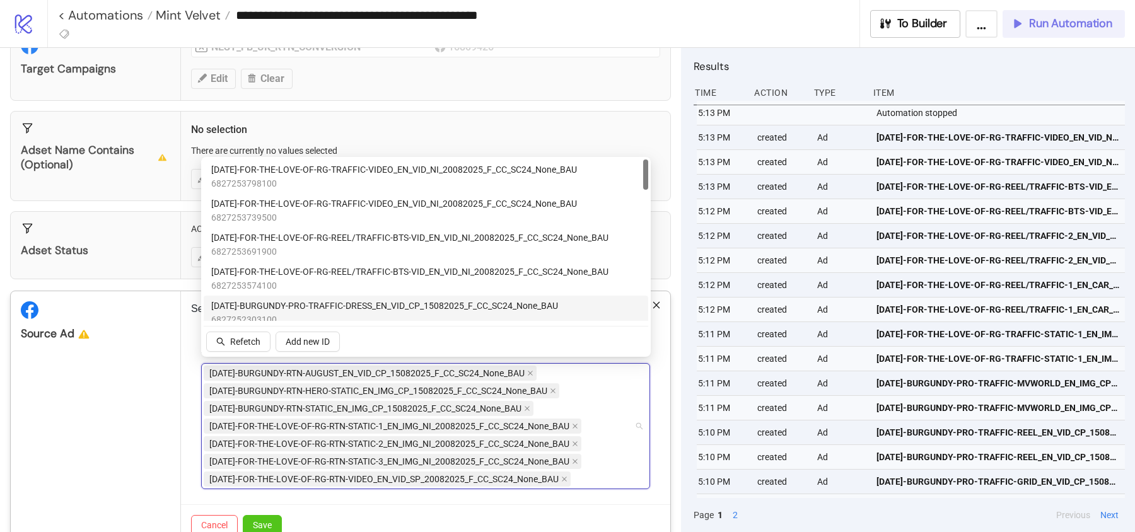
click at [155, 426] on div "Source Ad" at bounding box center [96, 418] width 170 height 254
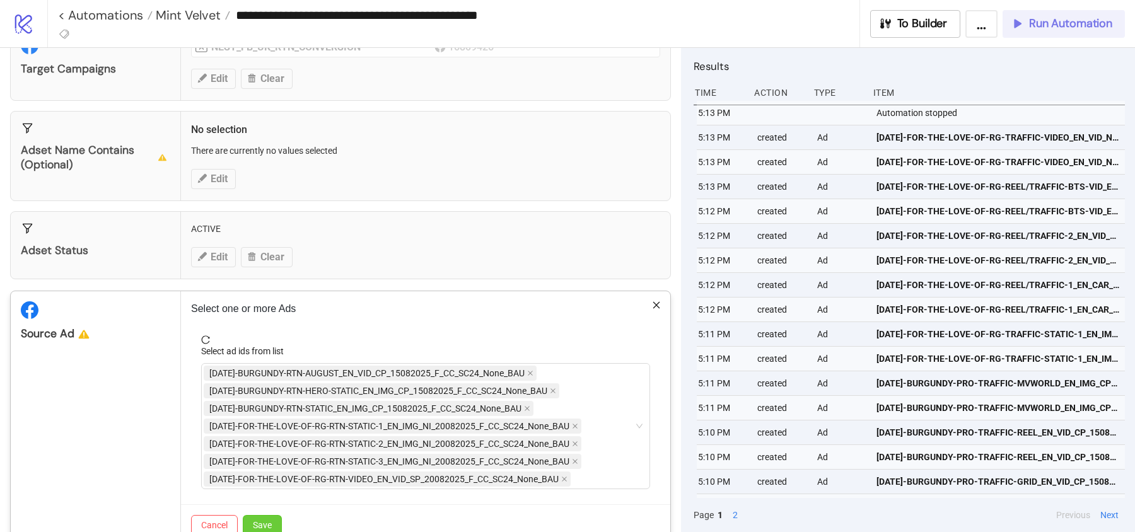
click at [271, 517] on button "Save" at bounding box center [262, 525] width 39 height 20
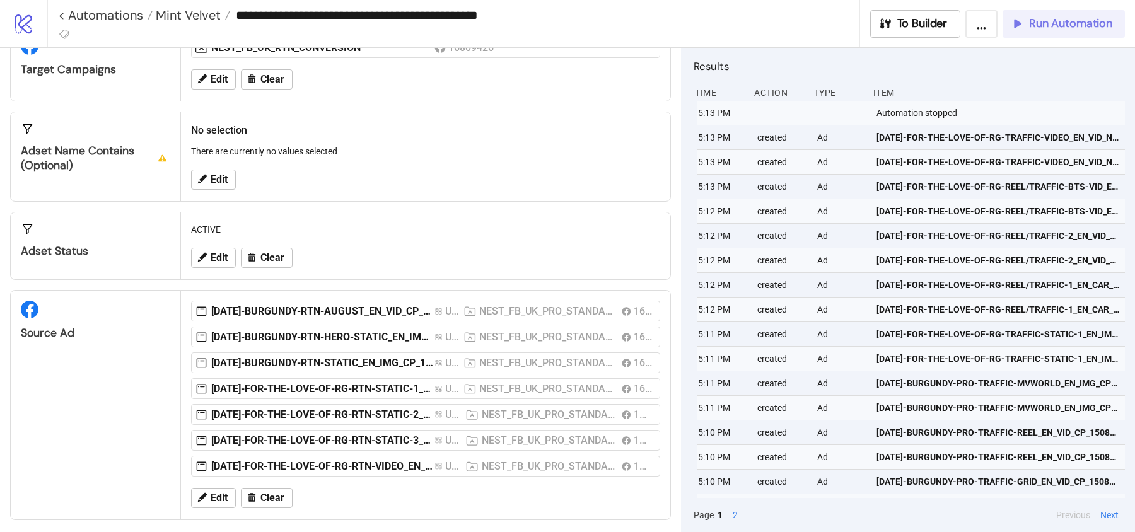
scroll to position [141, 0]
click at [1053, 23] on span "Run Automation" at bounding box center [1070, 23] width 83 height 15
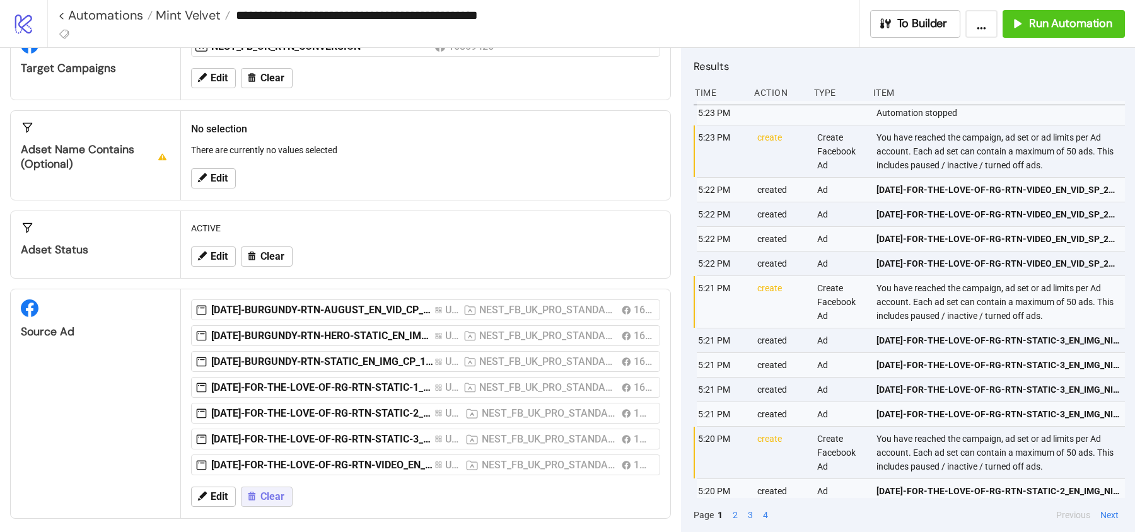
click at [276, 491] on span "Clear" at bounding box center [272, 496] width 24 height 11
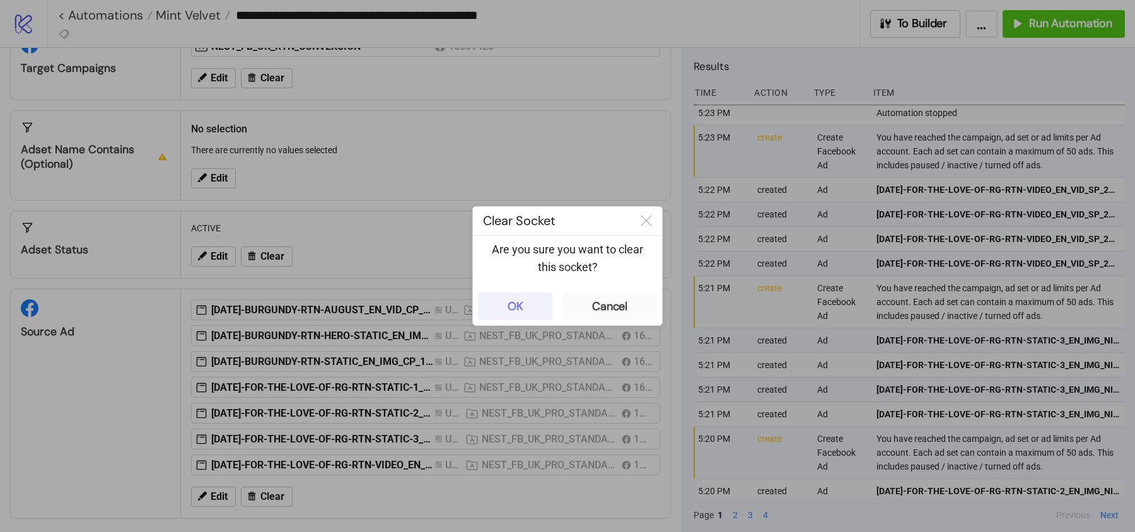
click at [525, 309] on button "OK" at bounding box center [515, 307] width 74 height 28
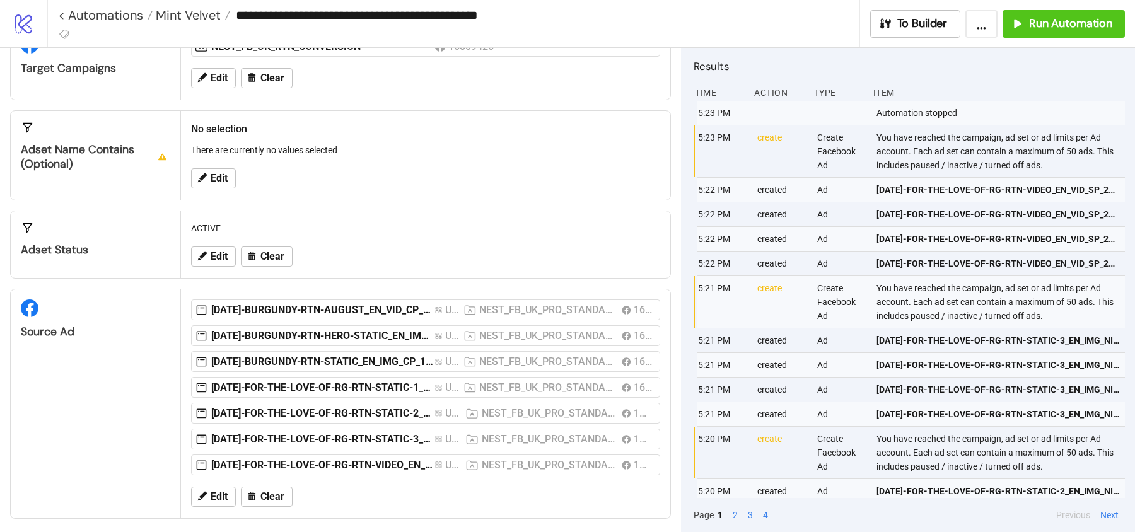
scroll to position [4, 0]
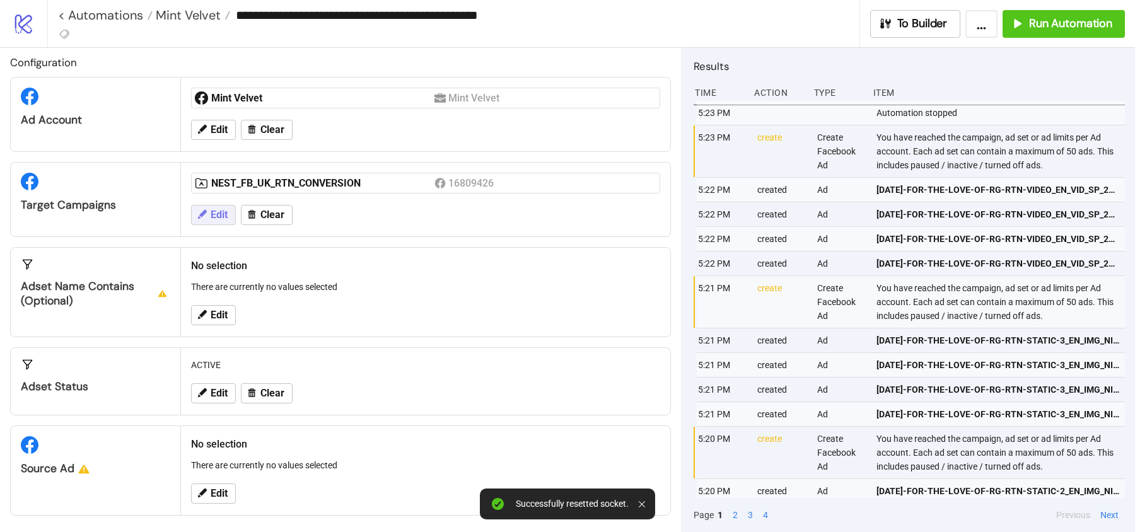
click at [227, 206] on button "Edit" at bounding box center [213, 215] width 45 height 20
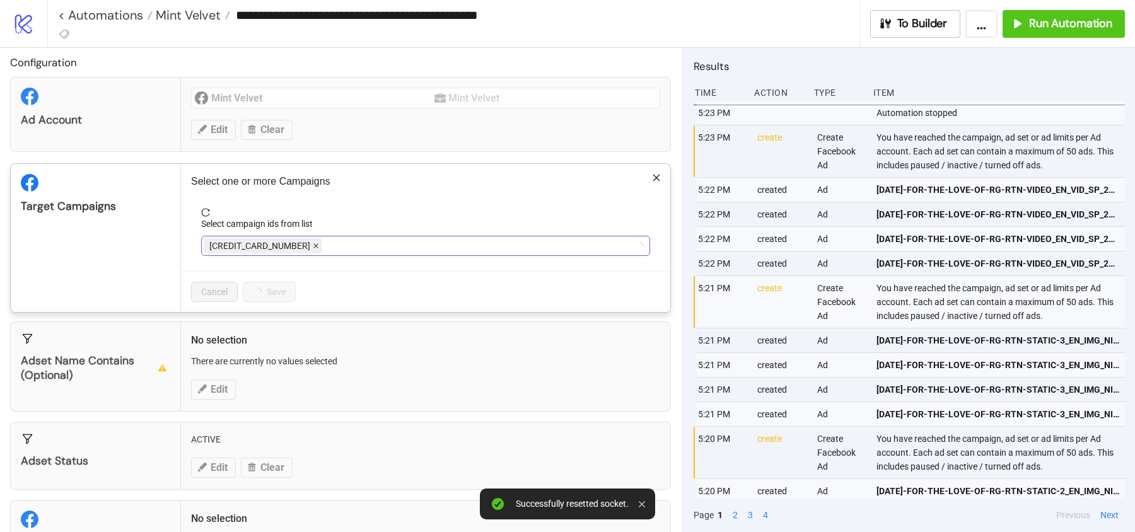
click at [313, 243] on icon "close" at bounding box center [316, 246] width 6 height 6
click at [280, 242] on div at bounding box center [419, 246] width 431 height 18
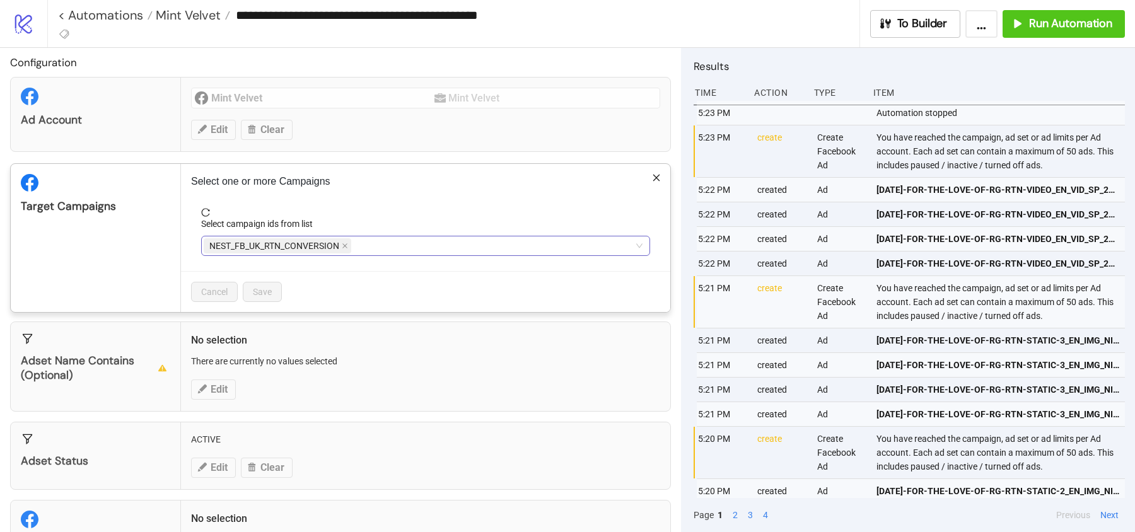
click at [338, 246] on span "NEST_FB_UK_RTN_CONVERSION" at bounding box center [274, 246] width 130 height 14
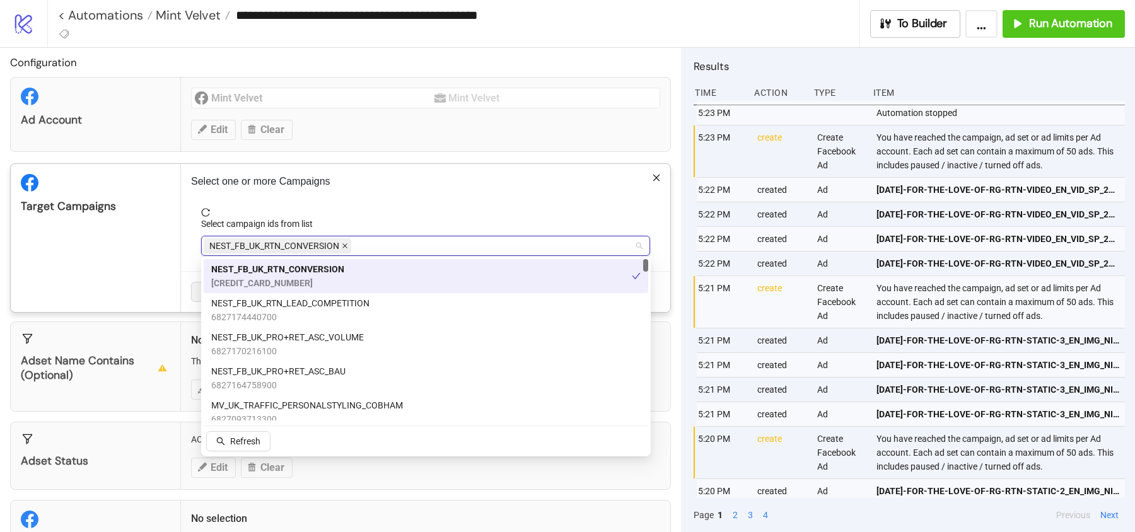
click at [342, 245] on icon "close" at bounding box center [345, 246] width 6 height 6
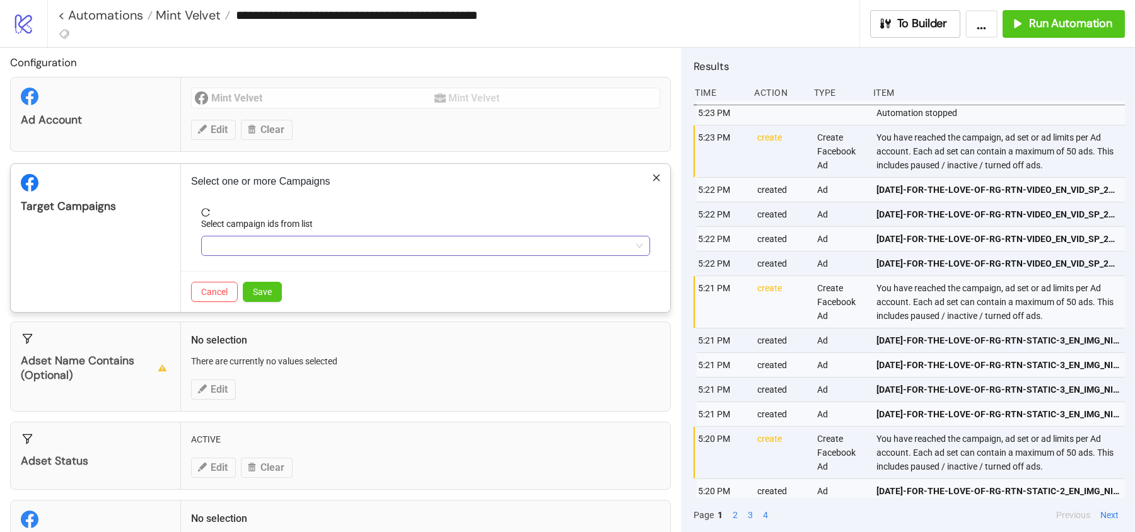
scroll to position [79, 0]
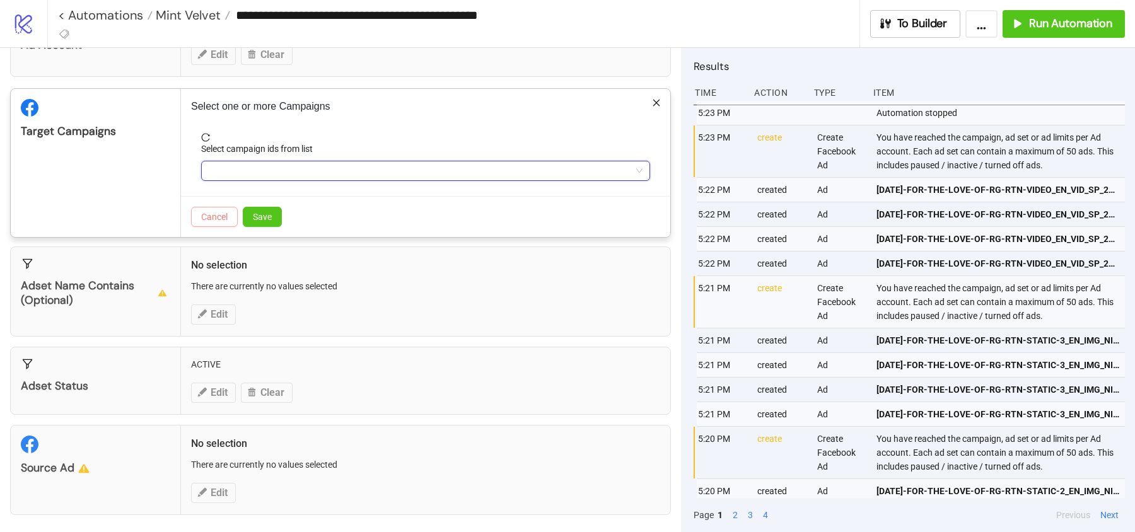
click at [216, 223] on button "Cancel" at bounding box center [214, 217] width 47 height 20
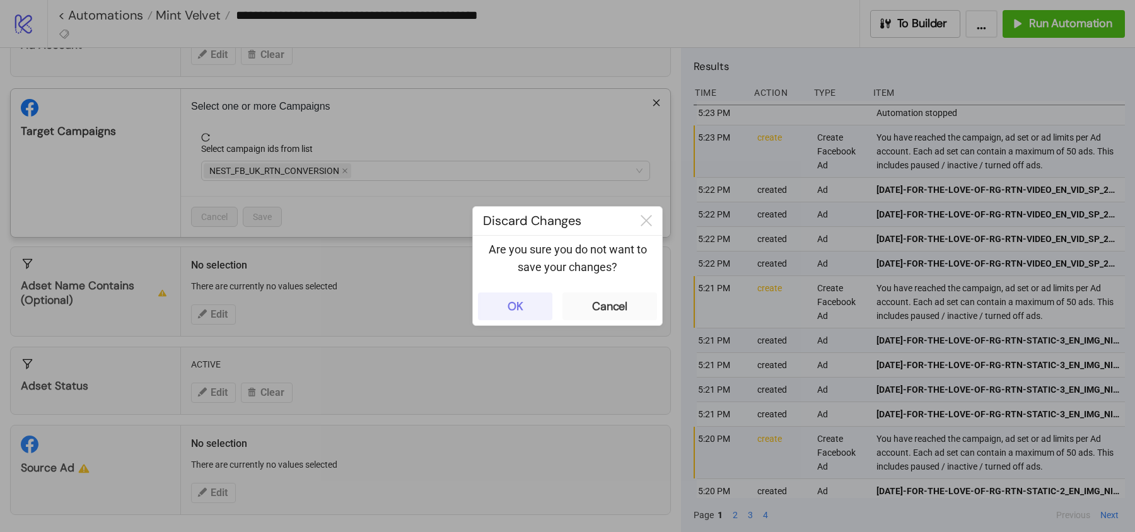
click at [511, 301] on div "OK" at bounding box center [516, 307] width 16 height 15
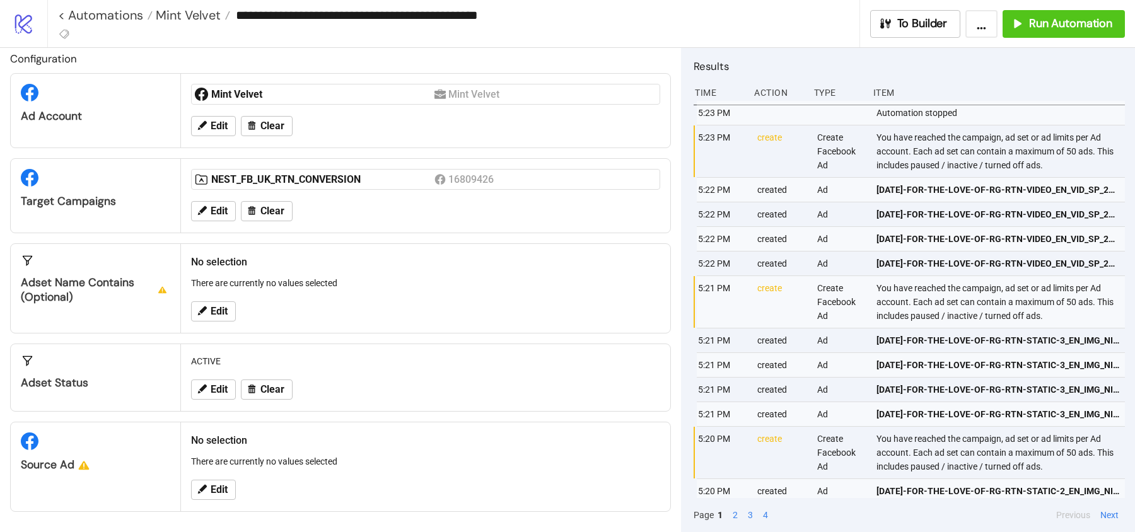
scroll to position [4, 0]
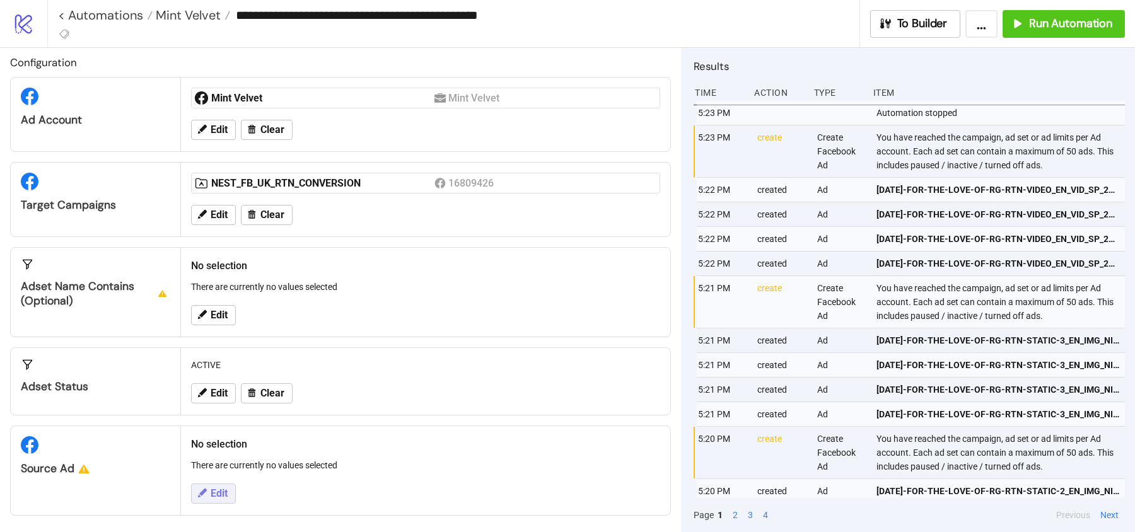
click at [209, 484] on button "Edit" at bounding box center [213, 494] width 45 height 20
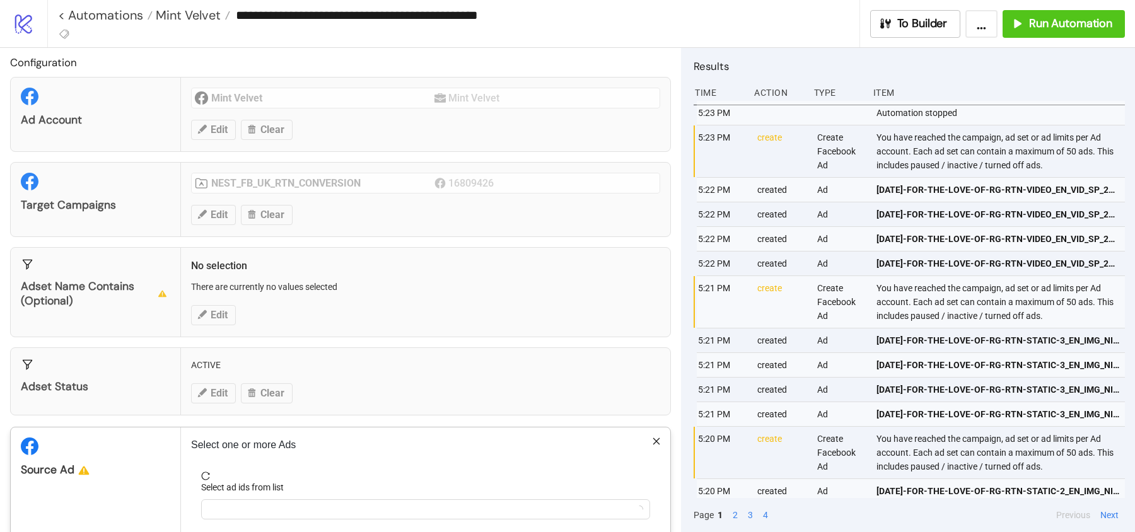
scroll to position [63, 0]
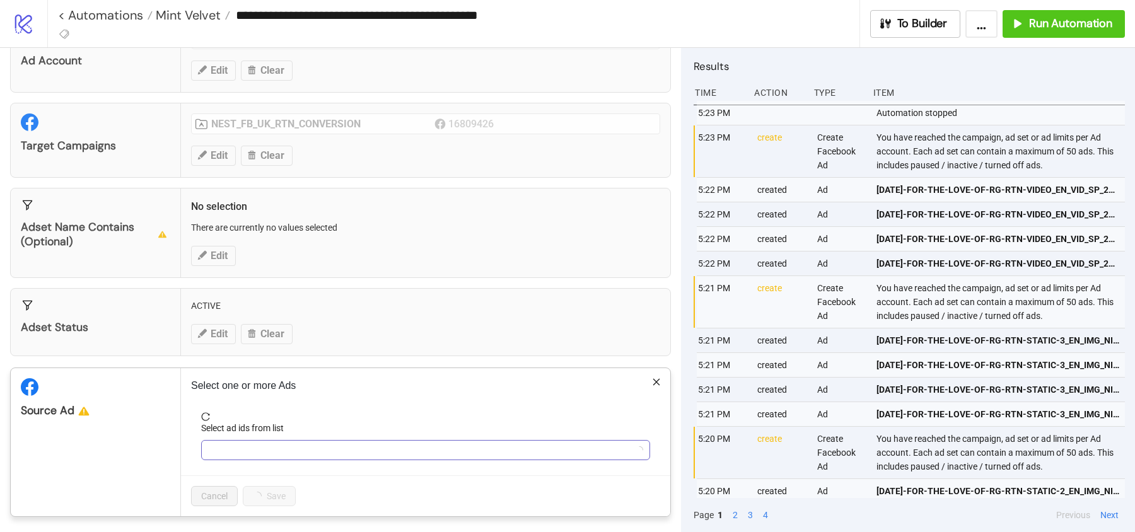
click at [240, 455] on div at bounding box center [419, 450] width 431 height 18
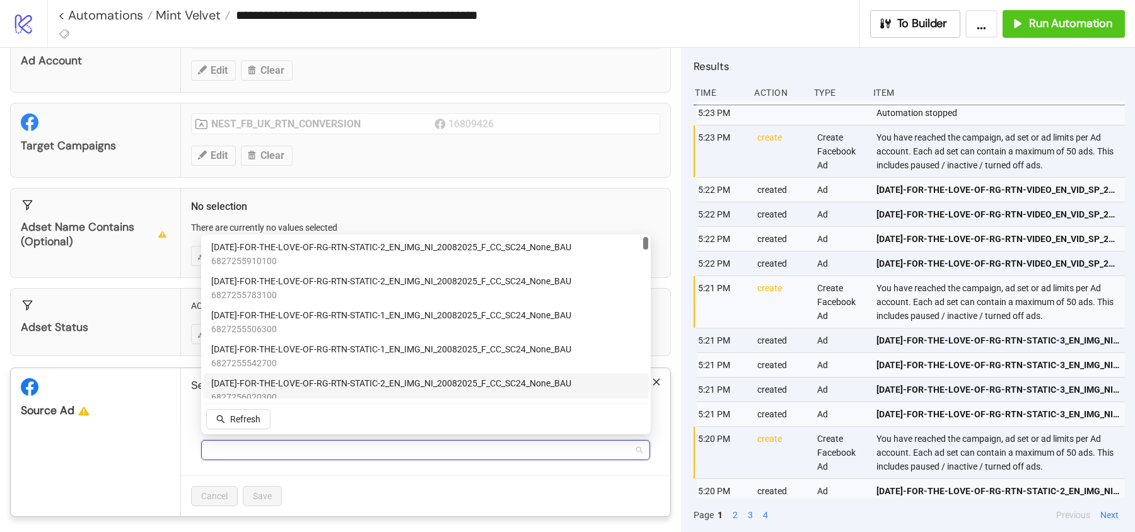
click at [143, 419] on div "Source Ad" at bounding box center [96, 442] width 170 height 148
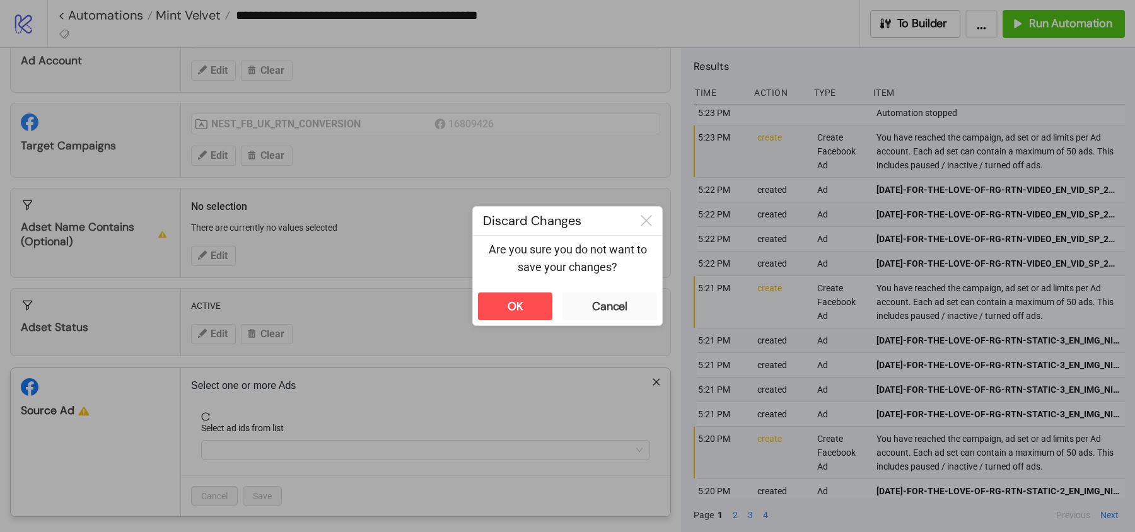
click at [113, 414] on div "**********" at bounding box center [567, 266] width 1135 height 532
click at [516, 307] on div "OK" at bounding box center [516, 307] width 16 height 15
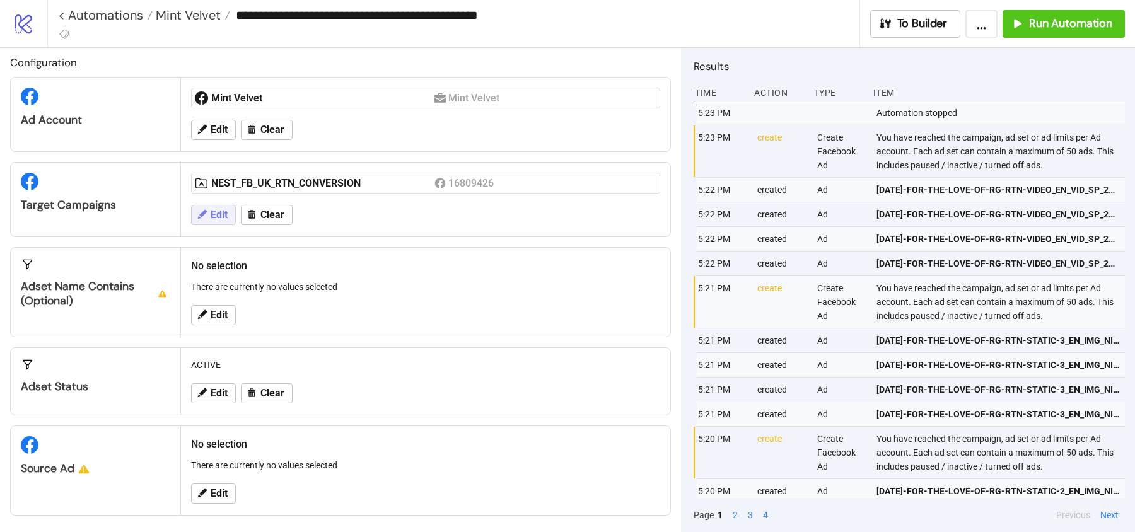
click at [229, 210] on button "Edit" at bounding box center [213, 215] width 45 height 20
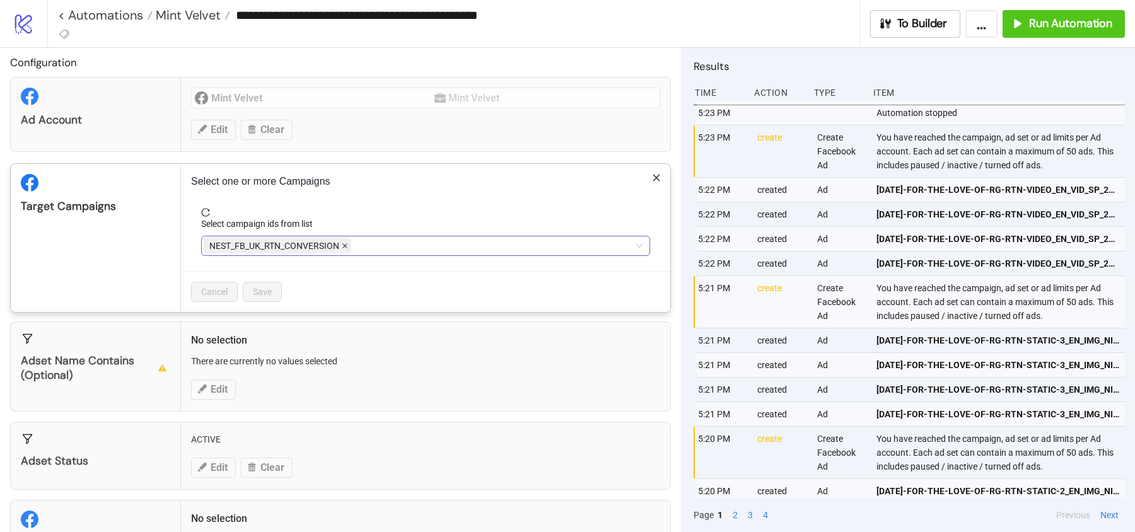
click at [343, 243] on icon "close" at bounding box center [345, 246] width 6 height 6
click at [343, 242] on div at bounding box center [419, 246] width 431 height 18
click at [296, 245] on div at bounding box center [419, 246] width 431 height 18
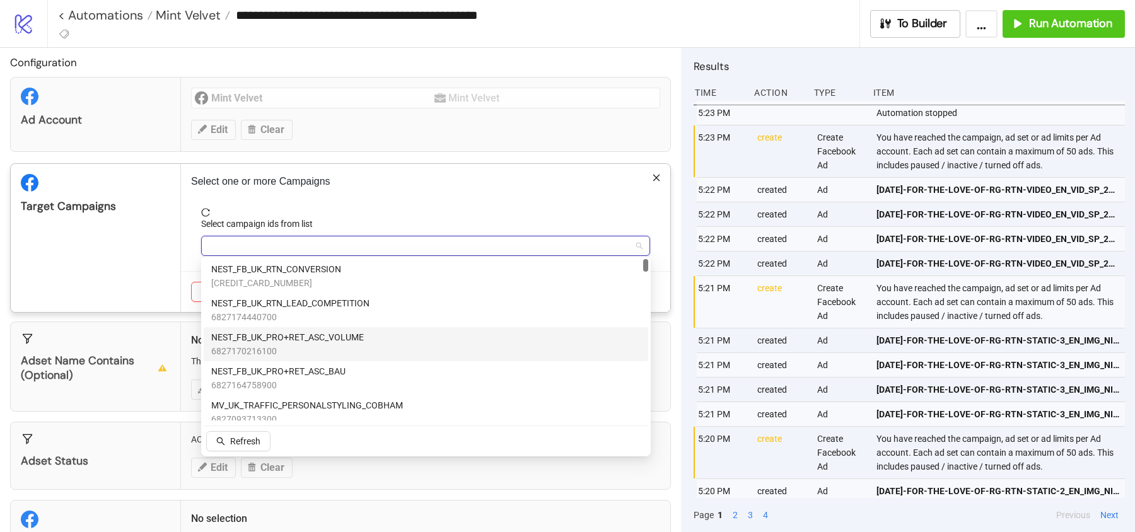
click at [310, 346] on span "6827170216100" at bounding box center [287, 351] width 153 height 14
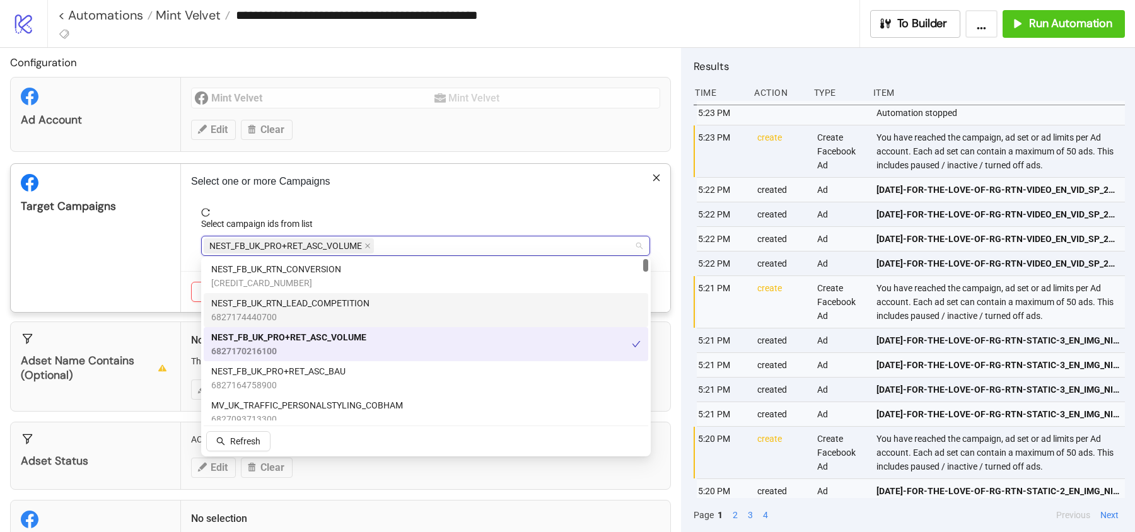
click at [161, 262] on div "Target Campaigns" at bounding box center [96, 238] width 170 height 148
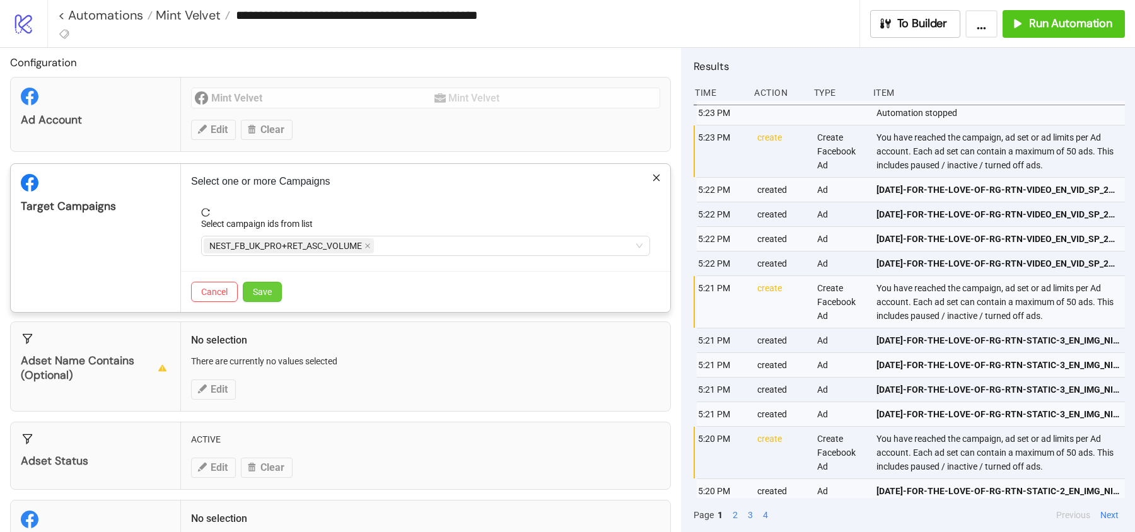
click at [255, 288] on span "Save" at bounding box center [262, 292] width 19 height 10
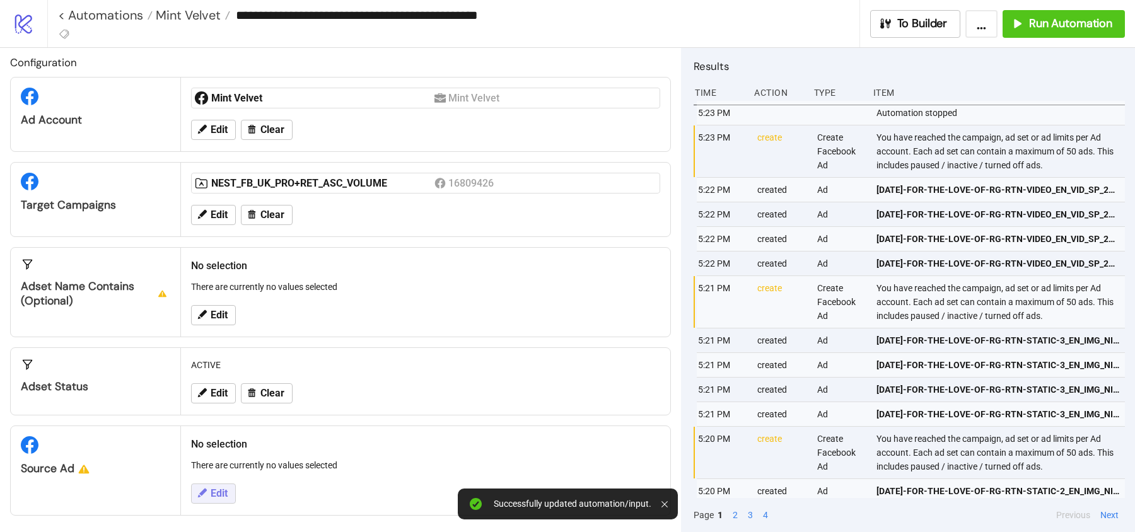
click at [211, 488] on span "Edit" at bounding box center [219, 493] width 17 height 11
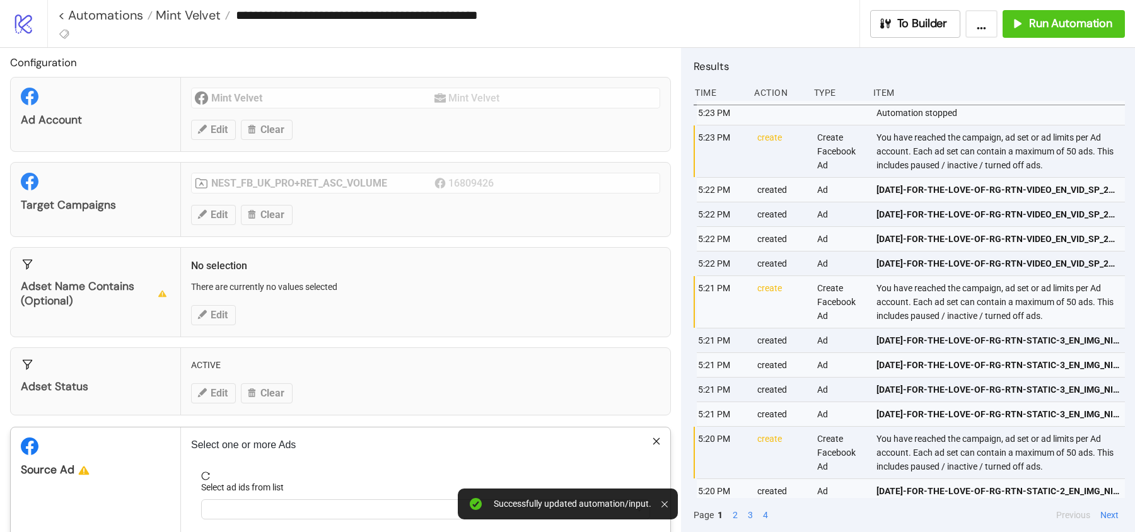
scroll to position [63, 0]
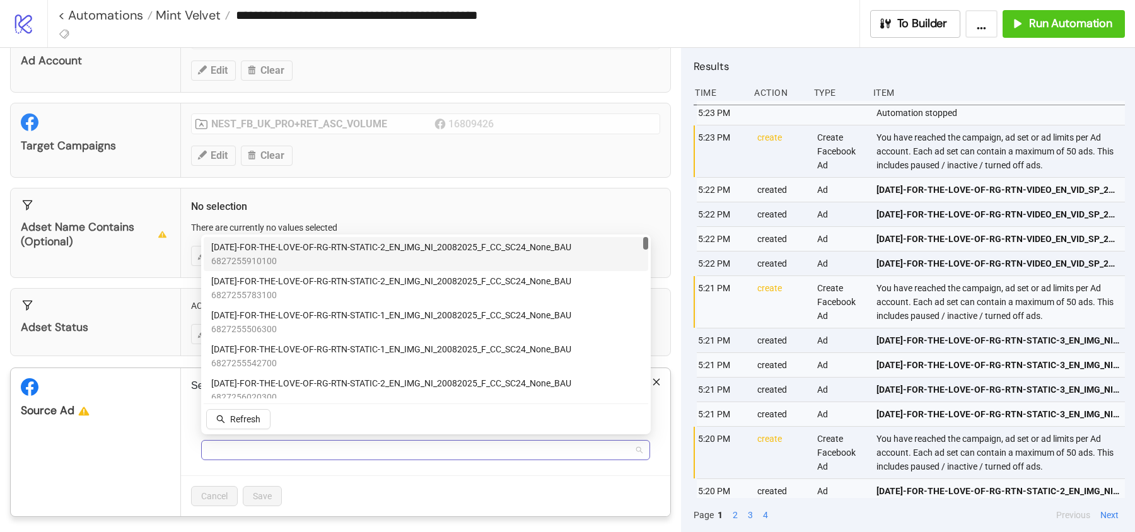
click at [224, 450] on div at bounding box center [419, 450] width 431 height 18
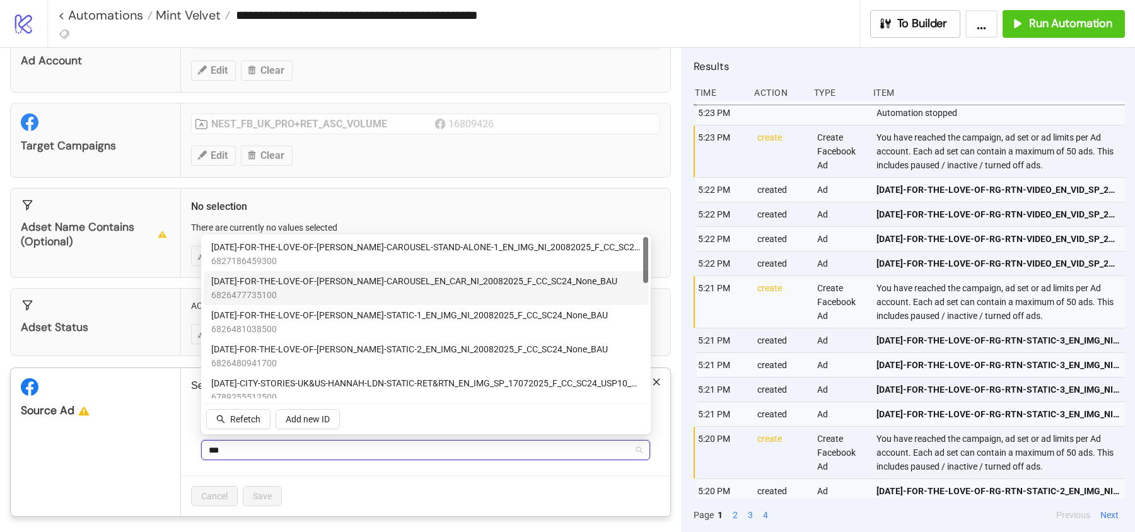
click at [385, 288] on span "6826477735100" at bounding box center [414, 295] width 406 height 14
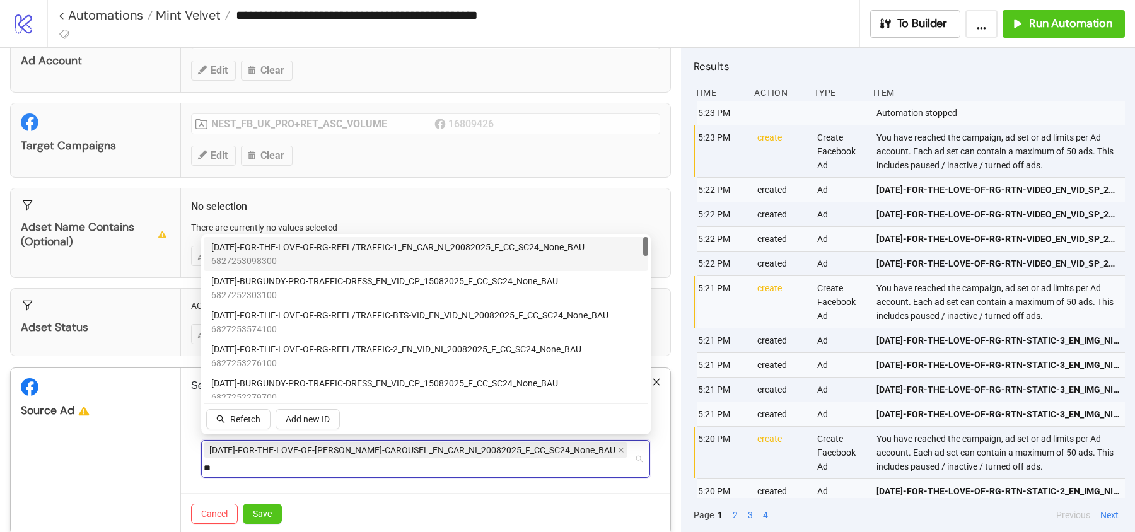
type input "*"
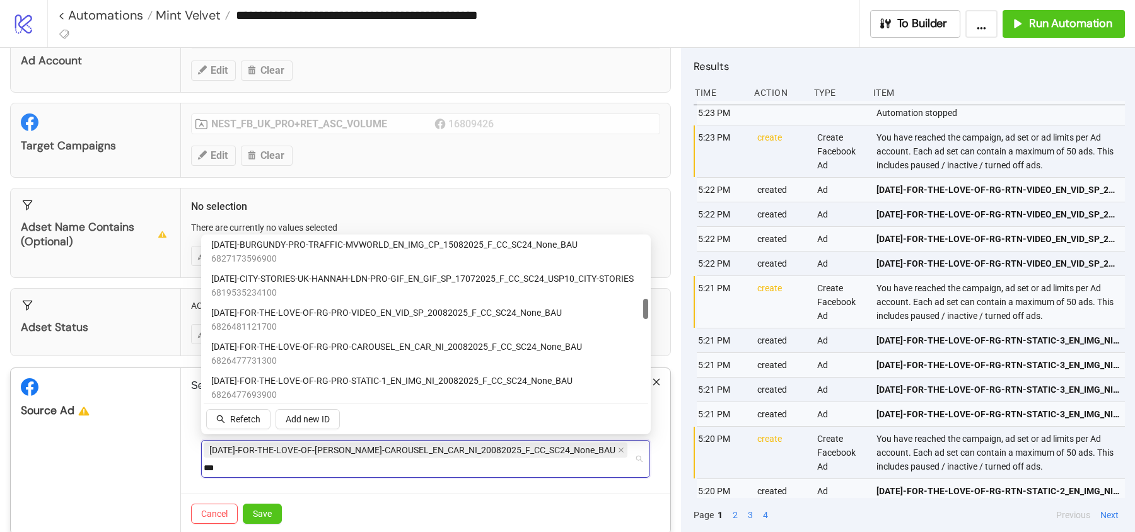
scroll to position [492, 0]
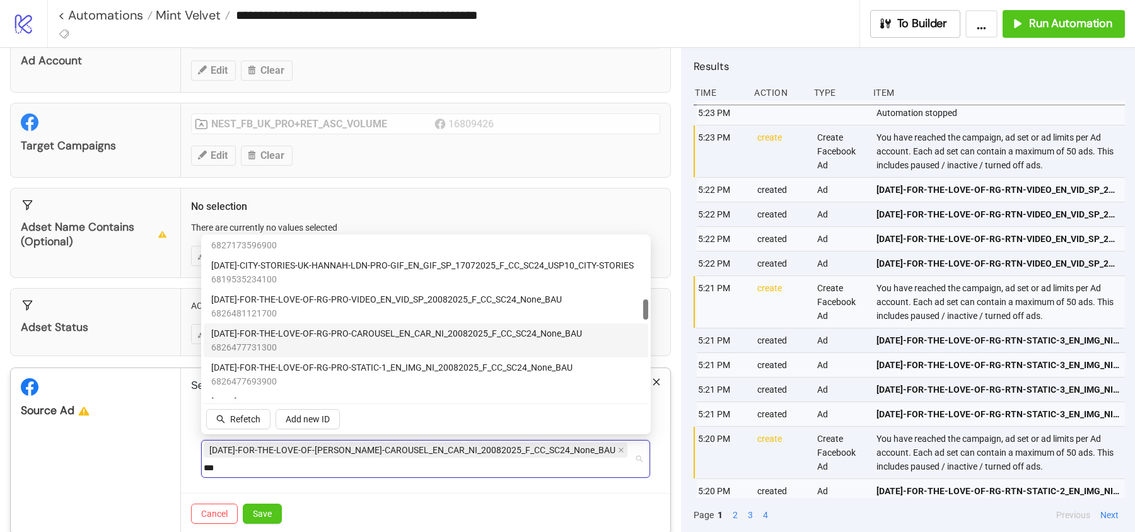
click at [382, 341] on span "6826477731300" at bounding box center [396, 348] width 371 height 14
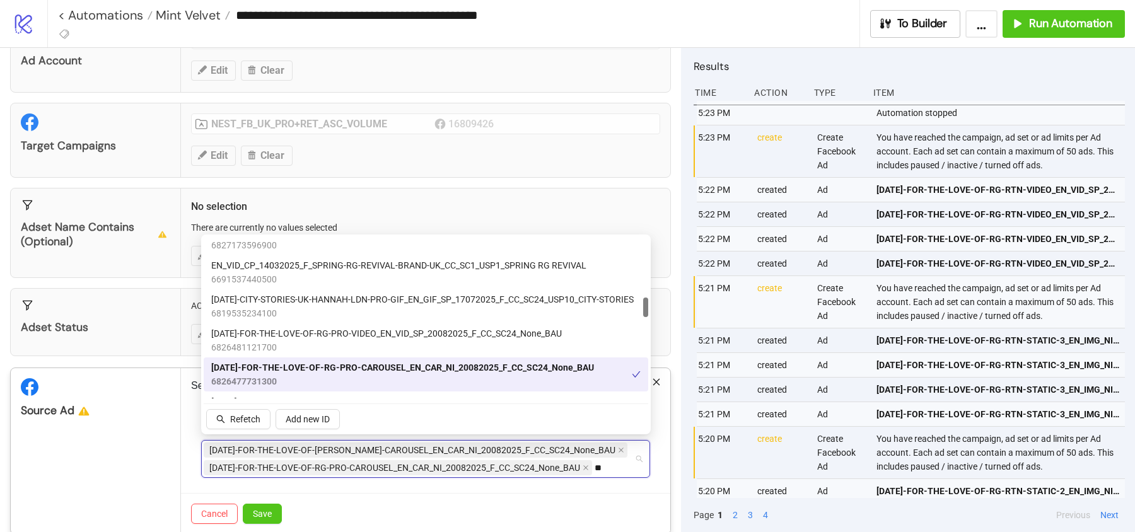
type input "*"
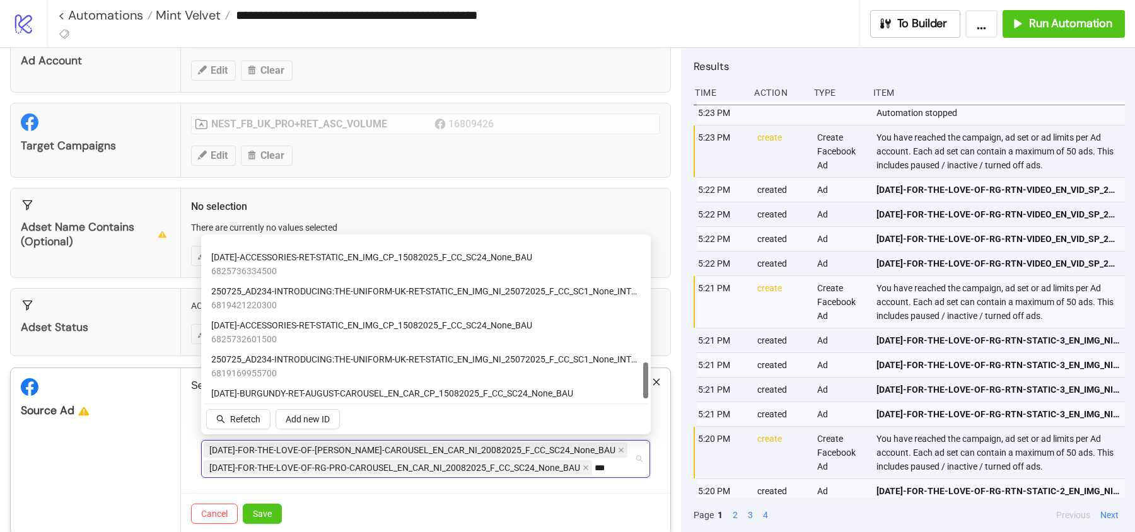
scroll to position [553, 0]
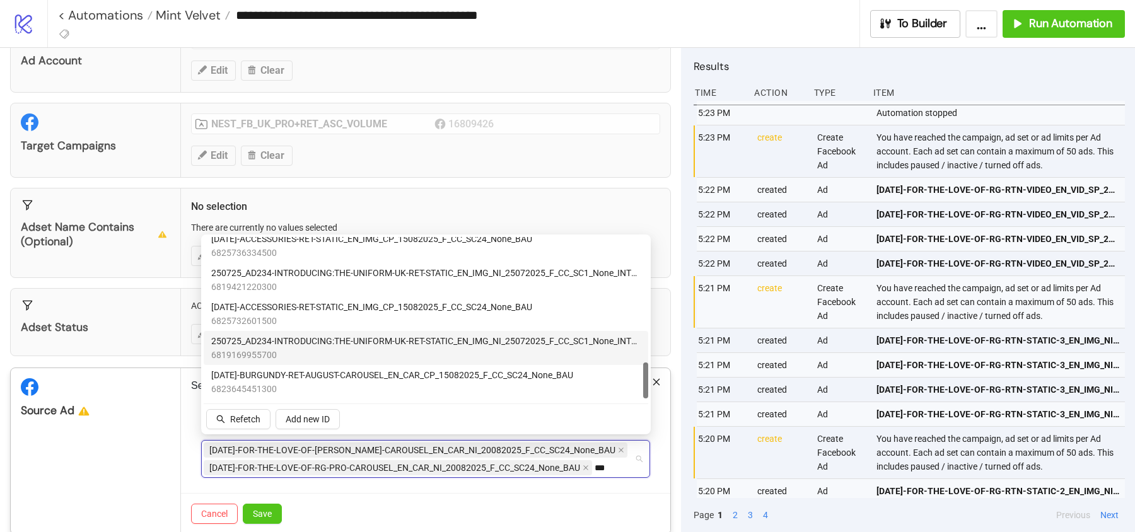
type input "***"
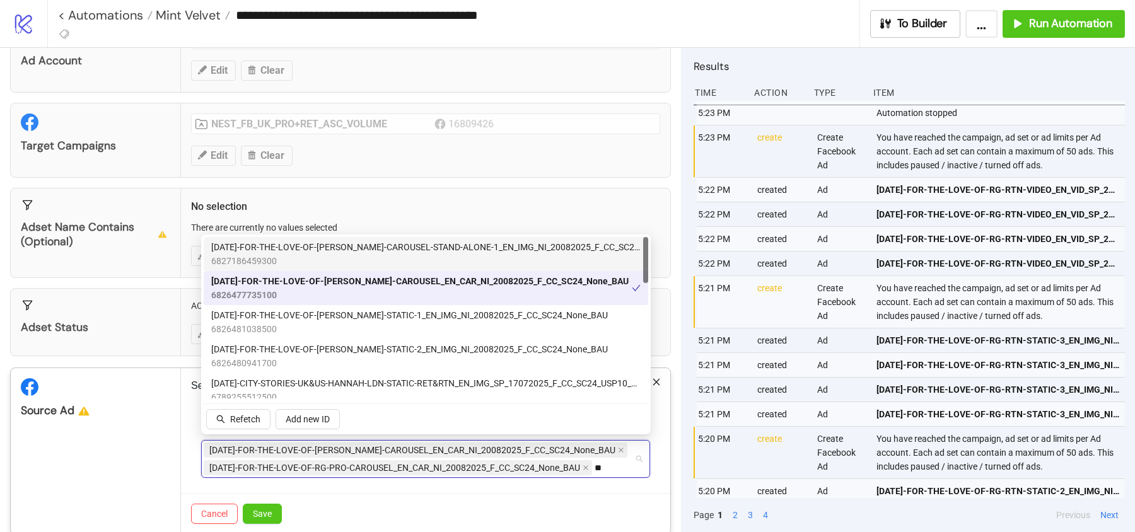
type input "*"
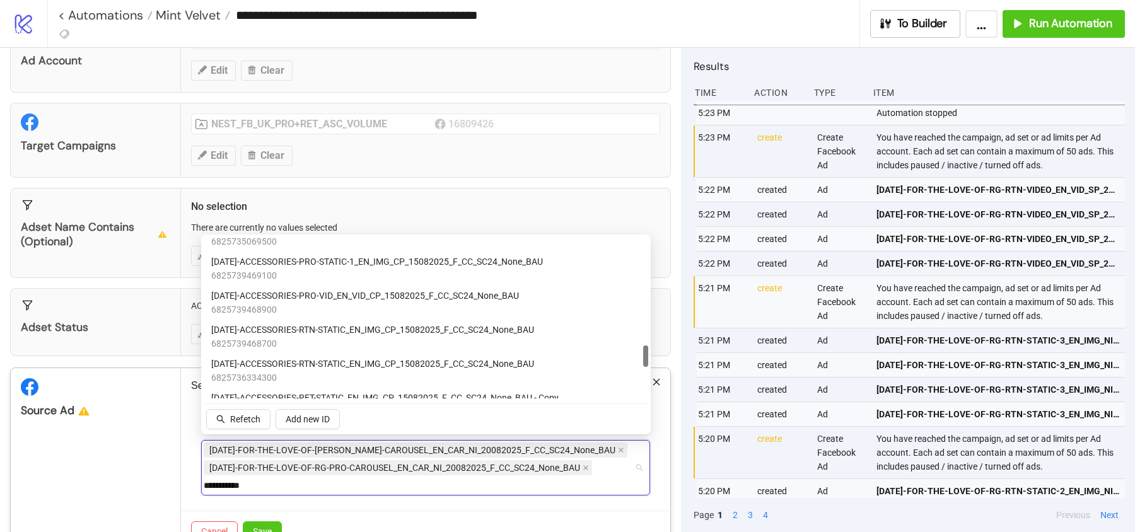
scroll to position [800, 0]
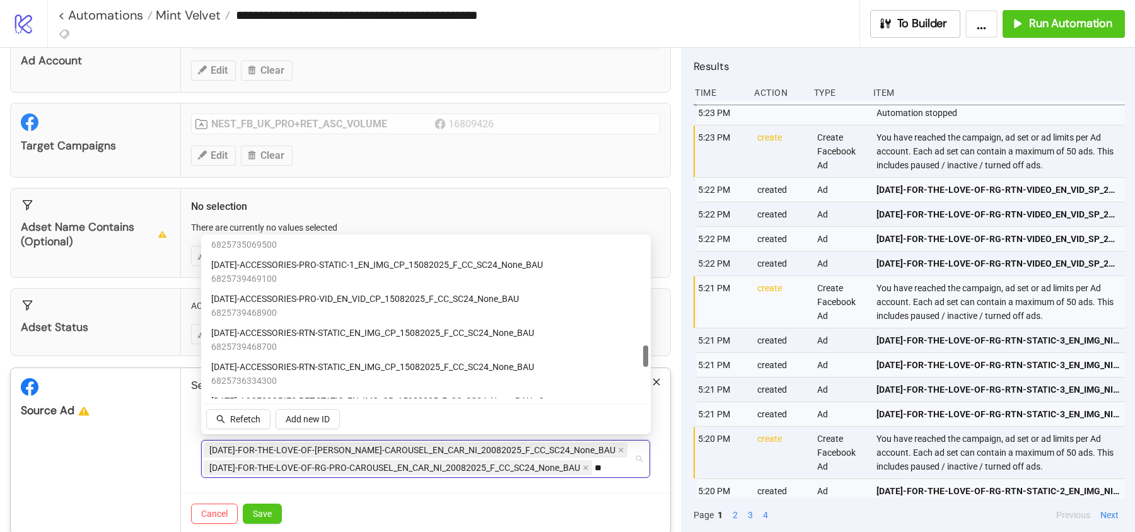
type input "*"
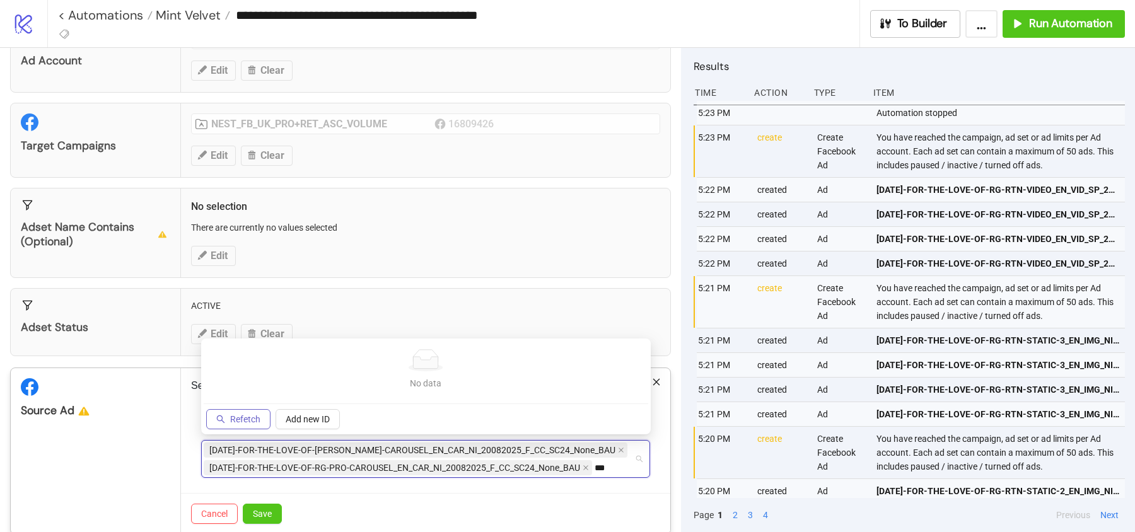
type input "***"
click at [251, 421] on span "Refetch" at bounding box center [245, 419] width 30 height 10
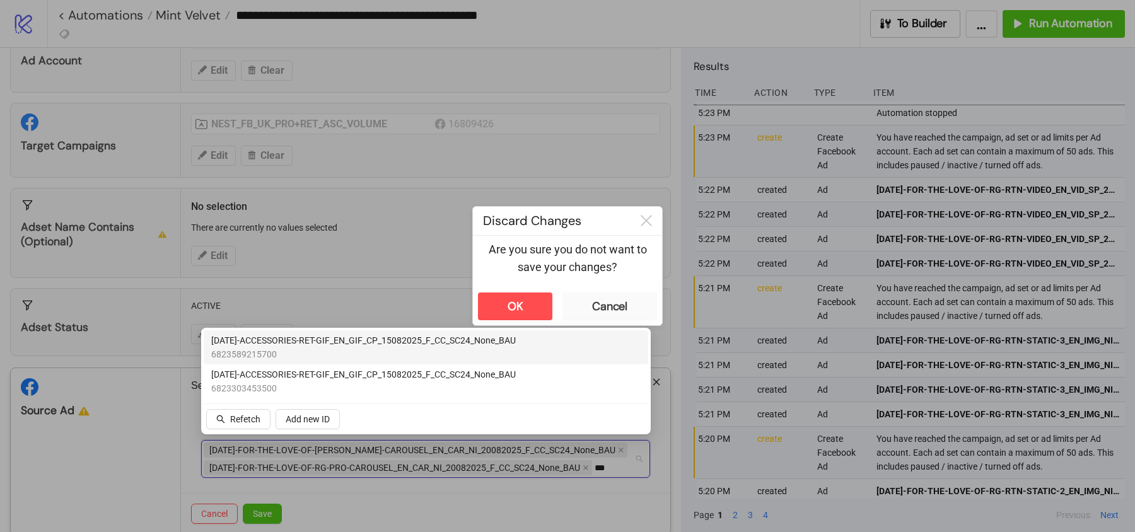
click at [300, 354] on span "6823589215700" at bounding box center [363, 354] width 305 height 14
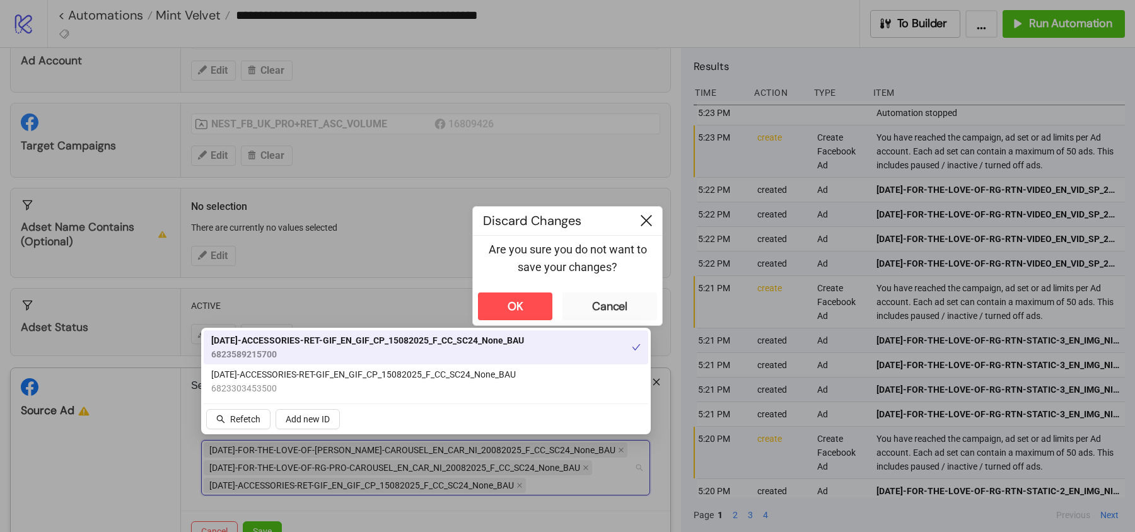
click at [643, 225] on icon at bounding box center [646, 220] width 11 height 11
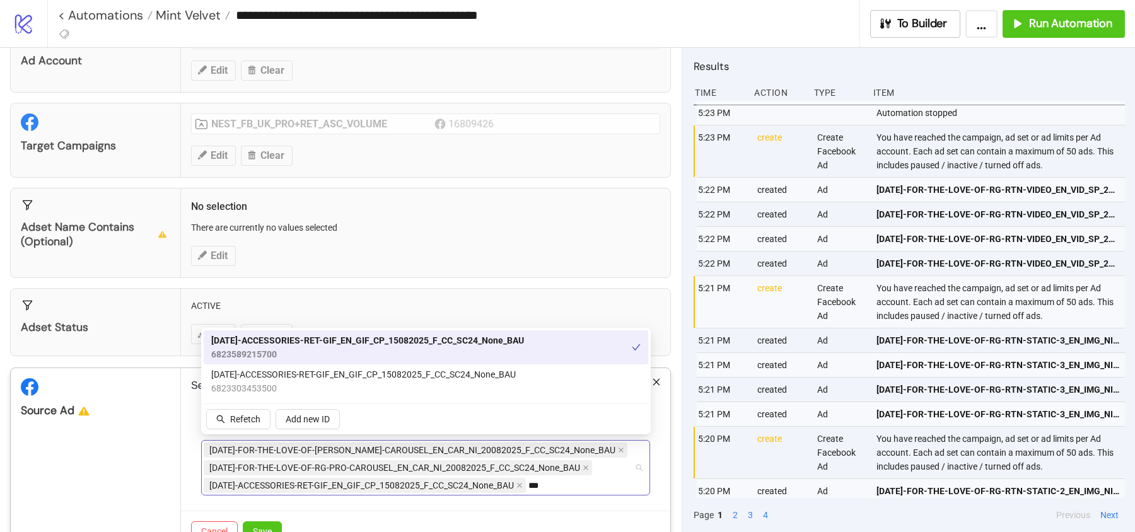
click at [551, 483] on div "AD303-FOR-THE-LOVE-OF-RG-RET-CAROUSEL_EN_CAR_NI_20082025_F_CC_SC24_None_BAU AD3…" at bounding box center [419, 467] width 431 height 53
type input "*"
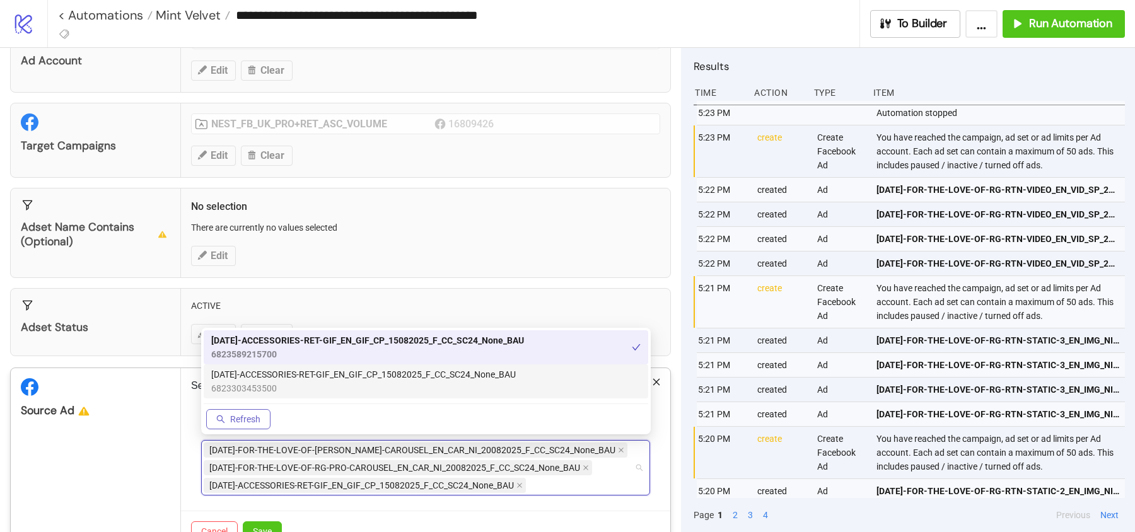
click at [250, 420] on span "Refresh" at bounding box center [245, 419] width 30 height 10
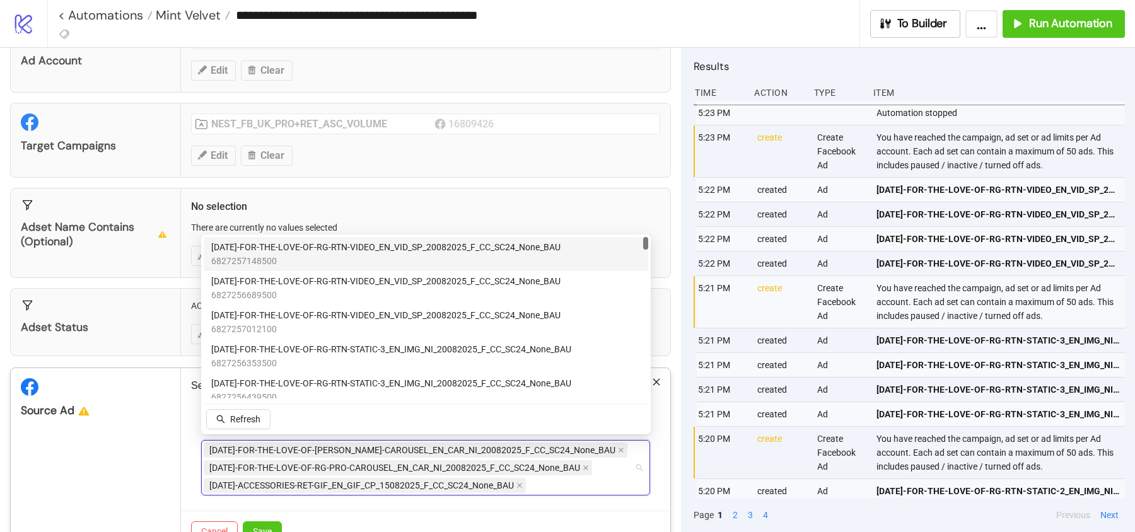
click at [549, 484] on div "AD303-FOR-THE-LOVE-OF-RG-RET-CAROUSEL_EN_CAR_NI_20082025_F_CC_SC24_None_BAU AD3…" at bounding box center [419, 467] width 431 height 53
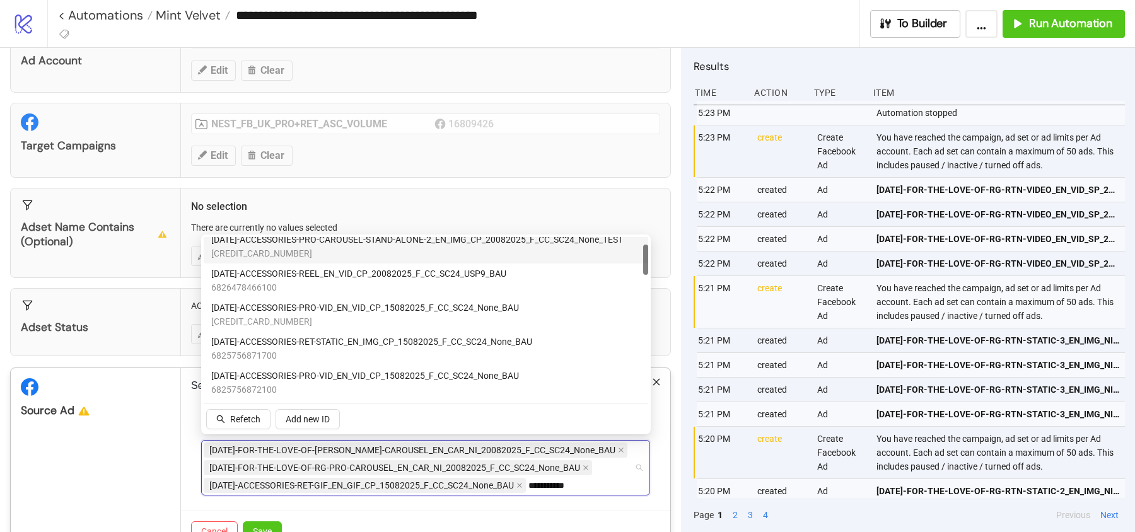
scroll to position [44, 0]
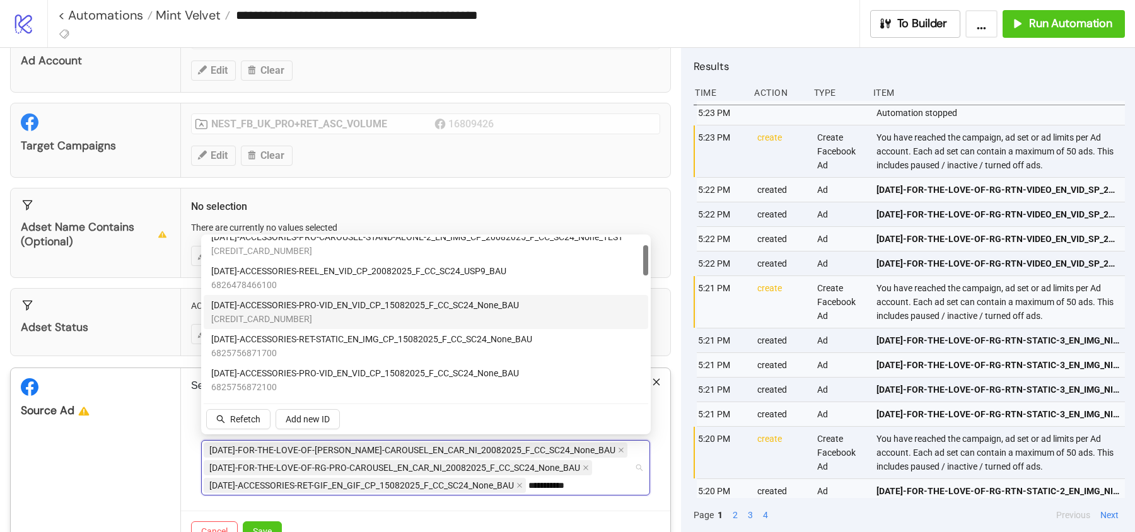
click at [323, 304] on span "AD266-ACCESSORIES-PRO-VID_EN_VID_CP_15082025_F_CC_SC24_None_BAU" at bounding box center [365, 305] width 308 height 14
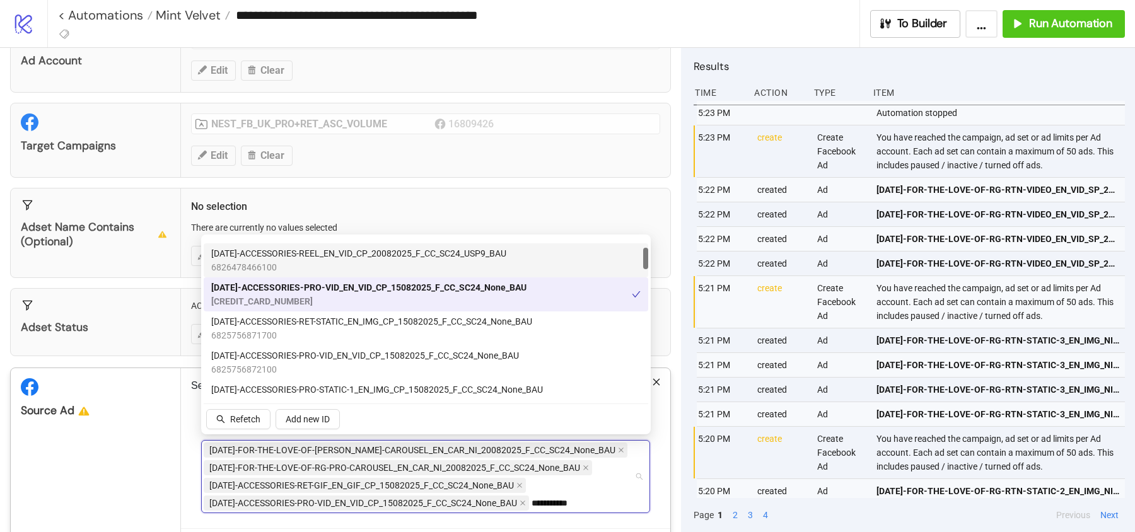
scroll to position [80, 0]
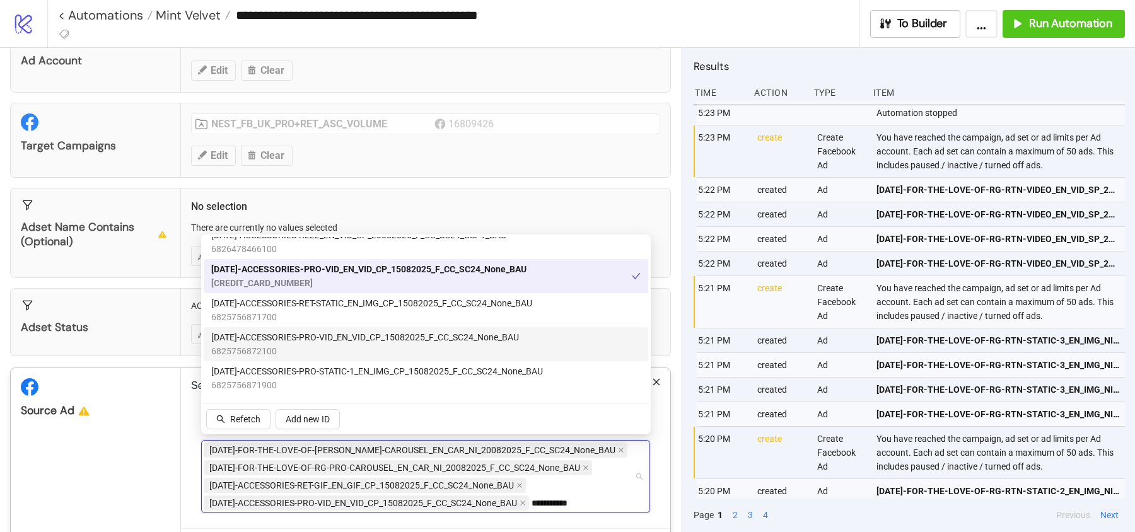
type input "**********"
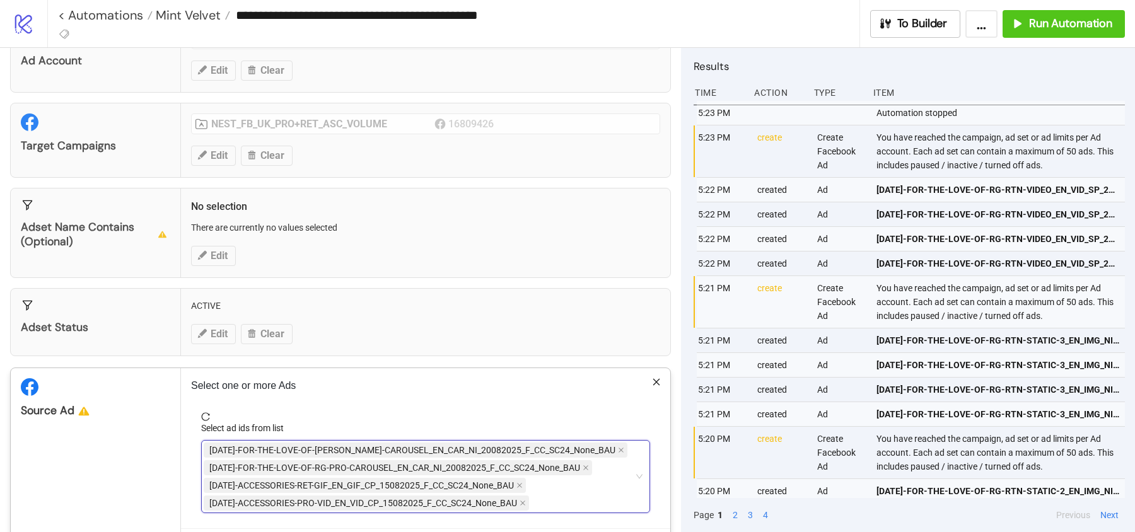
type input "**********"
click at [542, 498] on div "**********" at bounding box center [419, 476] width 431 height 71
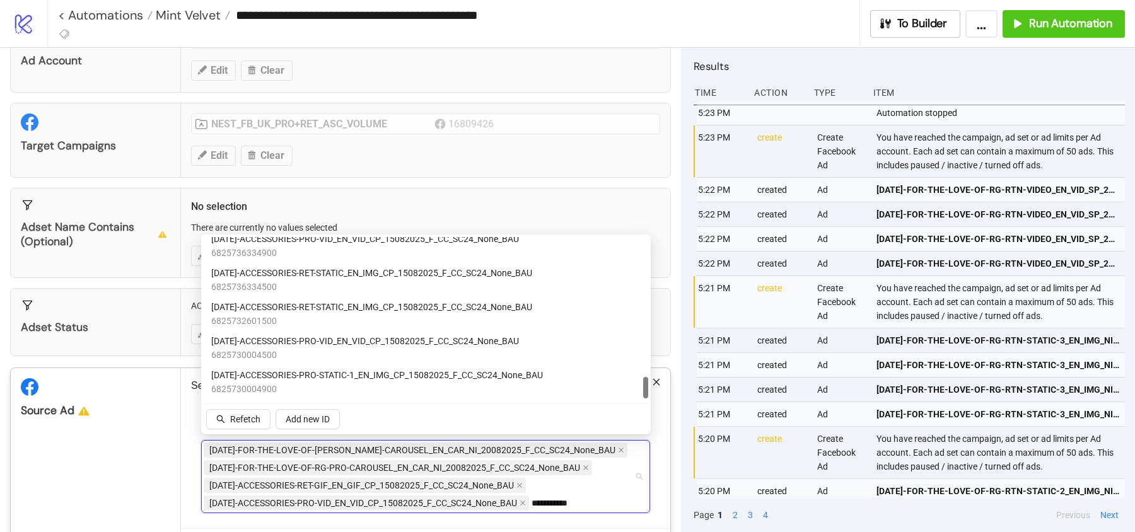
scroll to position [1029, 0]
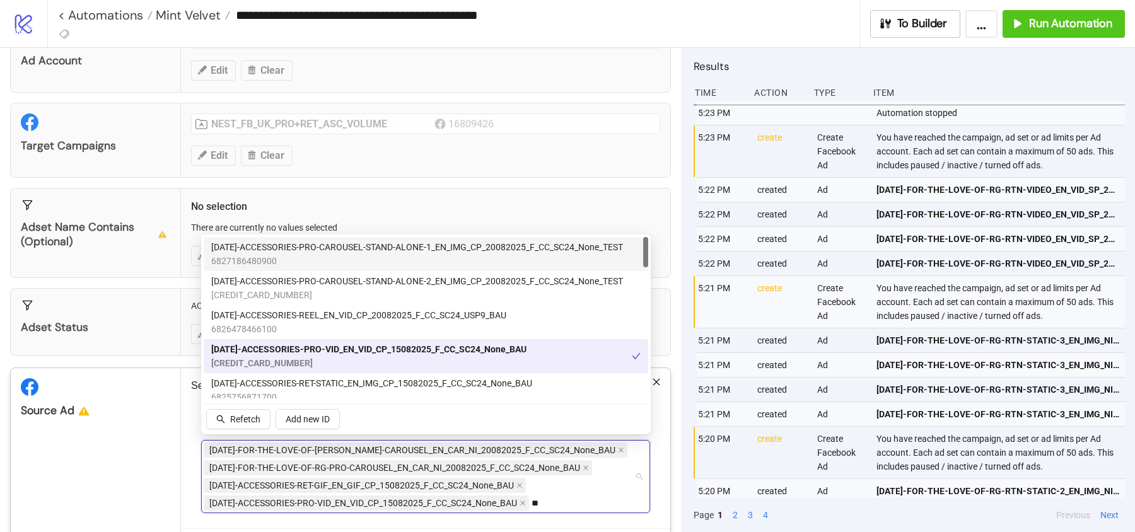
type input "*"
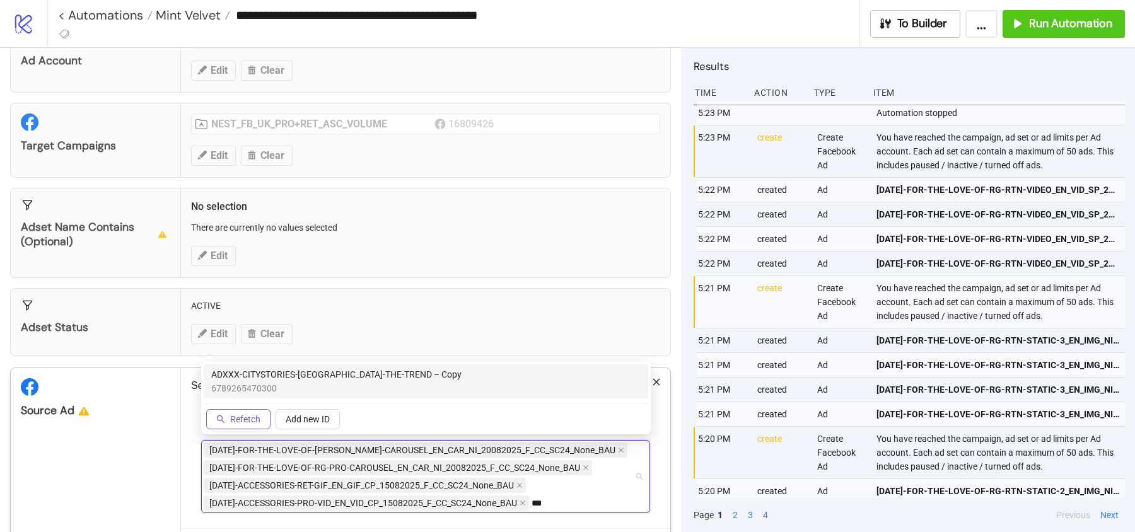
type input "***"
click at [235, 414] on span "Refetch" at bounding box center [245, 419] width 30 height 10
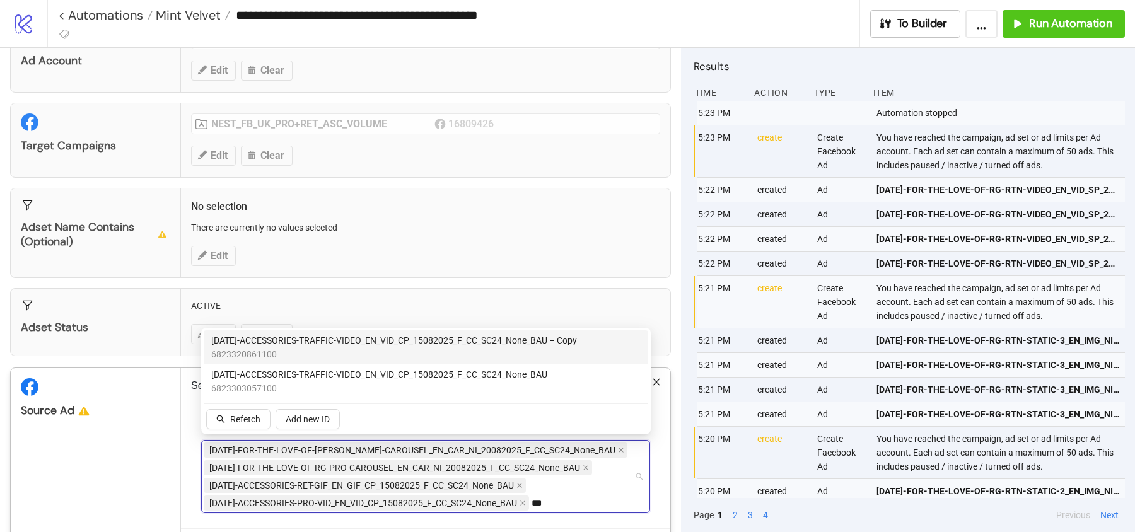
click at [322, 341] on span "AD265-ACCESSORIES-TRAFFIC-VIDEO_EN_VID_CP_15082025_F_CC_SC24_None_BAU – Copy" at bounding box center [394, 341] width 366 height 14
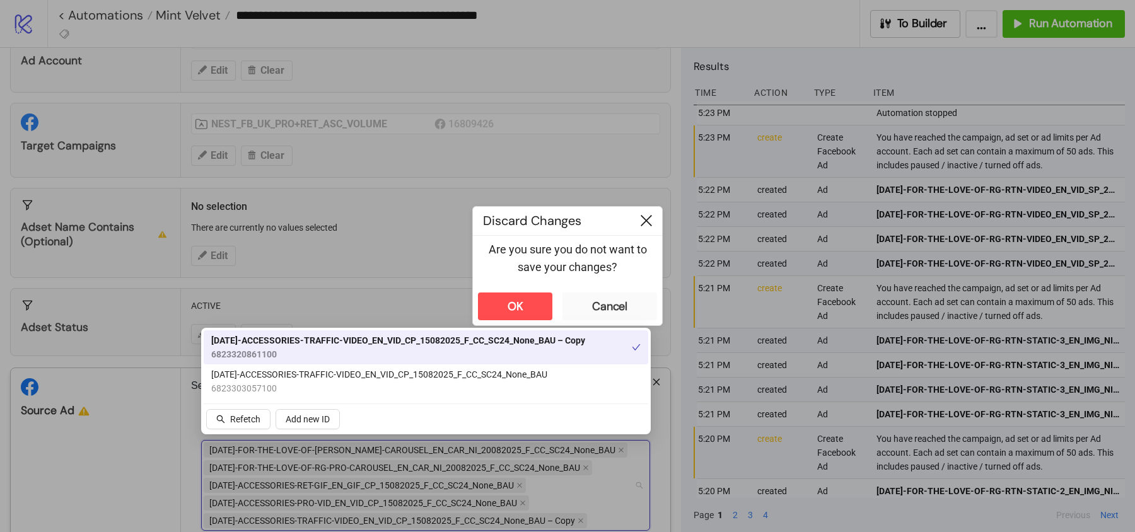
click at [648, 222] on icon at bounding box center [646, 220] width 11 height 11
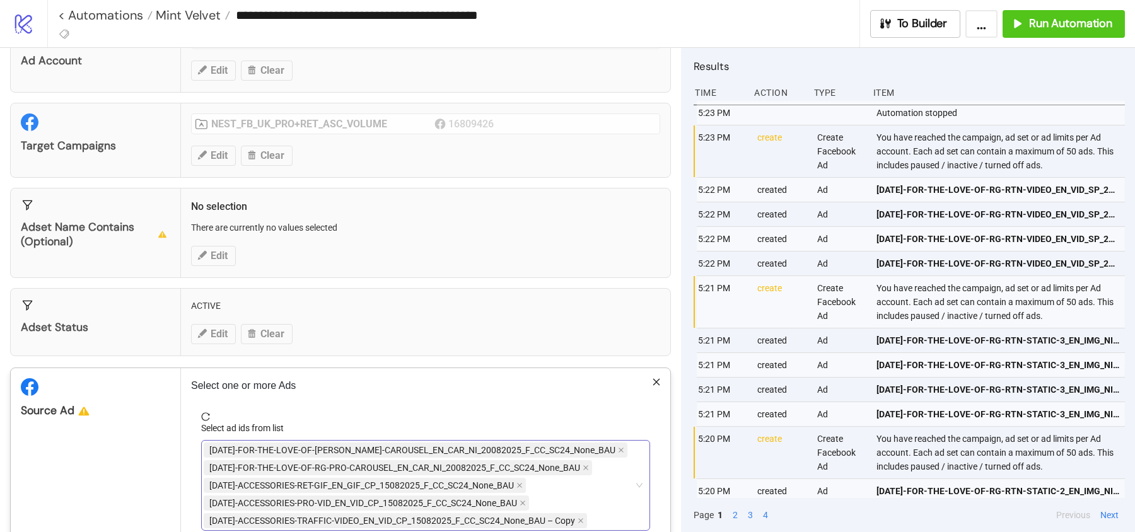
click at [599, 506] on div "AD303-FOR-THE-LOVE-OF-RG-RET-CAROUSEL_EN_CAR_NI_20082025_F_CC_SC24_None_BAU AD3…" at bounding box center [419, 485] width 431 height 88
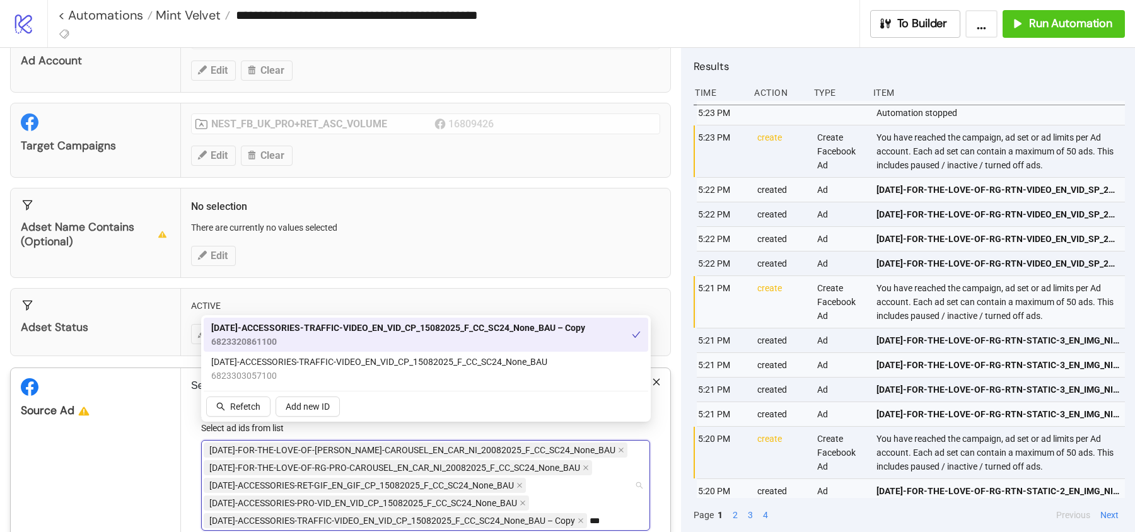
scroll to position [103, 0]
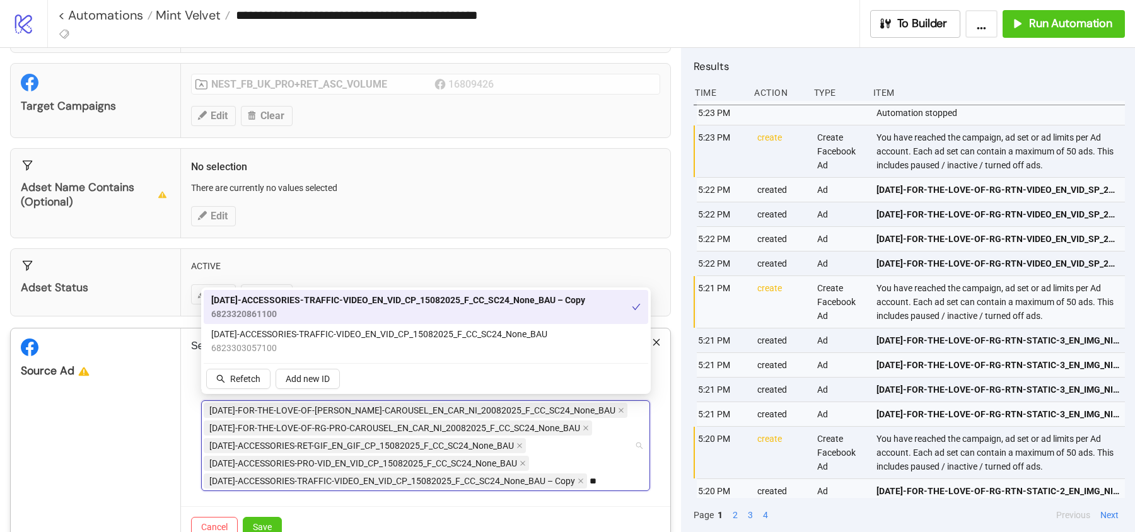
type input "*"
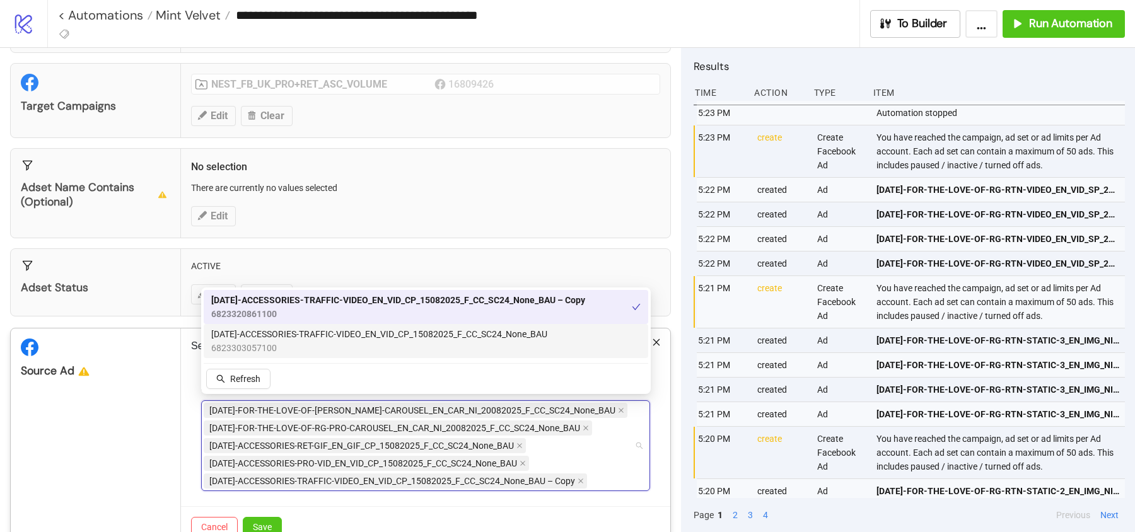
click at [606, 475] on div "AD303-FOR-THE-LOVE-OF-RG-RET-CAROUSEL_EN_CAR_NI_20082025_F_CC_SC24_None_BAU AD3…" at bounding box center [419, 446] width 431 height 88
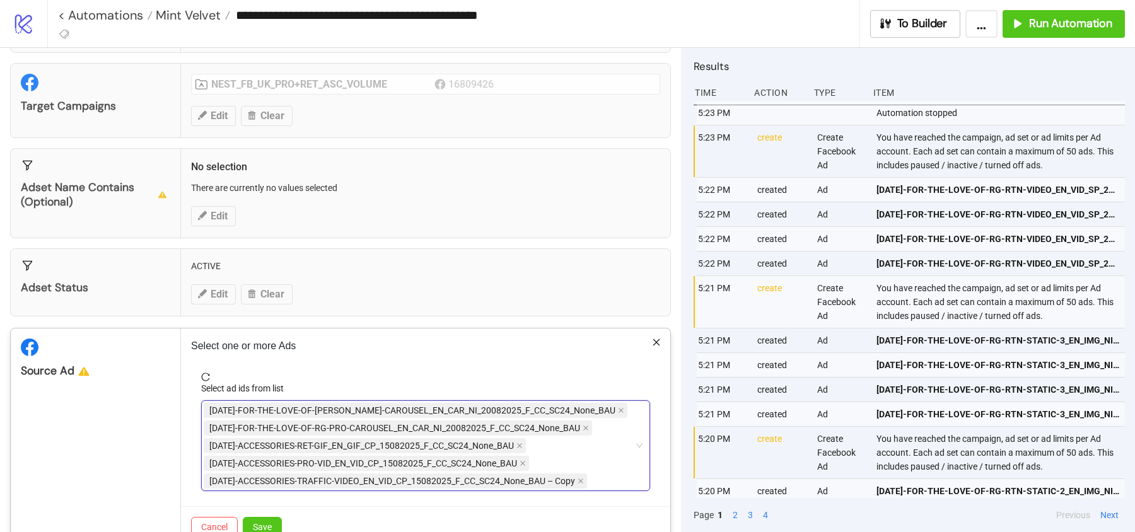
click at [606, 475] on div "AD303-FOR-THE-LOVE-OF-RG-RET-CAROUSEL_EN_CAR_NI_20082025_F_CC_SC24_None_BAU AD3…" at bounding box center [419, 446] width 431 height 88
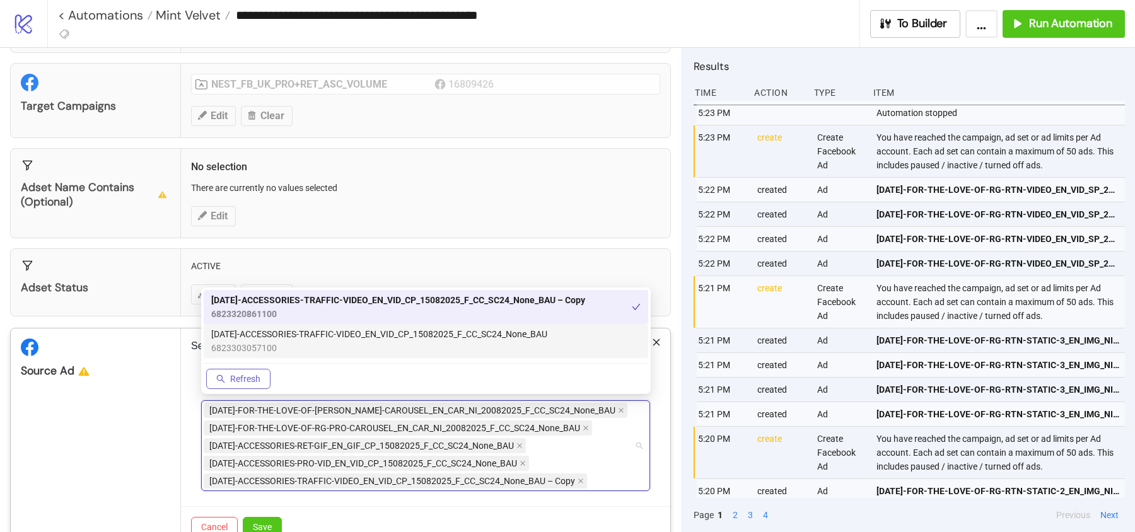
click at [240, 378] on span "Refresh" at bounding box center [245, 379] width 30 height 10
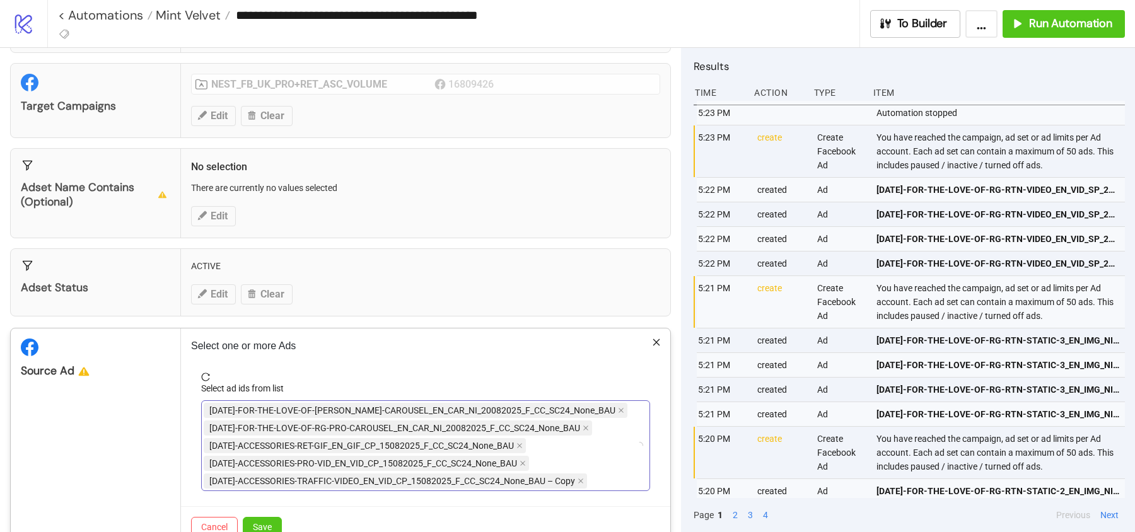
click at [607, 478] on div "AD303-FOR-THE-LOVE-OF-RG-RET-CAROUSEL_EN_CAR_NI_20082025_F_CC_SC24_None_BAU AD3…" at bounding box center [419, 446] width 431 height 88
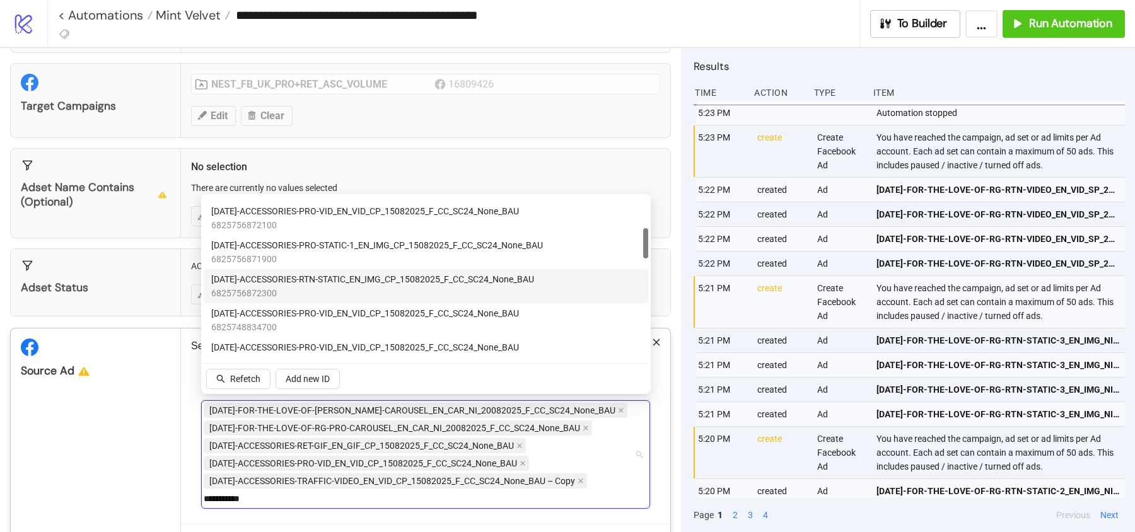
scroll to position [168, 0]
type input "**********"
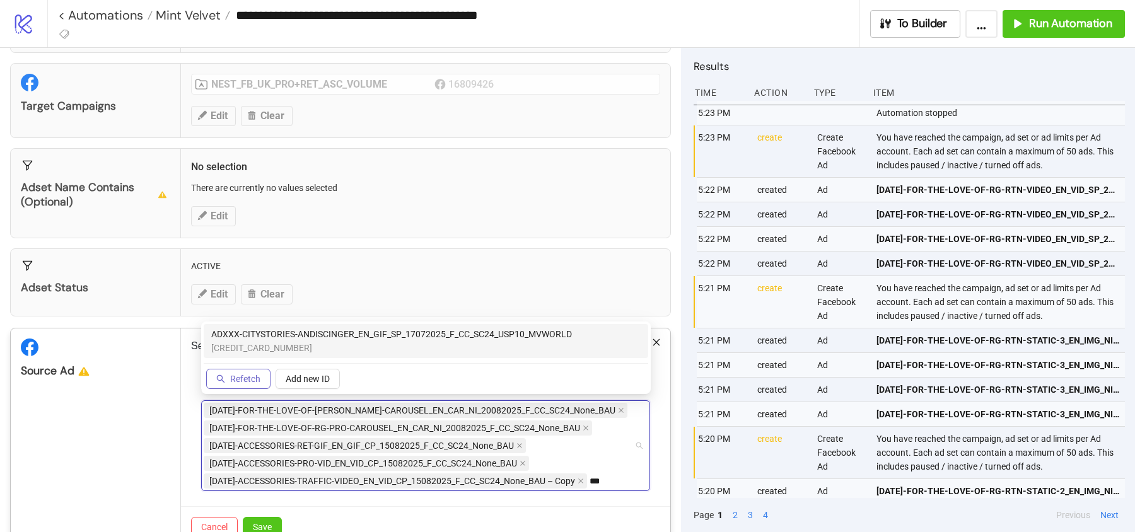
type input "***"
click at [247, 380] on span "Refetch" at bounding box center [245, 379] width 30 height 10
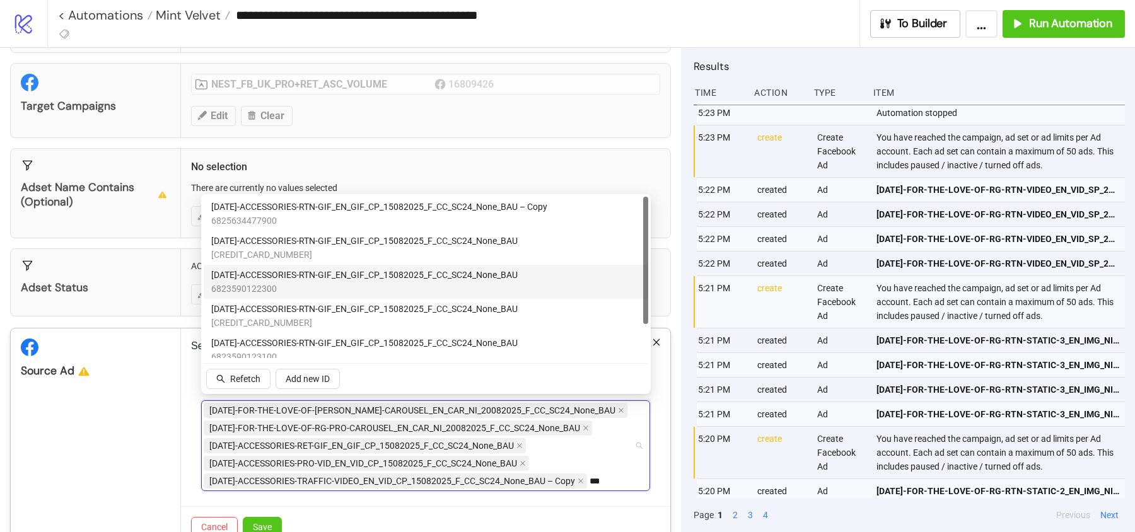
click at [496, 265] on div "AD268-ACCESSORIES-RTN-GIF_EN_GIF_CP_15082025_F_CC_SC24_None_BAU 6823590122300" at bounding box center [426, 282] width 445 height 34
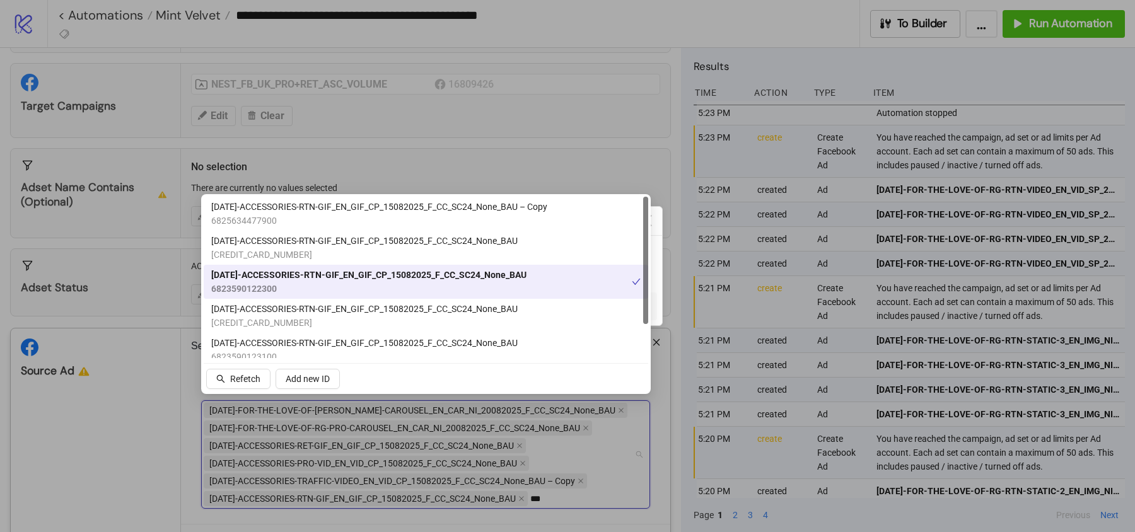
click at [498, 273] on span "AD268-ACCESSORIES-RTN-GIF_EN_GIF_CP_15082025_F_CC_SC24_None_BAU" at bounding box center [368, 275] width 315 height 14
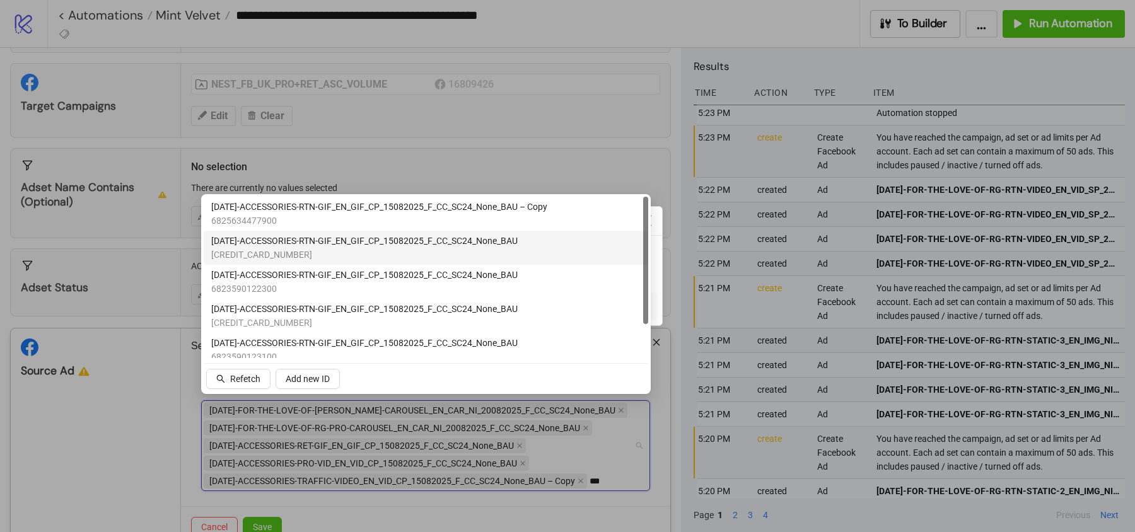
click at [492, 245] on span "AD268-ACCESSORIES-RTN-GIF_EN_GIF_CP_15082025_F_CC_SC24_None_BAU" at bounding box center [364, 241] width 306 height 14
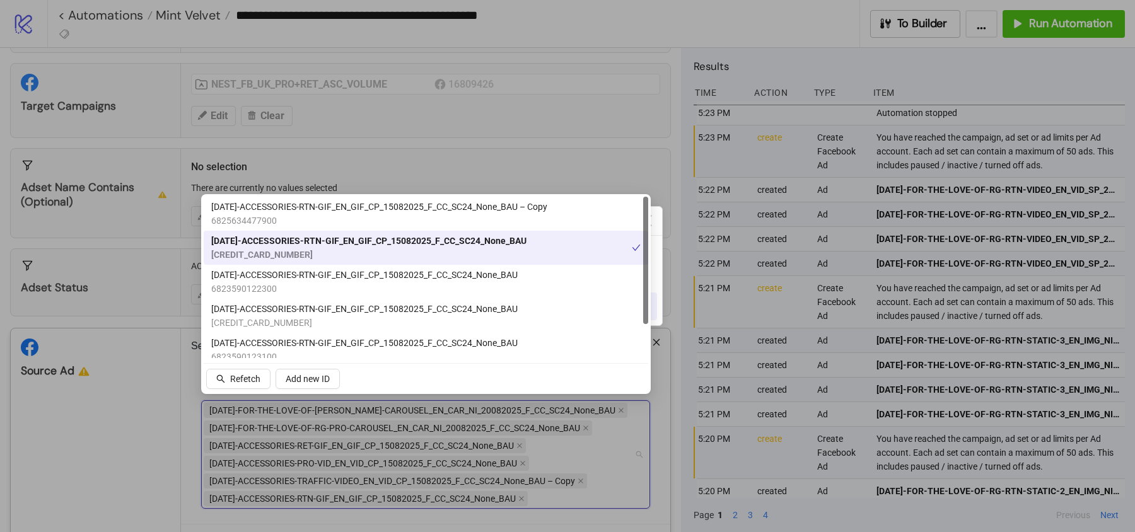
click at [656, 315] on button "Cancel" at bounding box center [609, 307] width 95 height 28
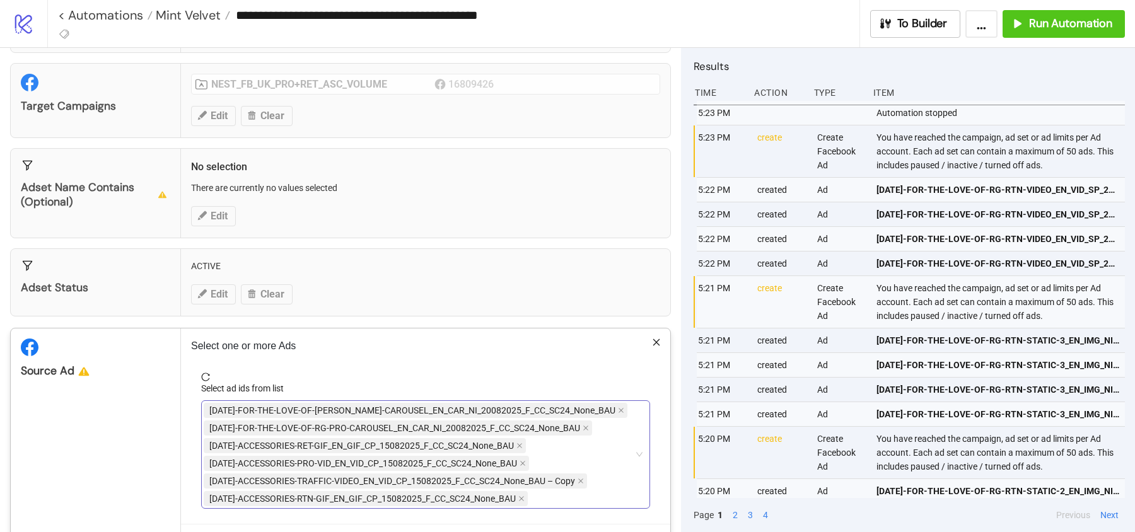
click at [596, 491] on div "AD303-FOR-THE-LOVE-OF-RG-RET-CAROUSEL_EN_CAR_NI_20082025_F_CC_SC24_None_BAU AD3…" at bounding box center [419, 455] width 431 height 106
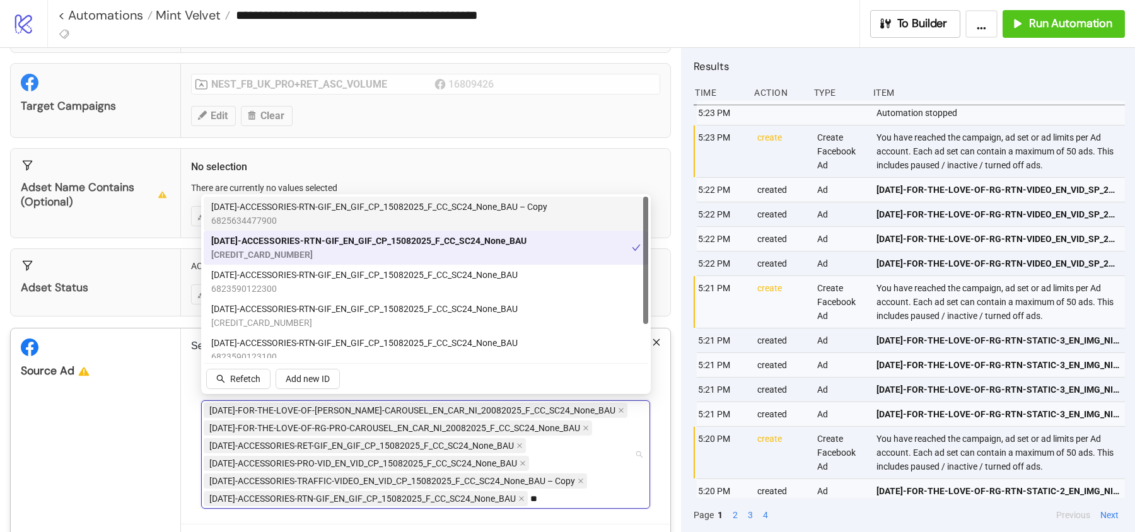
type input "*"
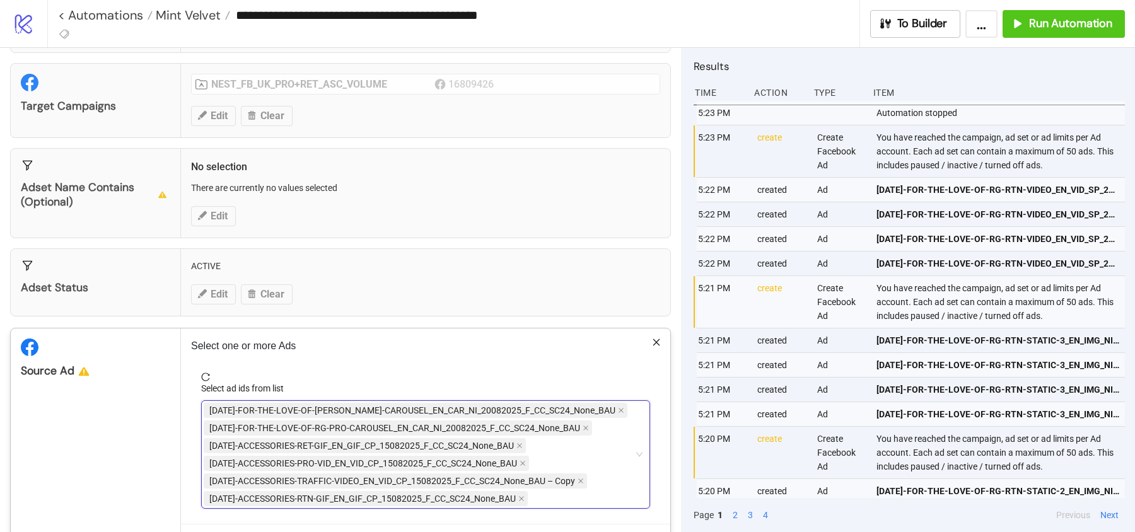
click at [544, 494] on div "AD303-FOR-THE-LOVE-OF-RG-RET-CAROUSEL_EN_CAR_NI_20082025_F_CC_SC24_None_BAU AD3…" at bounding box center [419, 455] width 431 height 106
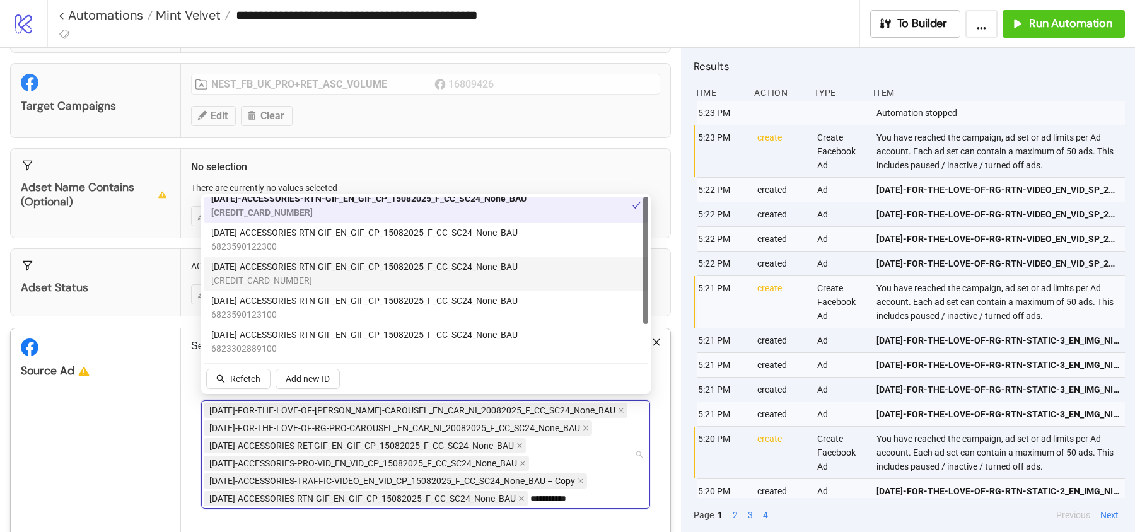
scroll to position [0, 0]
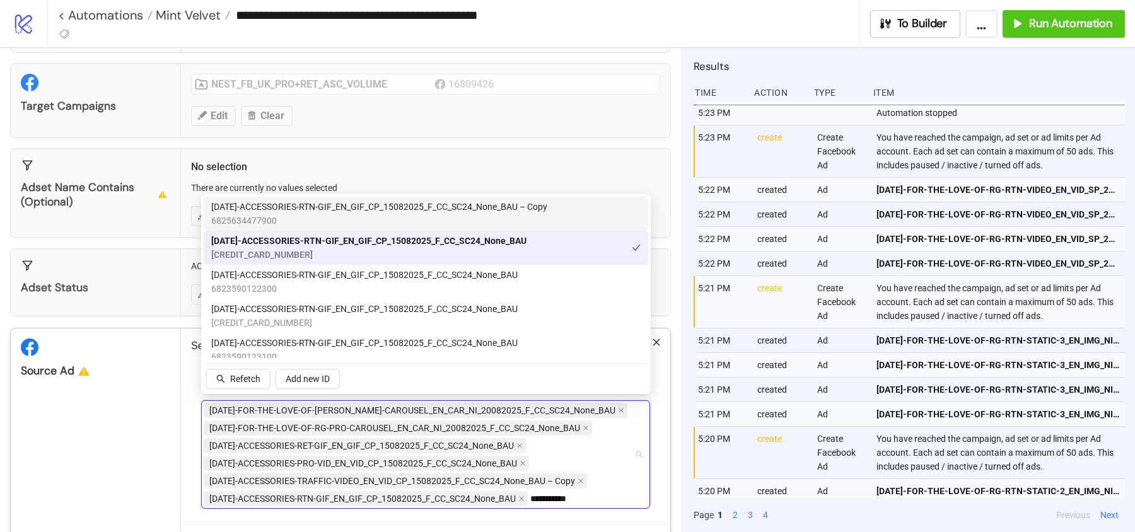
type input "**********"
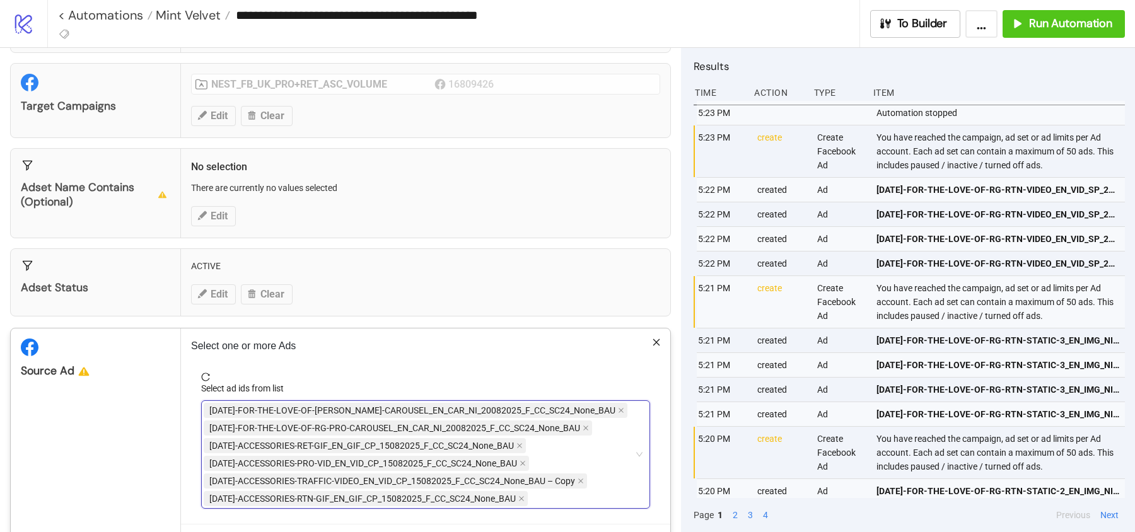
click at [131, 392] on div "Source Ad" at bounding box center [96, 447] width 170 height 236
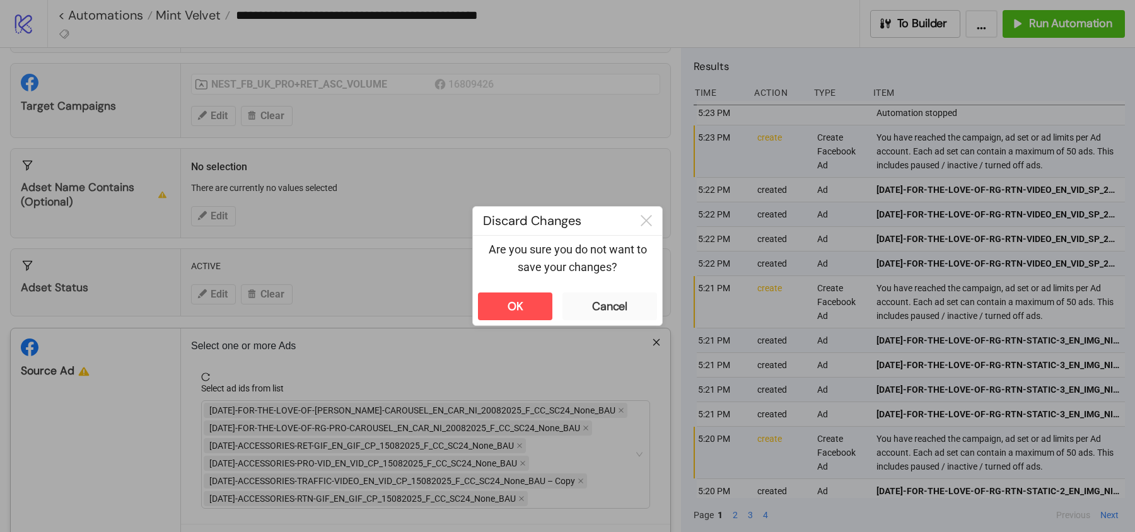
click at [263, 277] on div "**********" at bounding box center [567, 266] width 1135 height 532
click at [521, 303] on div "OK" at bounding box center [516, 307] width 16 height 15
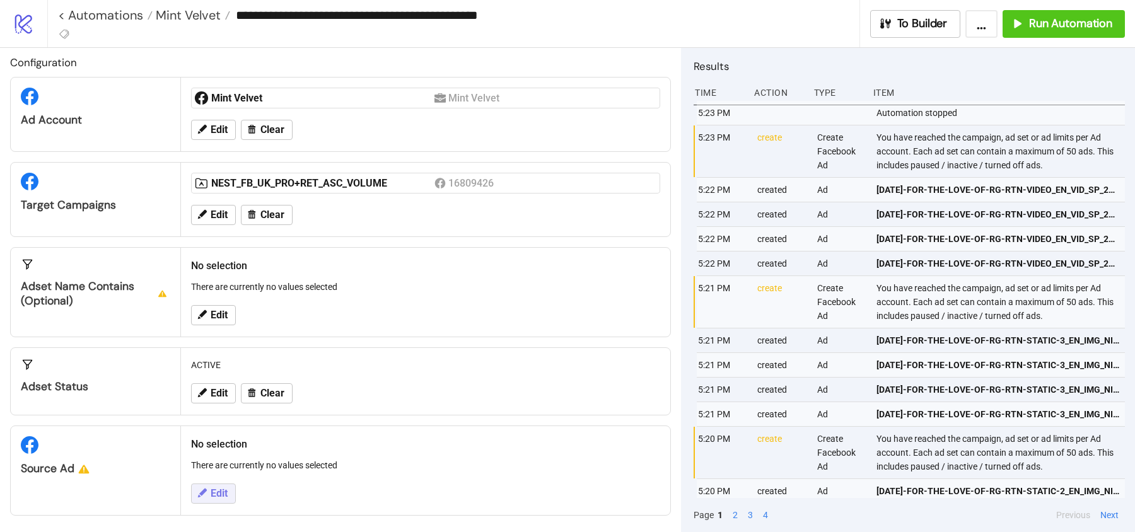
click at [218, 491] on span "Edit" at bounding box center [219, 493] width 17 height 11
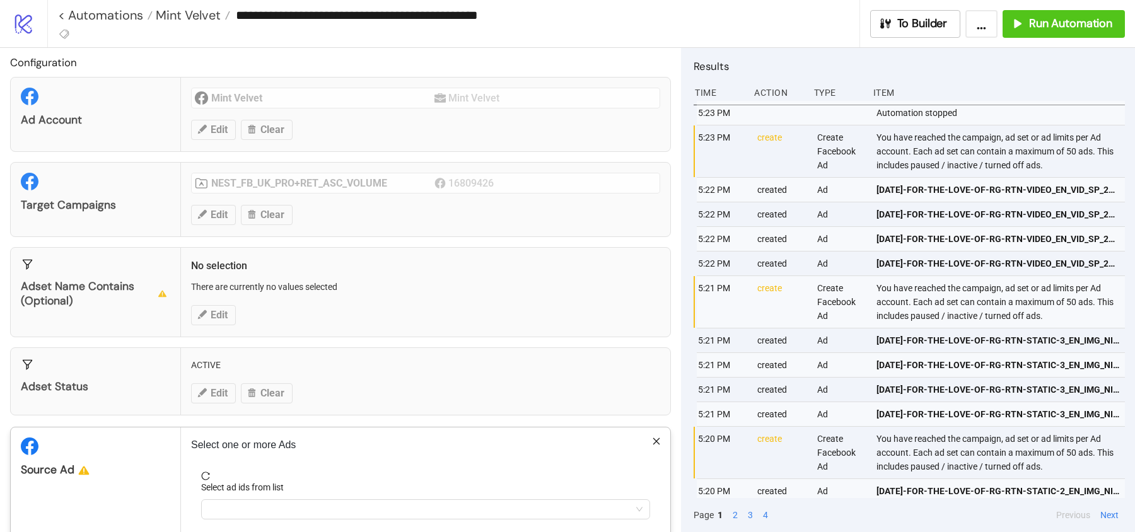
click at [269, 495] on div "Select ad ids from list" at bounding box center [425, 490] width 449 height 19
click at [267, 501] on div at bounding box center [419, 510] width 431 height 18
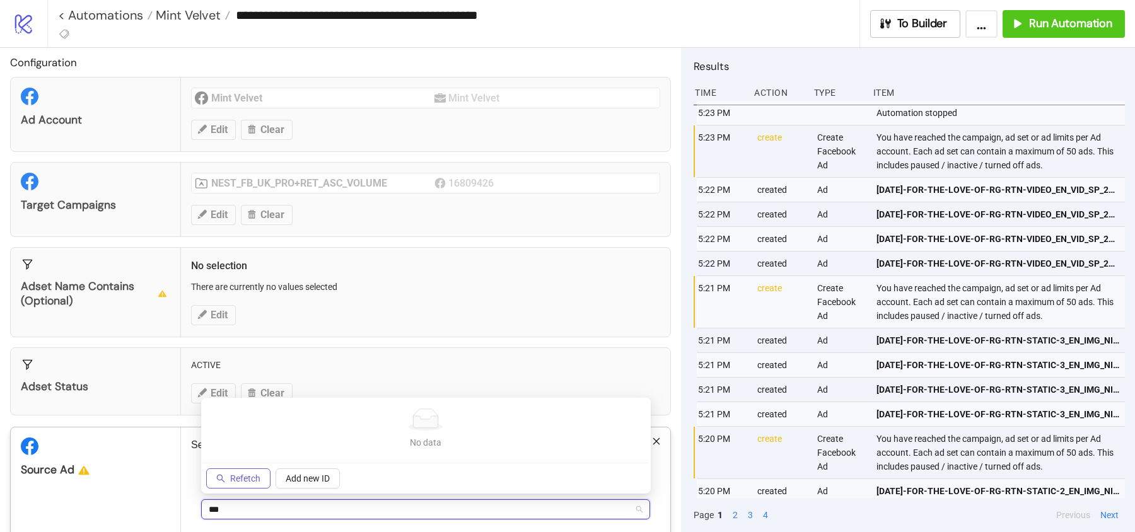
type input "***"
click at [249, 484] on button "Refetch" at bounding box center [238, 479] width 64 height 20
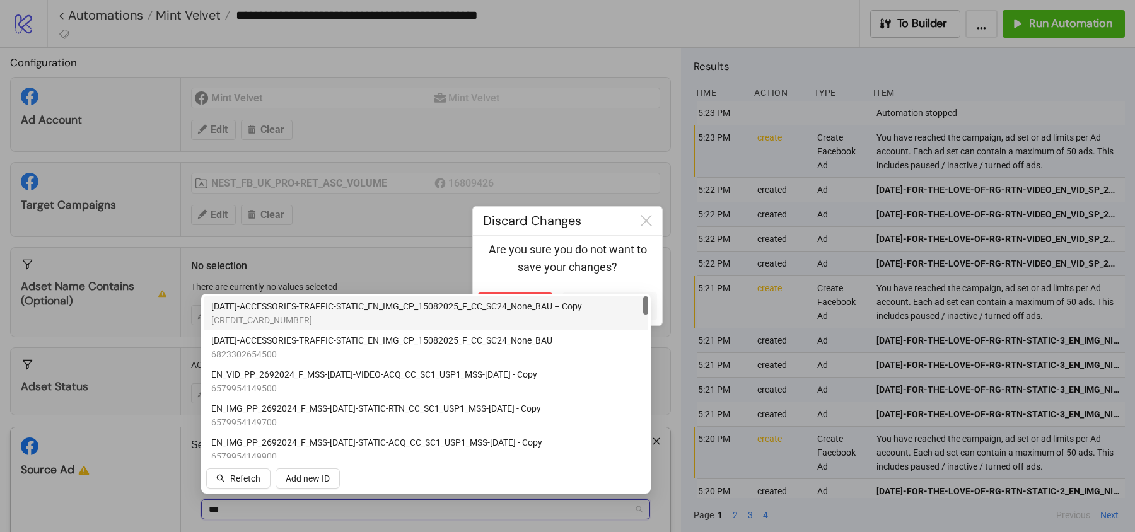
click at [314, 306] on span "AD269-ACCESSORIES-TRAFFIC-STATIC_EN_IMG_CP_15082025_F_CC_SC24_None_BAU – Copy" at bounding box center [396, 307] width 371 height 14
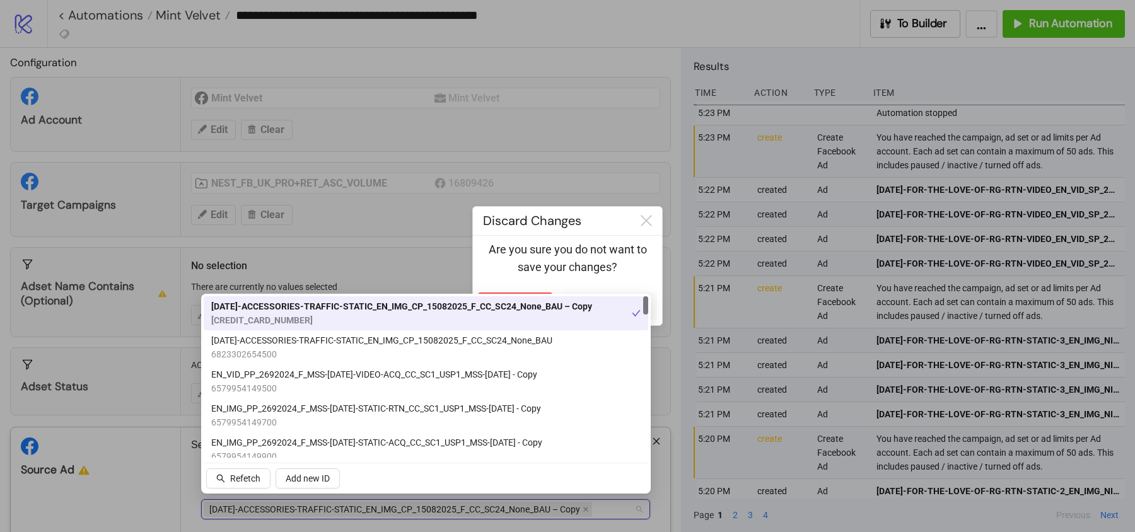
click at [581, 244] on p "Are you sure you do not want to save your changes?" at bounding box center [567, 259] width 169 height 36
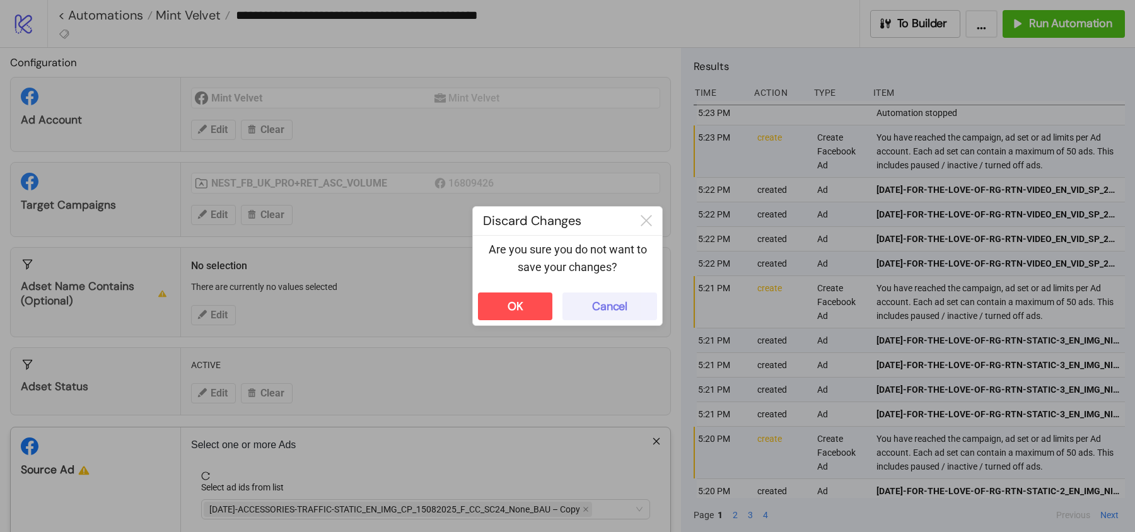
click at [619, 320] on button "Cancel" at bounding box center [609, 307] width 95 height 28
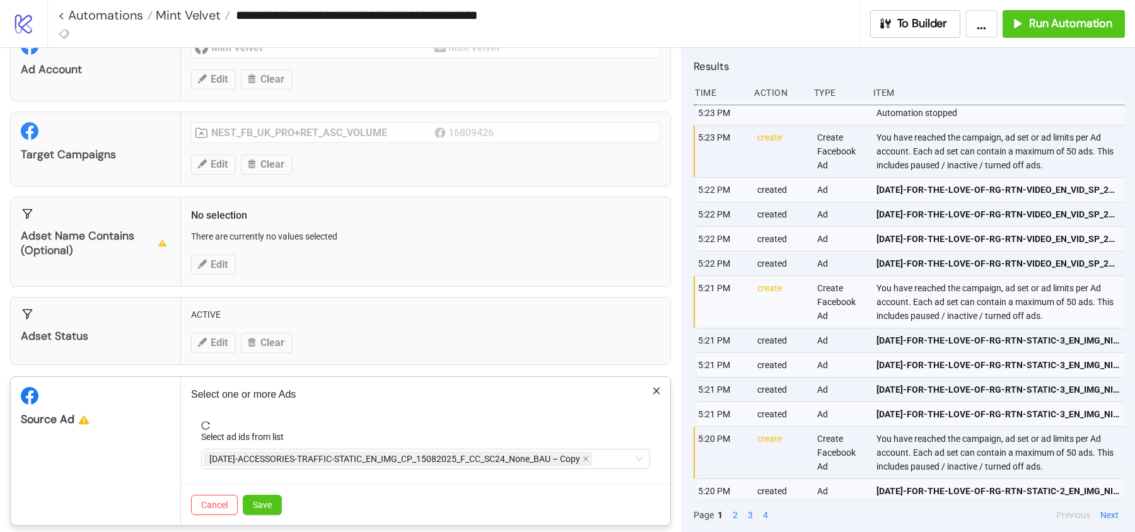
scroll to position [63, 0]
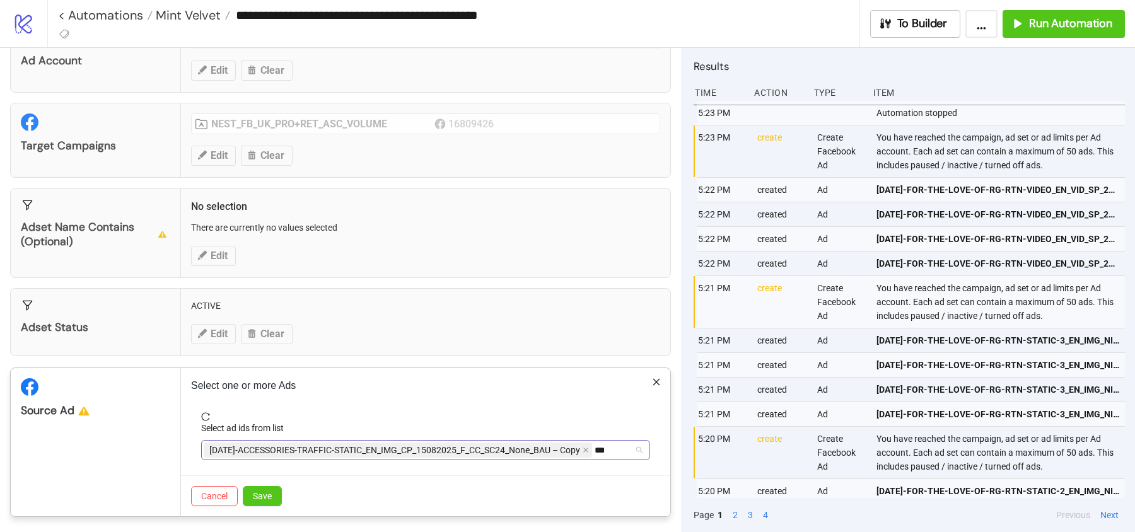
click at [615, 451] on div "AD269-ACCESSORIES-TRAFFIC-STATIC_EN_IMG_CP_15082025_F_CC_SC24_None_BAU – Copy *…" at bounding box center [419, 450] width 431 height 18
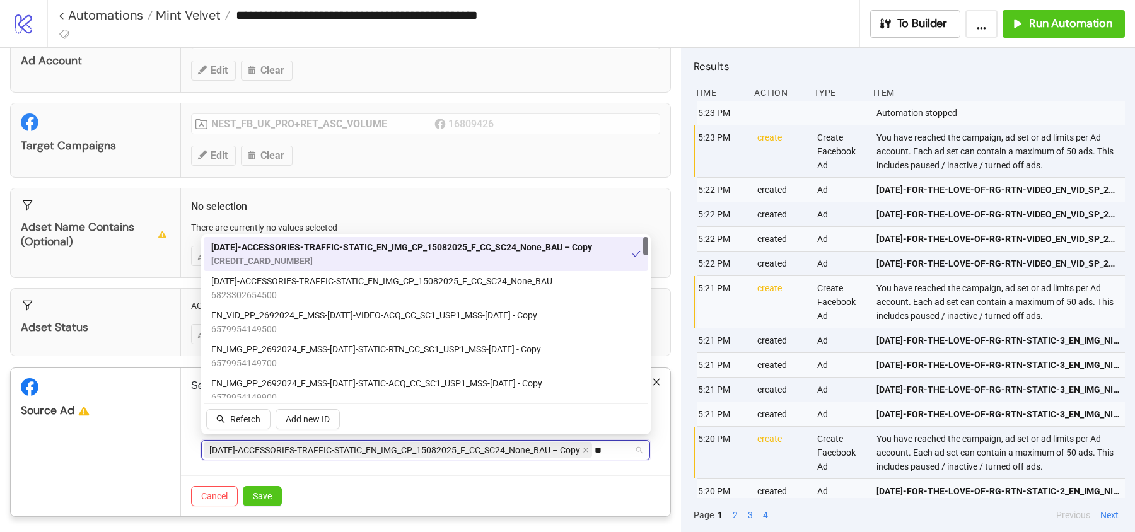
type input "*"
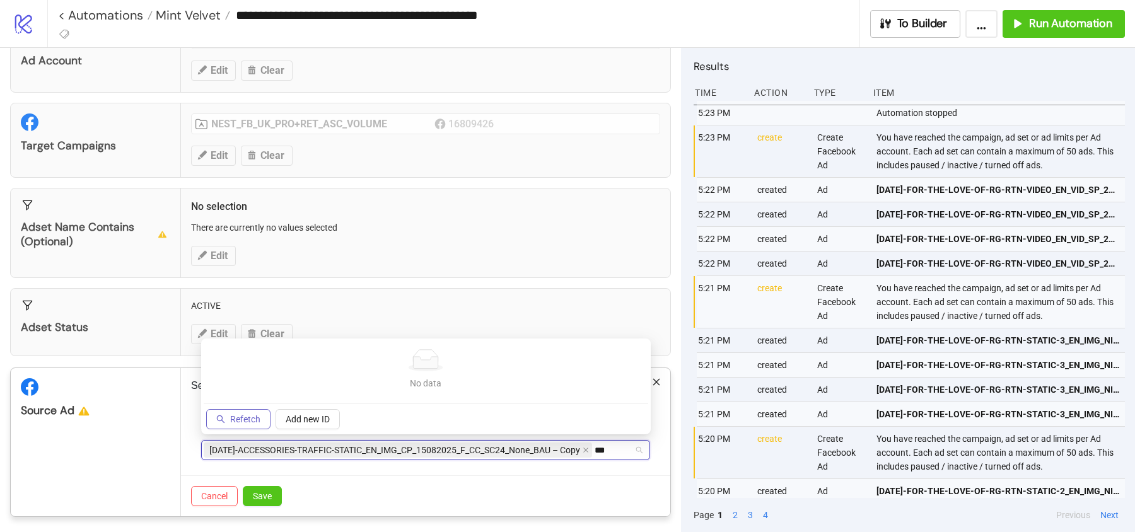
type input "***"
click at [233, 422] on span "Refetch" at bounding box center [245, 419] width 30 height 10
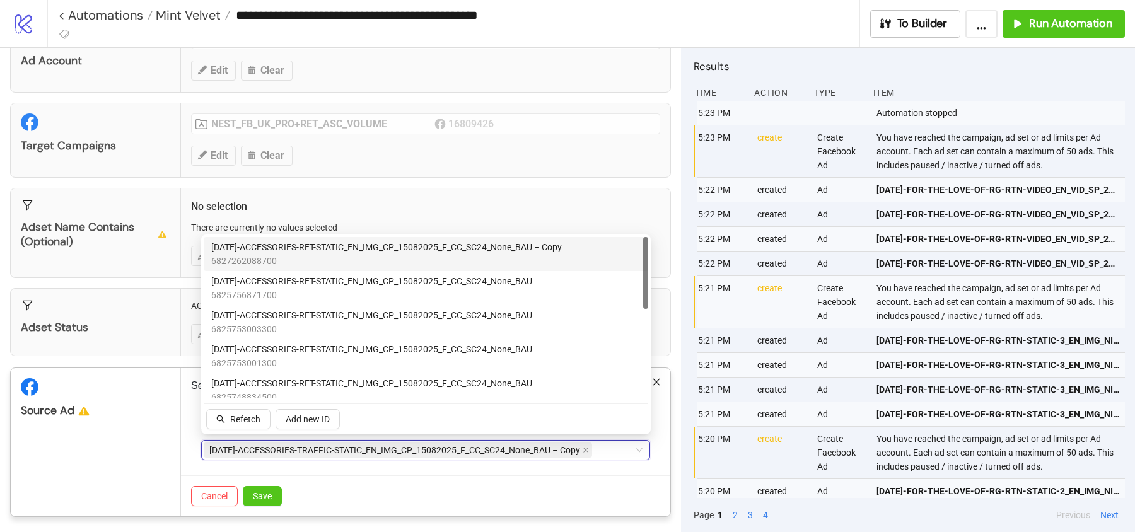
click at [618, 445] on div "AD269-ACCESSORIES-TRAFFIC-STATIC_EN_IMG_CP_15082025_F_CC_SC24_None_BAU – Copy" at bounding box center [419, 450] width 431 height 18
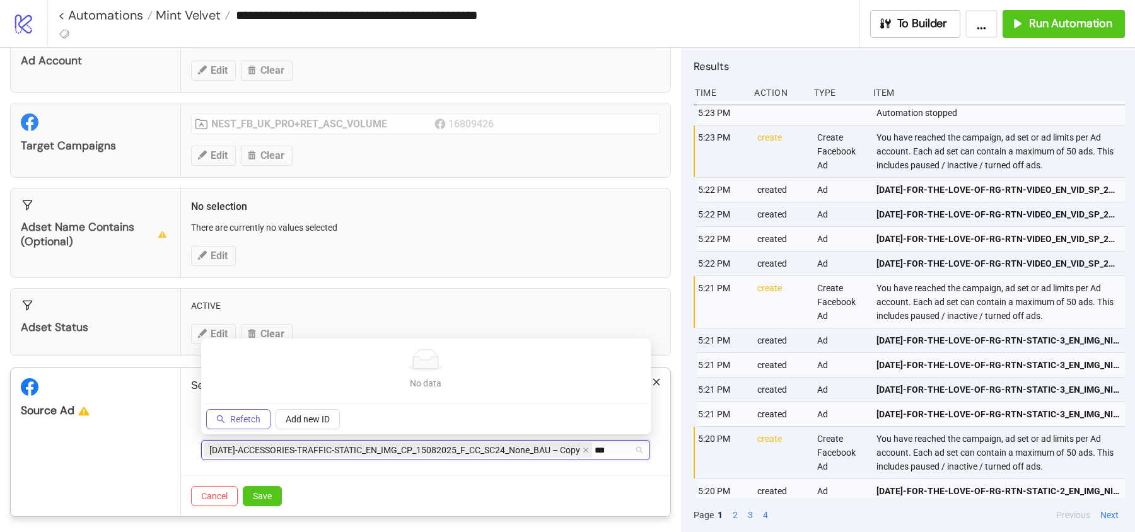
type input "***"
click at [243, 416] on span "Refetch" at bounding box center [245, 419] width 30 height 10
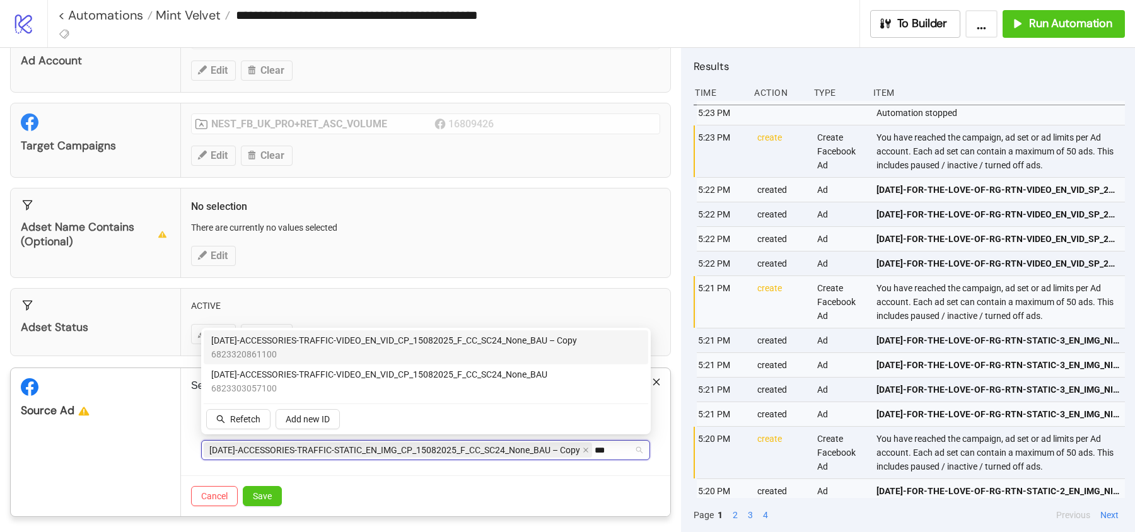
click at [314, 358] on span "6823320861100" at bounding box center [394, 354] width 366 height 14
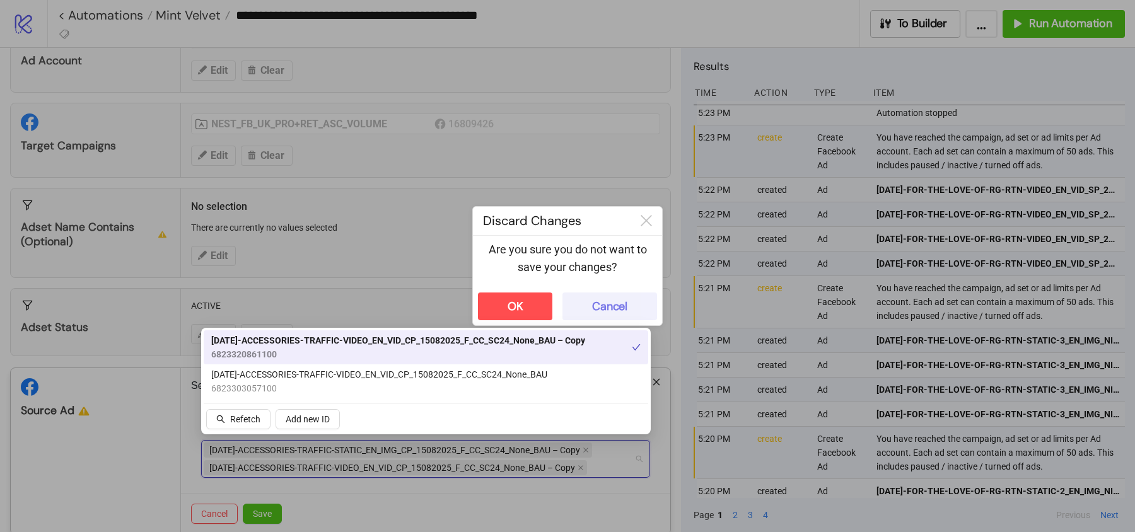
click at [600, 310] on div "Cancel" at bounding box center [609, 307] width 35 height 15
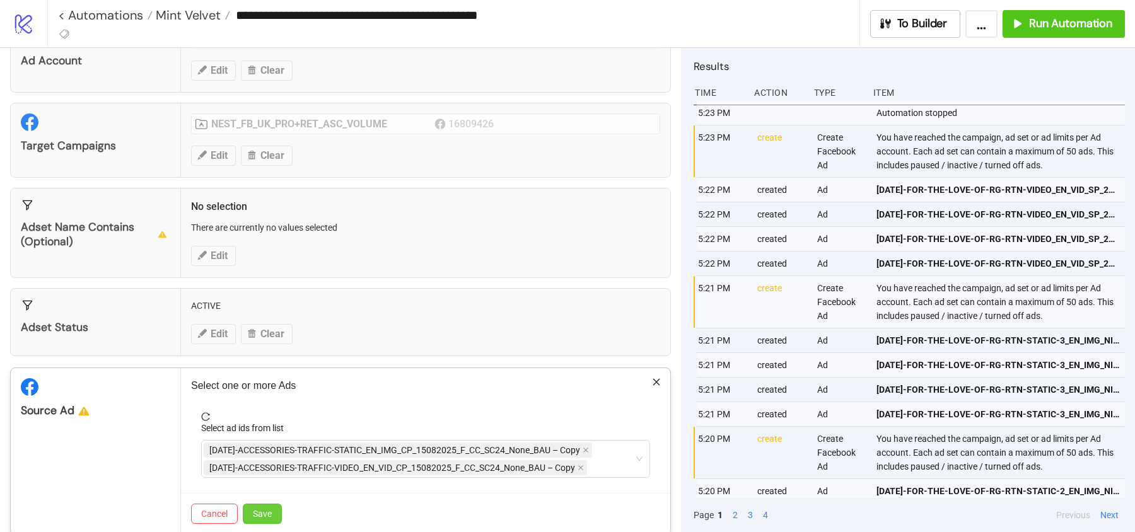
click at [269, 504] on button "Save" at bounding box center [262, 514] width 39 height 20
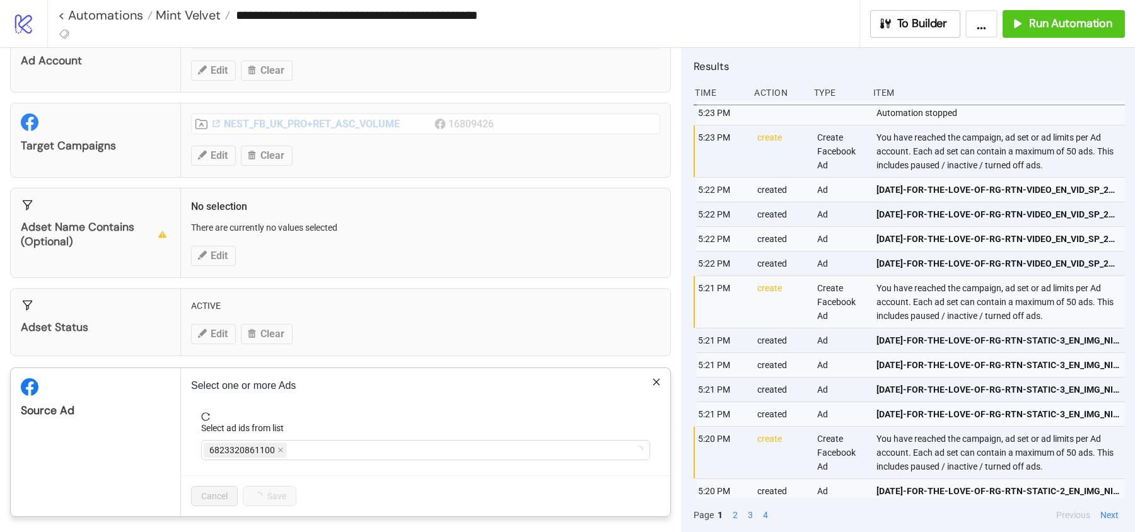
scroll to position [0, 0]
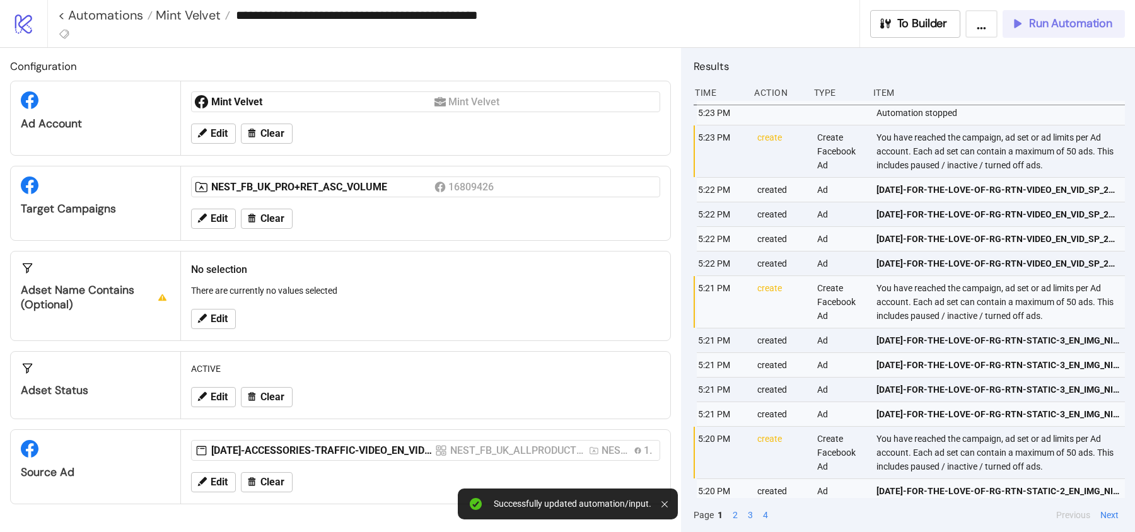
click at [1051, 26] on span "Run Automation" at bounding box center [1070, 23] width 83 height 15
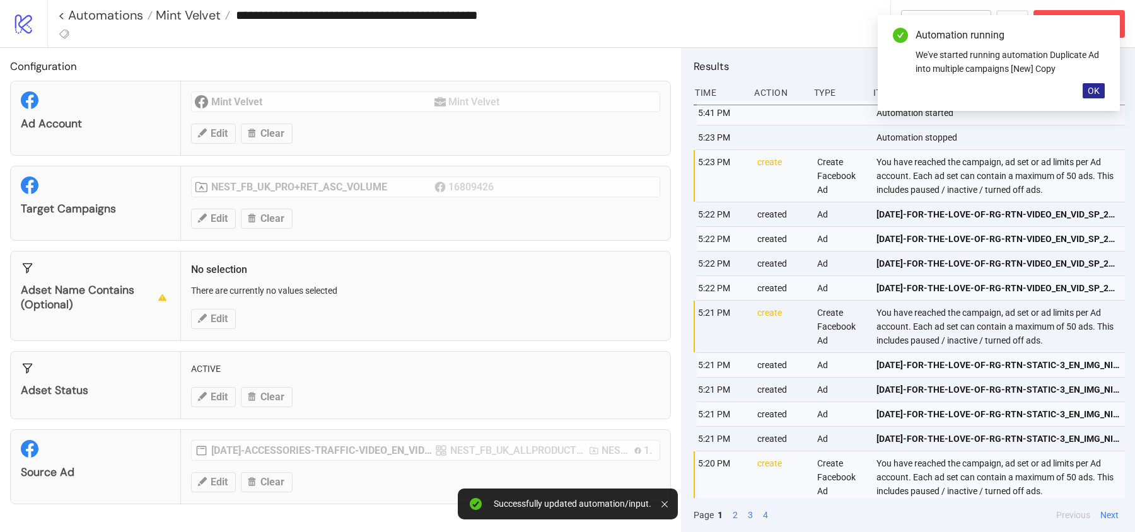
click at [1098, 91] on span "OK" at bounding box center [1094, 91] width 12 height 10
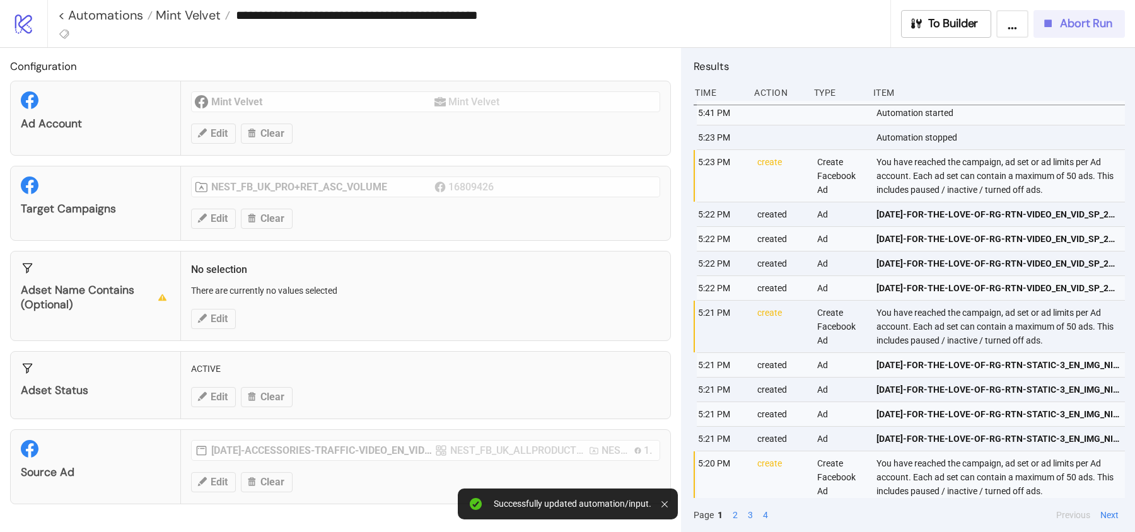
click at [1068, 13] on button "Abort Run" at bounding box center [1079, 24] width 91 height 28
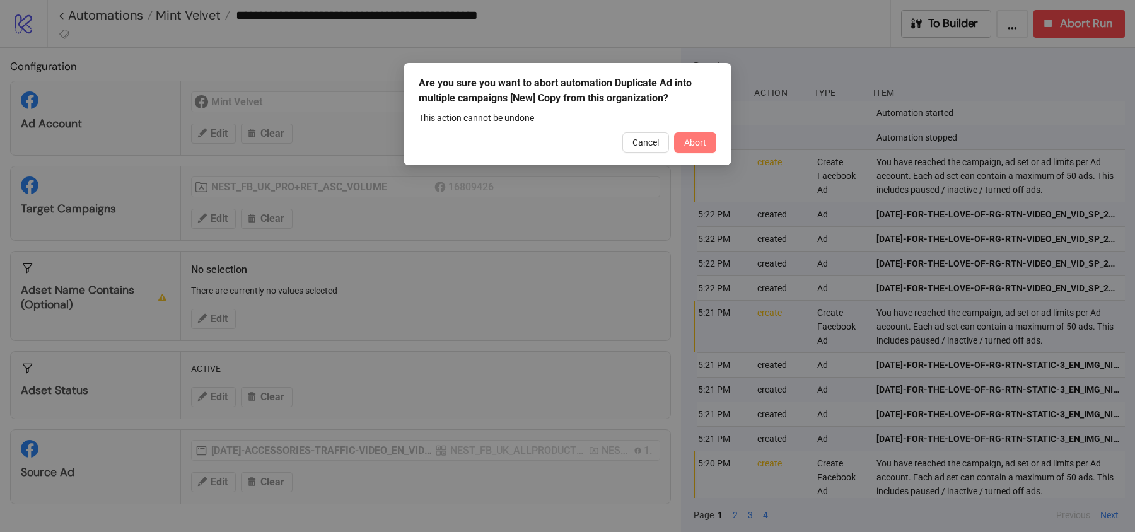
click at [681, 148] on button "Abort" at bounding box center [695, 142] width 42 height 20
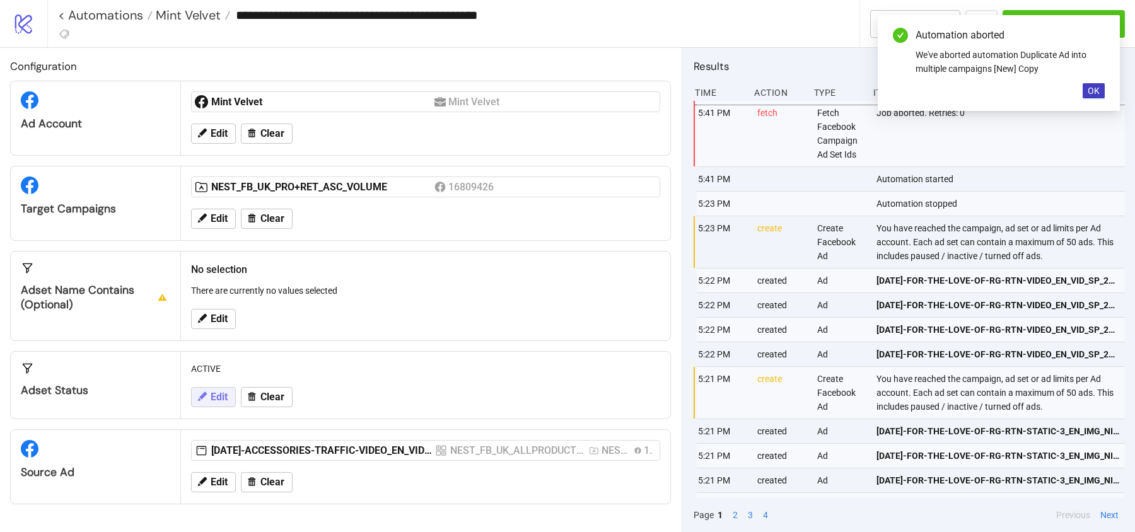
click at [214, 393] on span "Edit" at bounding box center [219, 397] width 17 height 11
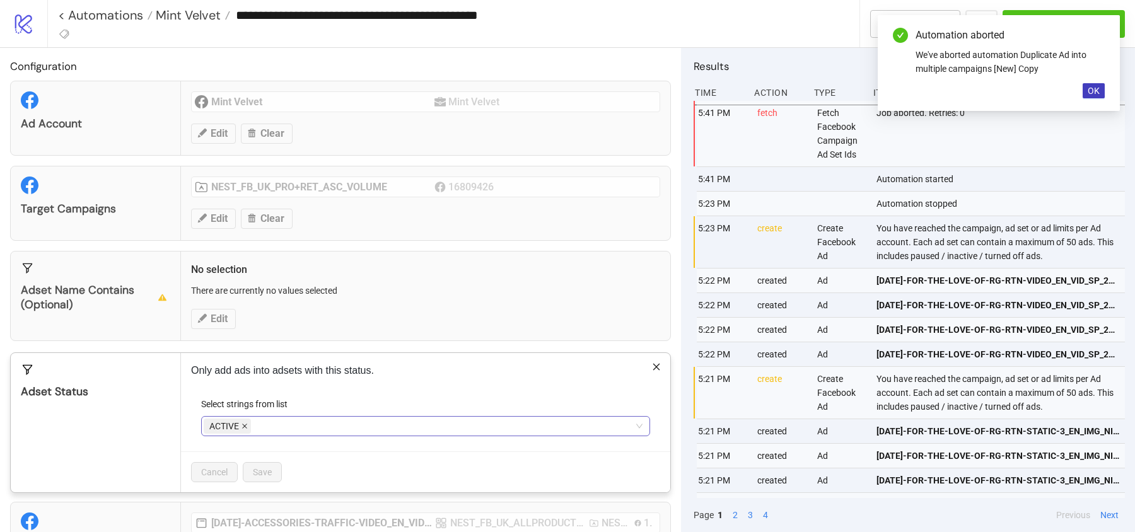
click at [242, 426] on icon "close" at bounding box center [245, 426] width 6 height 6
click at [241, 426] on div at bounding box center [419, 426] width 431 height 18
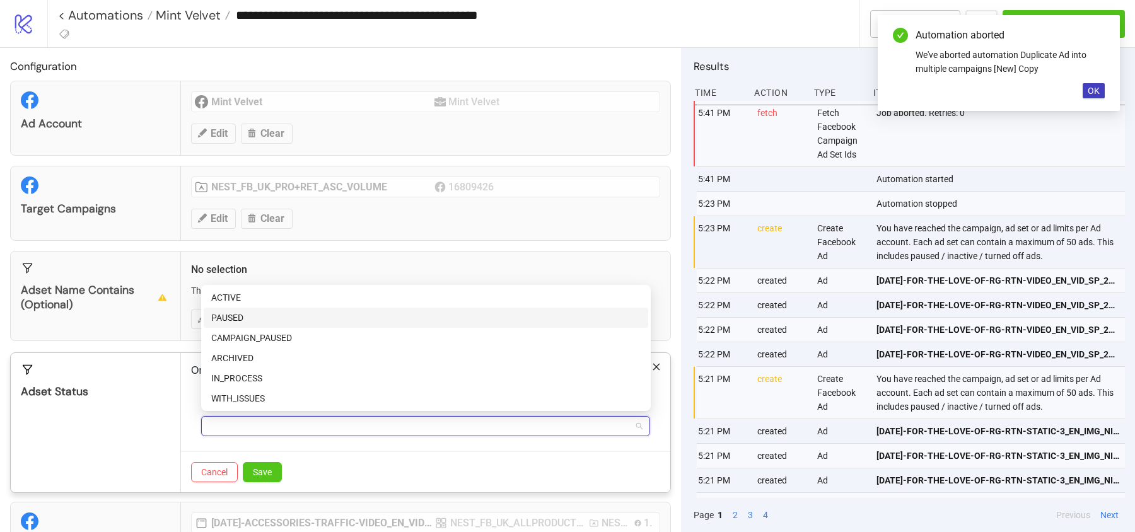
click at [262, 321] on div "PAUSED" at bounding box center [425, 318] width 429 height 14
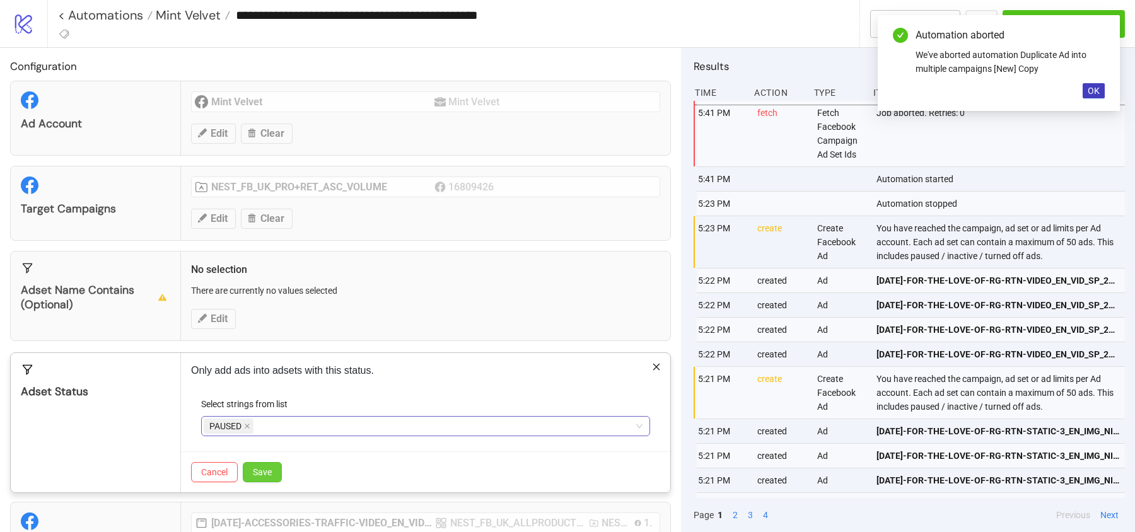
click at [266, 468] on span "Save" at bounding box center [262, 472] width 19 height 10
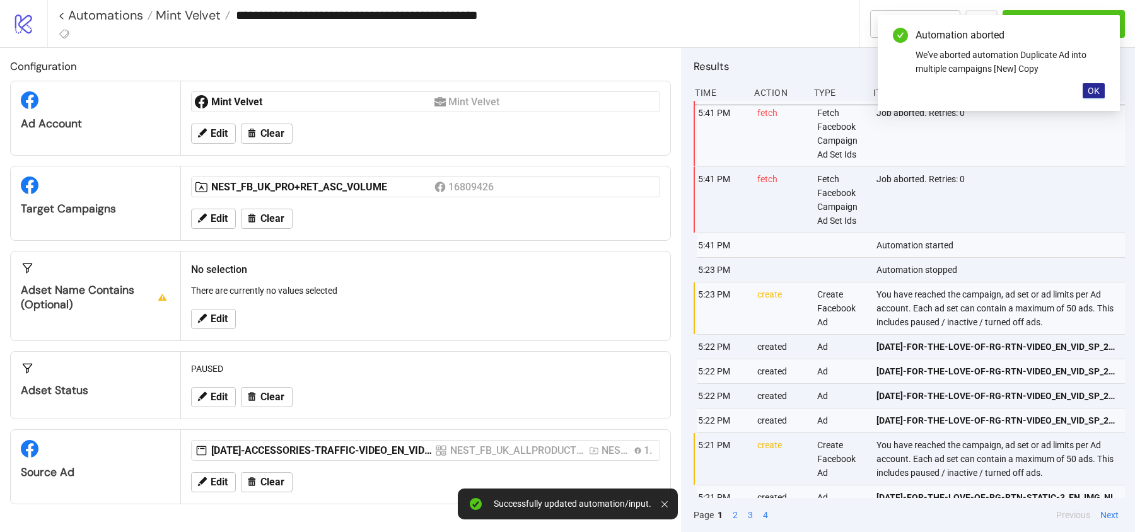
click at [1093, 92] on span "OK" at bounding box center [1094, 91] width 12 height 10
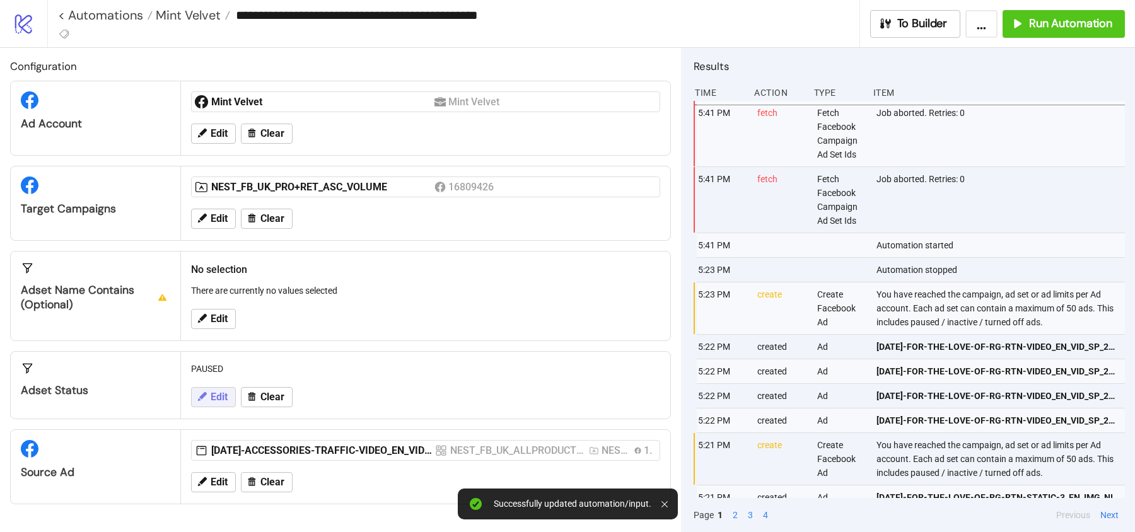
click at [226, 393] on span "Edit" at bounding box center [219, 397] width 17 height 11
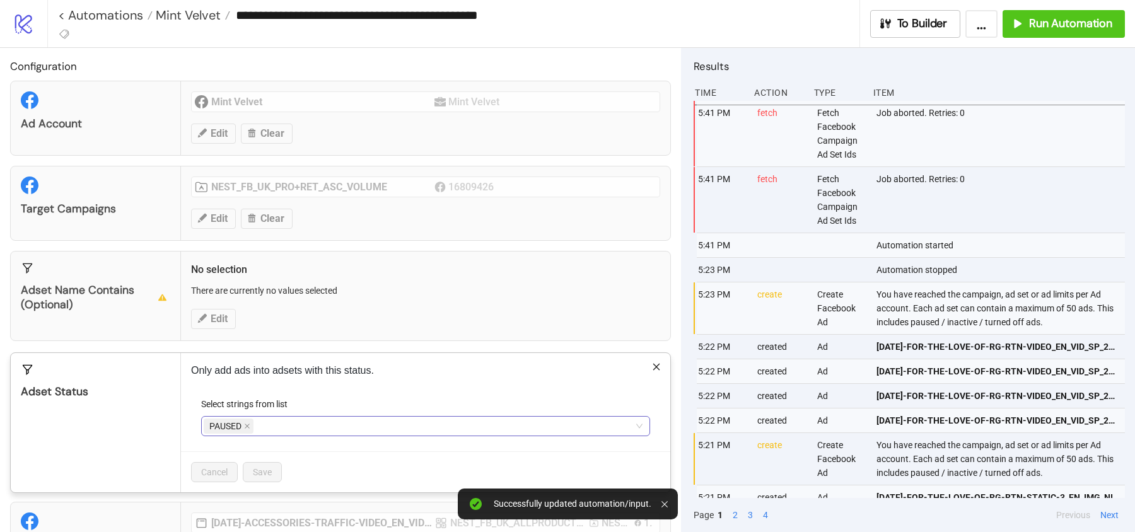
click at [240, 427] on span "PAUSED" at bounding box center [225, 426] width 32 height 14
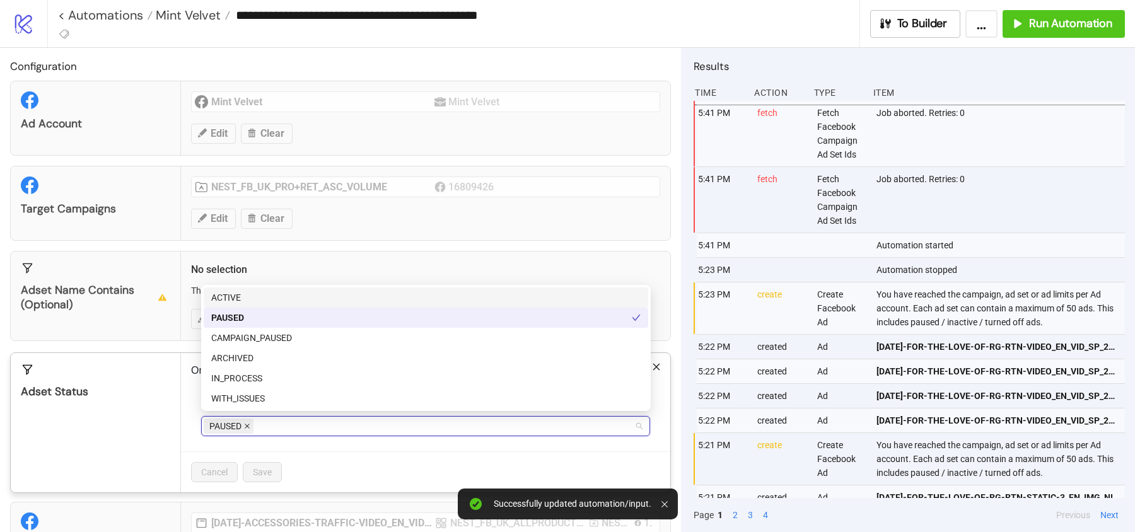
click at [244, 427] on span at bounding box center [247, 426] width 6 height 14
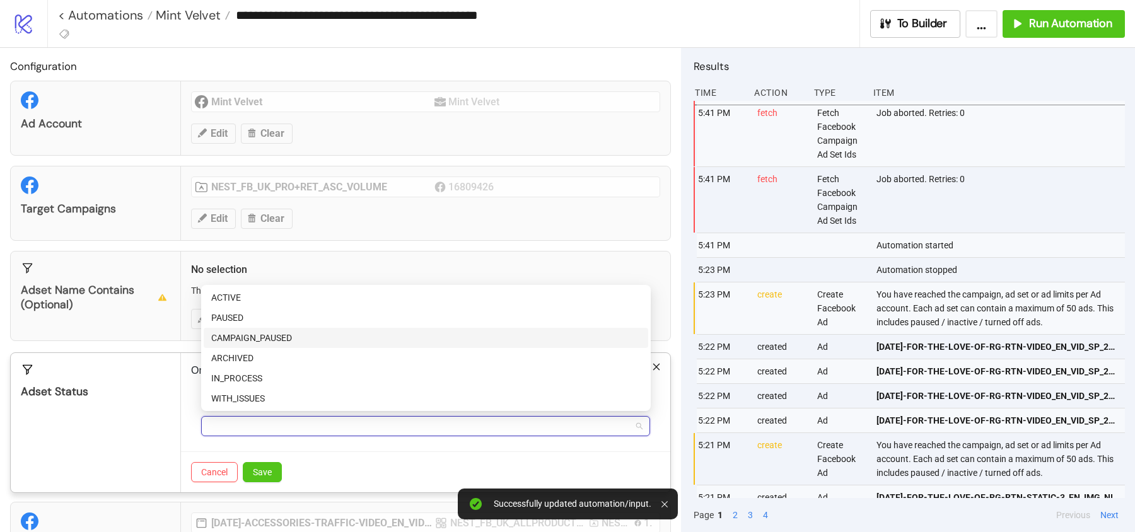
click at [263, 334] on div "CAMPAIGN_PAUSED" at bounding box center [425, 338] width 429 height 14
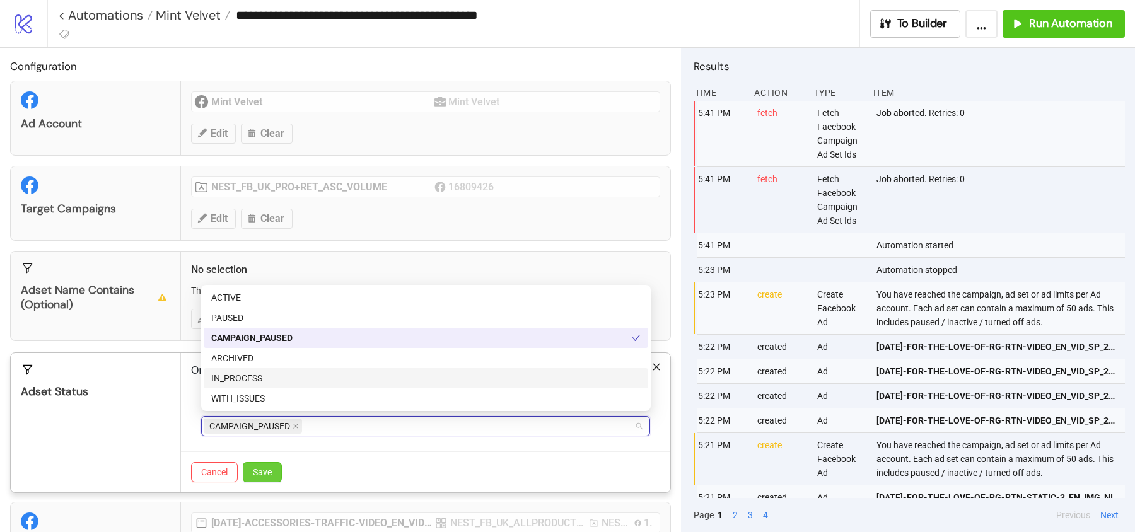
click at [264, 472] on span "Save" at bounding box center [262, 472] width 19 height 10
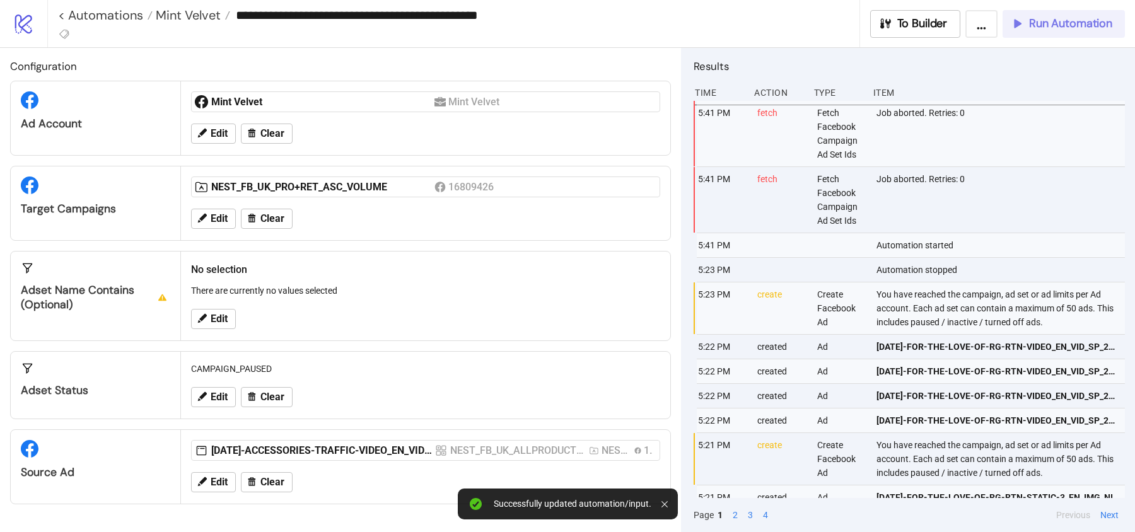
click at [1075, 23] on span "Run Automation" at bounding box center [1070, 23] width 83 height 15
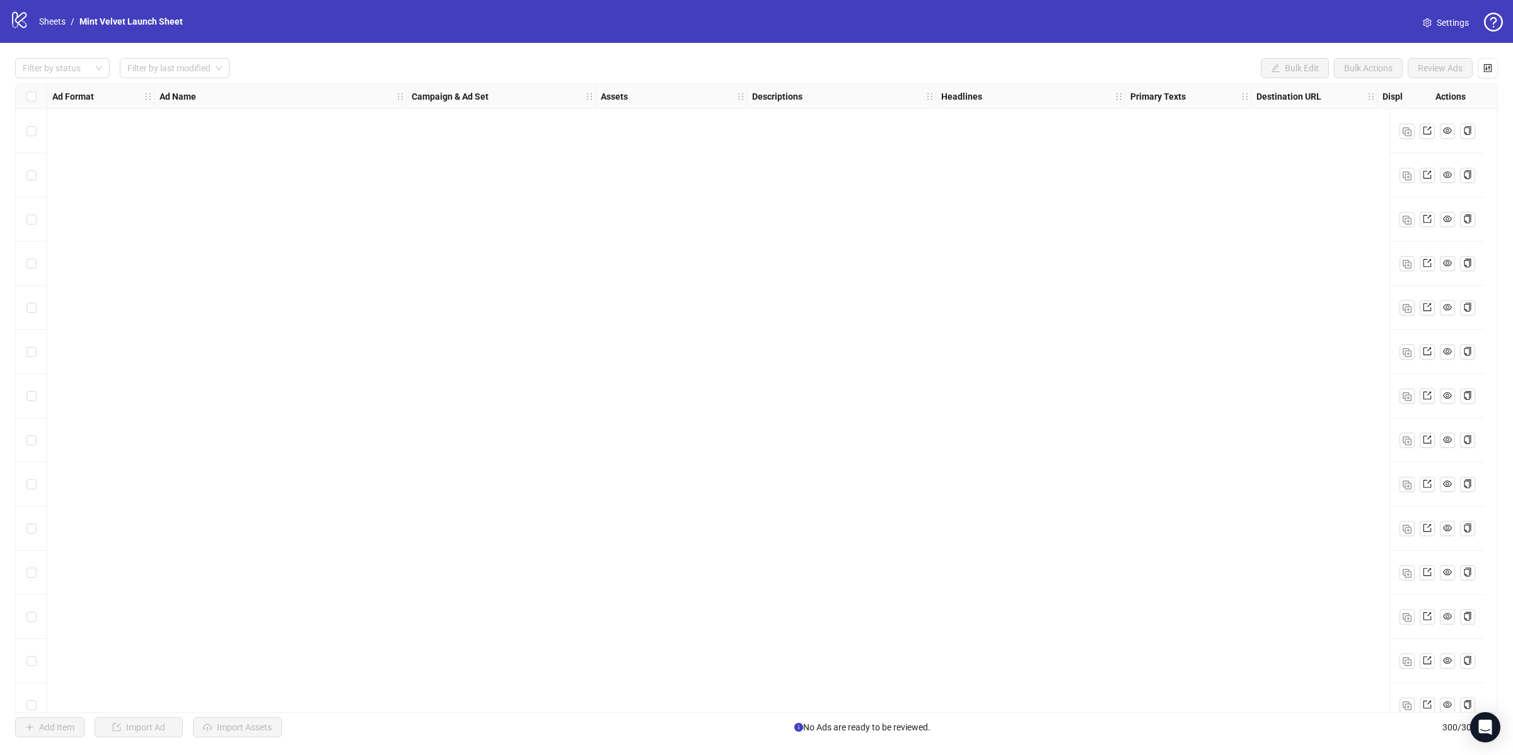
scroll to position [12644, 0]
